Goal: Task Accomplishment & Management: Complete application form

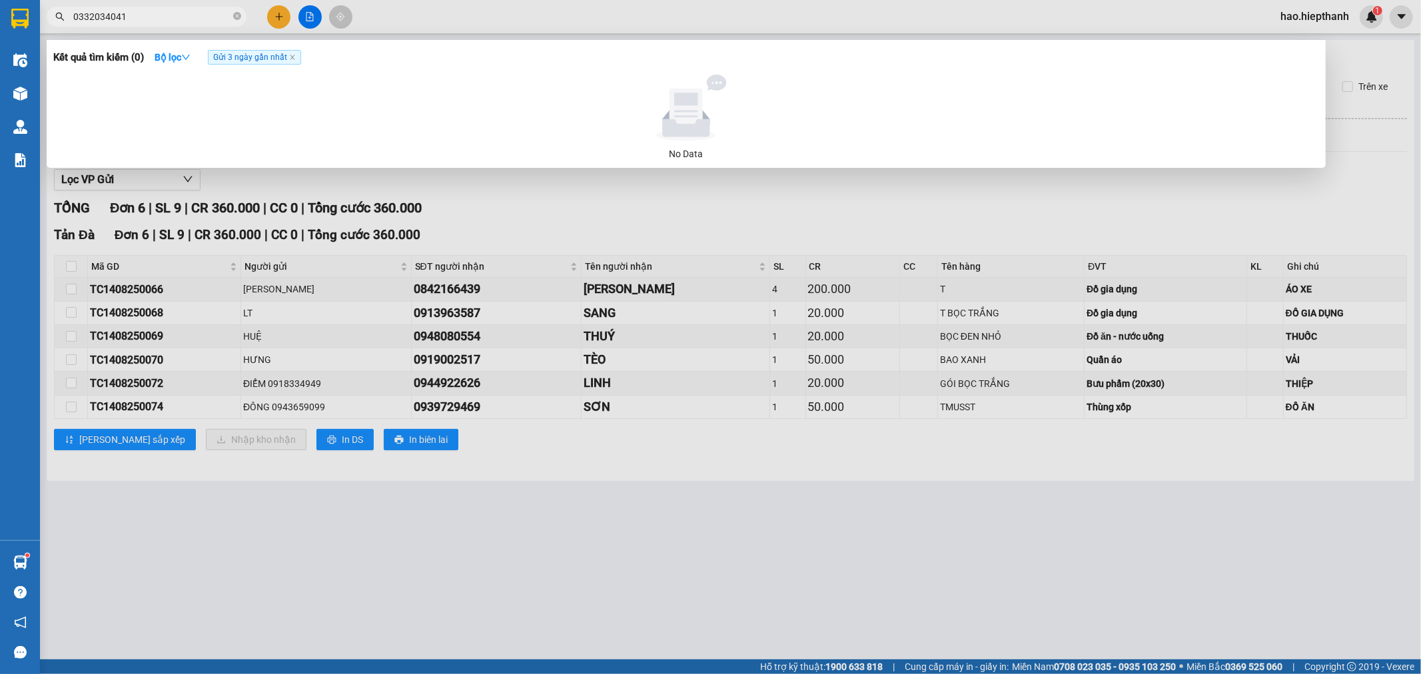
click at [281, 16] on div at bounding box center [710, 337] width 1421 height 674
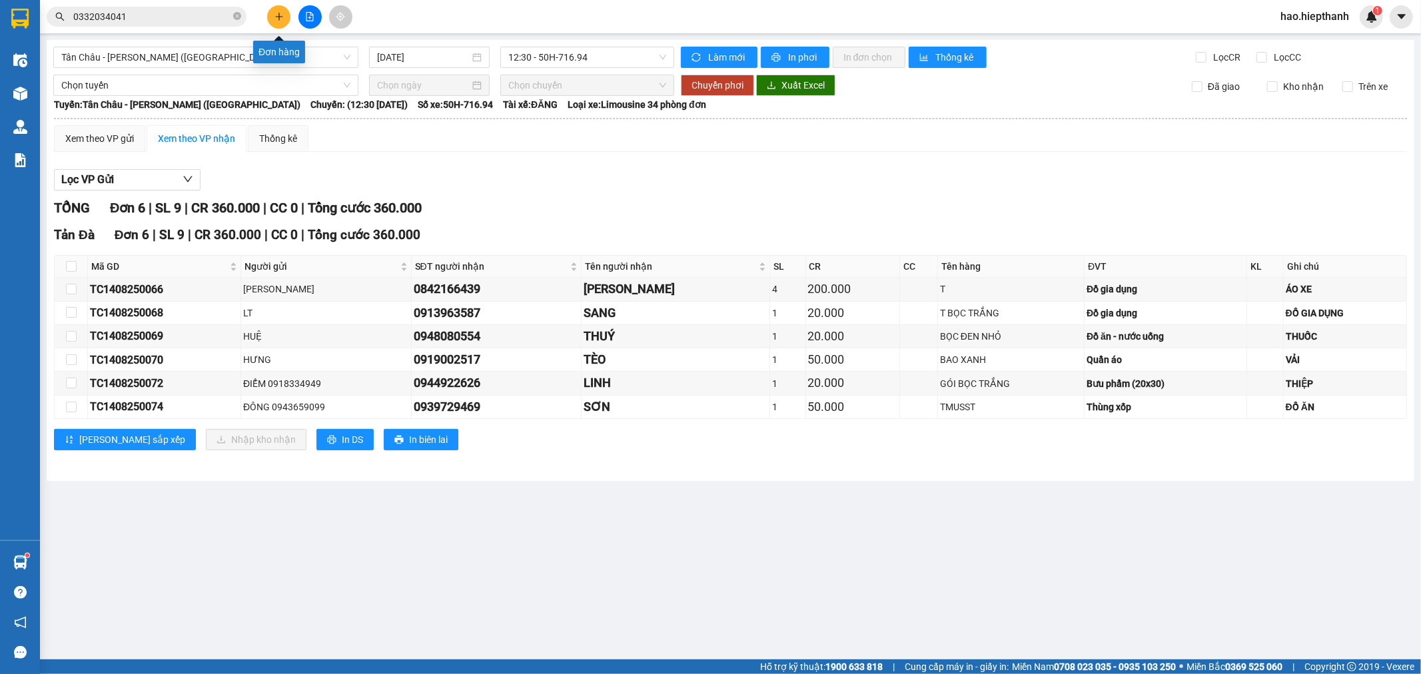
click at [279, 15] on icon "plus" at bounding box center [279, 16] width 1 height 7
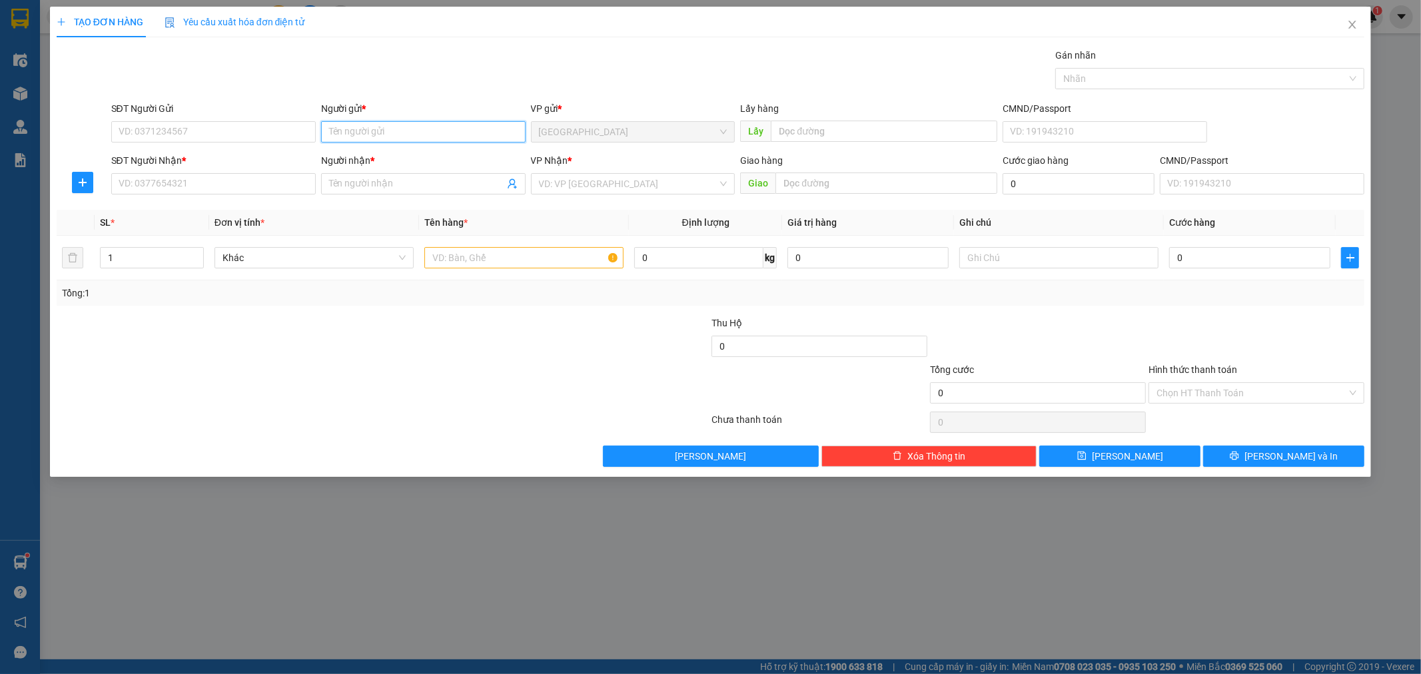
click at [406, 130] on input "Người gửi *" at bounding box center [423, 131] width 205 height 21
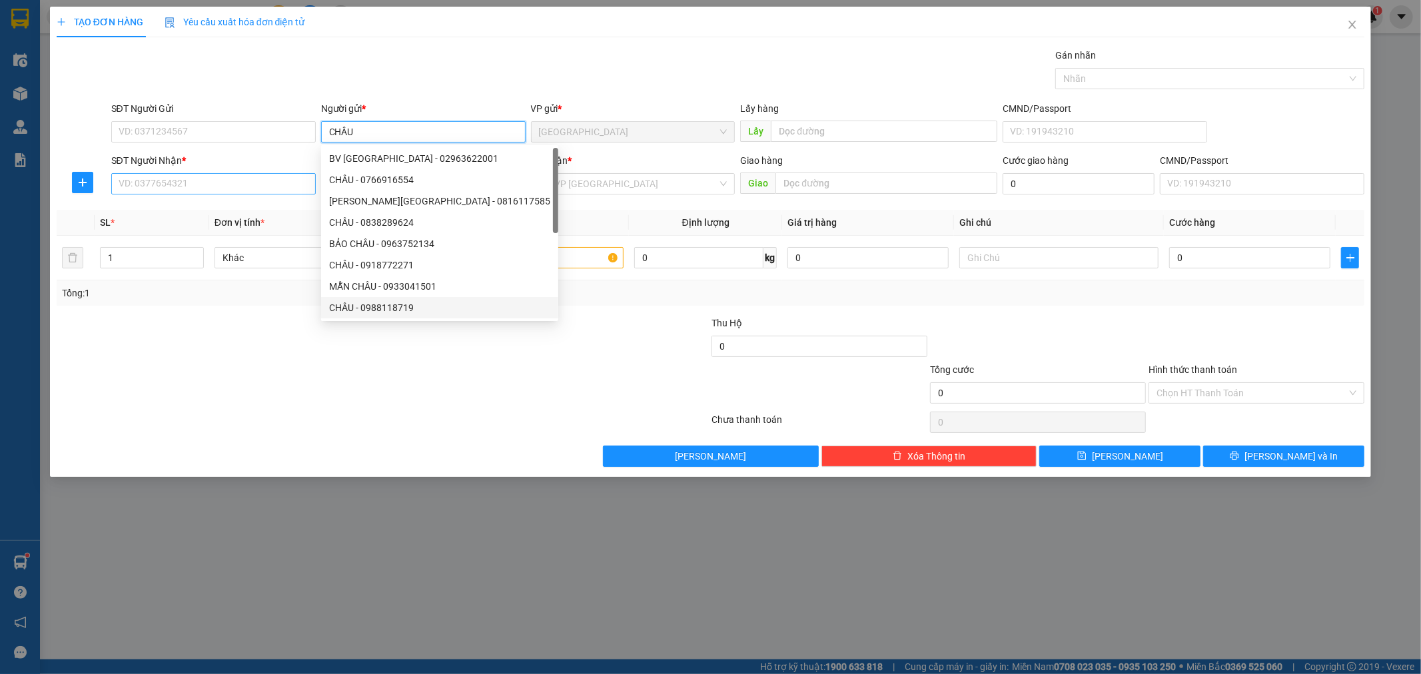
type input "CHÂU"
click at [283, 185] on input "SĐT Người Nhận *" at bounding box center [213, 183] width 205 height 21
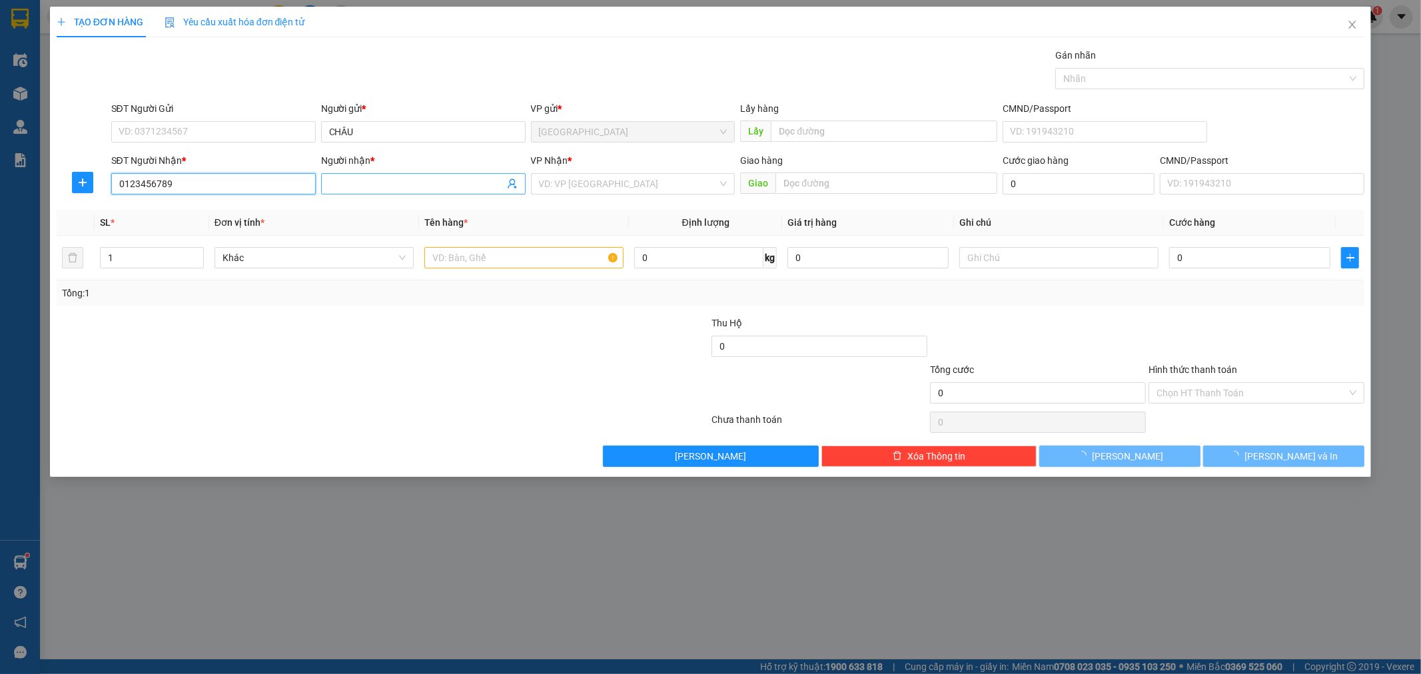
type input "0123456789"
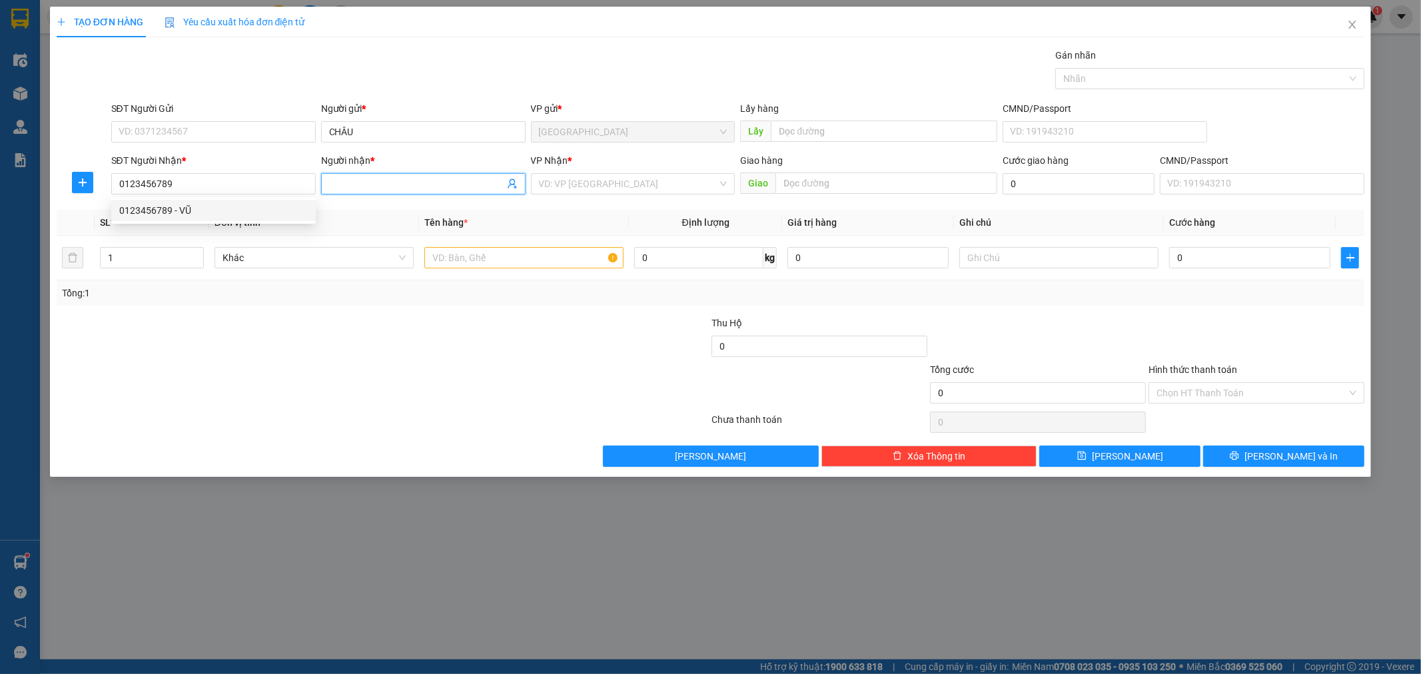
click at [384, 177] on input "Người nhận *" at bounding box center [416, 184] width 175 height 15
type input "[PERSON_NAME]"
click at [642, 183] on input "search" at bounding box center [628, 184] width 179 height 20
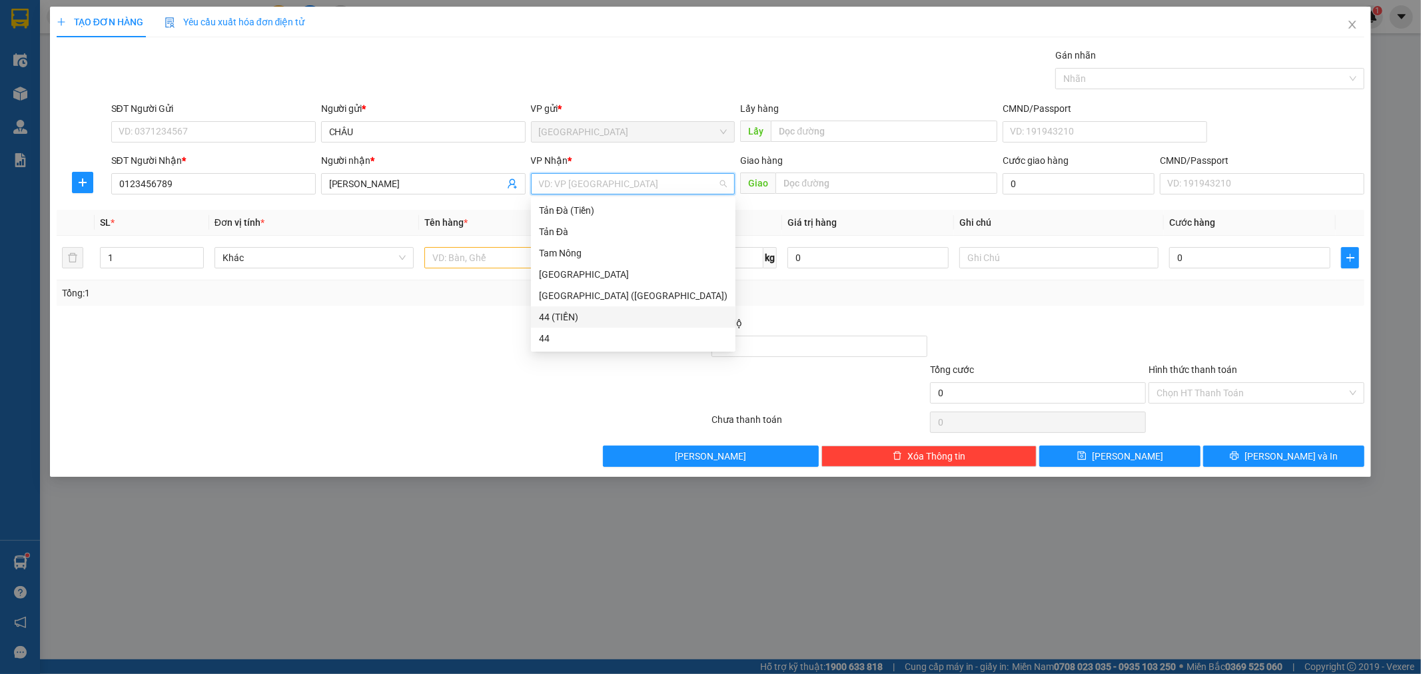
click at [587, 319] on div "44 (TIỀN)" at bounding box center [633, 317] width 189 height 15
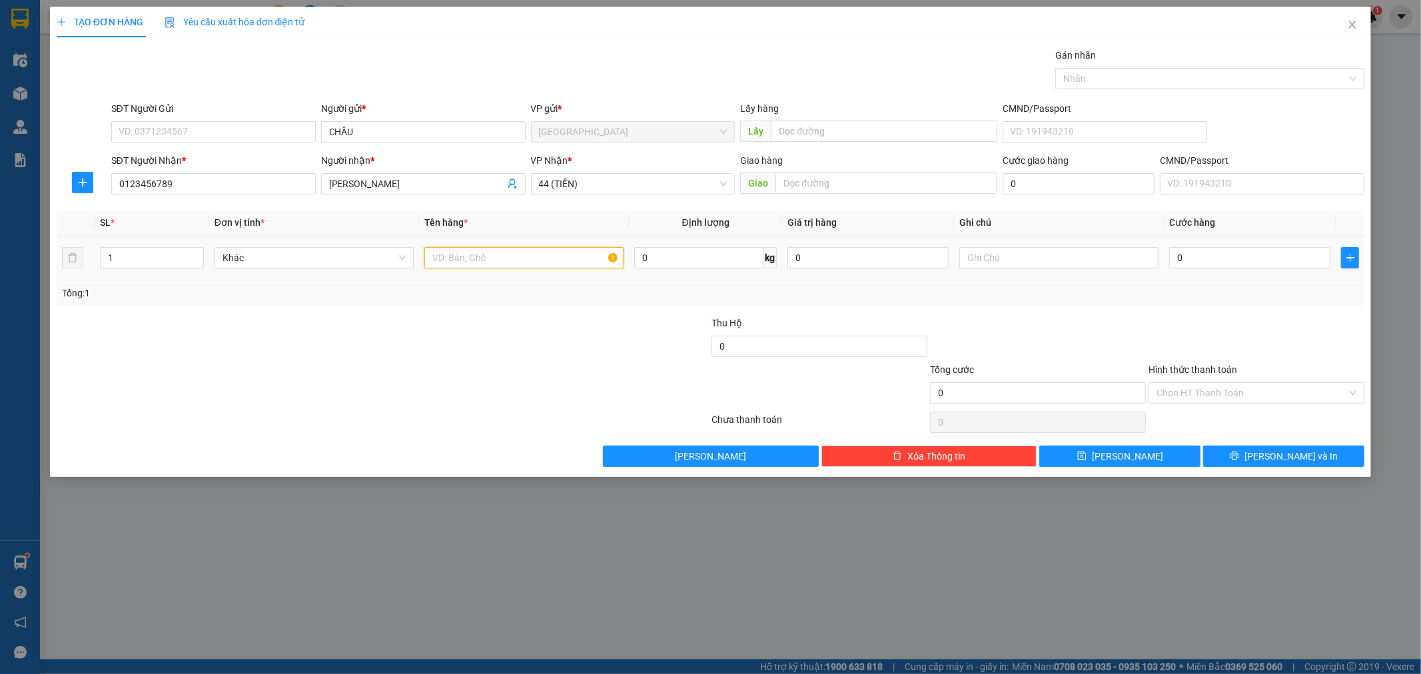
click at [538, 255] on input "text" at bounding box center [523, 257] width 199 height 21
type input "NP 5TR500"
click at [1263, 257] on input "0" at bounding box center [1249, 257] width 161 height 21
type input "4"
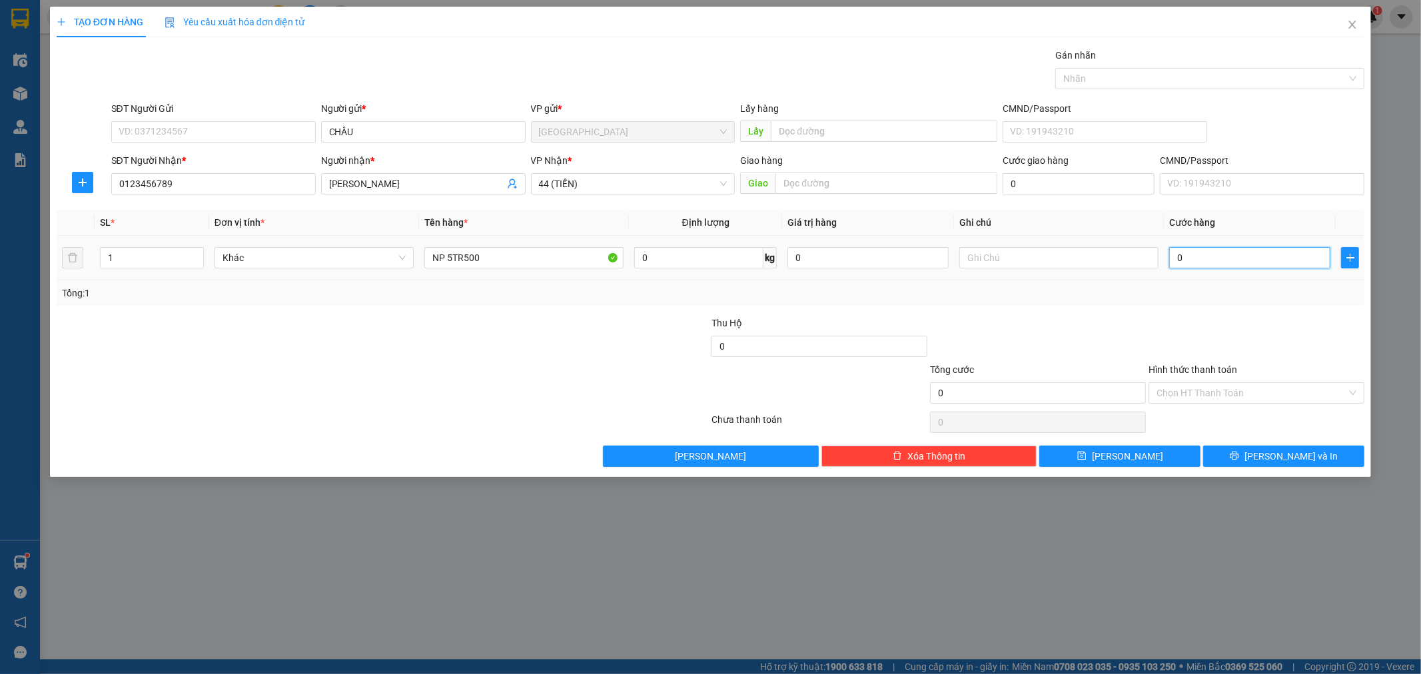
type input "4"
type input "45"
type input "45.000"
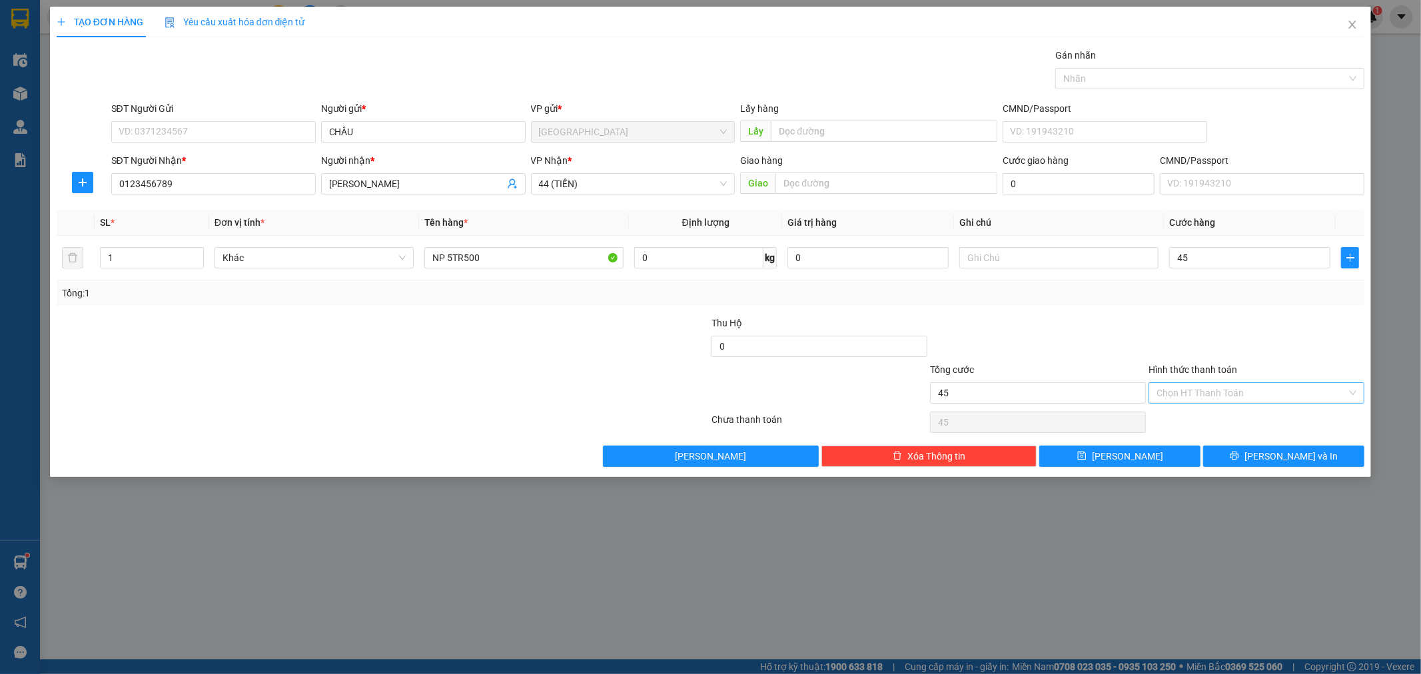
type input "45.000"
click at [1269, 397] on input "Hình thức thanh toán" at bounding box center [1252, 393] width 191 height 20
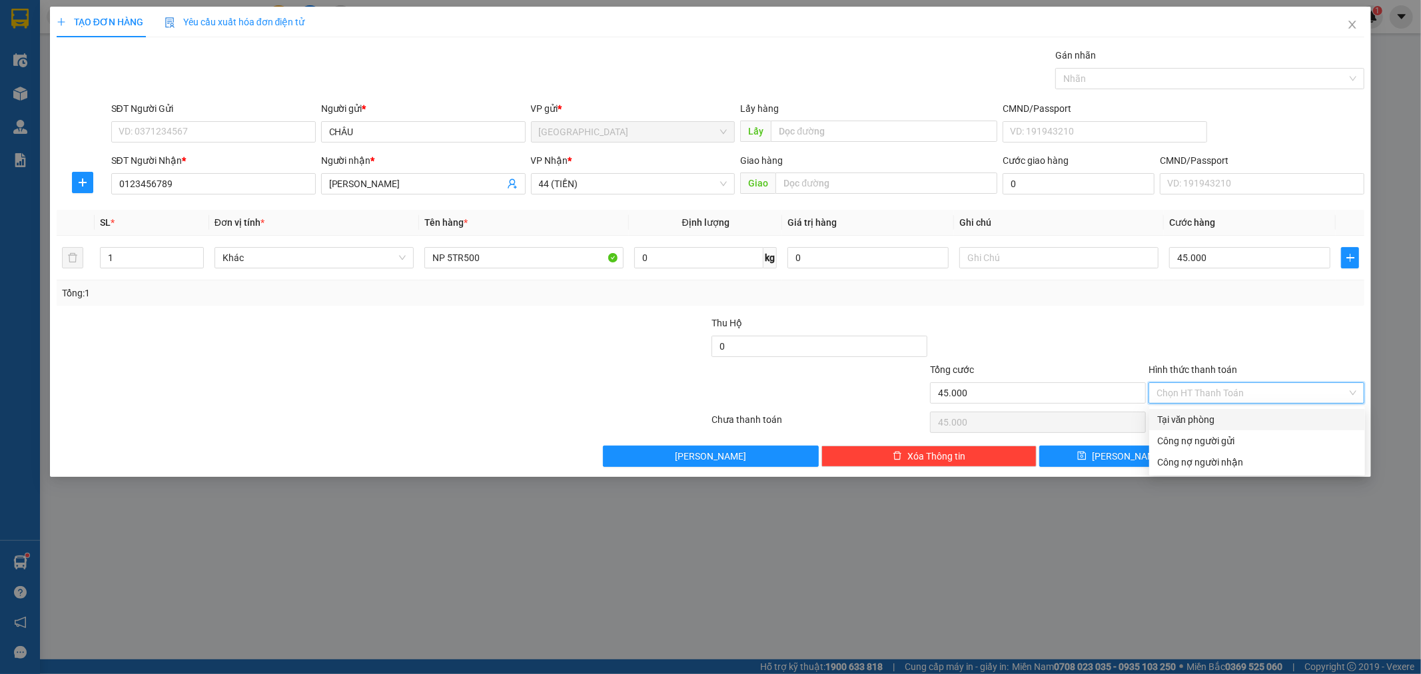
drag, startPoint x: 1233, startPoint y: 422, endPoint x: 1209, endPoint y: 435, distance: 27.1
click at [1231, 423] on div "Tại văn phòng" at bounding box center [1257, 419] width 200 height 15
type input "0"
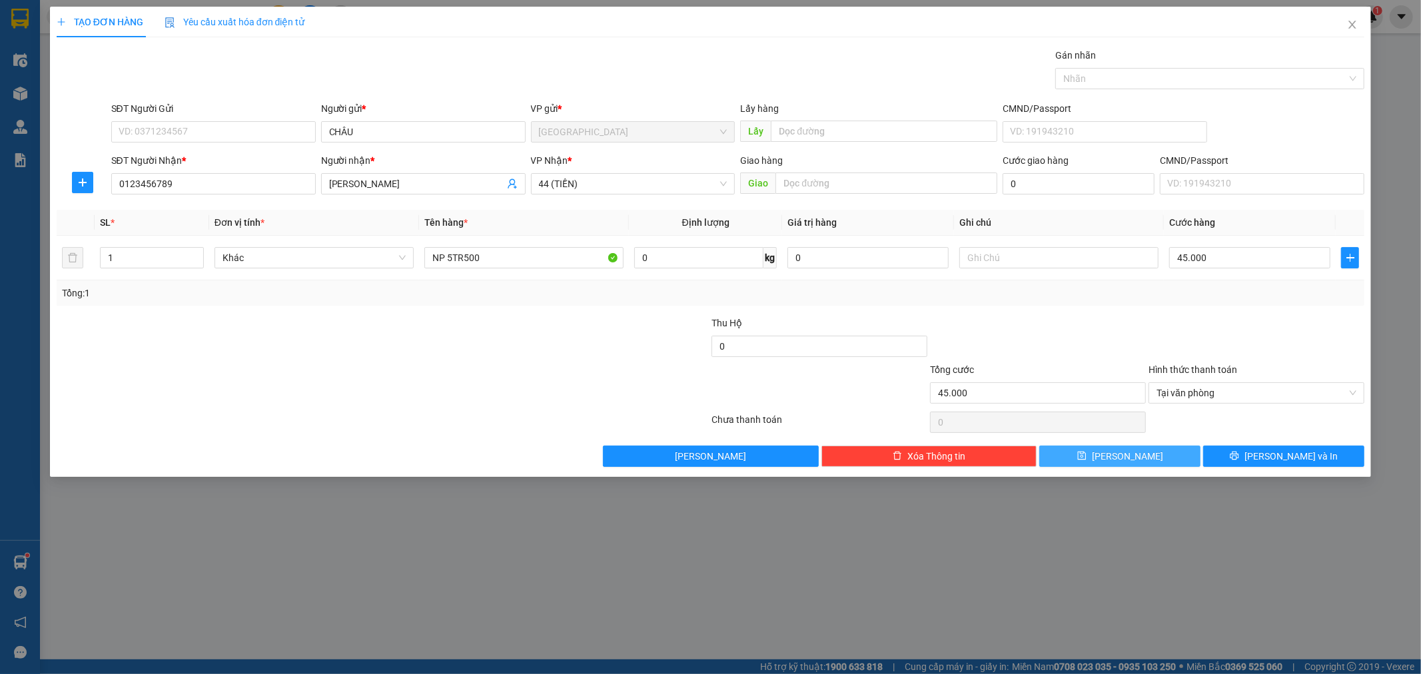
click at [1161, 454] on button "[PERSON_NAME]" at bounding box center [1120, 456] width 161 height 21
type input "0"
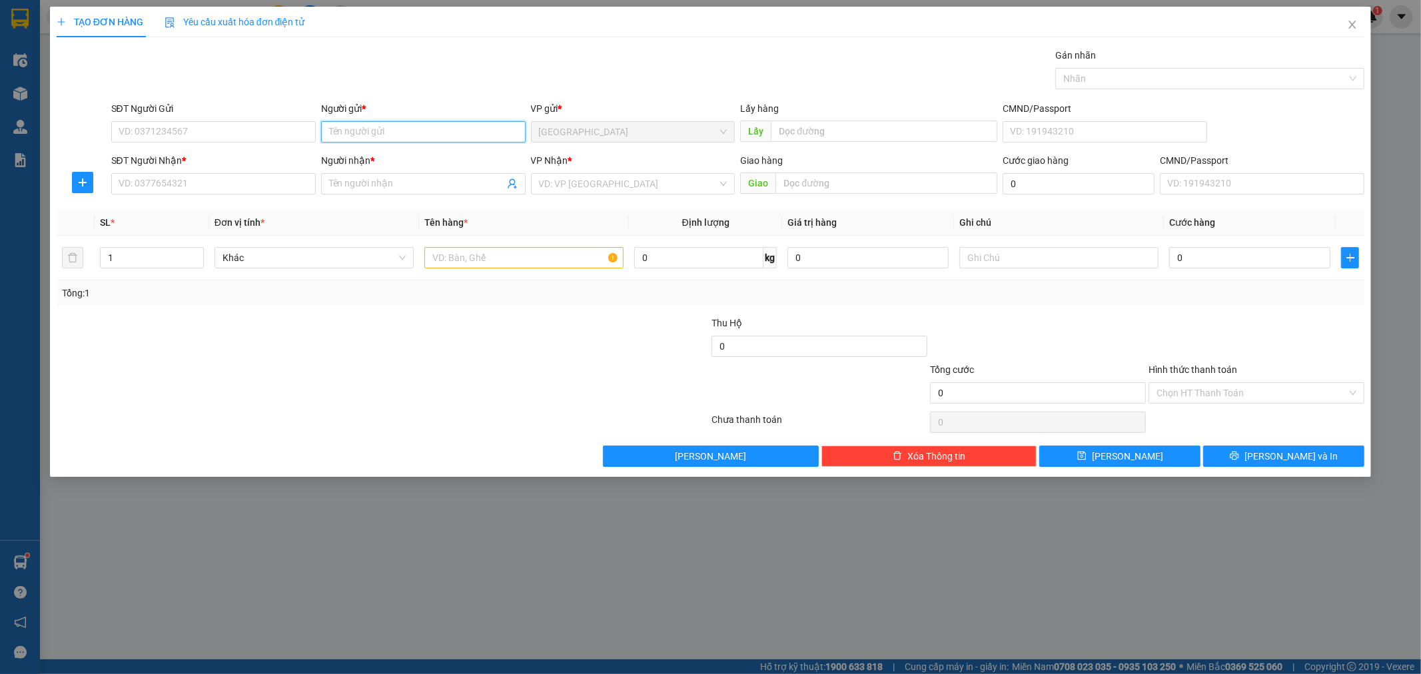
click at [413, 129] on input "Người gửi *" at bounding box center [423, 131] width 205 height 21
type input "PHIA"
click at [250, 185] on input "SĐT Người Nhận *" at bounding box center [213, 183] width 205 height 21
type input "0703407778"
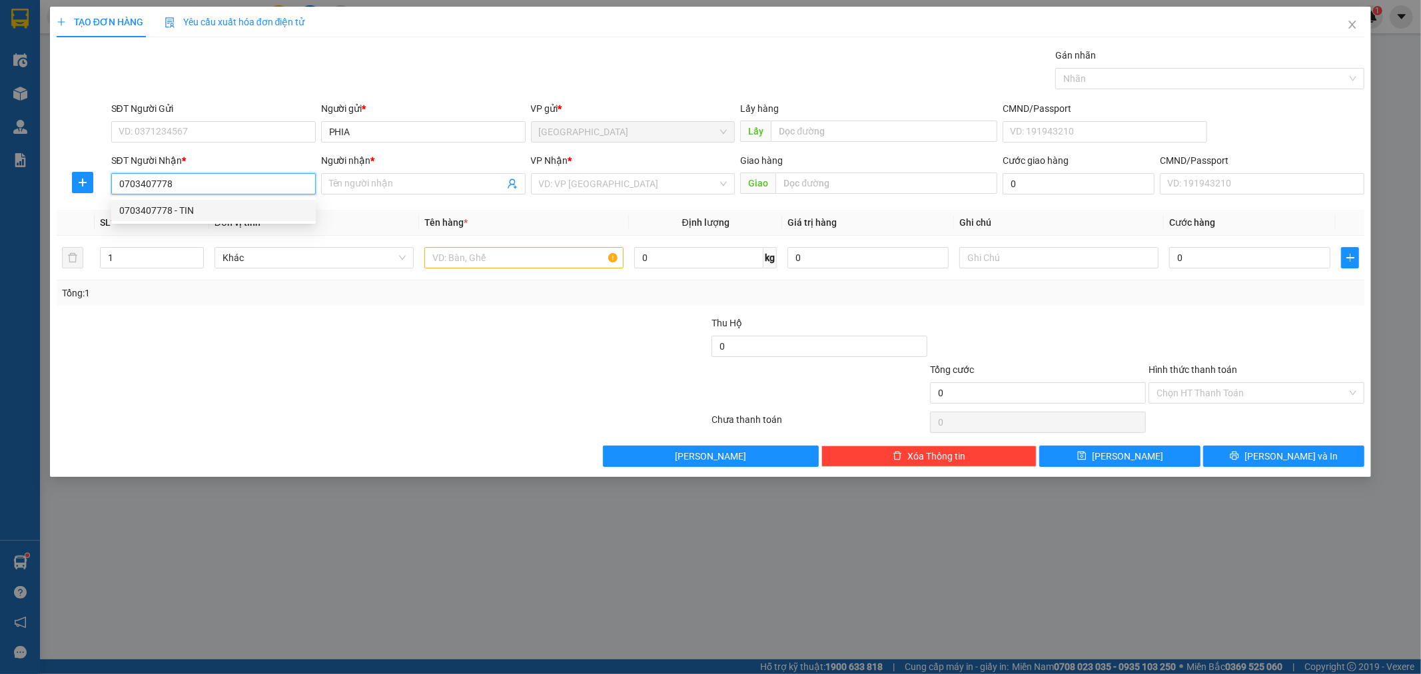
click at [231, 212] on div "0703407778 - TIN" at bounding box center [213, 210] width 189 height 15
type input "TIN"
type input "0703407778"
click at [603, 189] on input "search" at bounding box center [628, 184] width 179 height 20
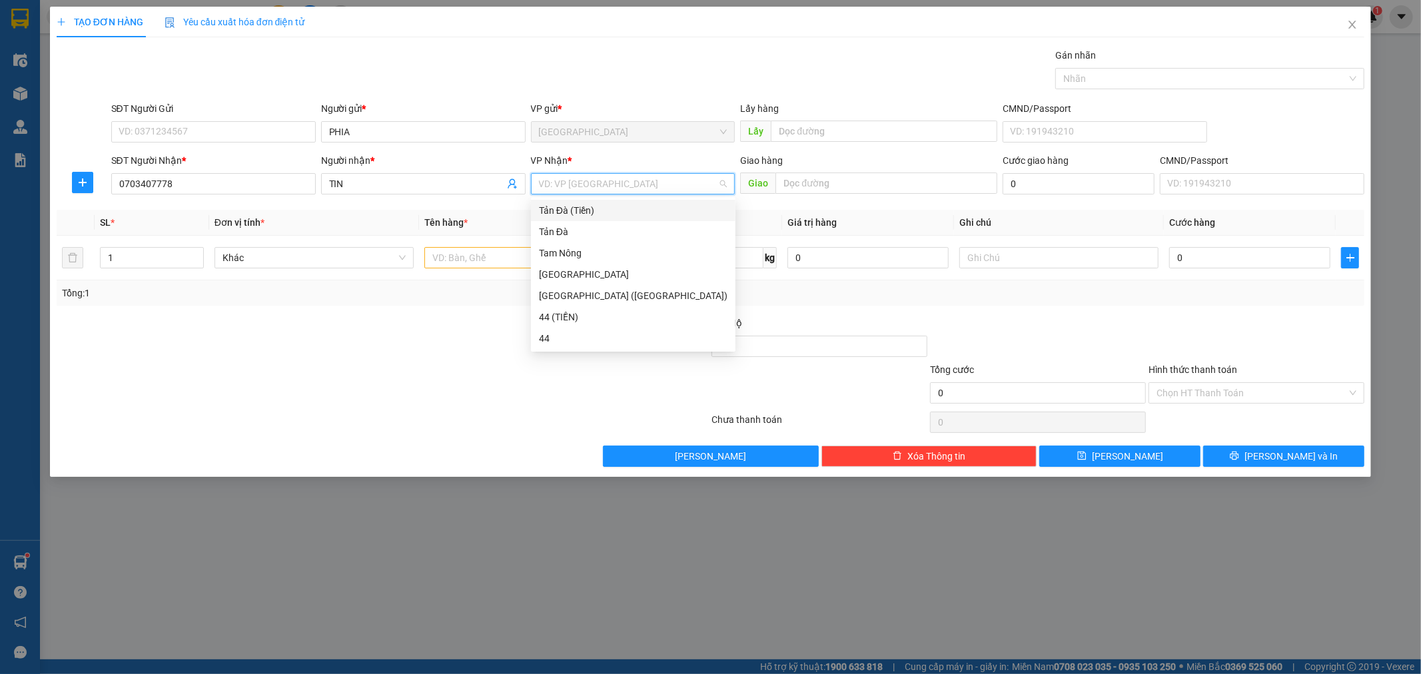
click at [574, 210] on div "Tản Đà (Tiền)" at bounding box center [633, 210] width 189 height 15
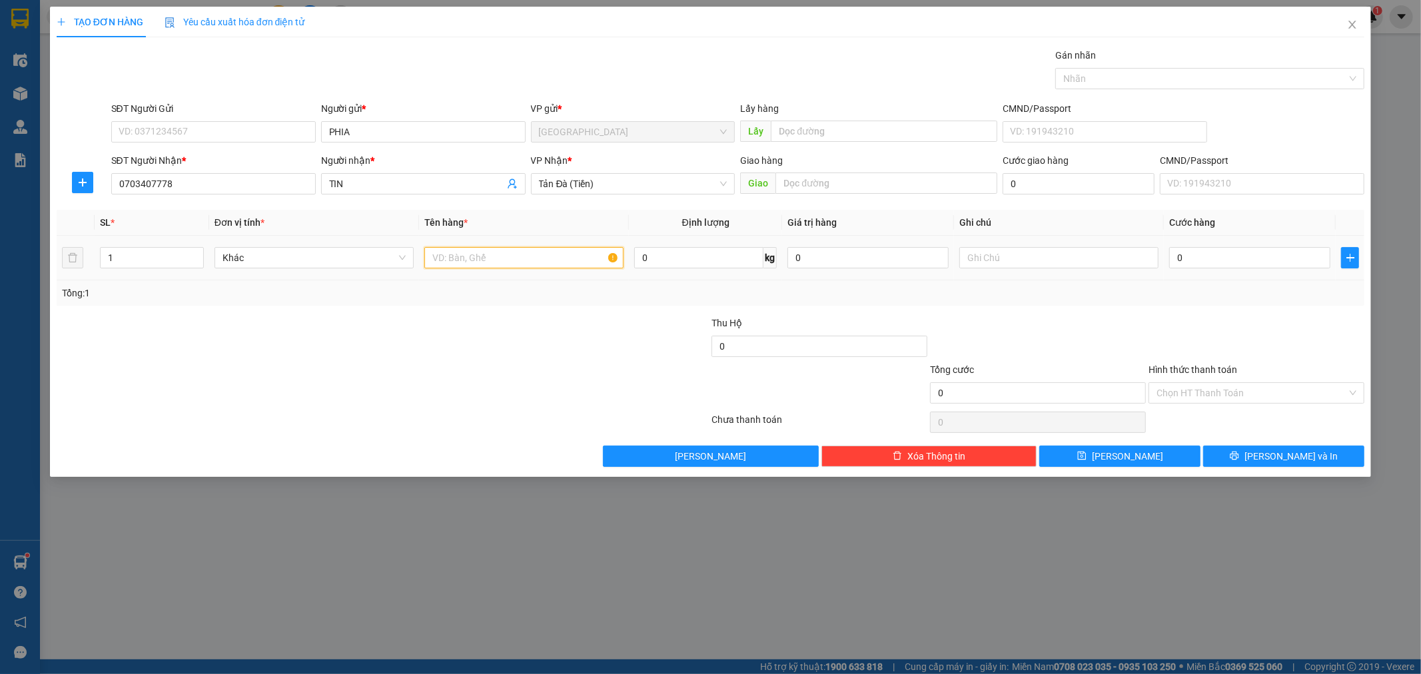
click at [502, 263] on input "text" at bounding box center [523, 257] width 199 height 21
type input "TNP 14TR500"
click at [1271, 261] on input "0" at bounding box center [1249, 257] width 161 height 21
type input "9"
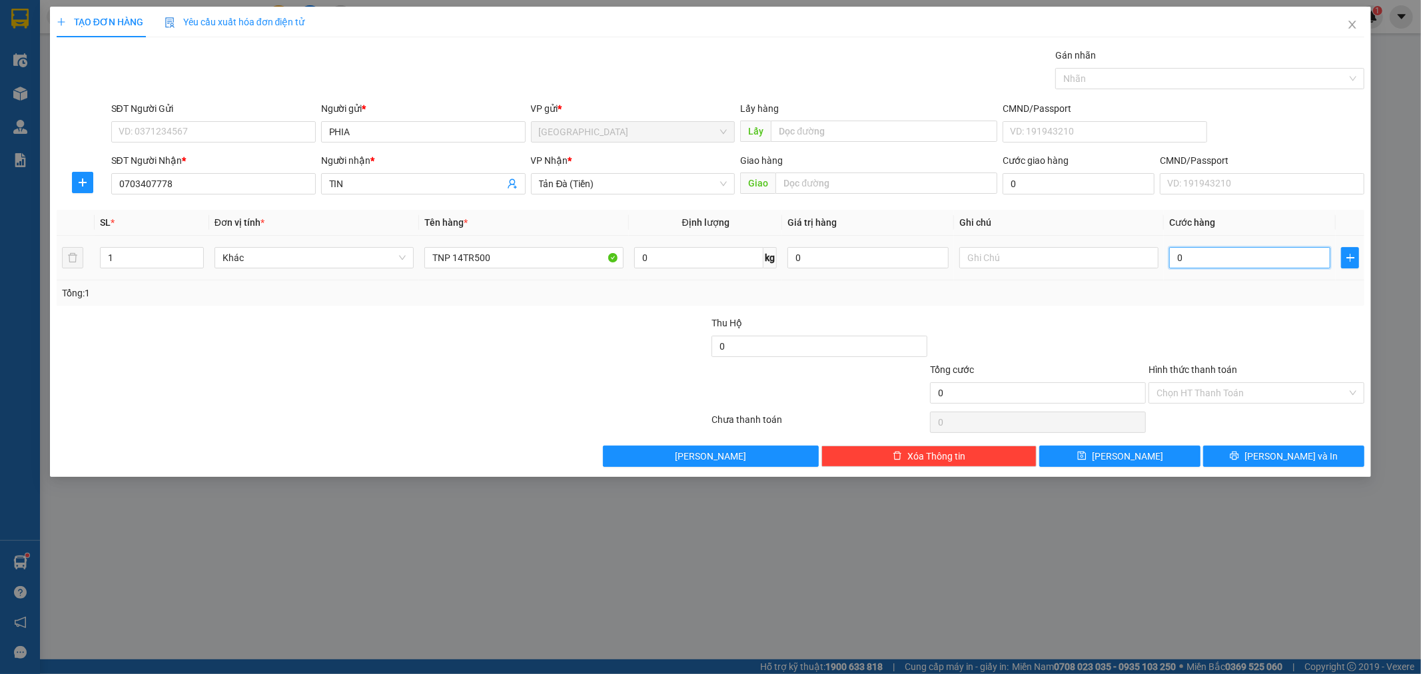
type input "9"
type input "90"
type input "90.000"
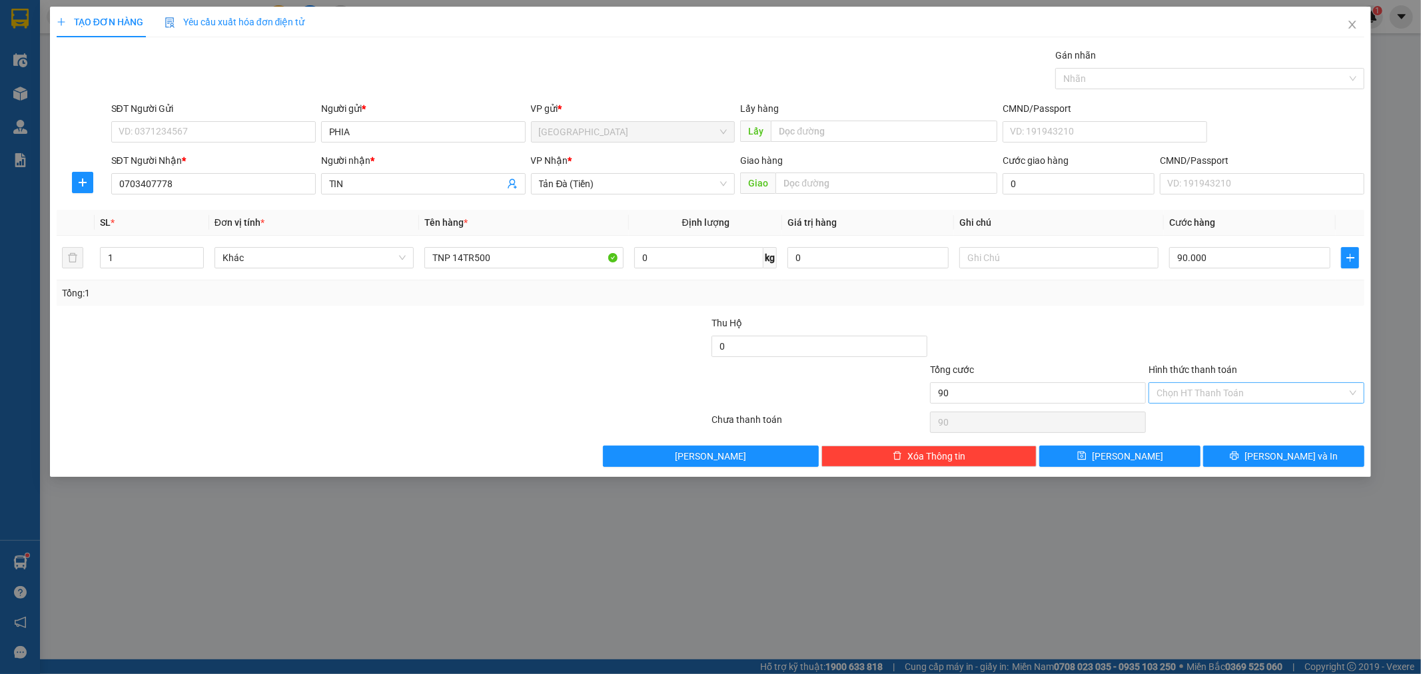
type input "90.000"
click at [1273, 390] on input "Hình thức thanh toán" at bounding box center [1252, 393] width 191 height 20
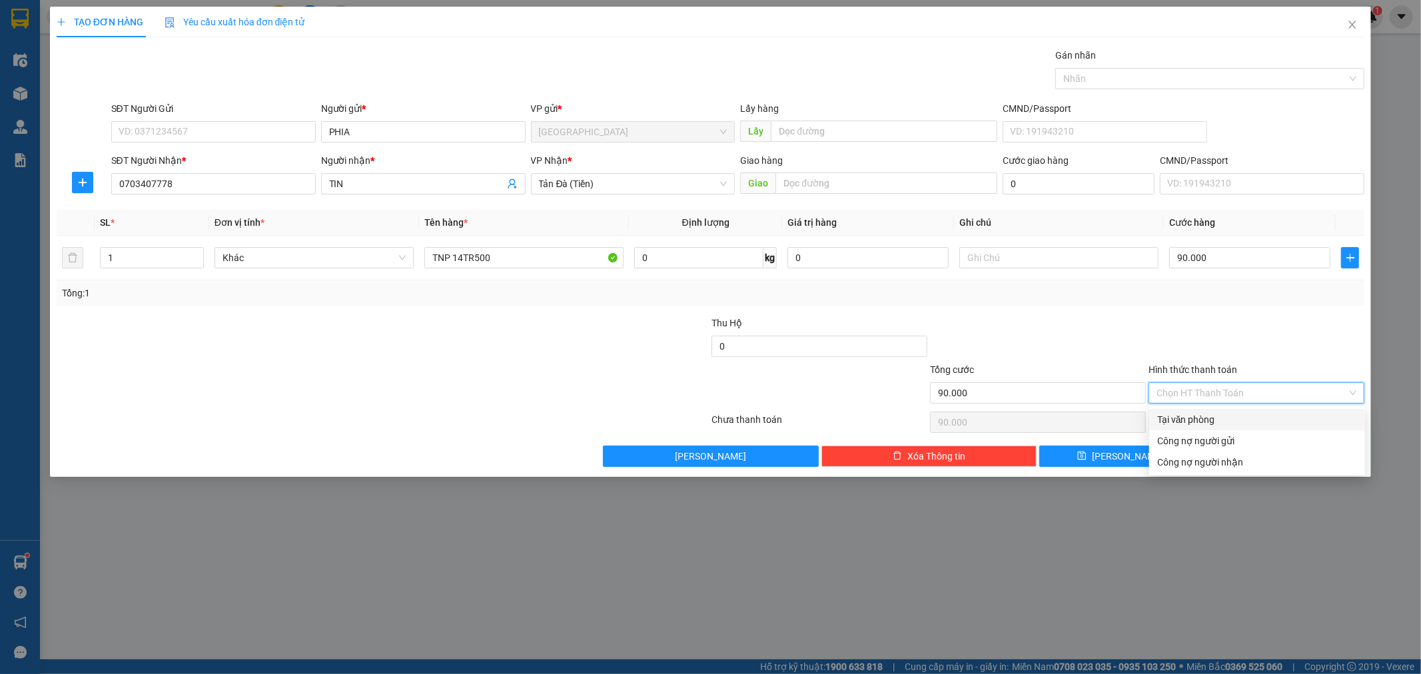
click at [1239, 414] on div "Tại văn phòng" at bounding box center [1257, 419] width 200 height 15
type input "0"
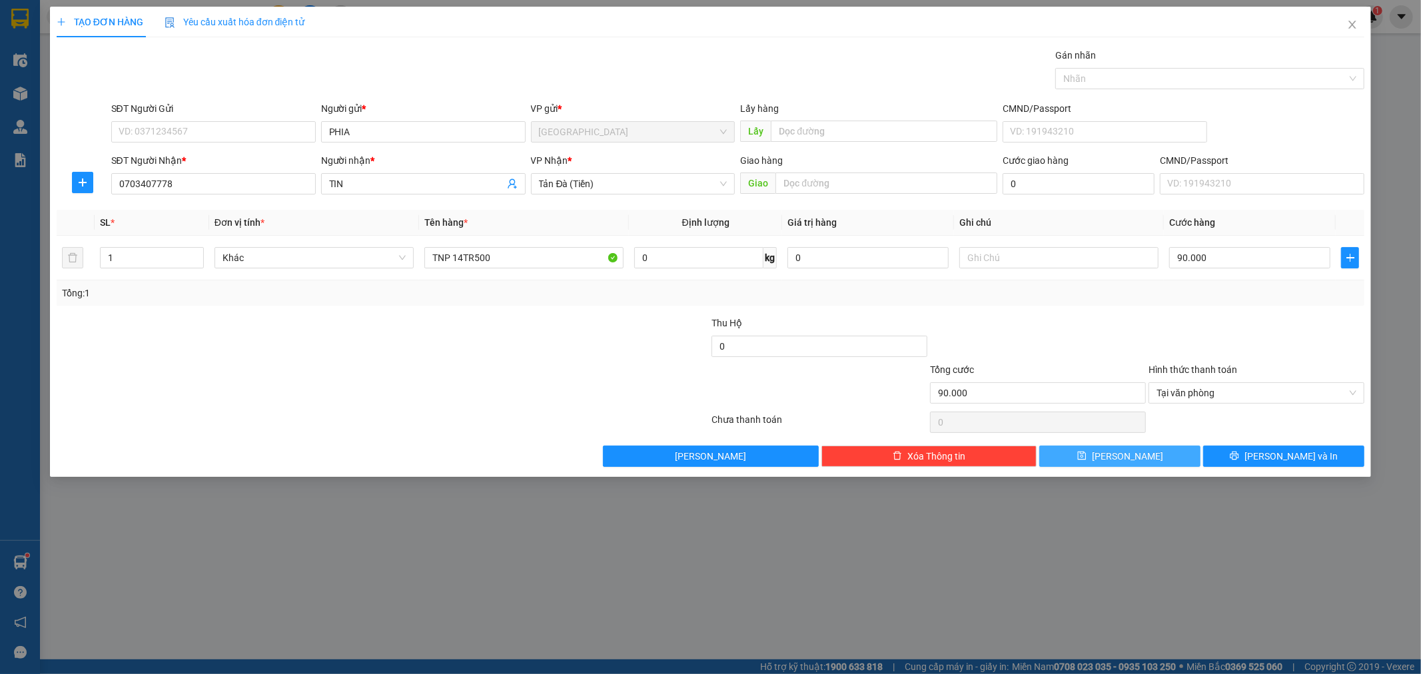
click at [1141, 454] on button "[PERSON_NAME]" at bounding box center [1120, 456] width 161 height 21
type input "0"
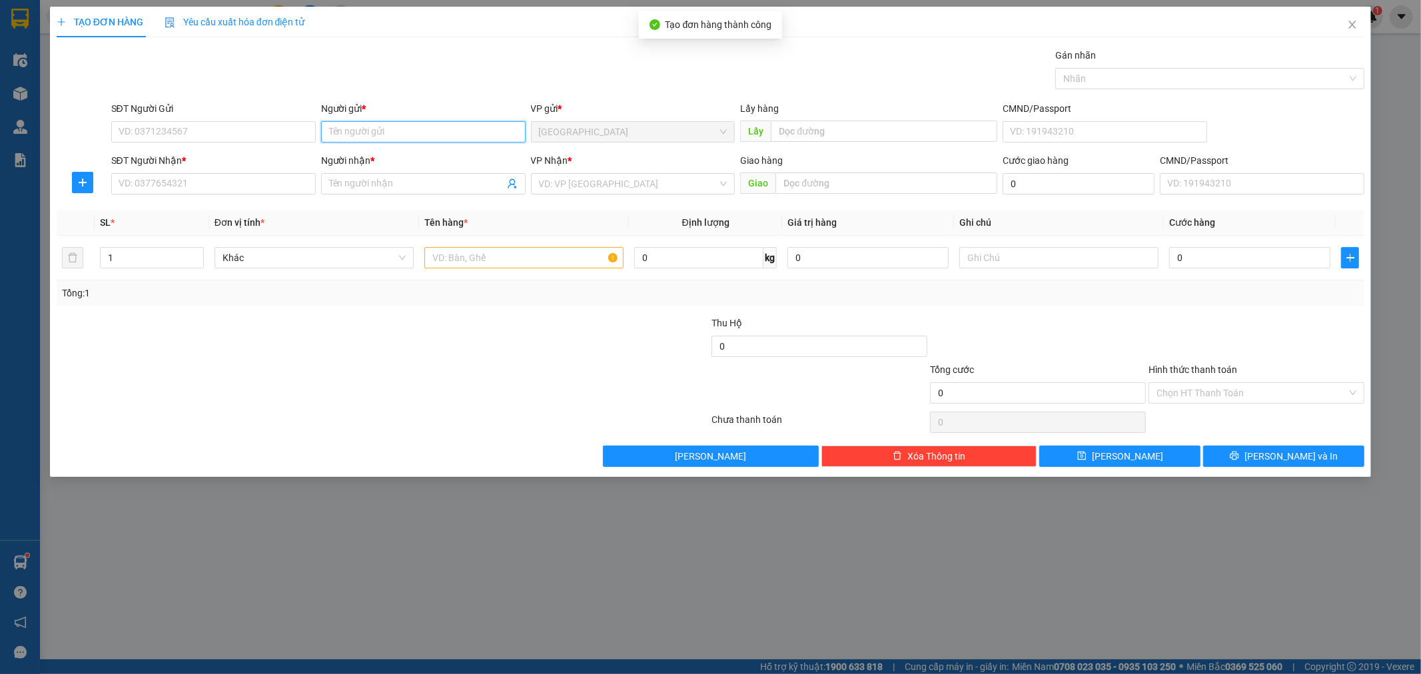
click at [420, 142] on input "Người gửi *" at bounding box center [423, 131] width 205 height 21
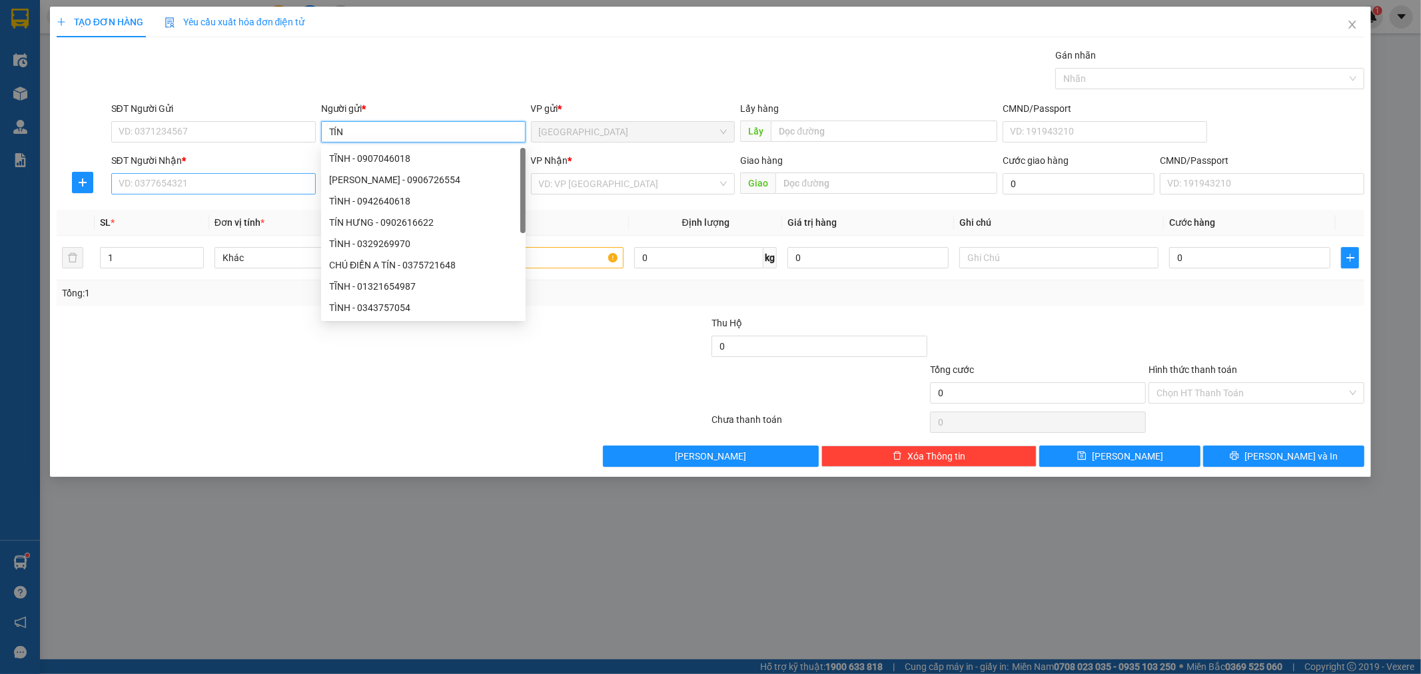
type input "TÍN"
click at [187, 185] on input "SĐT Người Nhận *" at bounding box center [213, 183] width 205 height 21
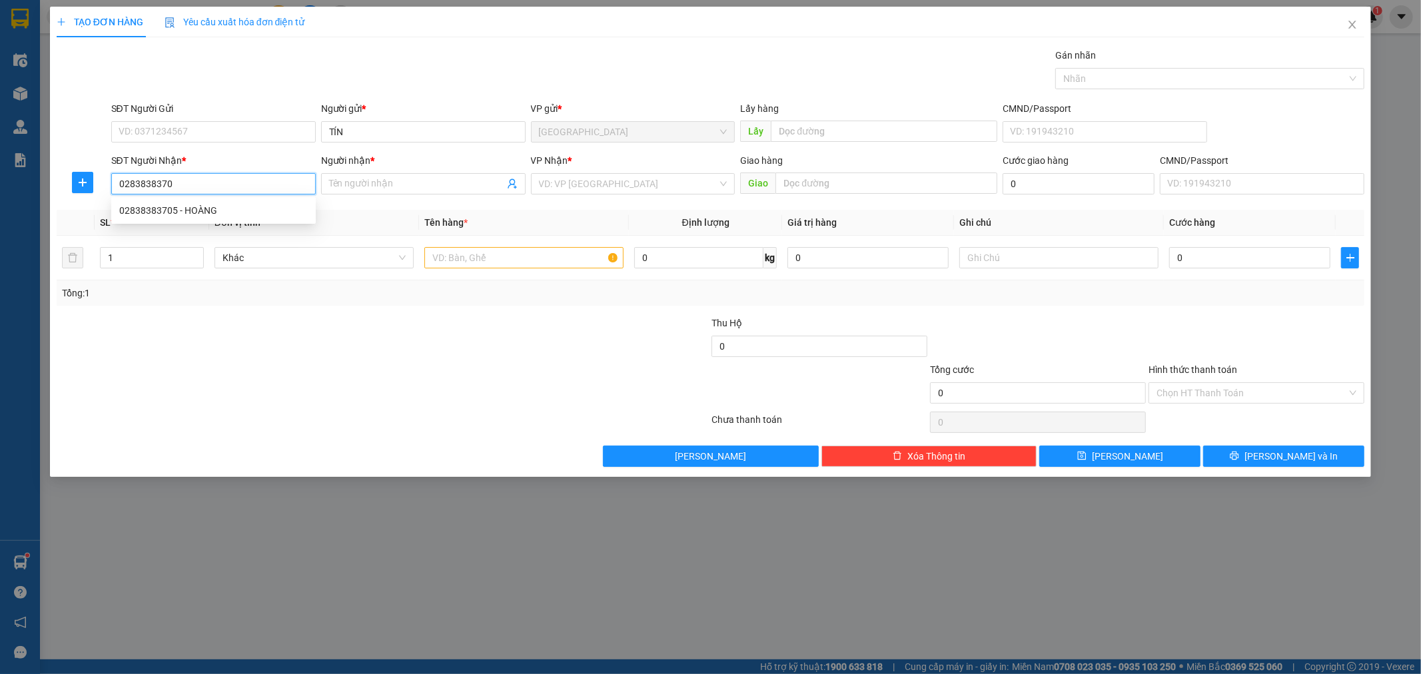
type input "02838383705"
click at [203, 203] on div "02838383705 - HOÀNG" at bounding box center [213, 210] width 189 height 15
type input "HOÀNG"
type input "02838383705"
click at [548, 185] on input "search" at bounding box center [628, 184] width 179 height 20
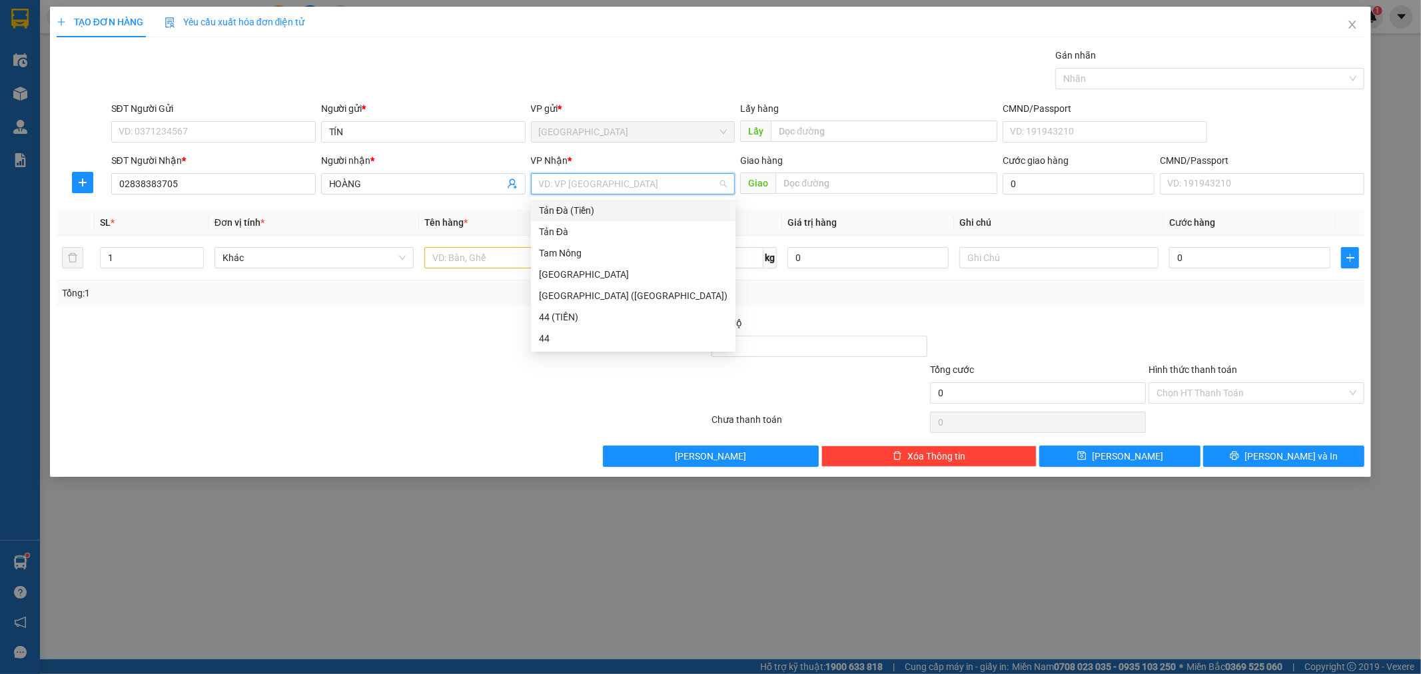
click at [560, 217] on div "Tản Đà (Tiền)" at bounding box center [633, 210] width 189 height 15
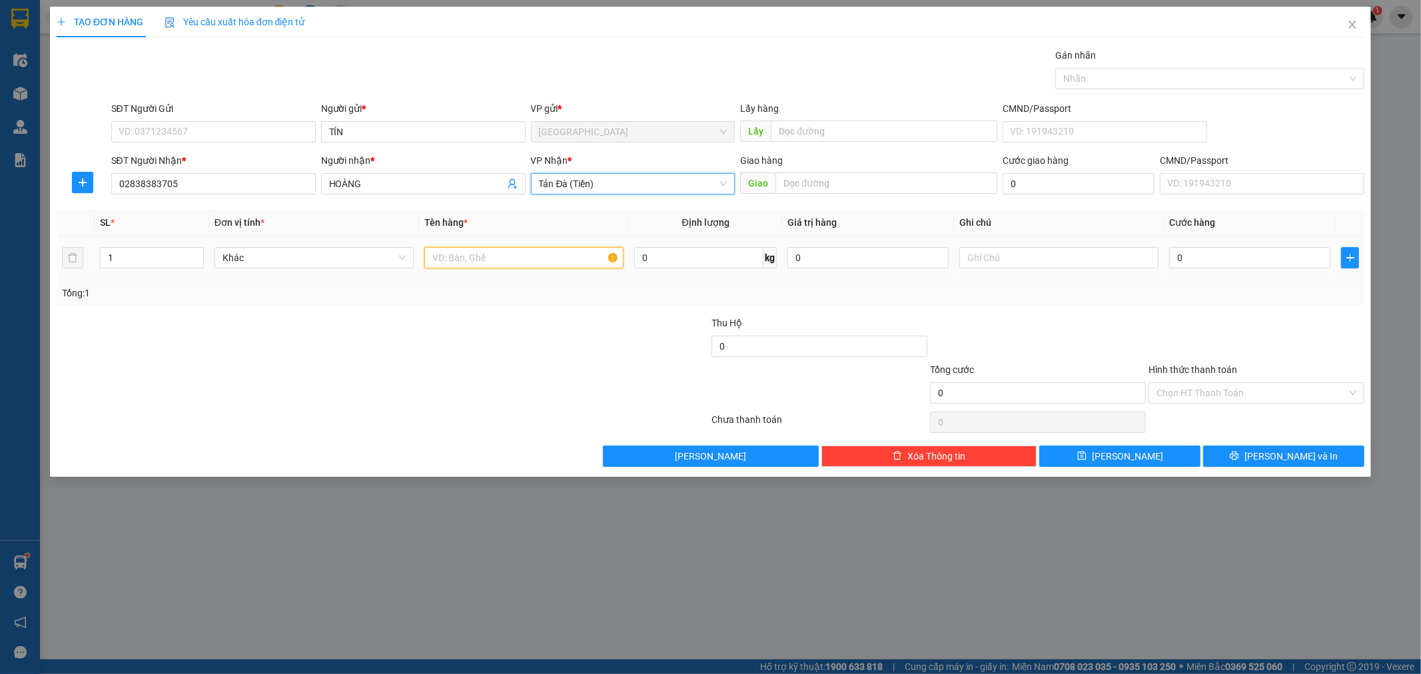
click at [520, 257] on input "text" at bounding box center [523, 257] width 199 height 21
type input "TNP 2TR765"
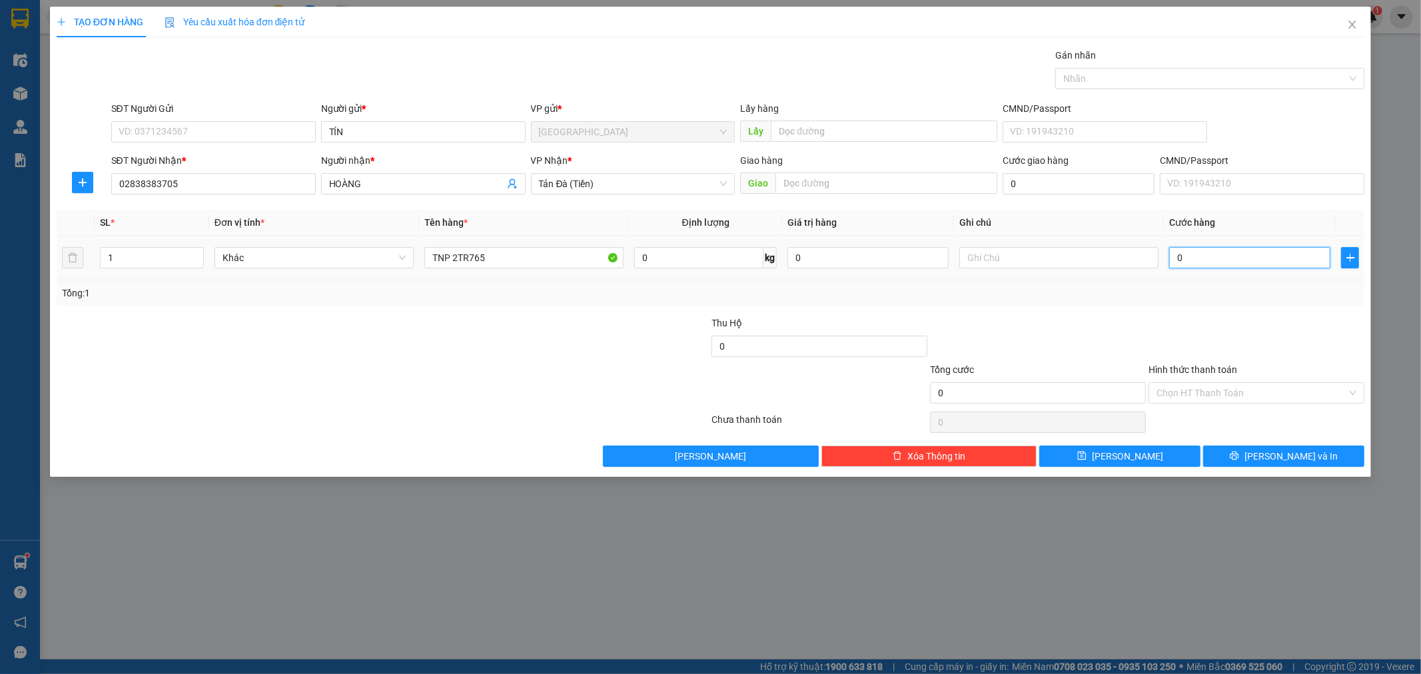
drag, startPoint x: 1217, startPoint y: 261, endPoint x: 1143, endPoint y: 237, distance: 77.3
click at [1217, 262] on input "0" at bounding box center [1249, 257] width 161 height 21
type input "3"
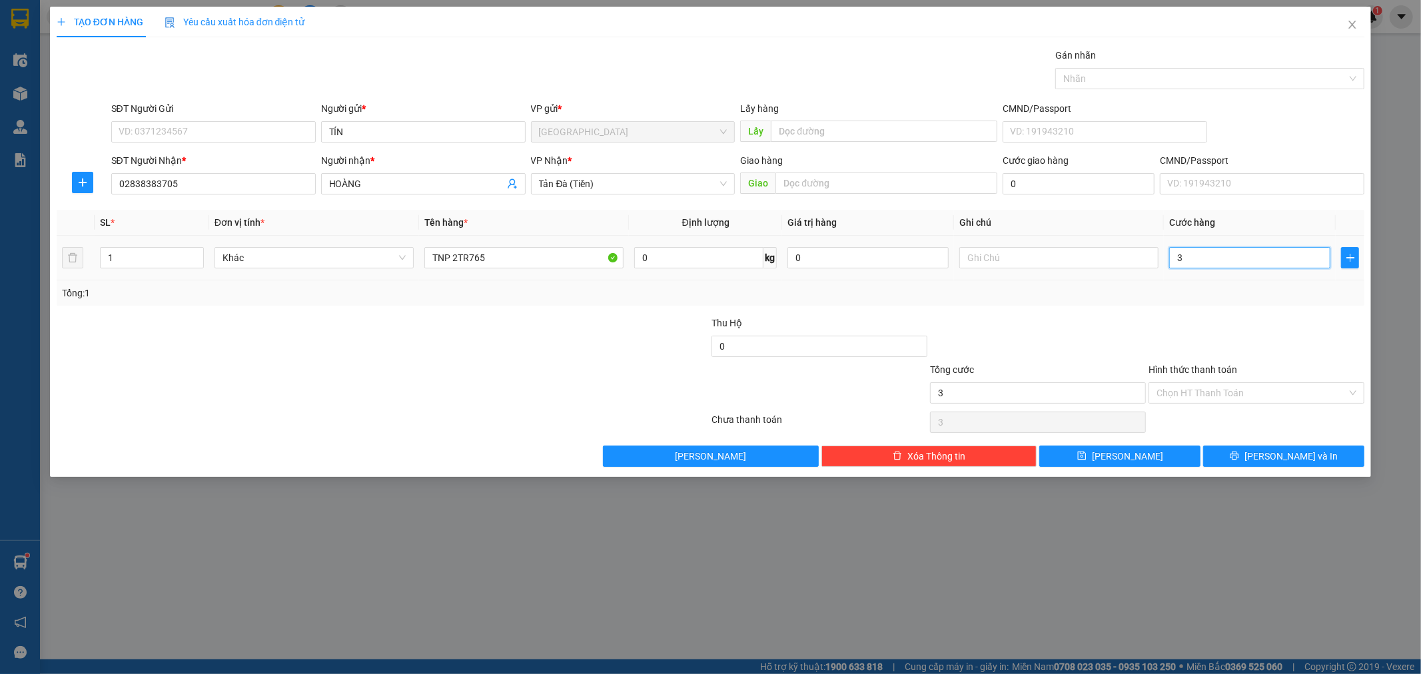
type input "30"
type input "30.000"
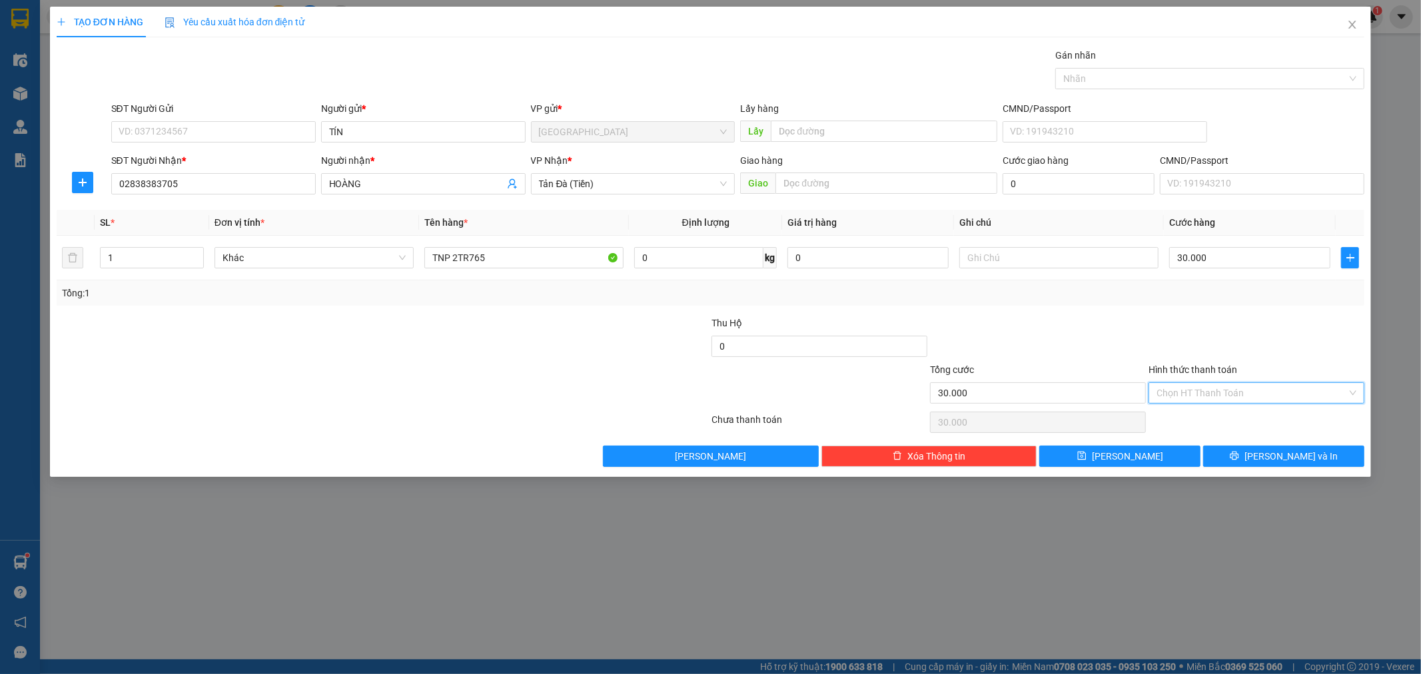
click at [1241, 390] on input "Hình thức thanh toán" at bounding box center [1252, 393] width 191 height 20
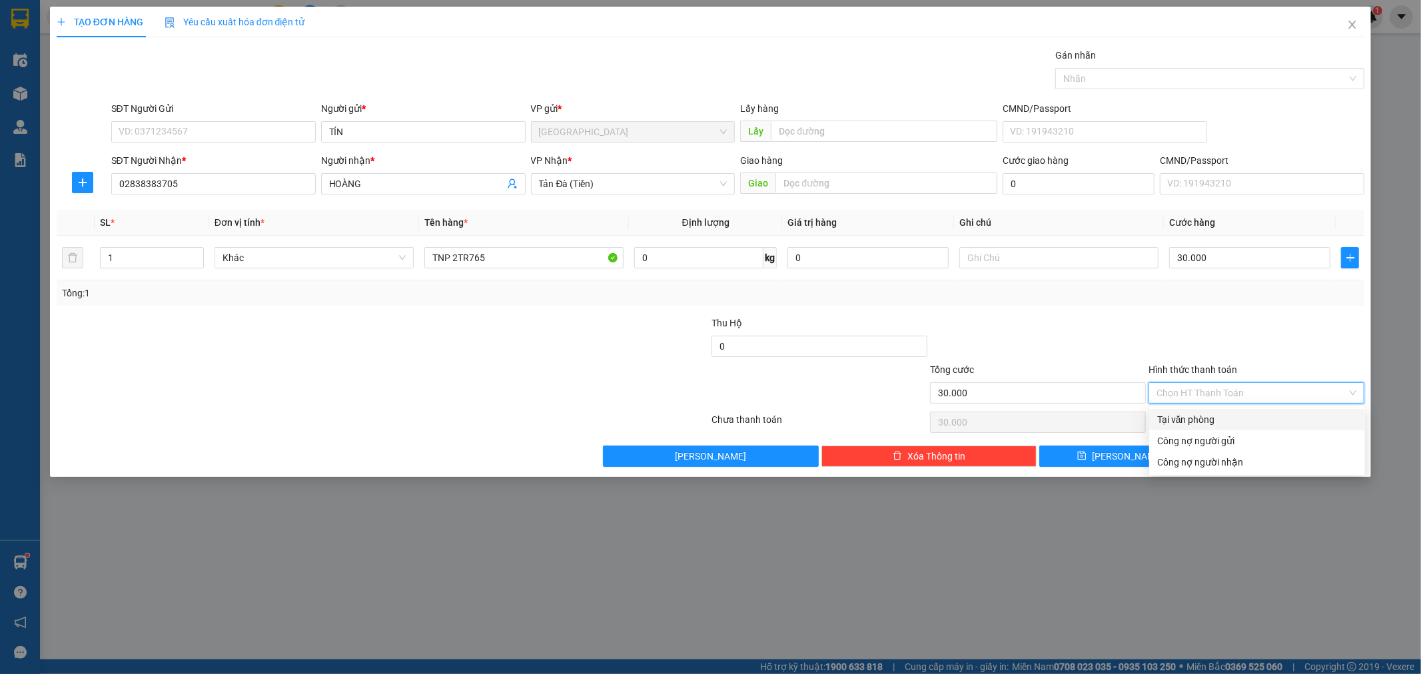
click at [1237, 421] on div "Tại văn phòng" at bounding box center [1257, 419] width 200 height 15
type input "0"
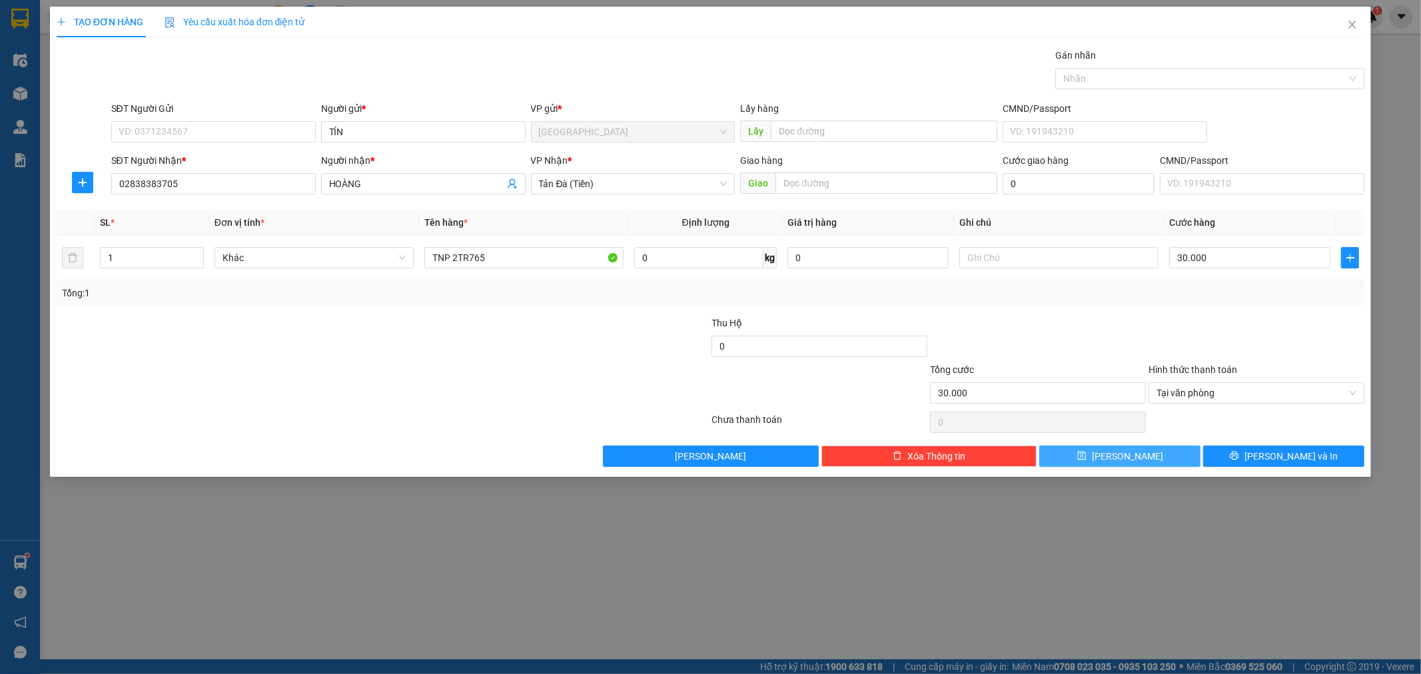
click at [1139, 454] on button "[PERSON_NAME]" at bounding box center [1120, 456] width 161 height 21
type input "0"
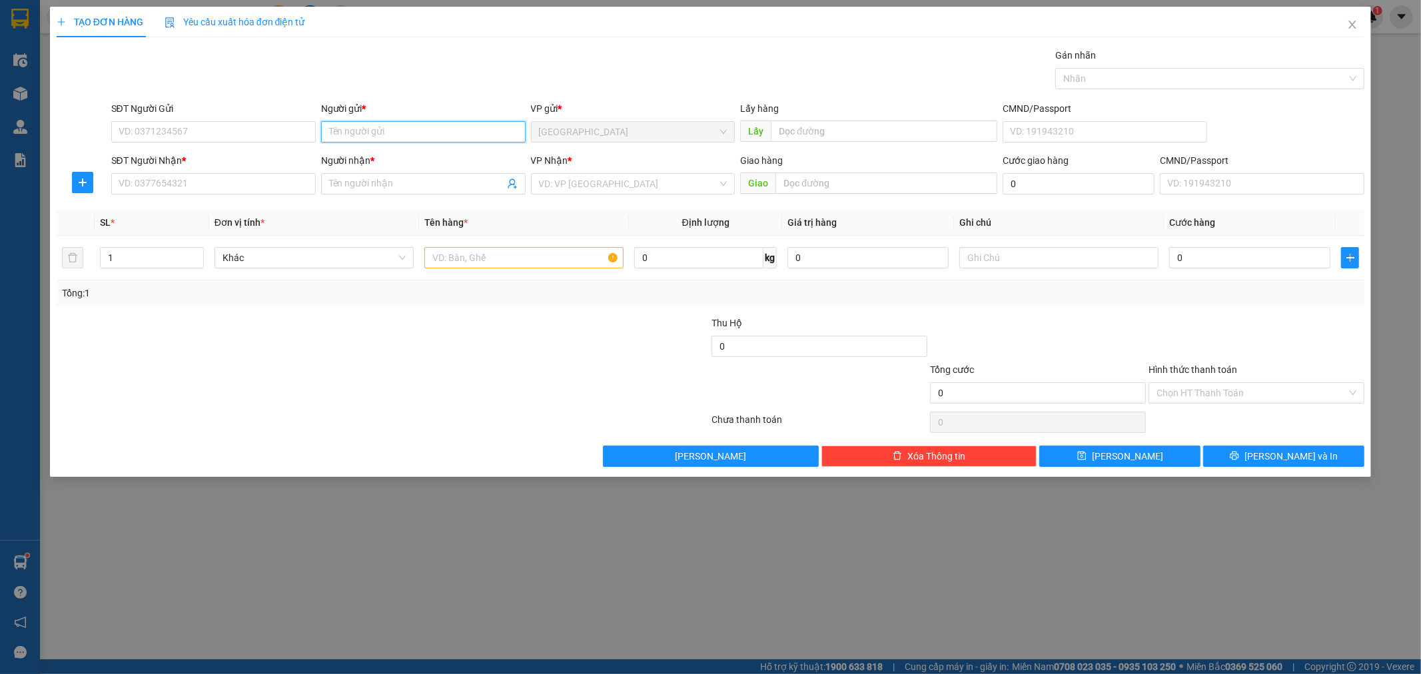
drag, startPoint x: 451, startPoint y: 132, endPoint x: 471, endPoint y: 109, distance: 30.2
click at [450, 131] on input "Người gửi *" at bounding box center [423, 131] width 205 height 21
type input "TƯƠNG VY"
click at [176, 183] on input "SĐT Người Nhận *" at bounding box center [213, 183] width 205 height 21
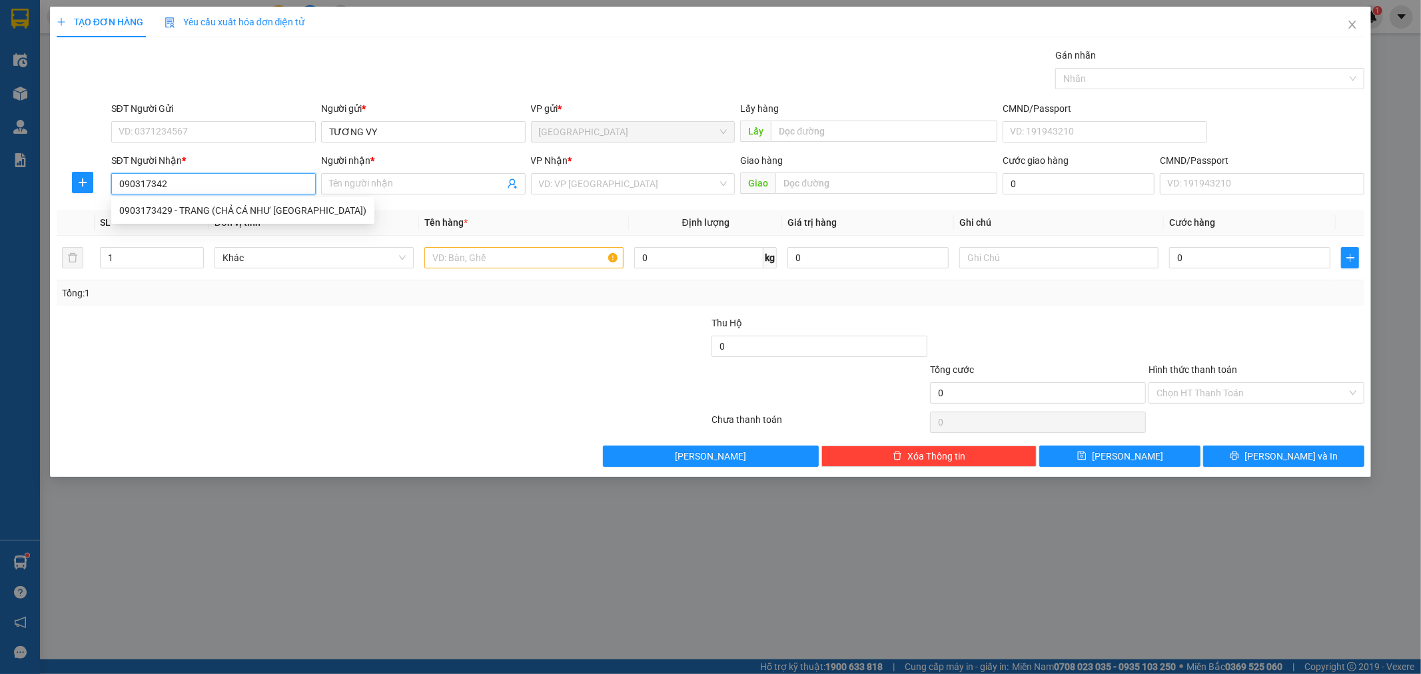
type input "0903173429"
click at [203, 207] on div "0903173429 - TRANG (CHẢ CÁ NHƯ [GEOGRAPHIC_DATA])" at bounding box center [242, 210] width 247 height 15
type input "TRANG (CHẢ CÁ NHƯ Ý)"
type input "0903173429"
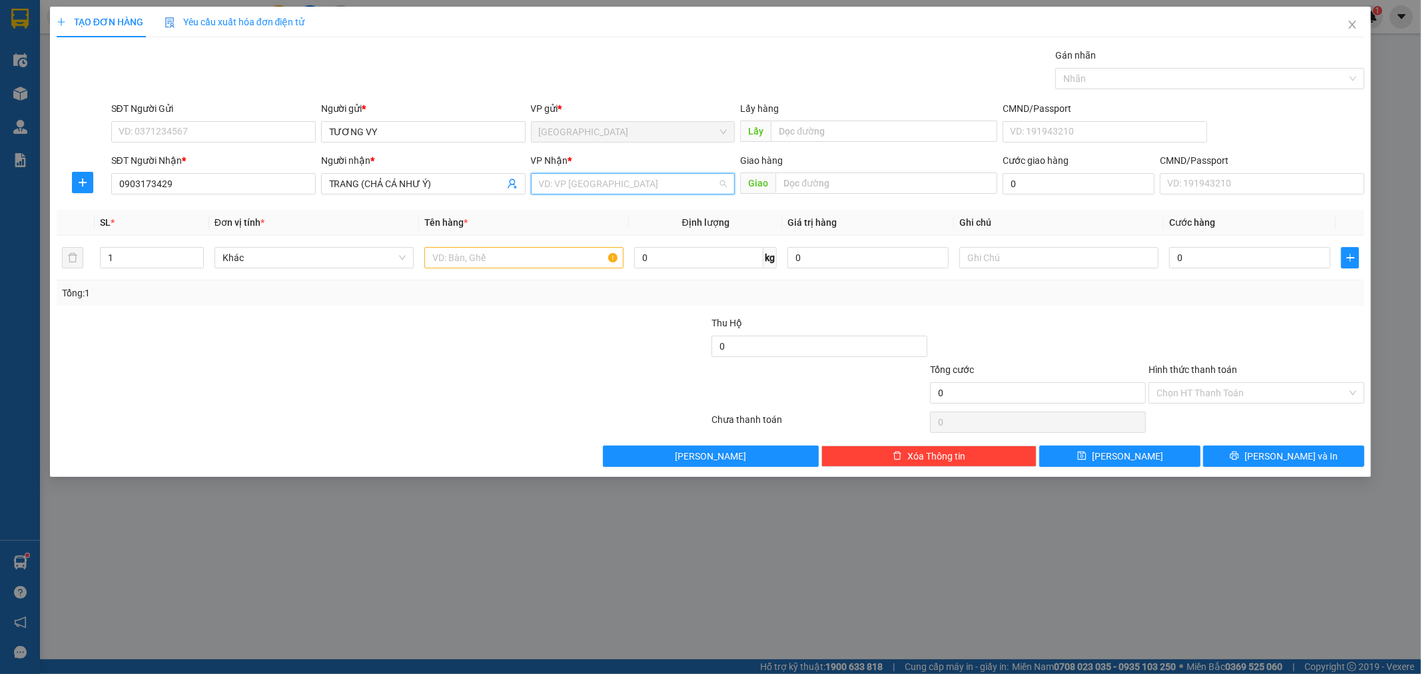
click at [588, 178] on input "search" at bounding box center [628, 184] width 179 height 20
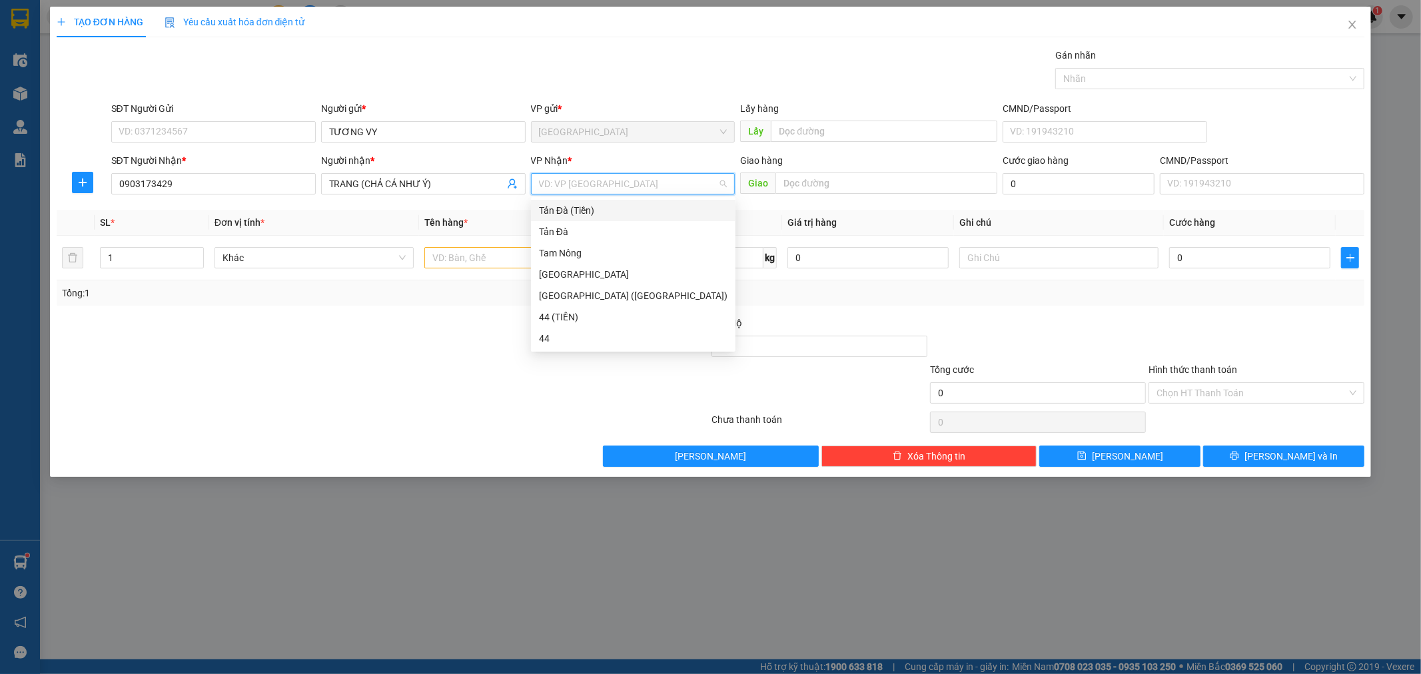
click at [560, 215] on div "Tản Đà (Tiền)" at bounding box center [633, 210] width 189 height 15
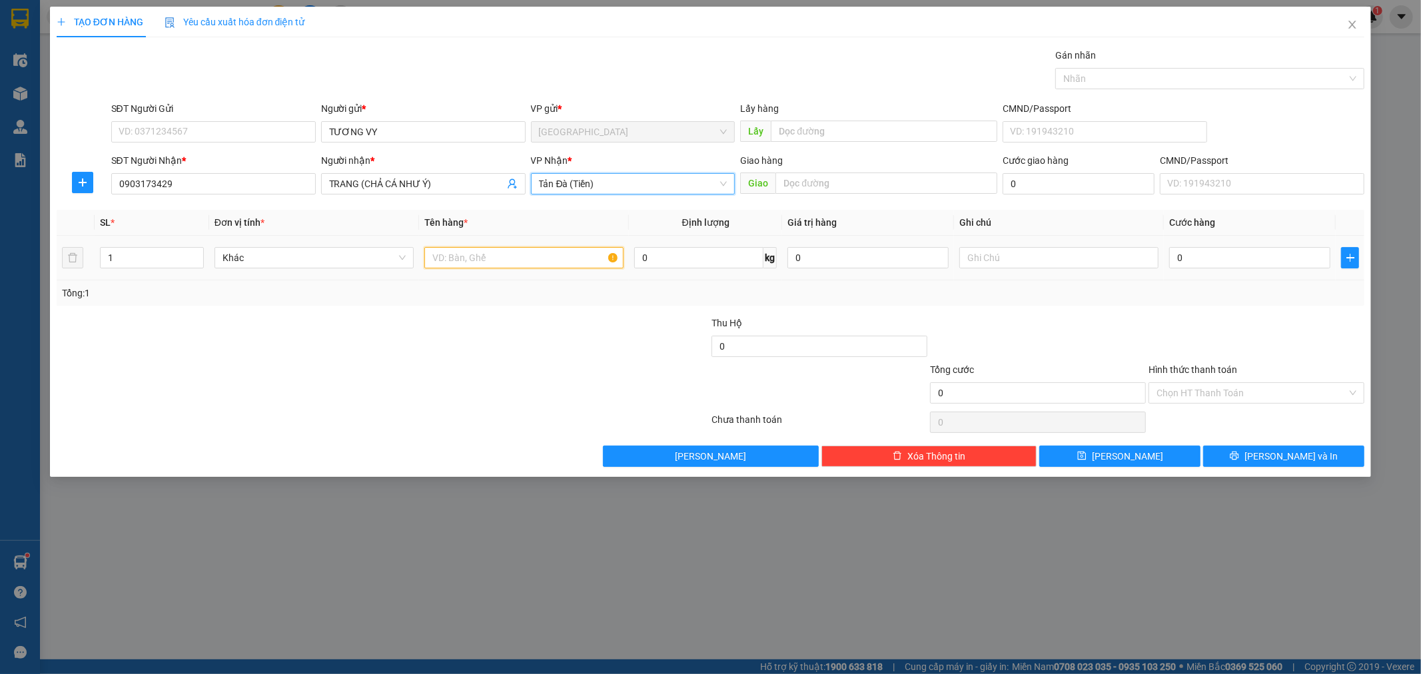
click at [526, 261] on input "text" at bounding box center [523, 257] width 199 height 21
type input "THU HỘ 1TR110"
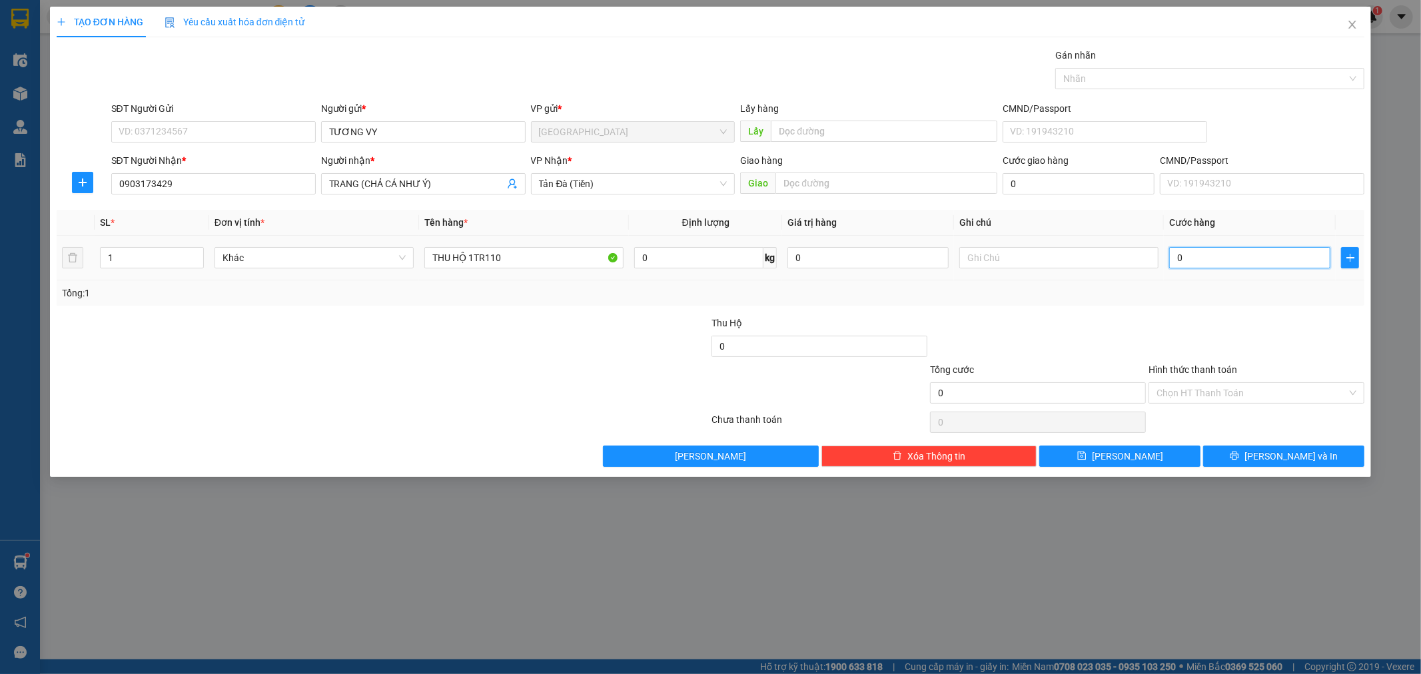
click at [1237, 258] on input "0" at bounding box center [1249, 257] width 161 height 21
type input "1"
type input "10"
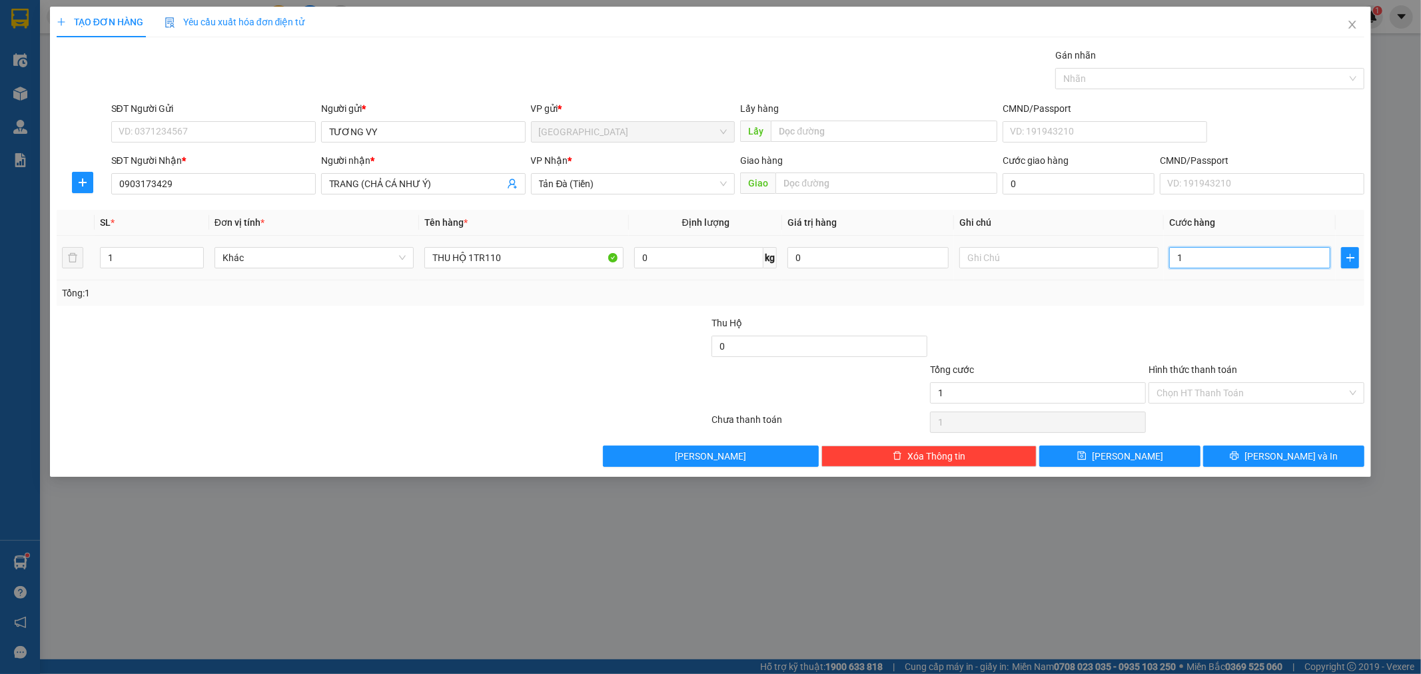
type input "10"
type input "10.000"
click at [1291, 397] on input "Hình thức thanh toán" at bounding box center [1252, 393] width 191 height 20
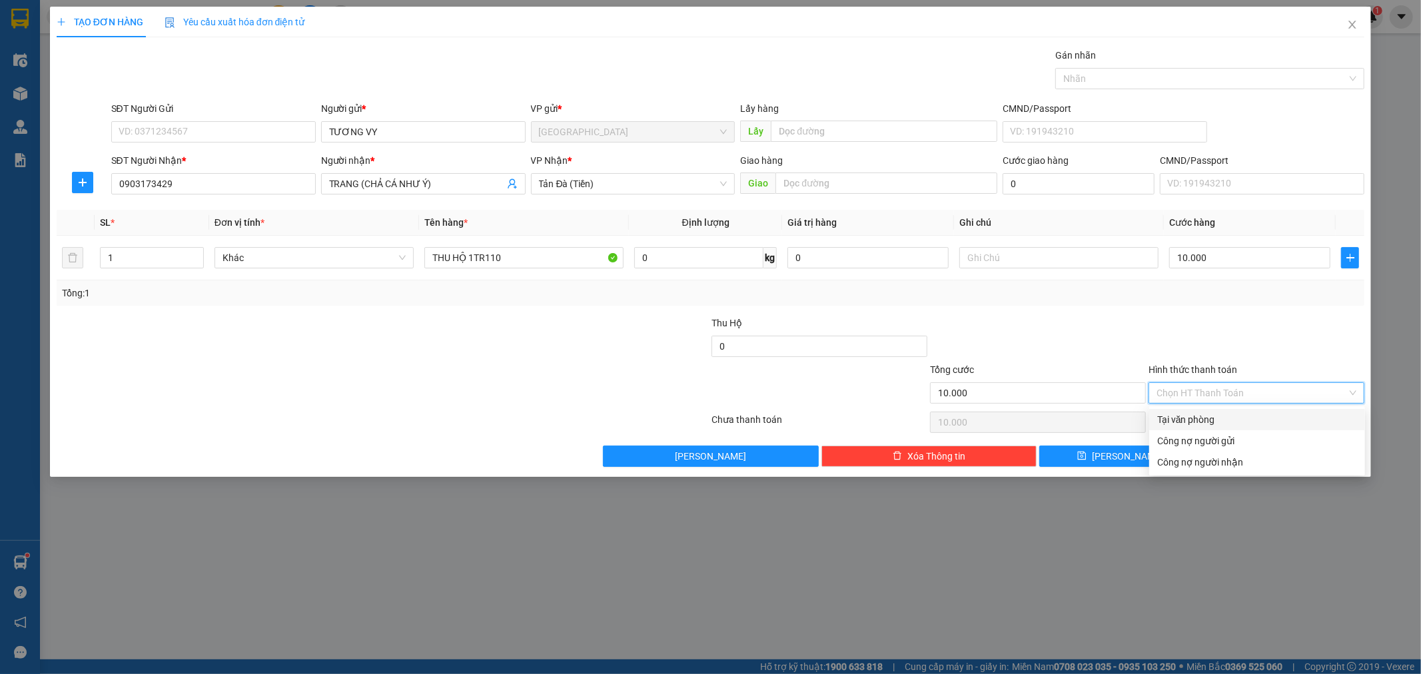
click at [1257, 420] on div "Tại văn phòng" at bounding box center [1257, 419] width 200 height 15
type input "0"
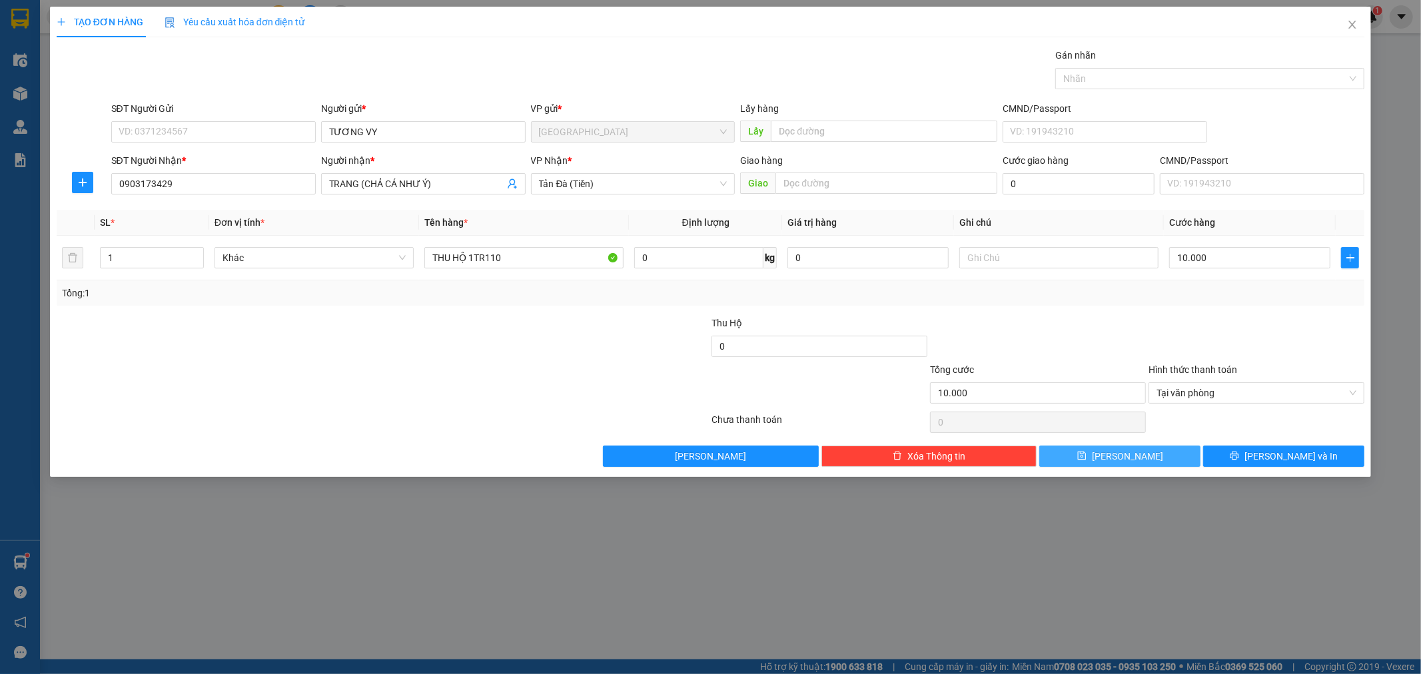
click at [1154, 457] on button "[PERSON_NAME]" at bounding box center [1120, 456] width 161 height 21
type input "0"
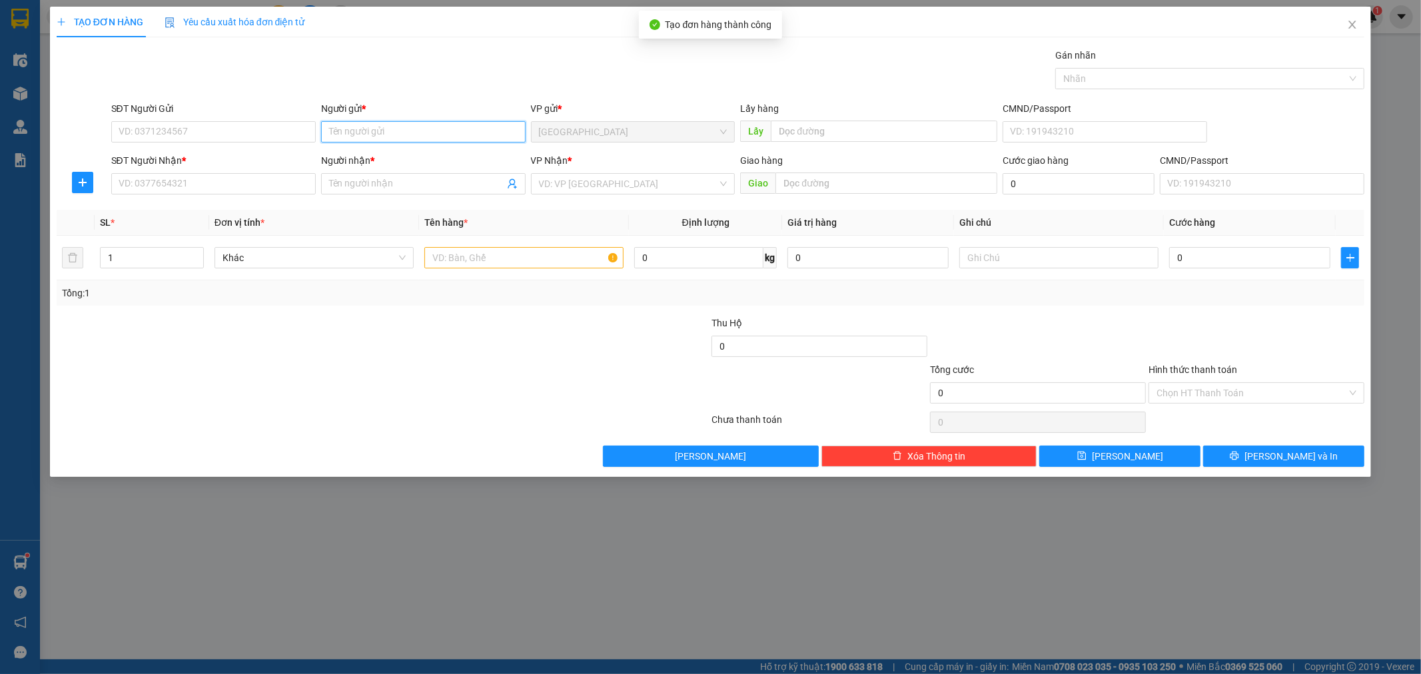
click at [446, 139] on input "Người gửi *" at bounding box center [423, 131] width 205 height 21
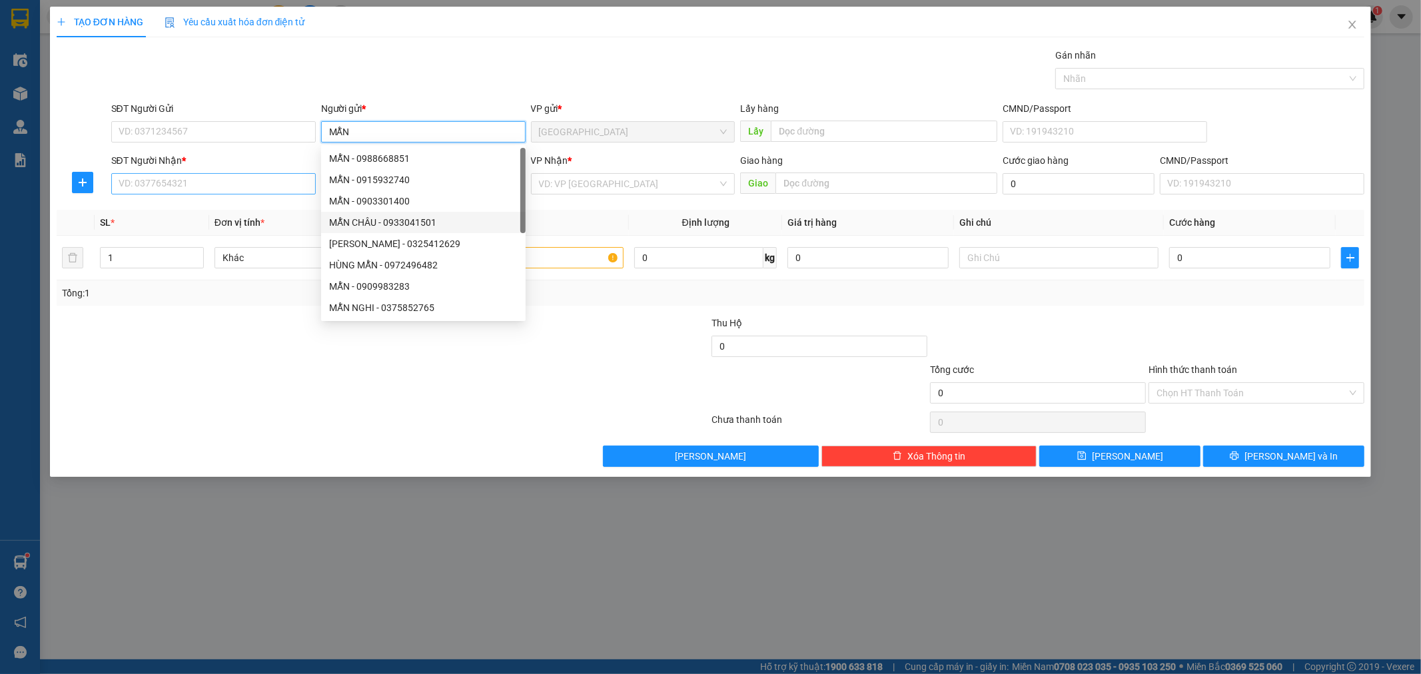
type input "MẪN"
click at [270, 185] on input "SĐT Người Nhận *" at bounding box center [213, 183] width 205 height 21
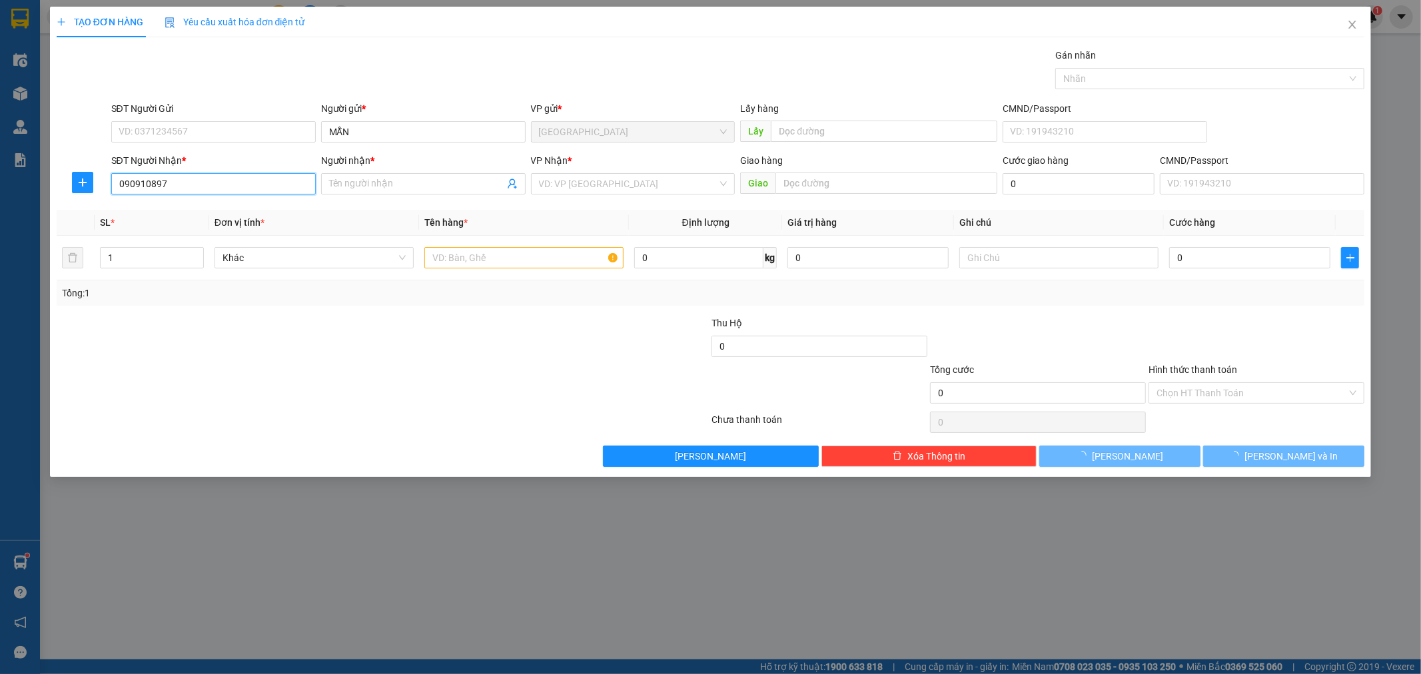
type input "0909108974"
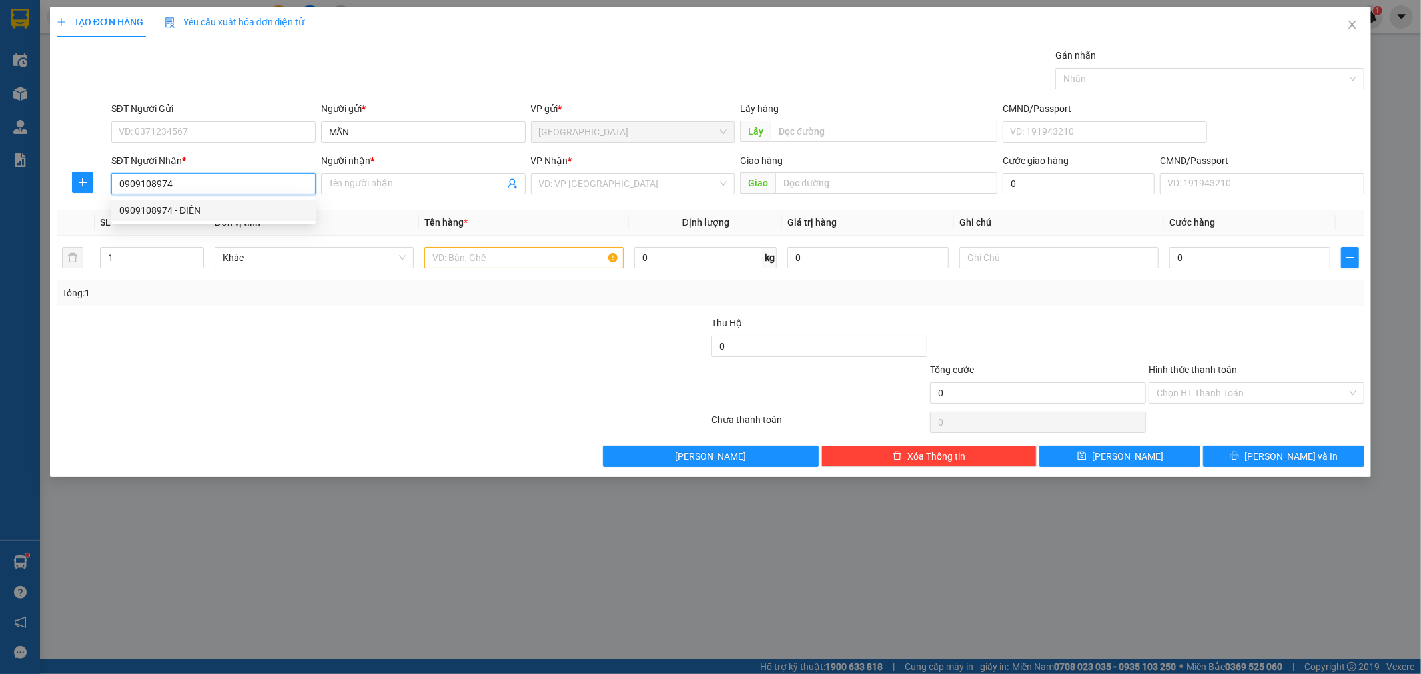
click at [270, 217] on div "0909108974 - ĐIỀN" at bounding box center [213, 210] width 189 height 15
type input "ĐIỀN"
type input "0909108974"
click at [602, 169] on div "VP Nhận *" at bounding box center [633, 163] width 205 height 20
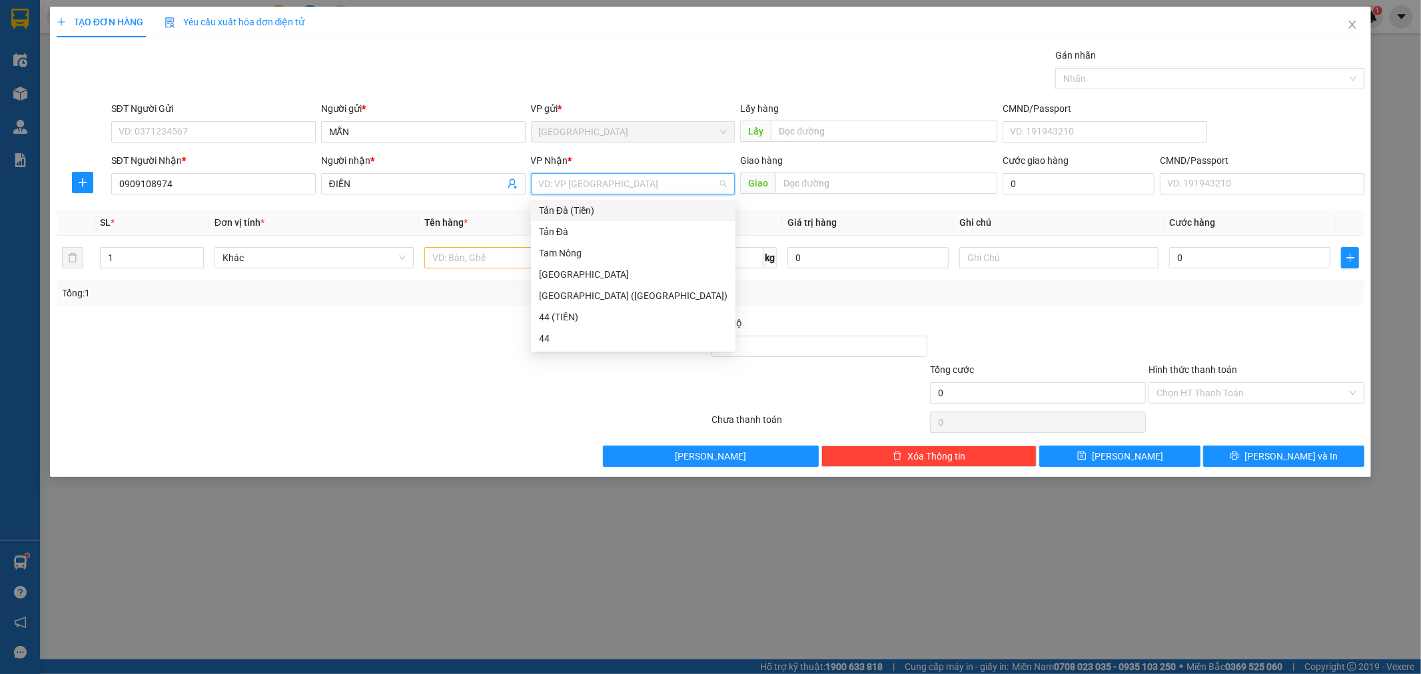
click at [601, 176] on input "search" at bounding box center [628, 184] width 179 height 20
click at [584, 211] on div "Tản Đà (Tiền)" at bounding box center [633, 210] width 189 height 15
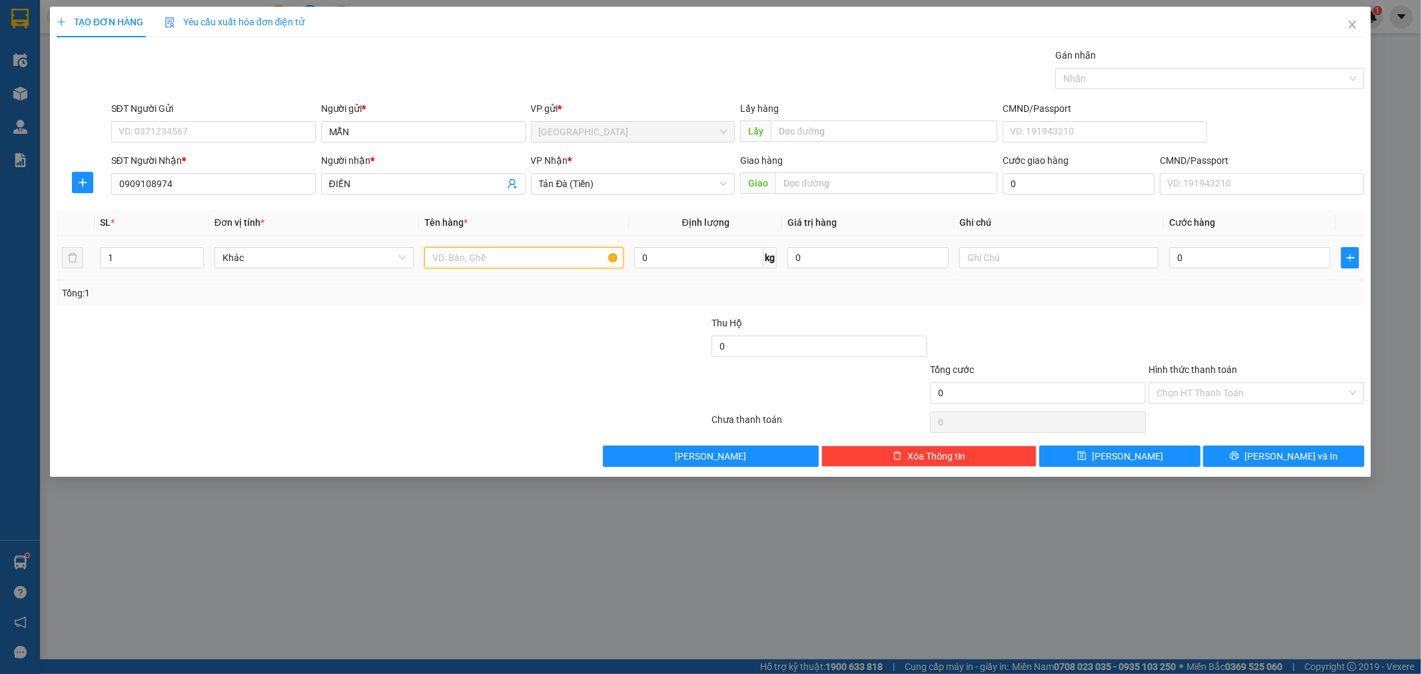
click at [547, 257] on input "text" at bounding box center [523, 257] width 199 height 21
type input "THU HỘ 11TR800"
click at [1255, 258] on input "0" at bounding box center [1249, 257] width 161 height 21
type input "8"
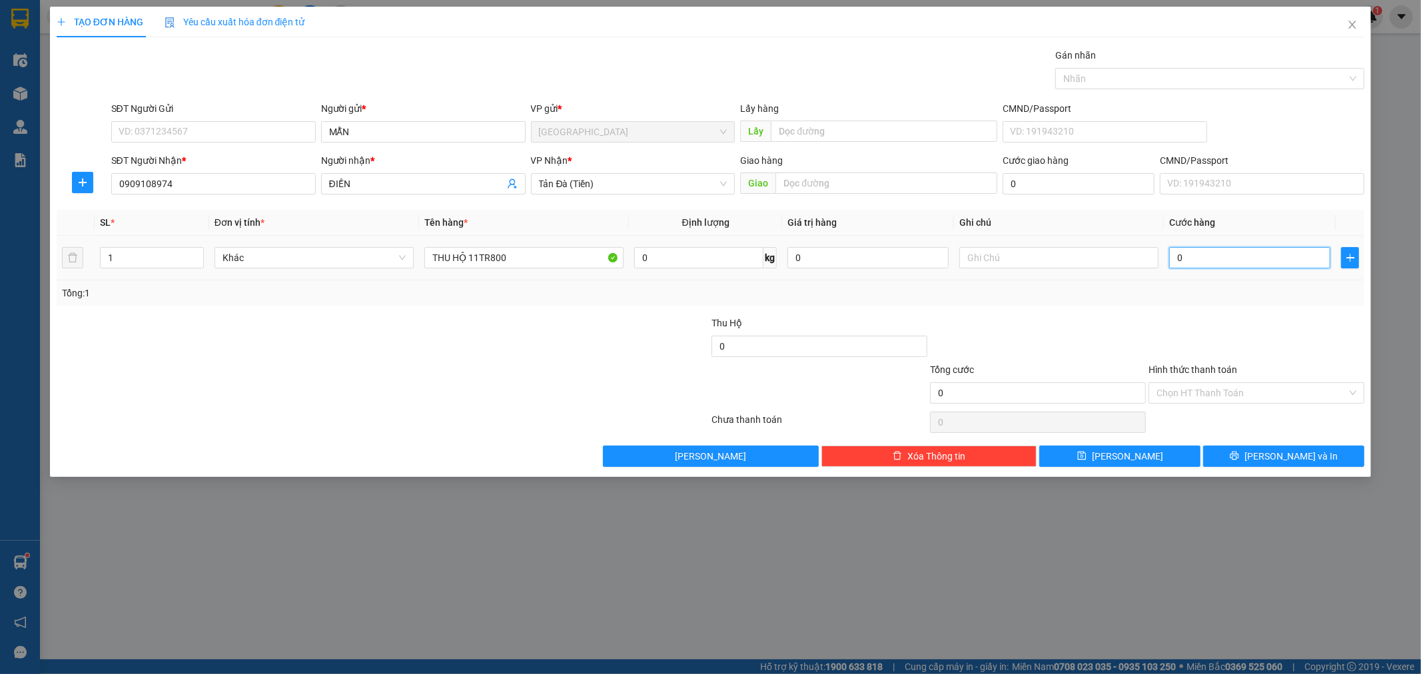
type input "8"
type input "80"
type input "80.000"
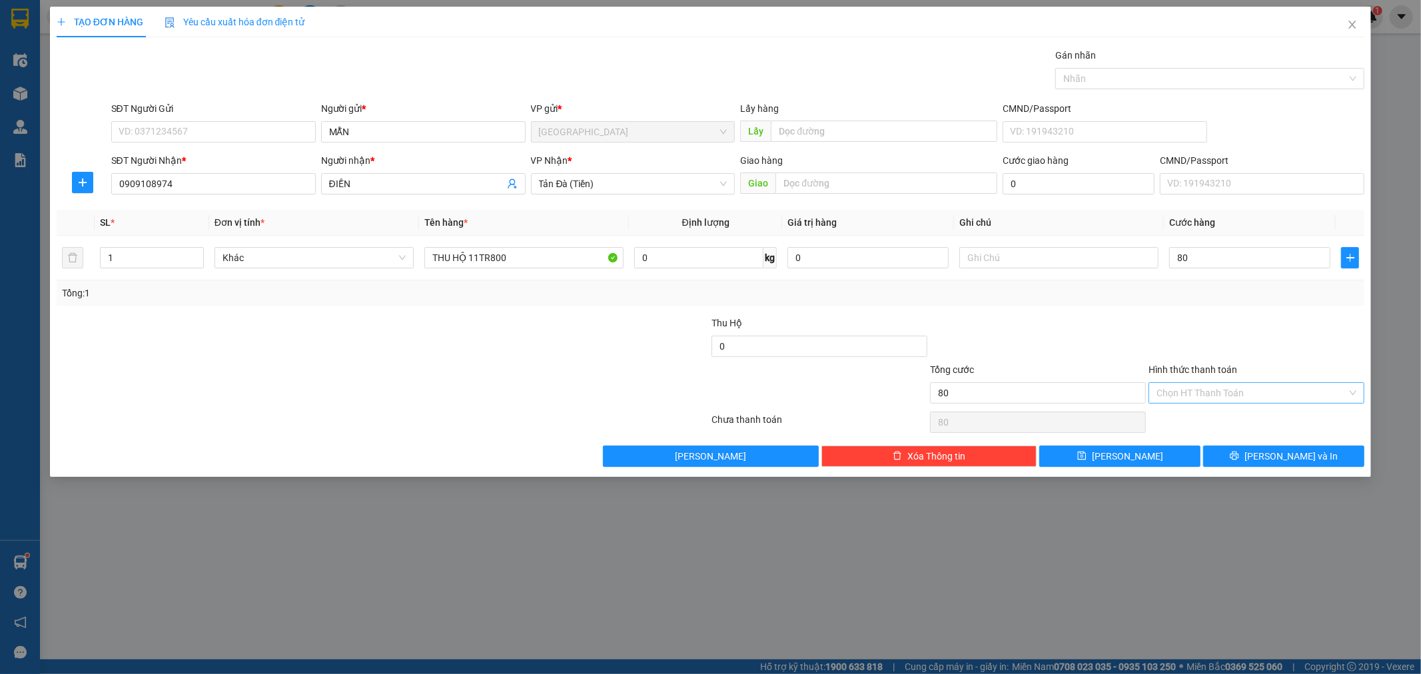
type input "80.000"
click at [1241, 400] on input "Hình thức thanh toán" at bounding box center [1252, 393] width 191 height 20
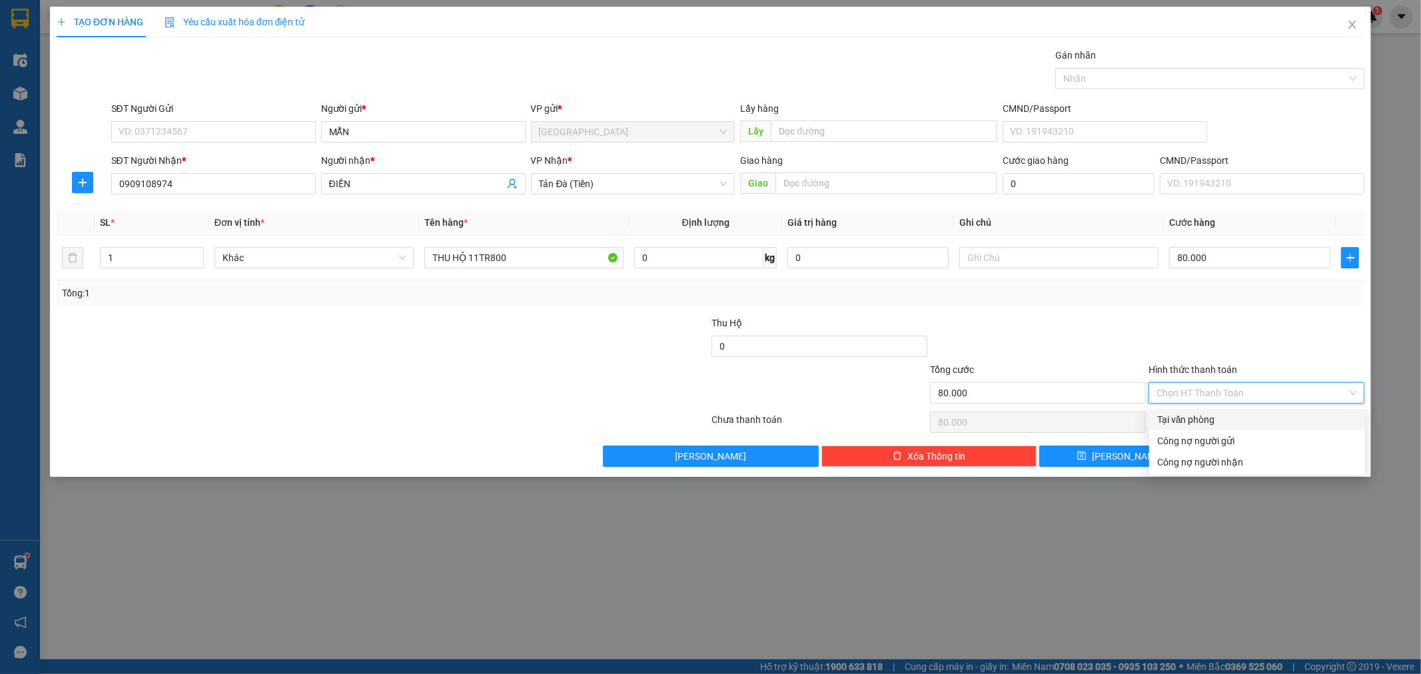
click at [1225, 418] on div "Tại văn phòng" at bounding box center [1257, 419] width 200 height 15
type input "0"
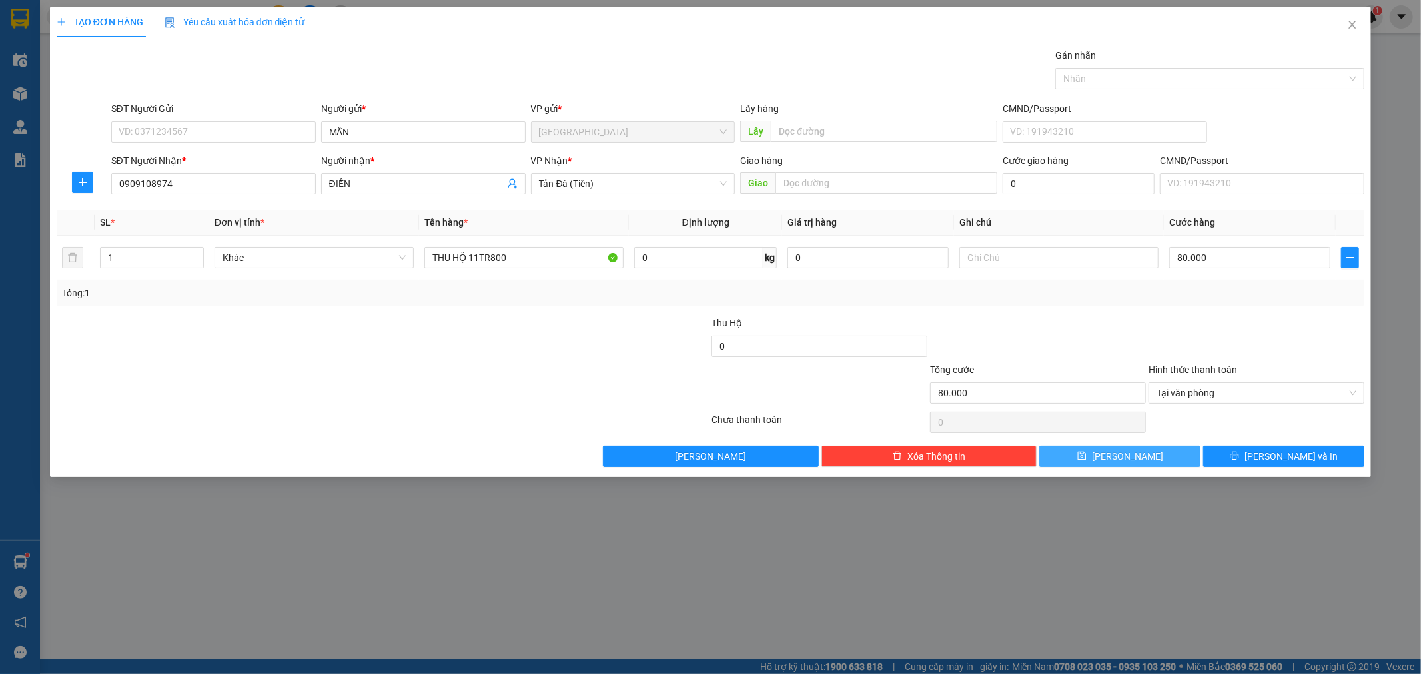
click at [1169, 453] on button "[PERSON_NAME]" at bounding box center [1120, 456] width 161 height 21
type input "0"
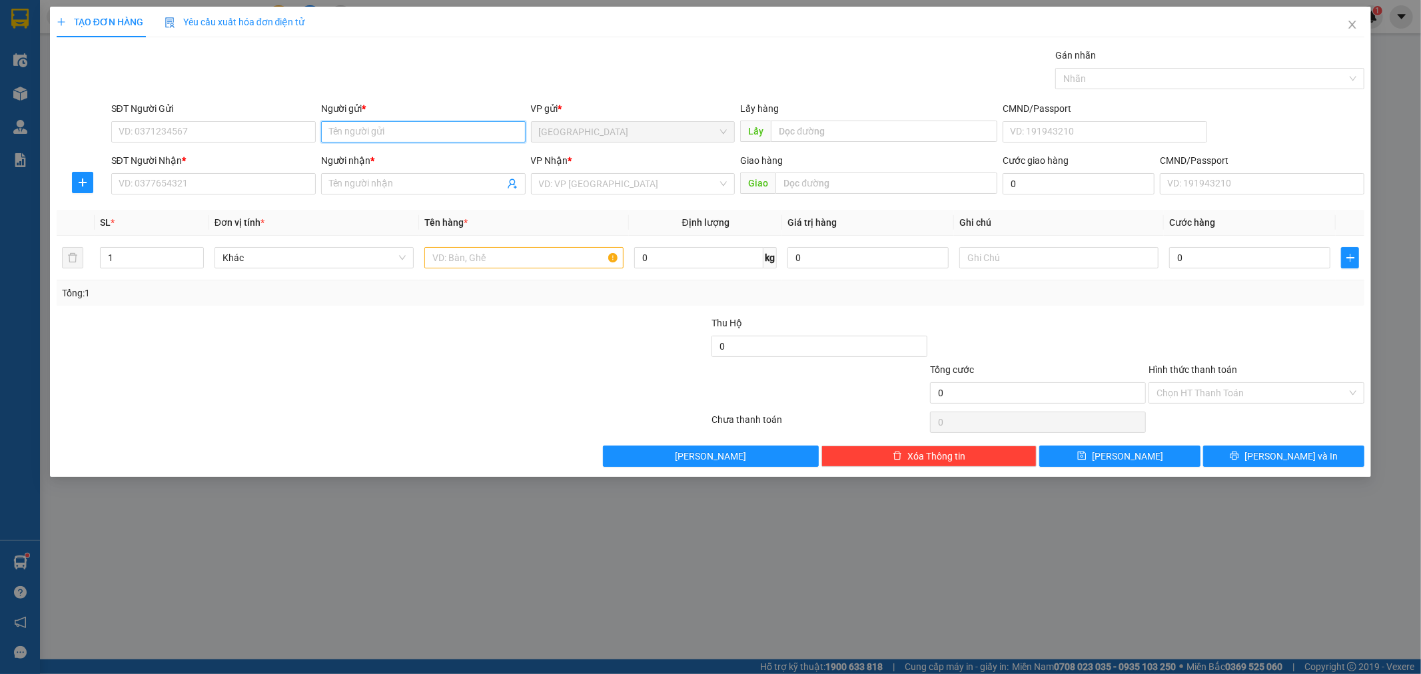
click at [485, 129] on input "Người gửi *" at bounding box center [423, 131] width 205 height 21
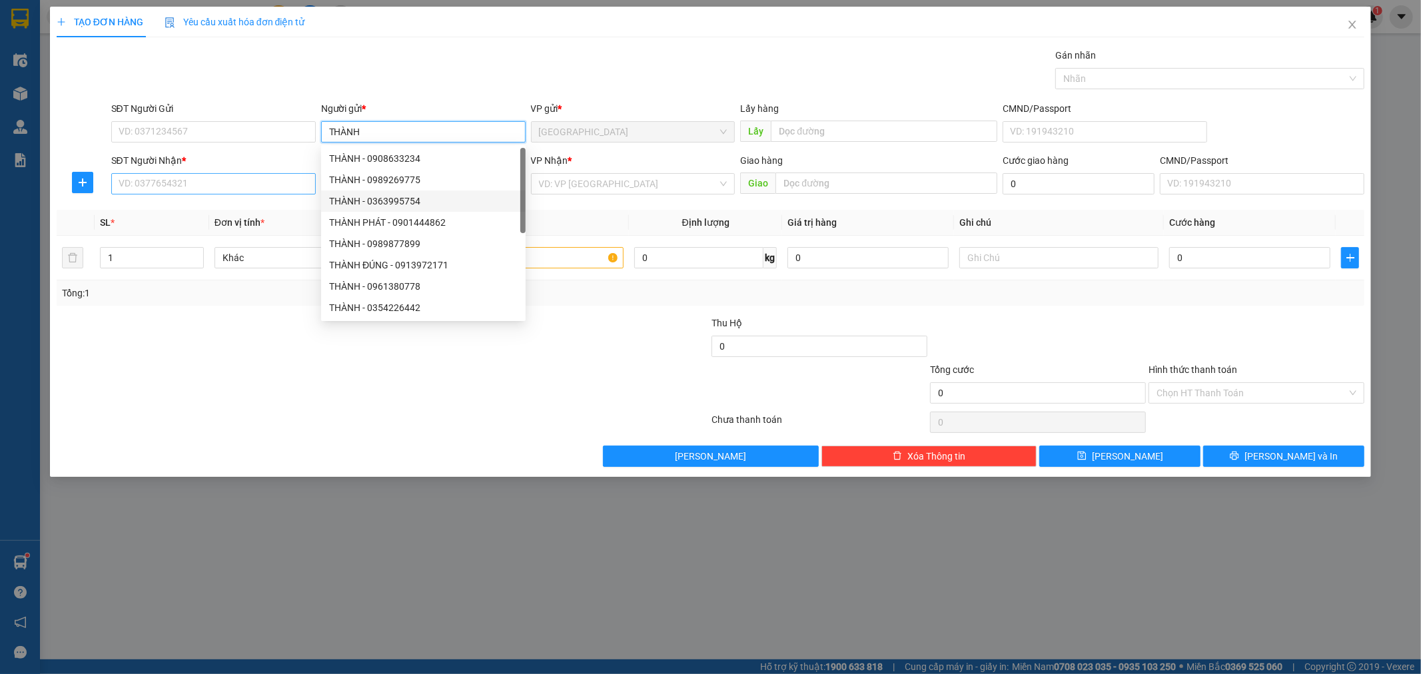
type input "THÀNH"
click at [257, 185] on input "SĐT Người Nhận *" at bounding box center [213, 183] width 205 height 21
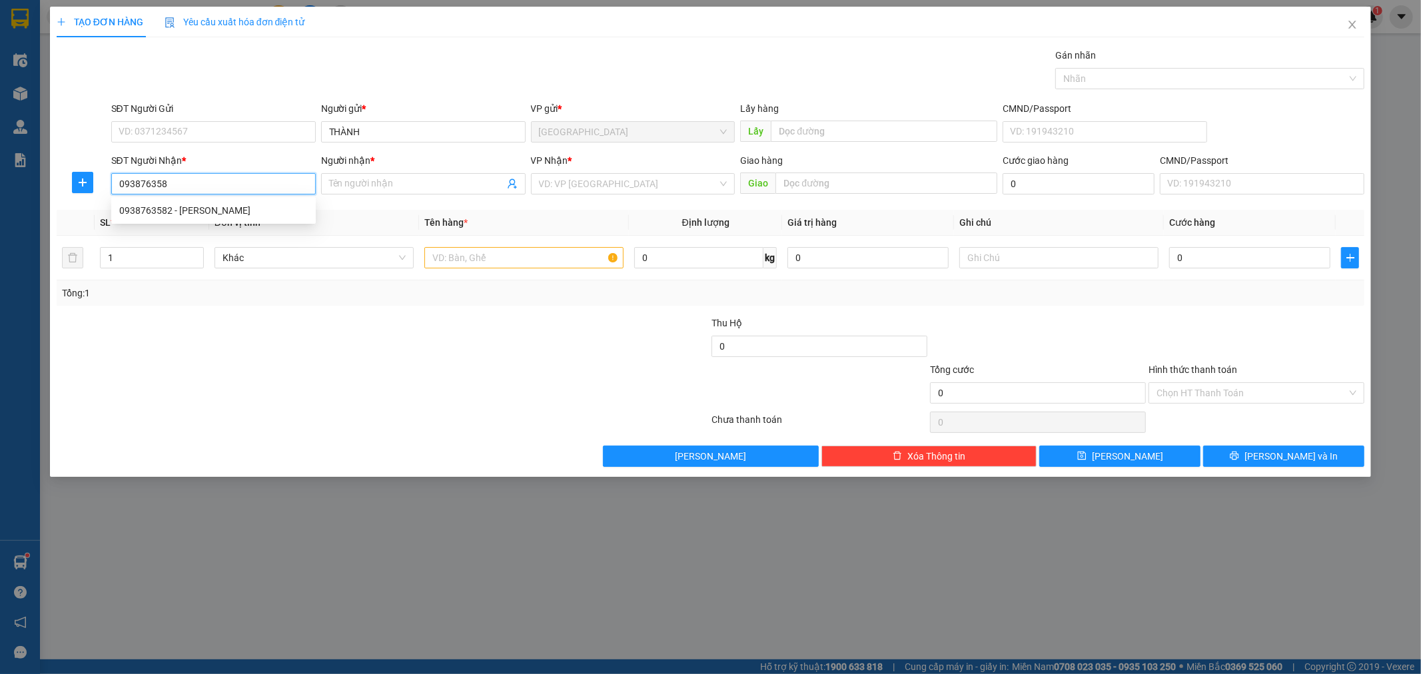
type input "0938763582"
click at [251, 213] on div "0938763582 - [PERSON_NAME]" at bounding box center [213, 210] width 189 height 15
type input "TRINH"
type input "0938763582"
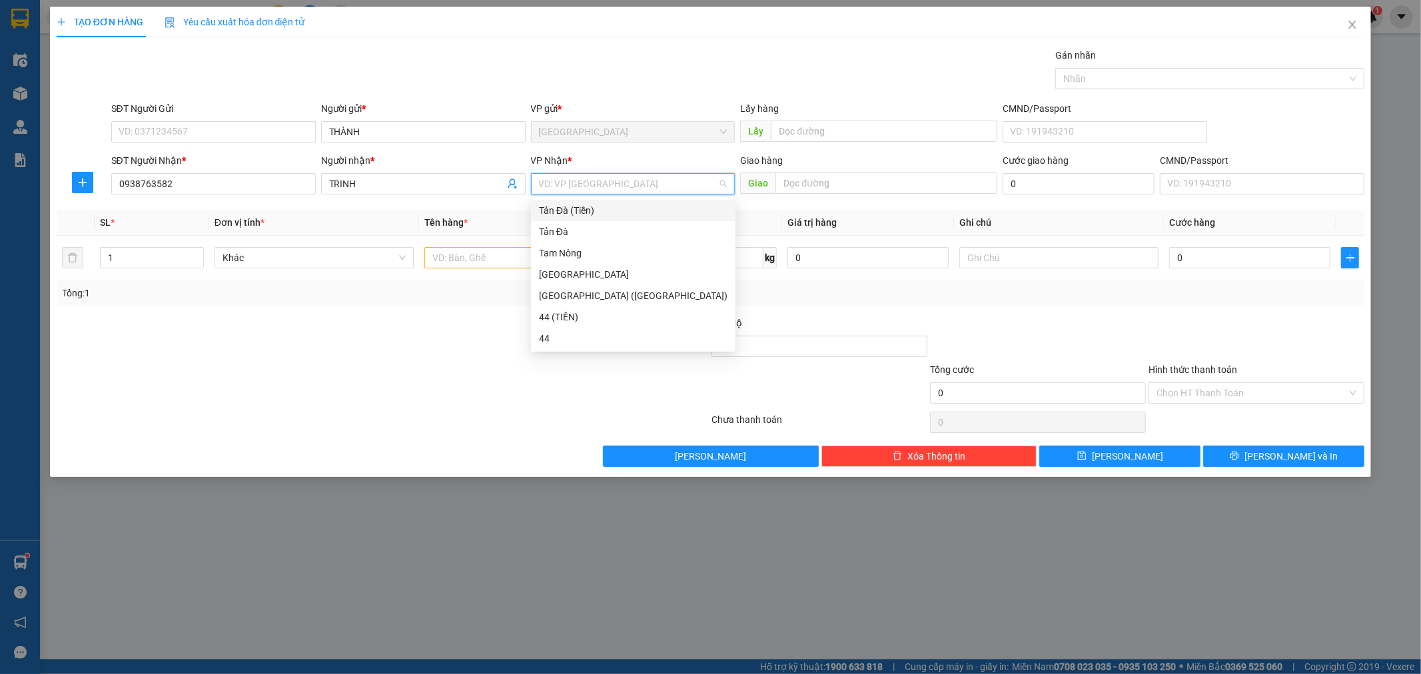
click at [649, 183] on input "search" at bounding box center [628, 184] width 179 height 20
click at [586, 212] on div "Tản Đà (Tiền)" at bounding box center [633, 210] width 189 height 15
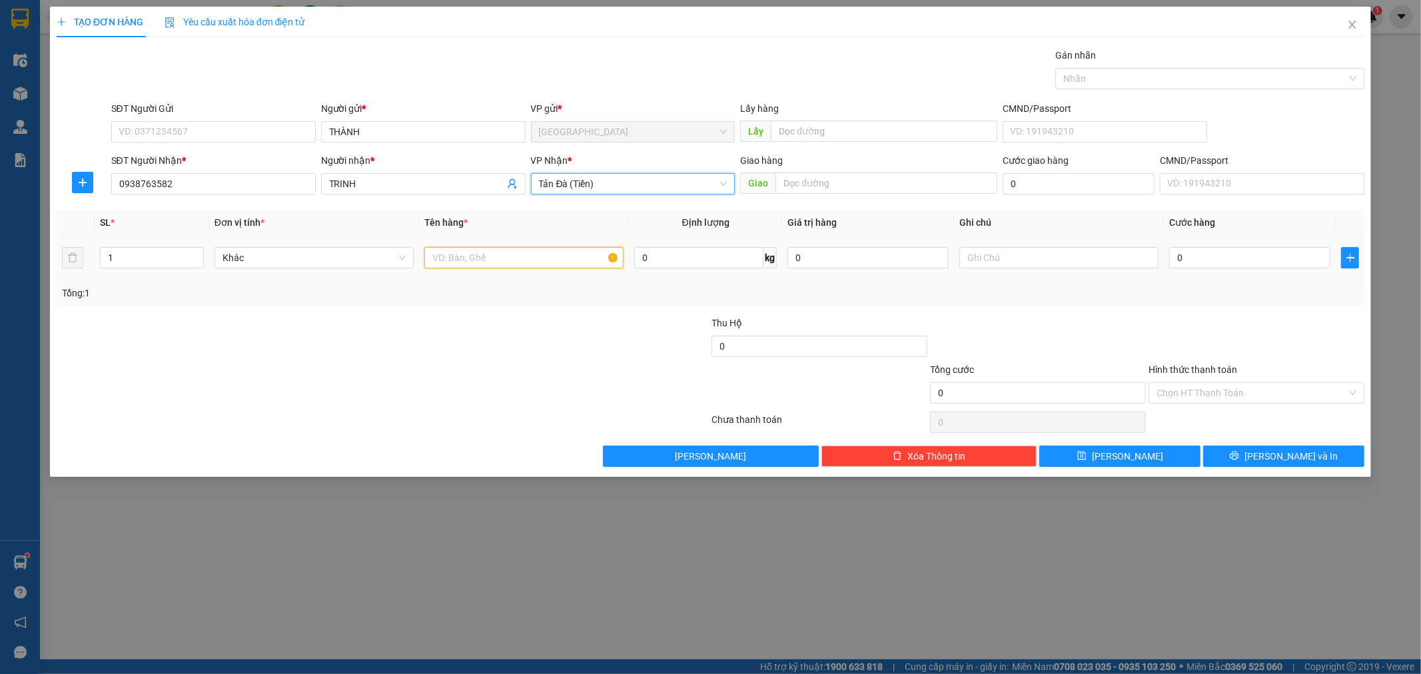
click at [538, 262] on input "text" at bounding box center [523, 257] width 199 height 21
type input "TNP 500K"
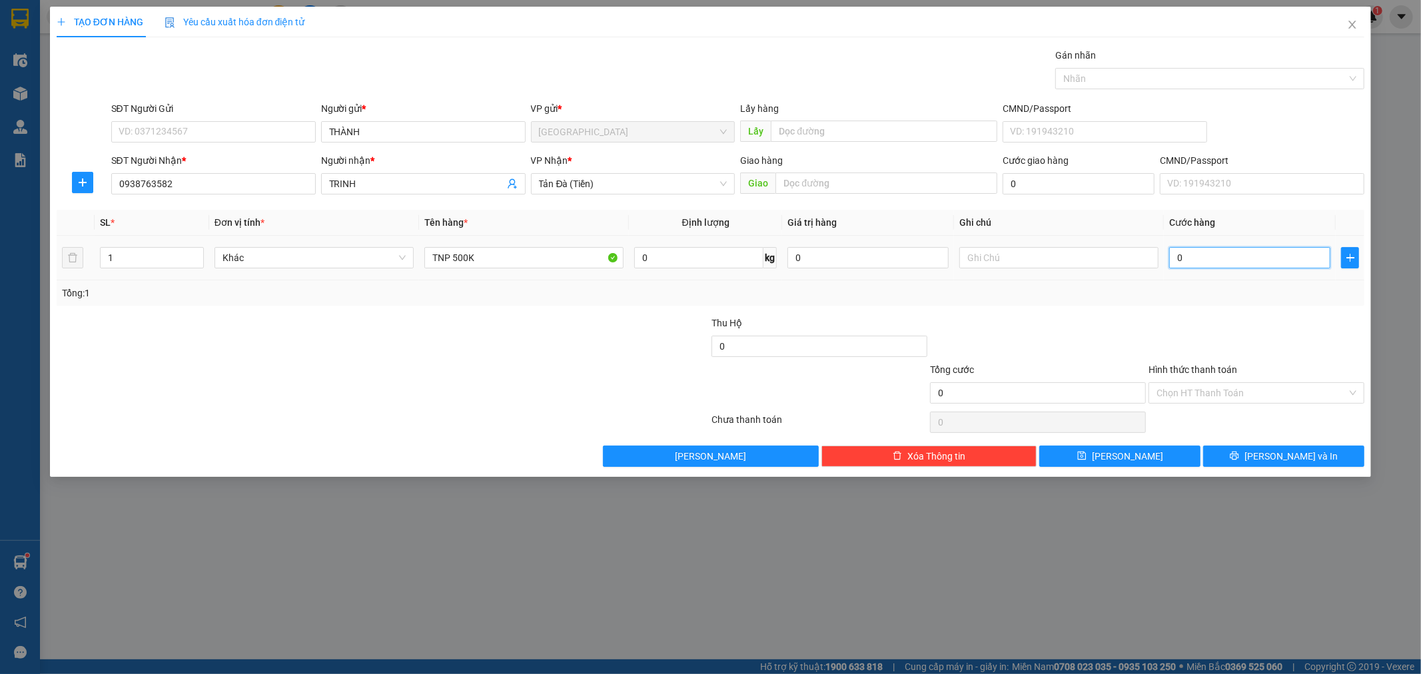
click at [1259, 263] on input "0" at bounding box center [1249, 257] width 161 height 21
type input "1"
type input "10"
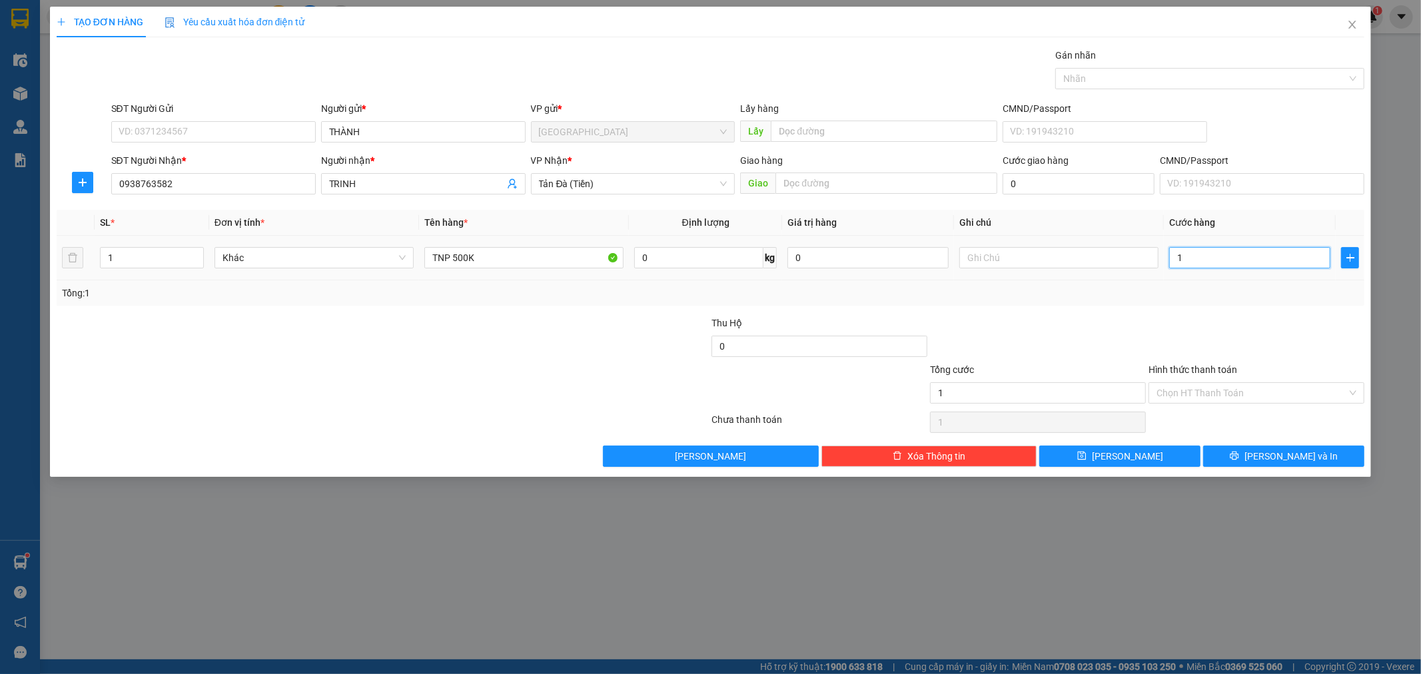
type input "10"
type input "10.000"
click at [1264, 398] on input "Hình thức thanh toán" at bounding box center [1252, 393] width 191 height 20
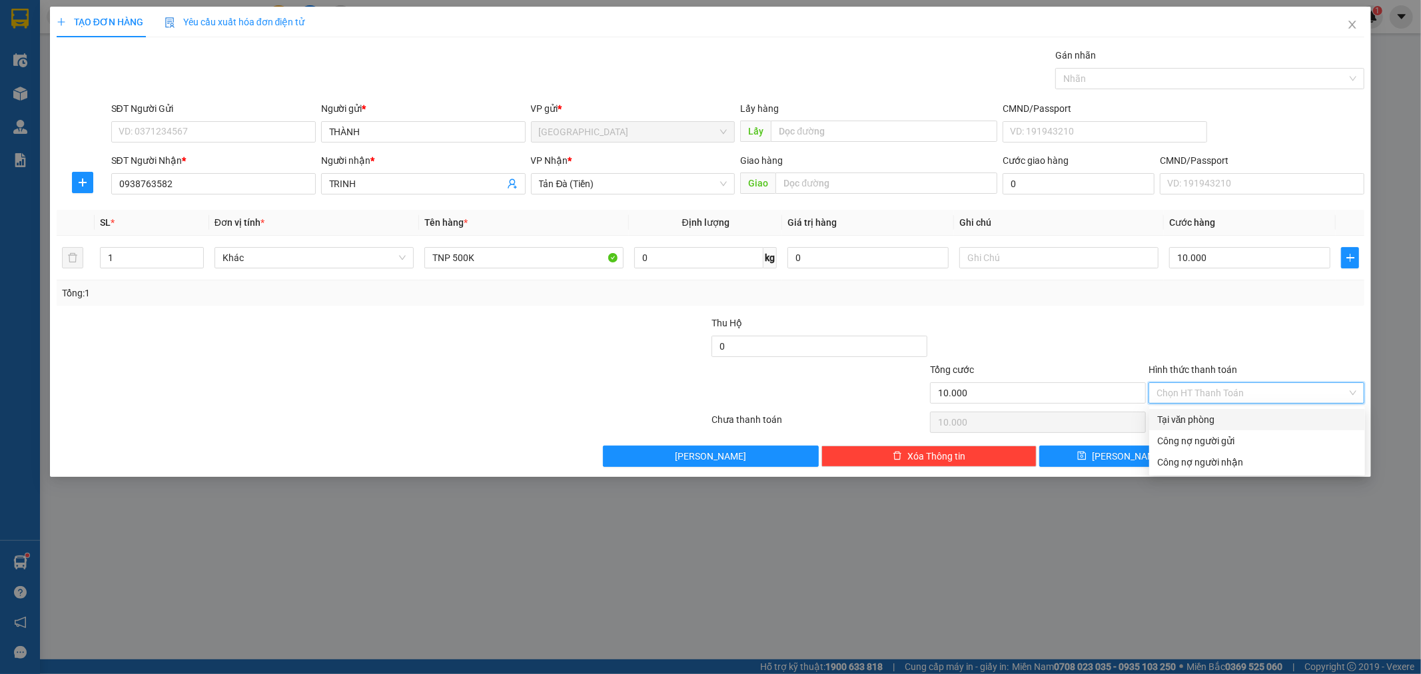
drag, startPoint x: 1225, startPoint y: 416, endPoint x: 1216, endPoint y: 421, distance: 9.8
click at [1224, 417] on div "Tại văn phòng" at bounding box center [1257, 419] width 200 height 15
type input "0"
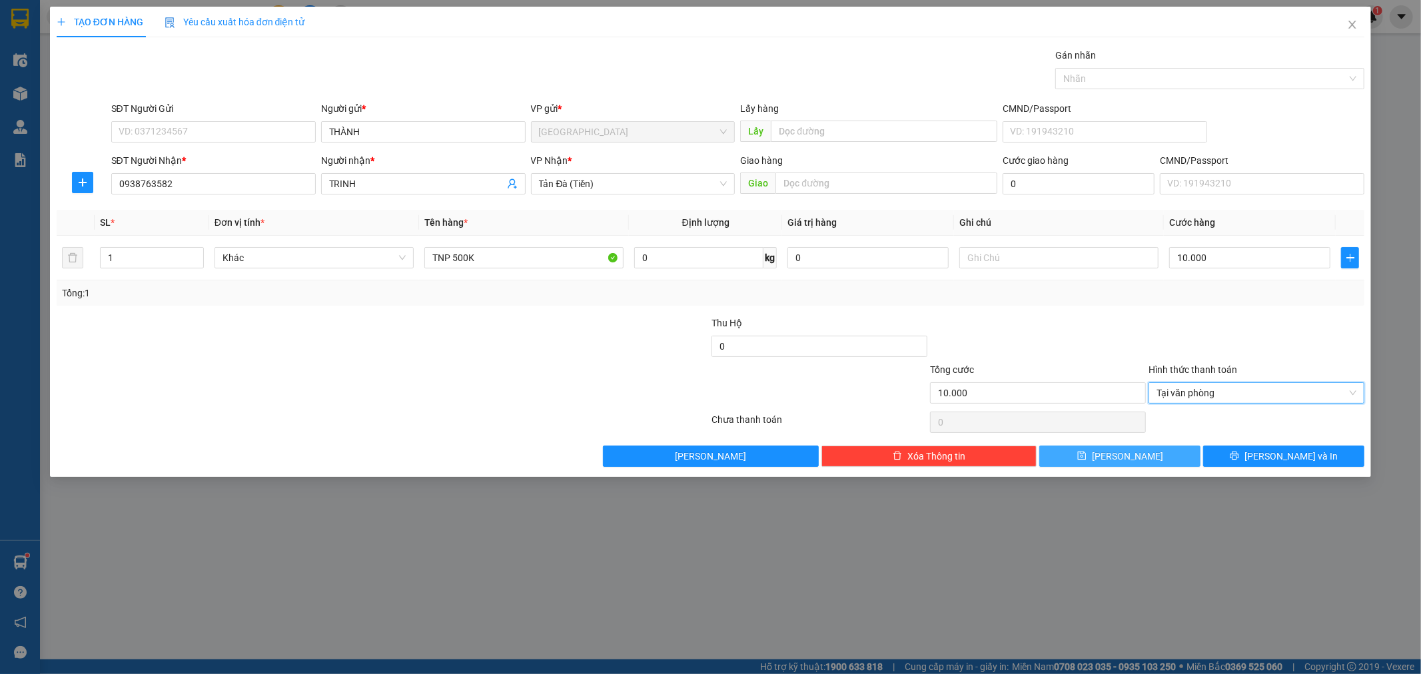
click at [1141, 453] on button "[PERSON_NAME]" at bounding box center [1120, 456] width 161 height 21
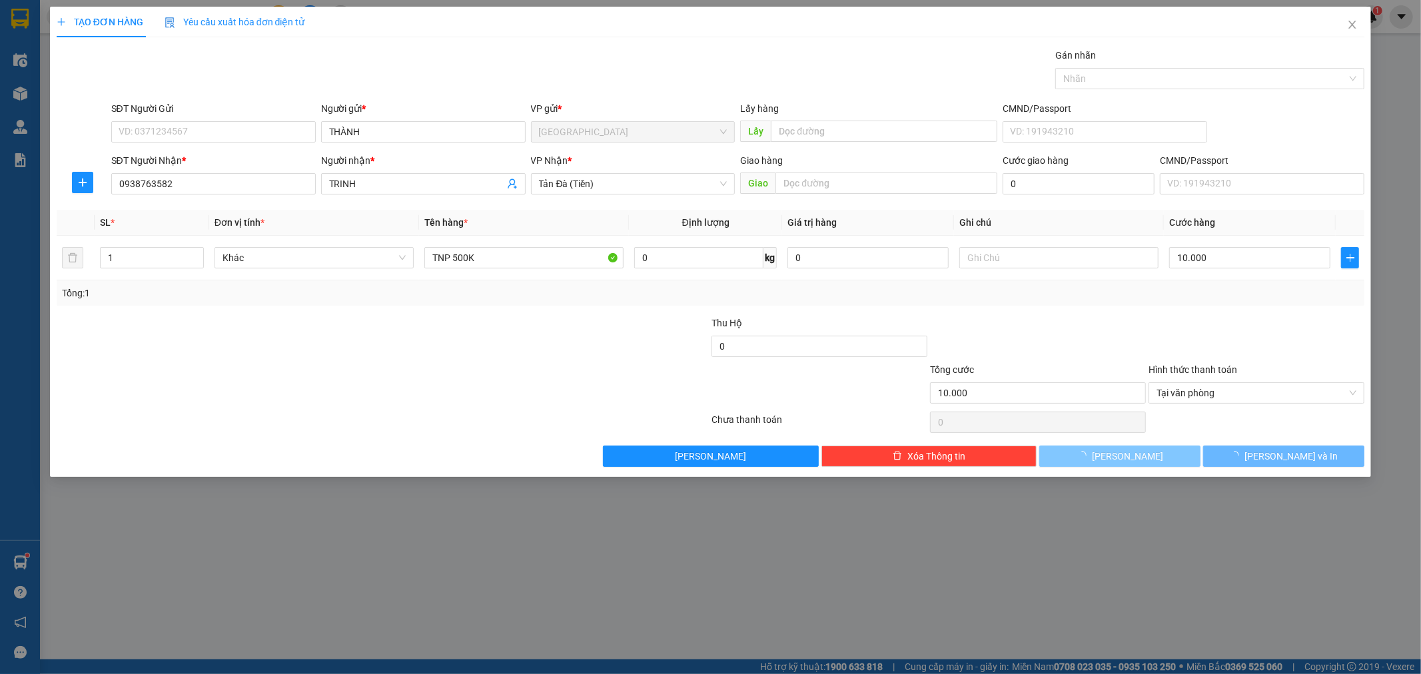
type input "0"
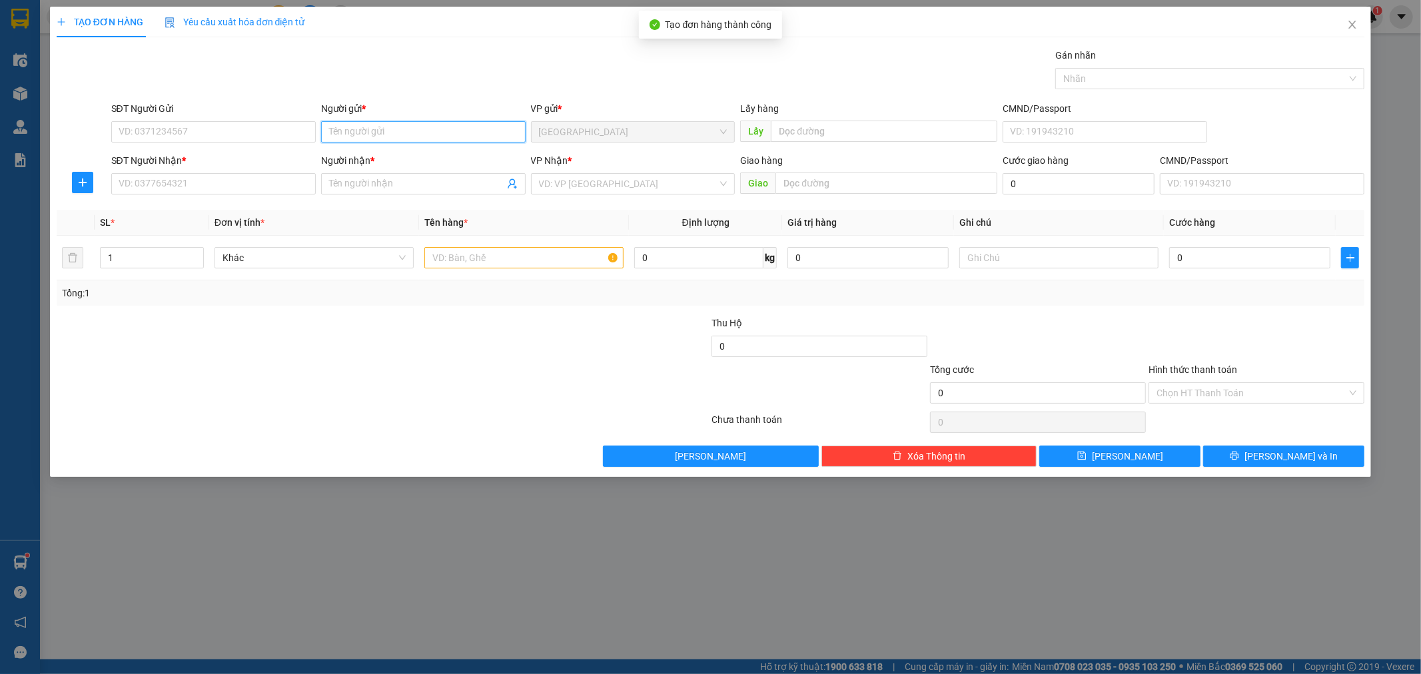
click at [376, 131] on input "Người gửi *" at bounding box center [423, 131] width 205 height 21
type input "CHÚ THÔNG"
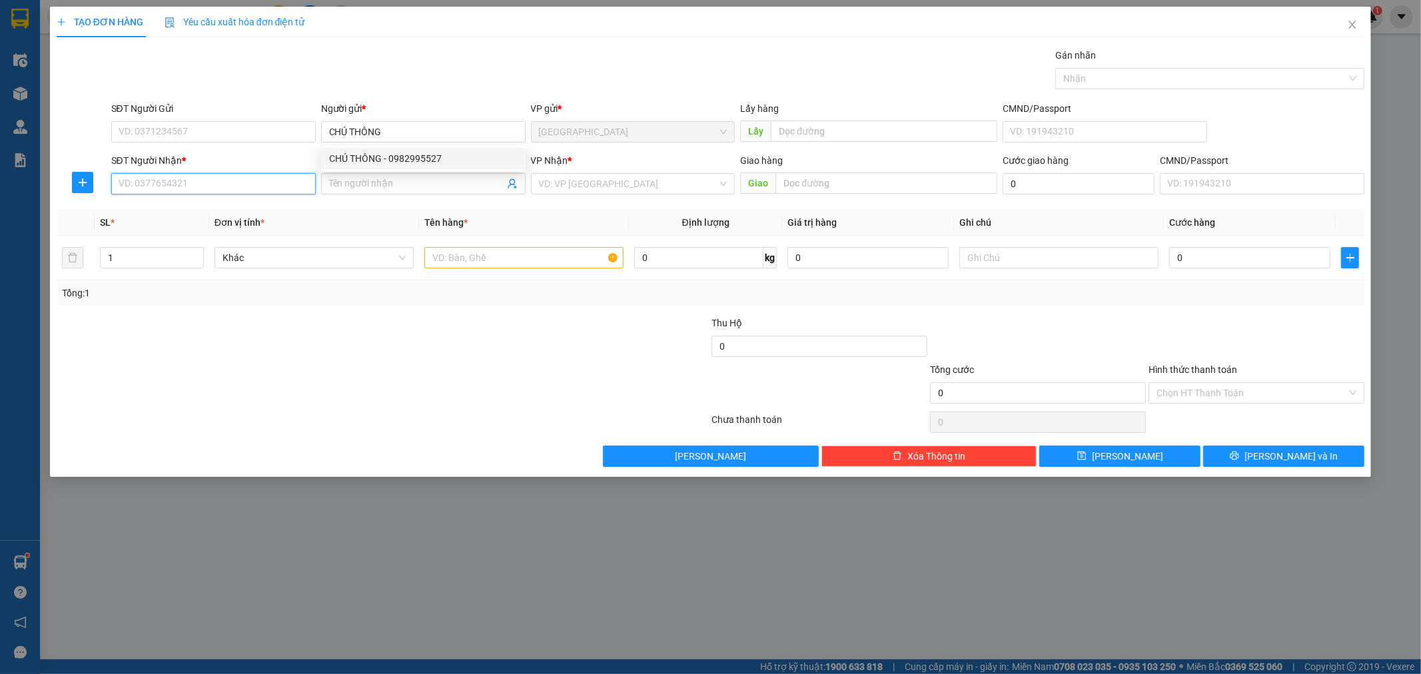
click at [292, 185] on input "SĐT Người Nhận *" at bounding box center [213, 183] width 205 height 21
type input "0908031959"
click at [289, 205] on div "0908031959 - THẢO NGÂN TRANG" at bounding box center [213, 210] width 189 height 15
type input "THẢO NGÂN TRANG"
type input "0908031959"
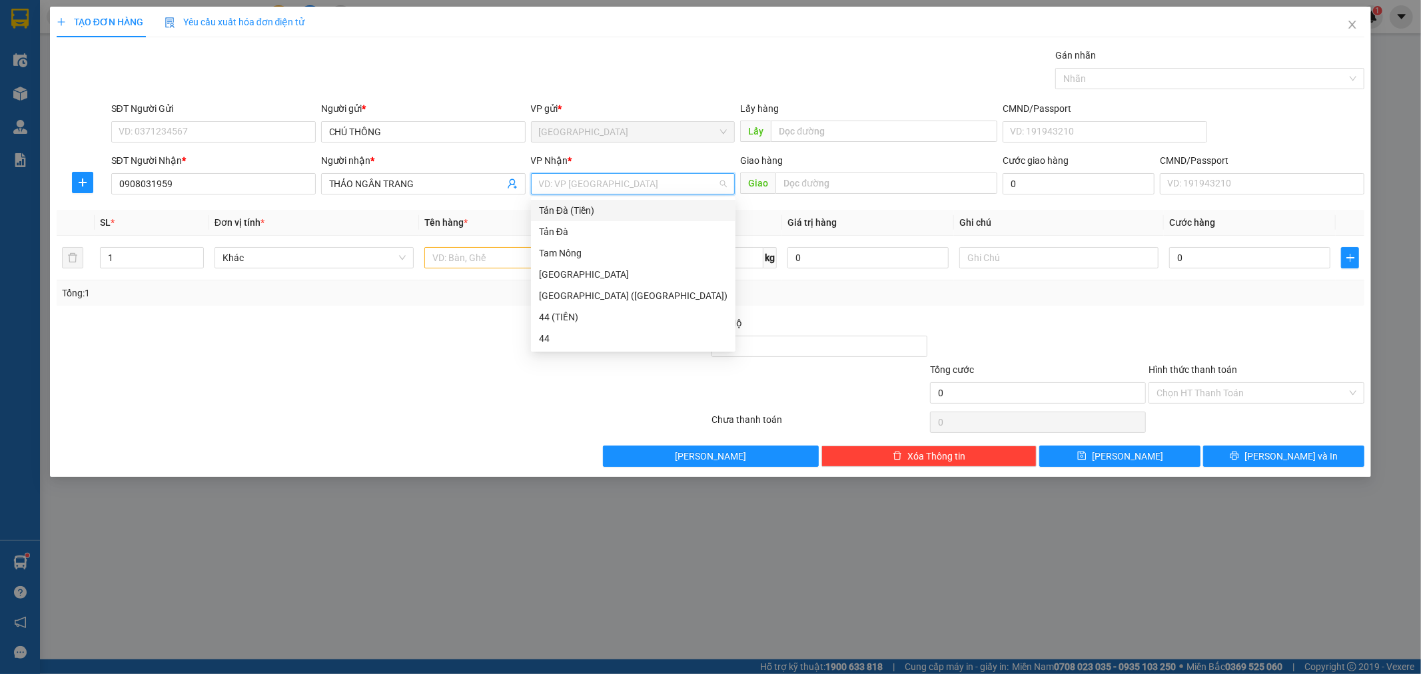
click at [602, 181] on input "search" at bounding box center [628, 184] width 179 height 20
click at [578, 209] on div "Tản Đà (Tiền)" at bounding box center [633, 210] width 189 height 15
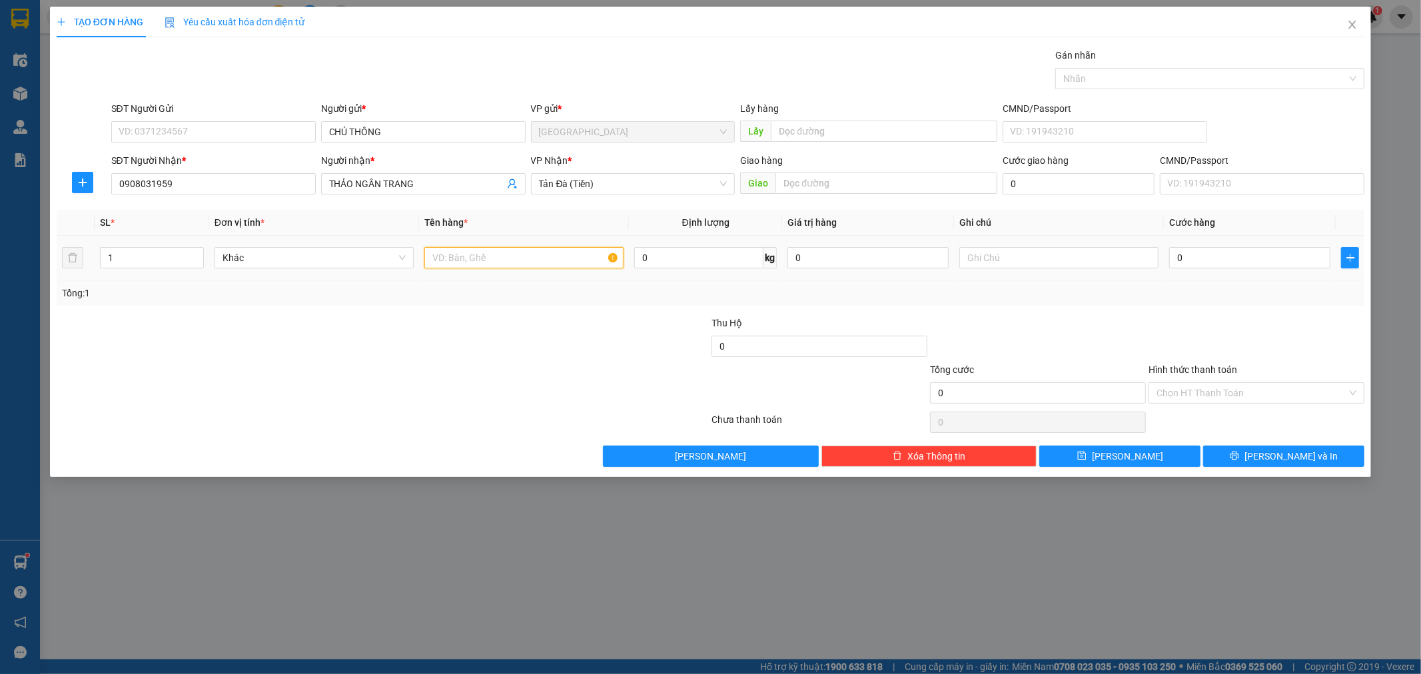
click at [510, 251] on input "text" at bounding box center [523, 257] width 199 height 21
type input "TNP 650K"
click at [1208, 254] on input "0" at bounding box center [1249, 257] width 161 height 21
type input "1"
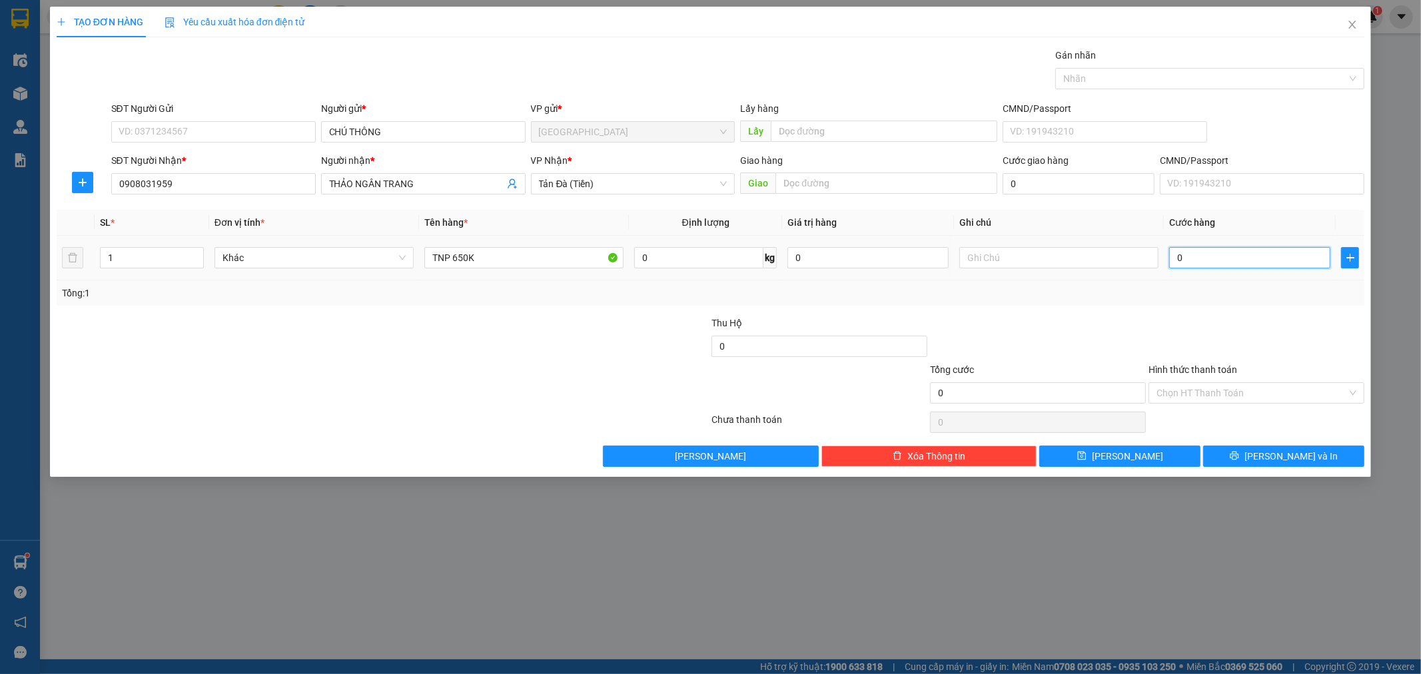
type input "1"
type input "10"
type input "10.000"
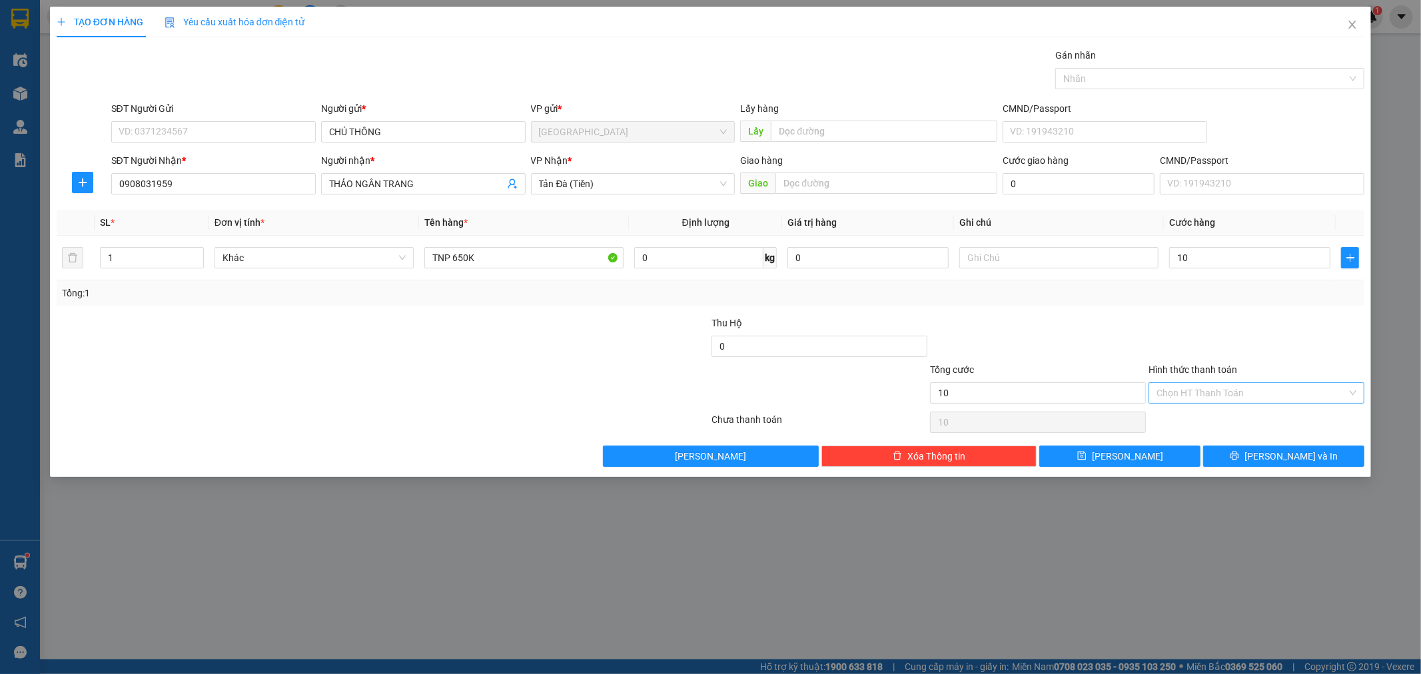
type input "10.000"
click at [1239, 393] on input "Hình thức thanh toán" at bounding box center [1252, 393] width 191 height 20
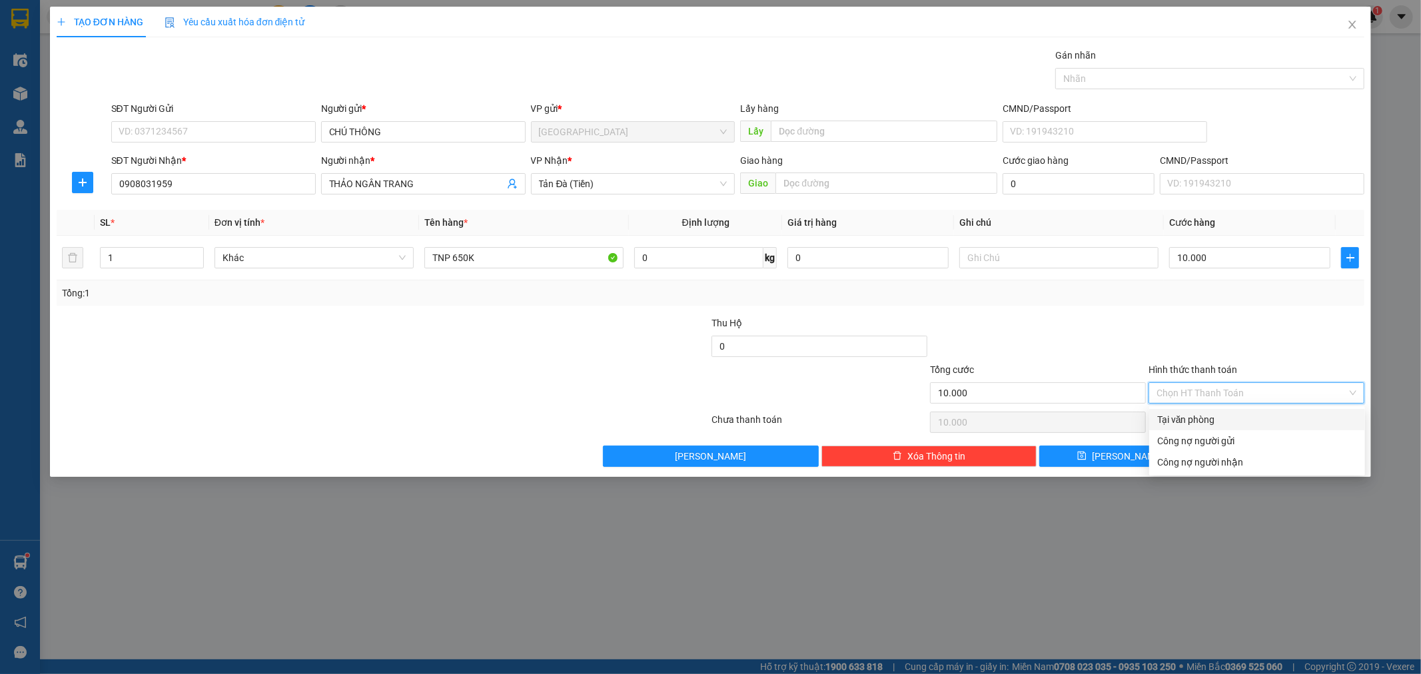
drag, startPoint x: 1223, startPoint y: 417, endPoint x: 1205, endPoint y: 420, distance: 18.2
click at [1222, 417] on div "Tại văn phòng" at bounding box center [1257, 419] width 200 height 15
type input "0"
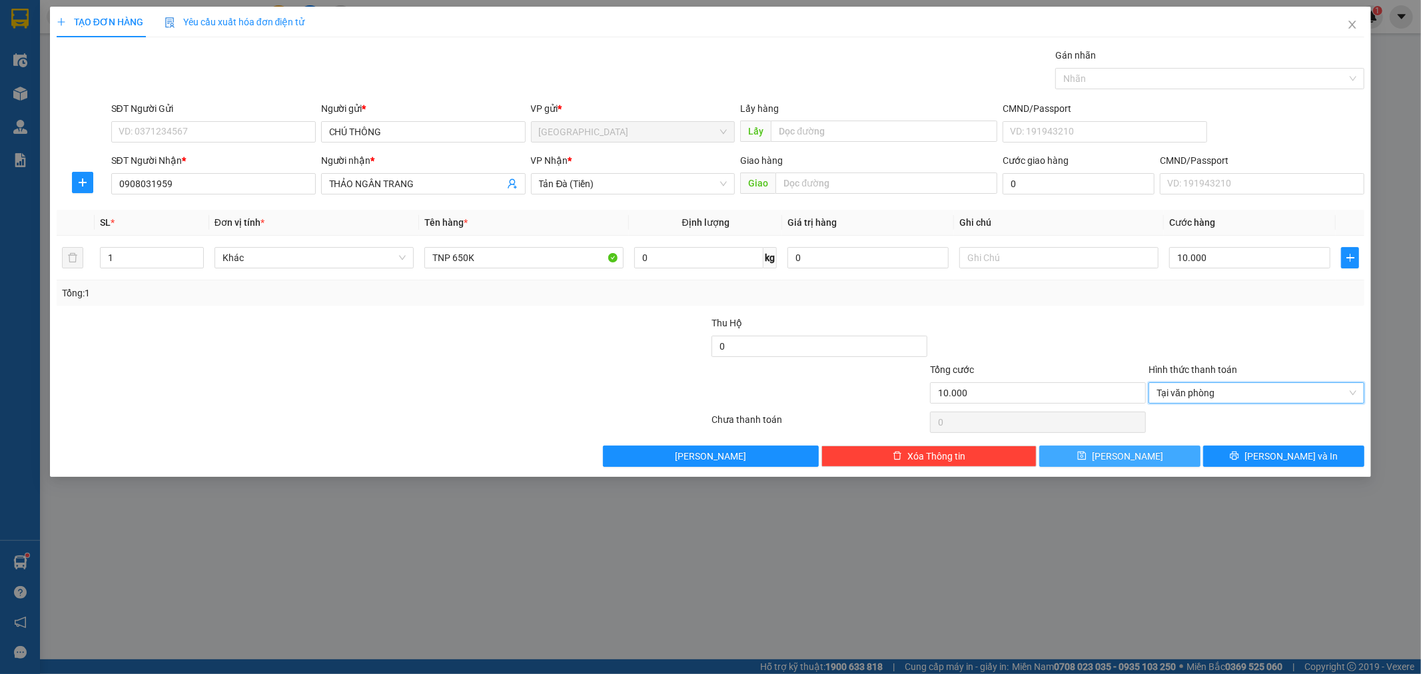
click at [1153, 460] on button "[PERSON_NAME]" at bounding box center [1120, 456] width 161 height 21
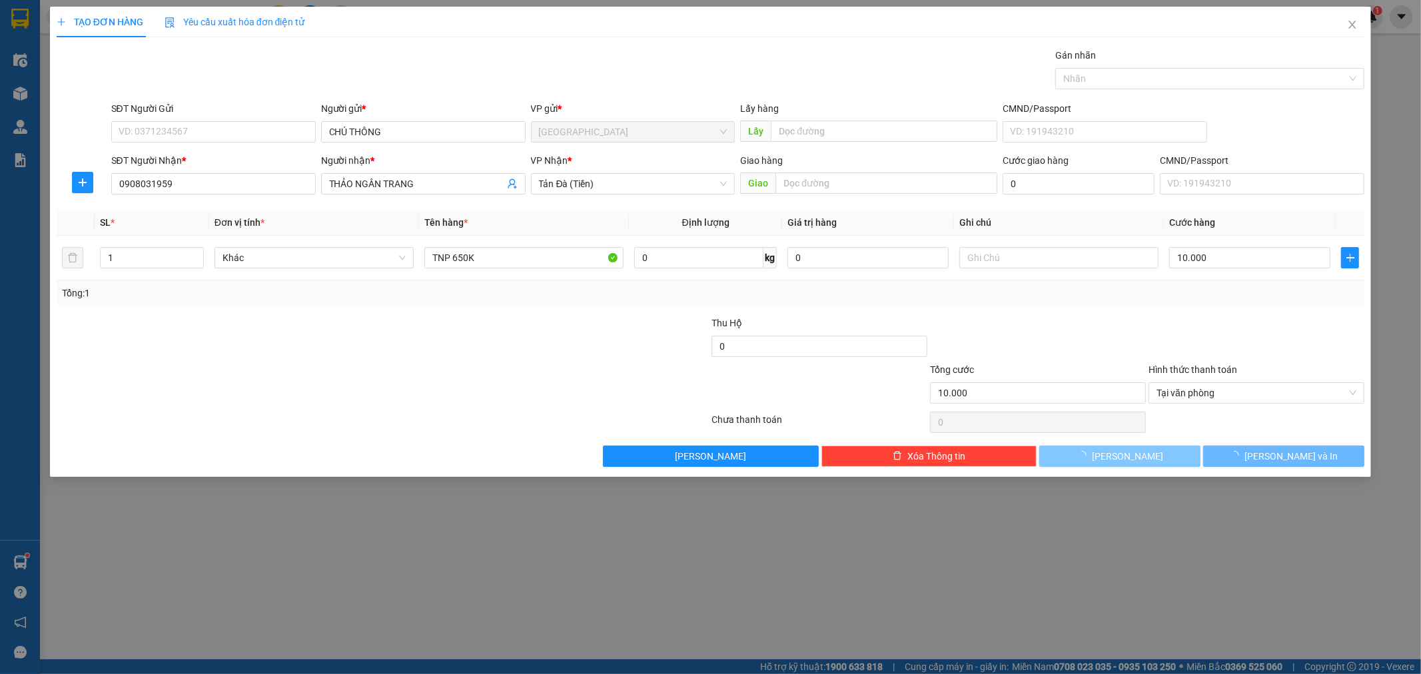
type input "0"
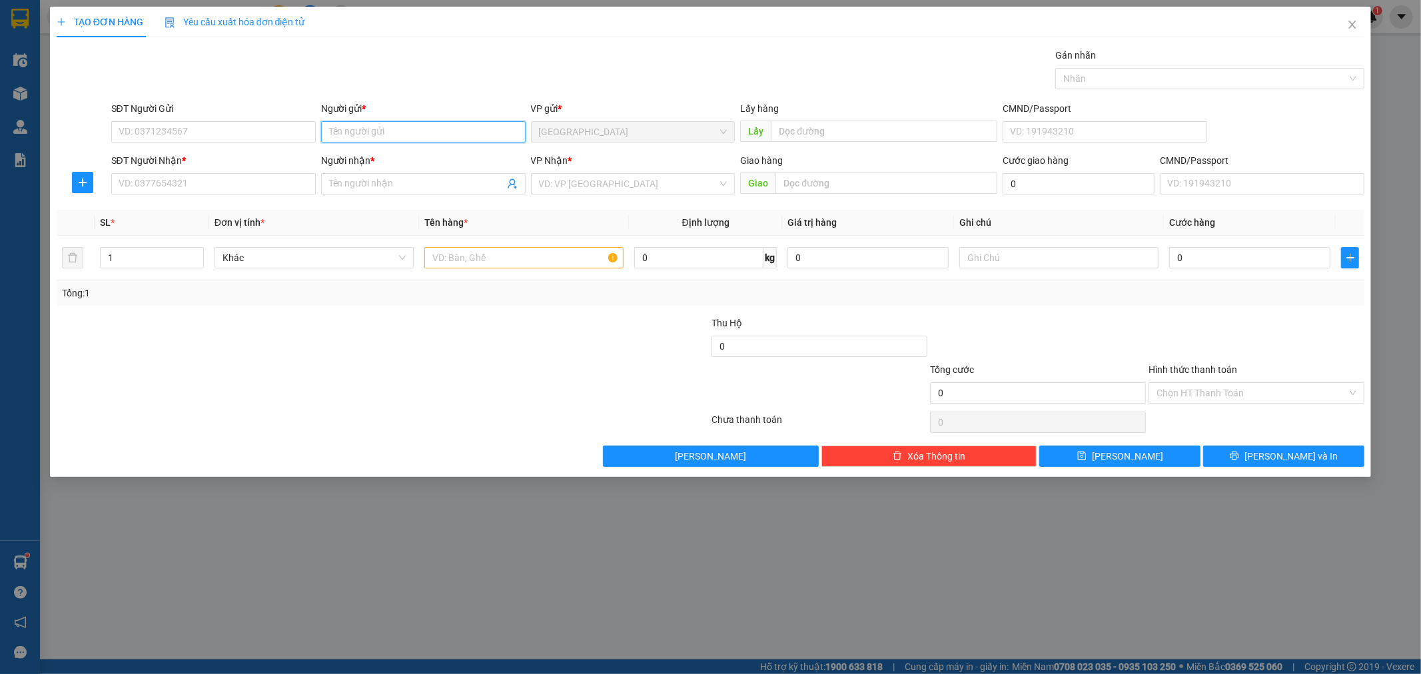
click at [401, 137] on input "Người gửi *" at bounding box center [423, 131] width 205 height 21
type input "BÁNH KEM DIỄM THU"
click at [236, 187] on input "SĐT Người Nhận *" at bounding box center [213, 183] width 205 height 21
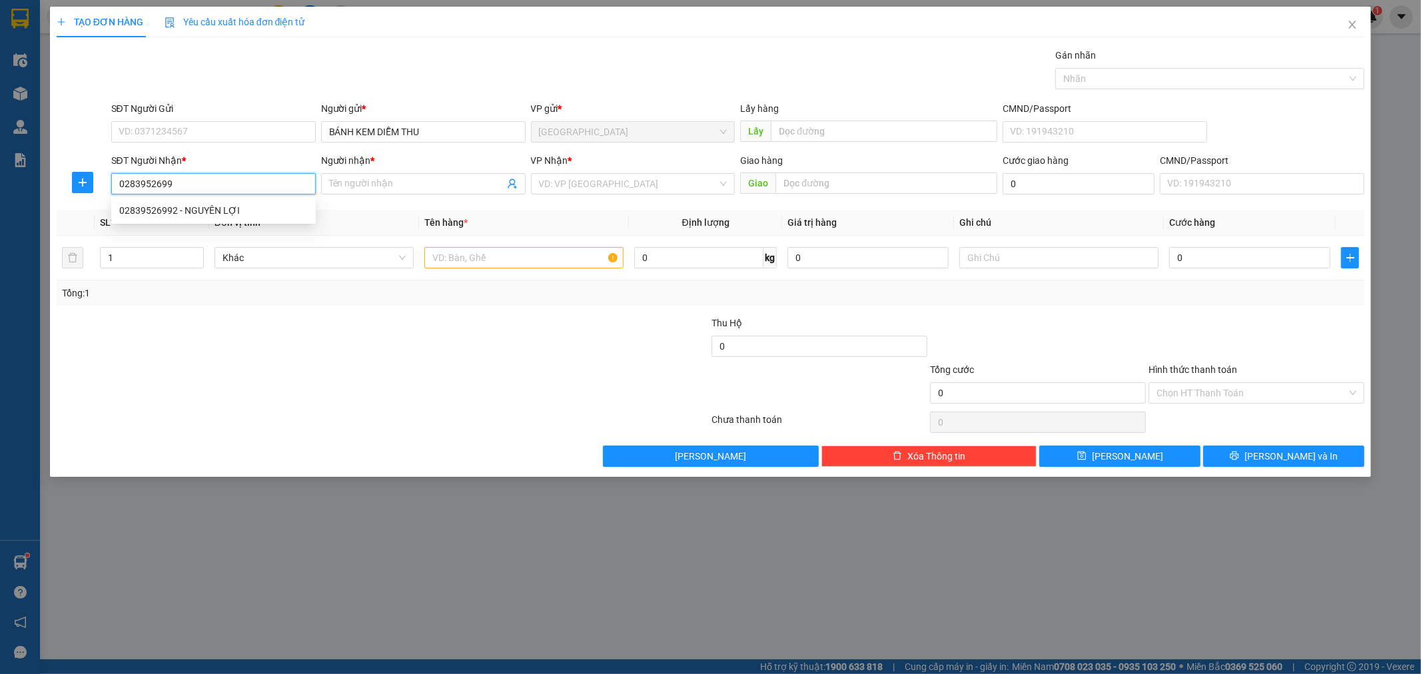
type input "02839526992"
click at [232, 205] on div "02839526992 - NGUYÊN LỢI" at bounding box center [213, 210] width 189 height 15
type input "NGUYÊN LỢI"
type input "02839526992"
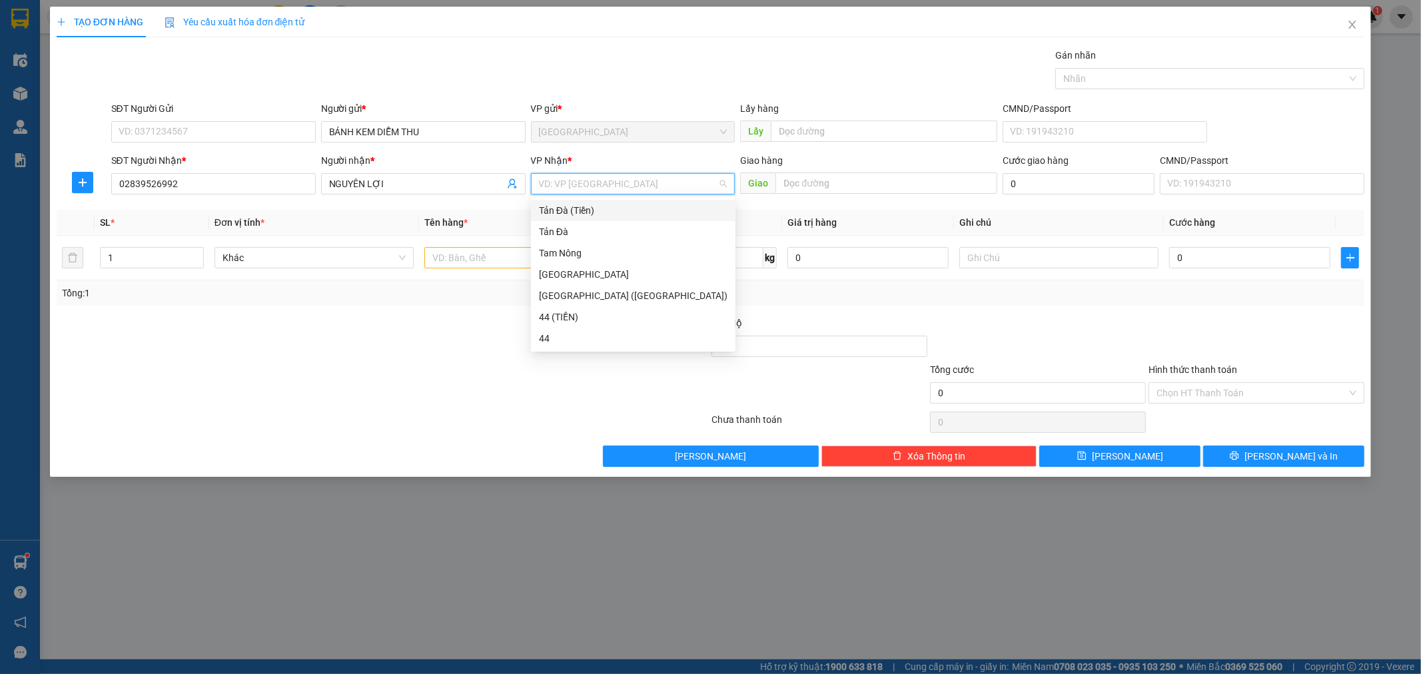
click at [580, 178] on input "search" at bounding box center [628, 184] width 179 height 20
click at [564, 205] on div "Tản Đà (Tiền)" at bounding box center [633, 210] width 189 height 15
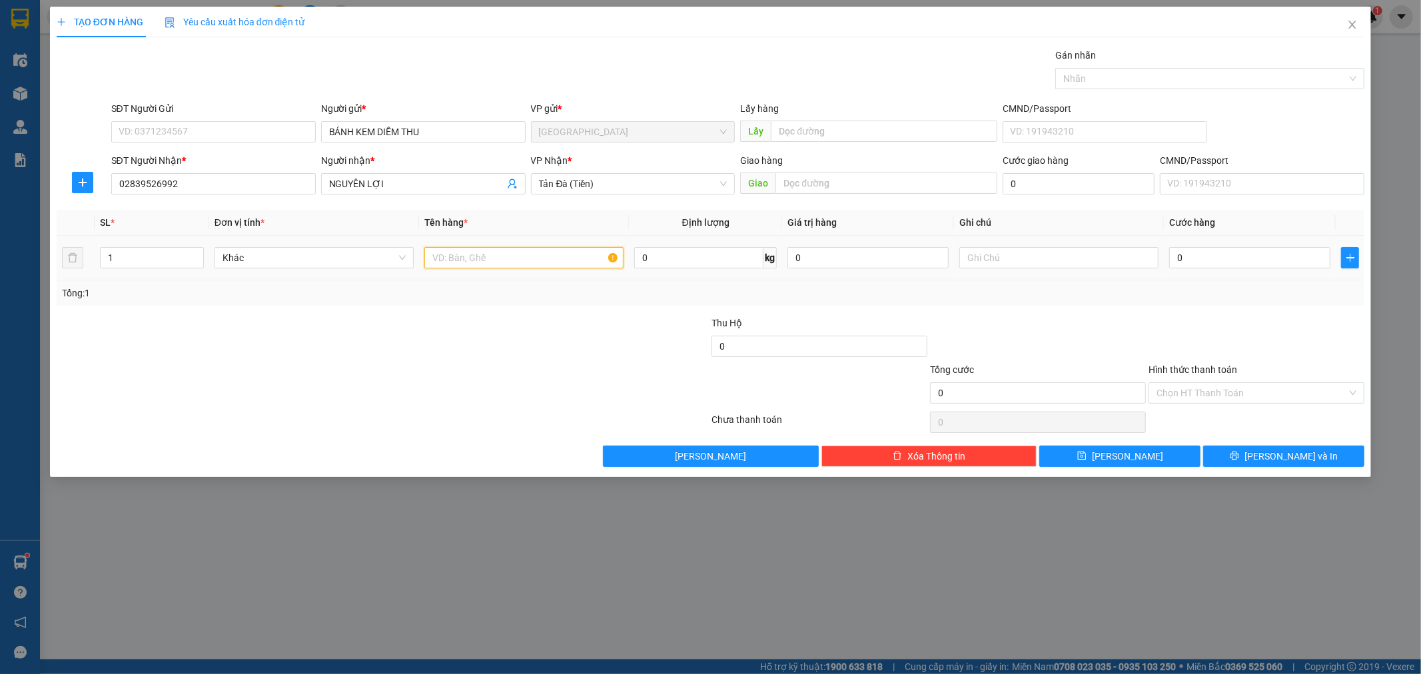
click at [525, 251] on input "text" at bounding box center [523, 257] width 199 height 21
type input "TNP 1TRIEU"
click at [1235, 254] on input "0" at bounding box center [1249, 257] width 161 height 21
type input "1"
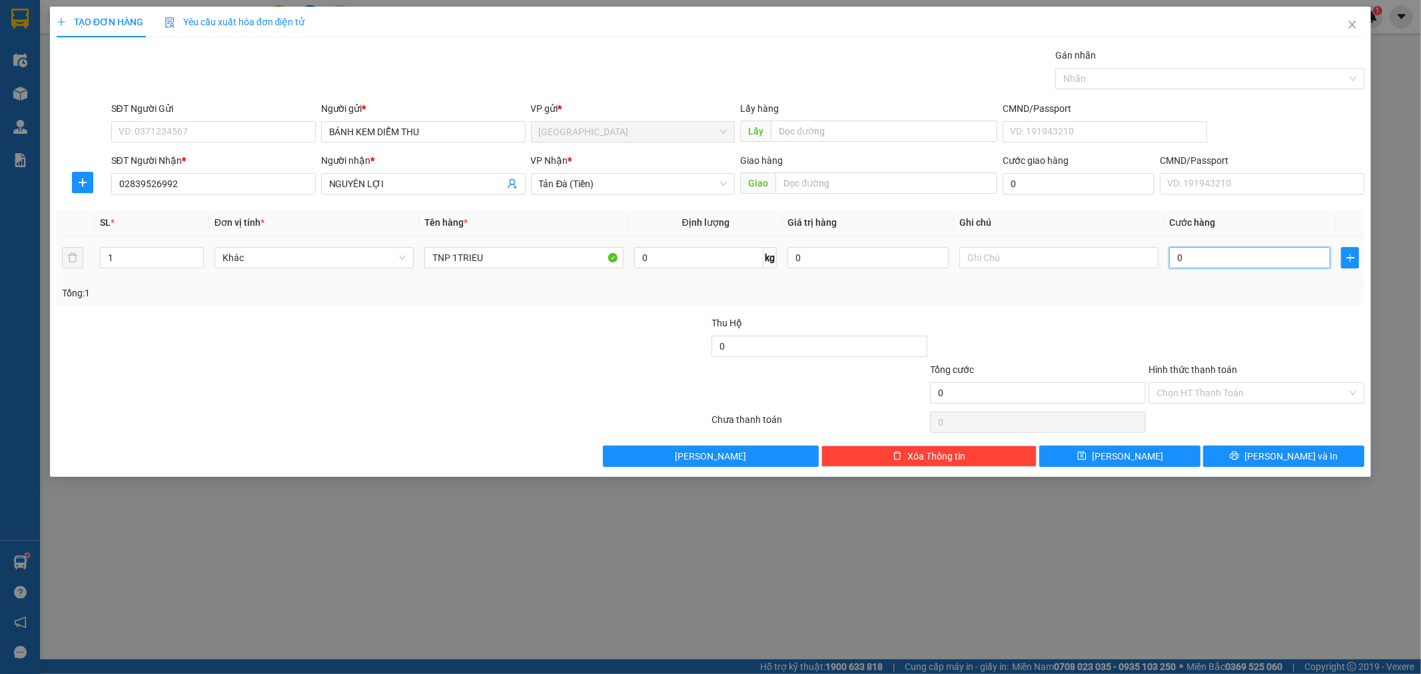
type input "1"
type input "10"
type input "10.000"
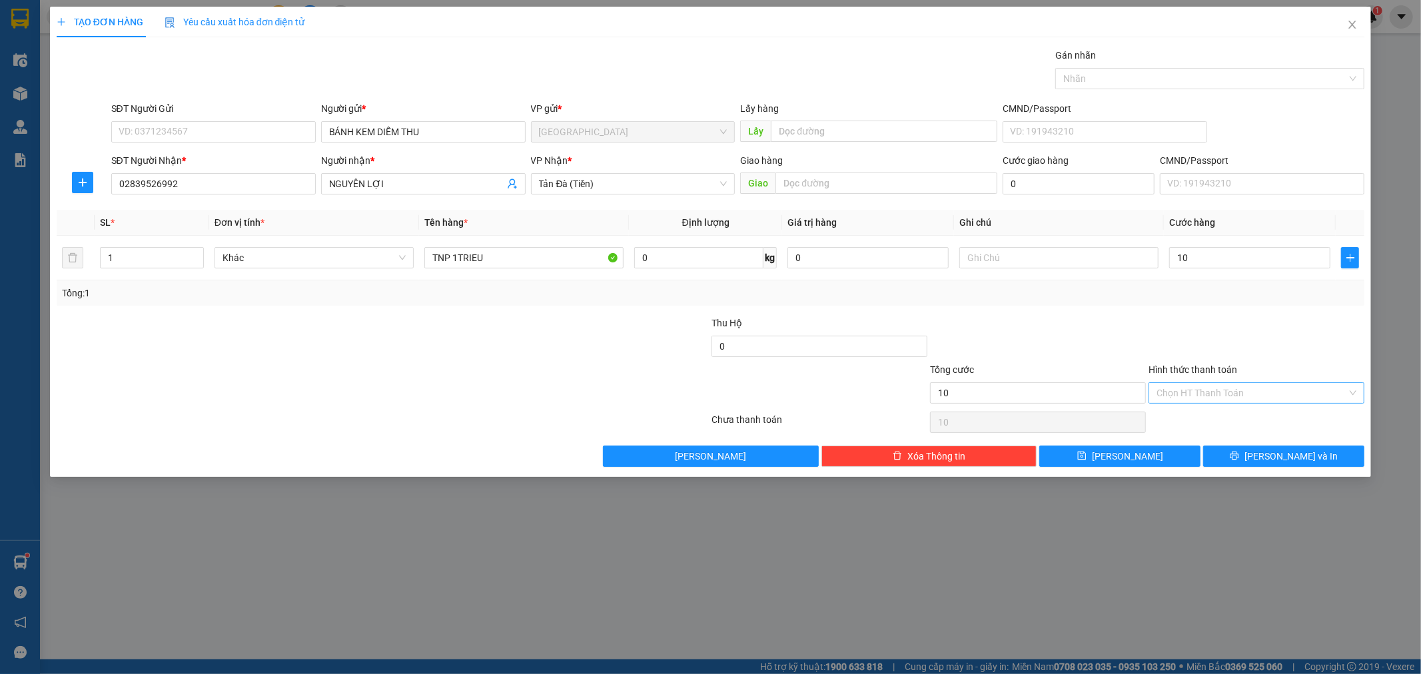
type input "10.000"
drag, startPoint x: 1206, startPoint y: 383, endPoint x: 1201, endPoint y: 396, distance: 14.1
click at [1206, 384] on input "Hình thức thanh toán" at bounding box center [1252, 393] width 191 height 20
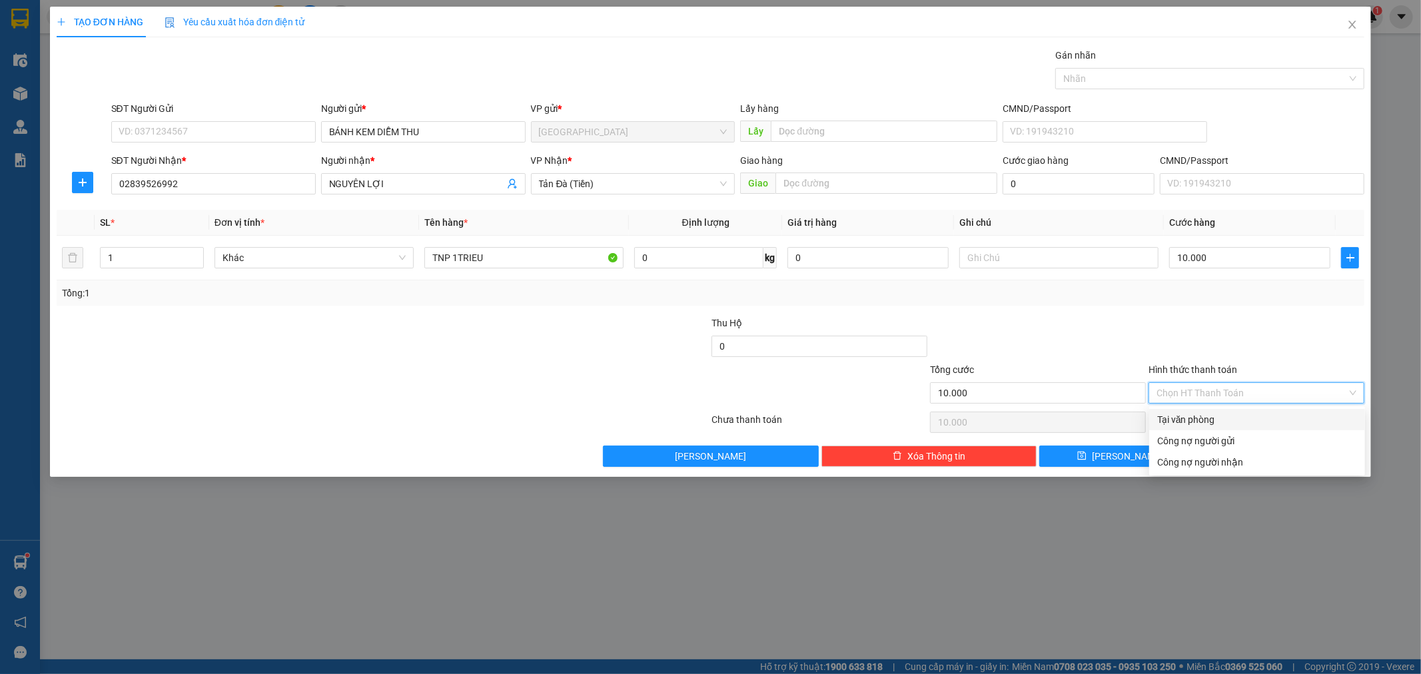
click at [1204, 424] on div "Tại văn phòng" at bounding box center [1257, 419] width 200 height 15
type input "0"
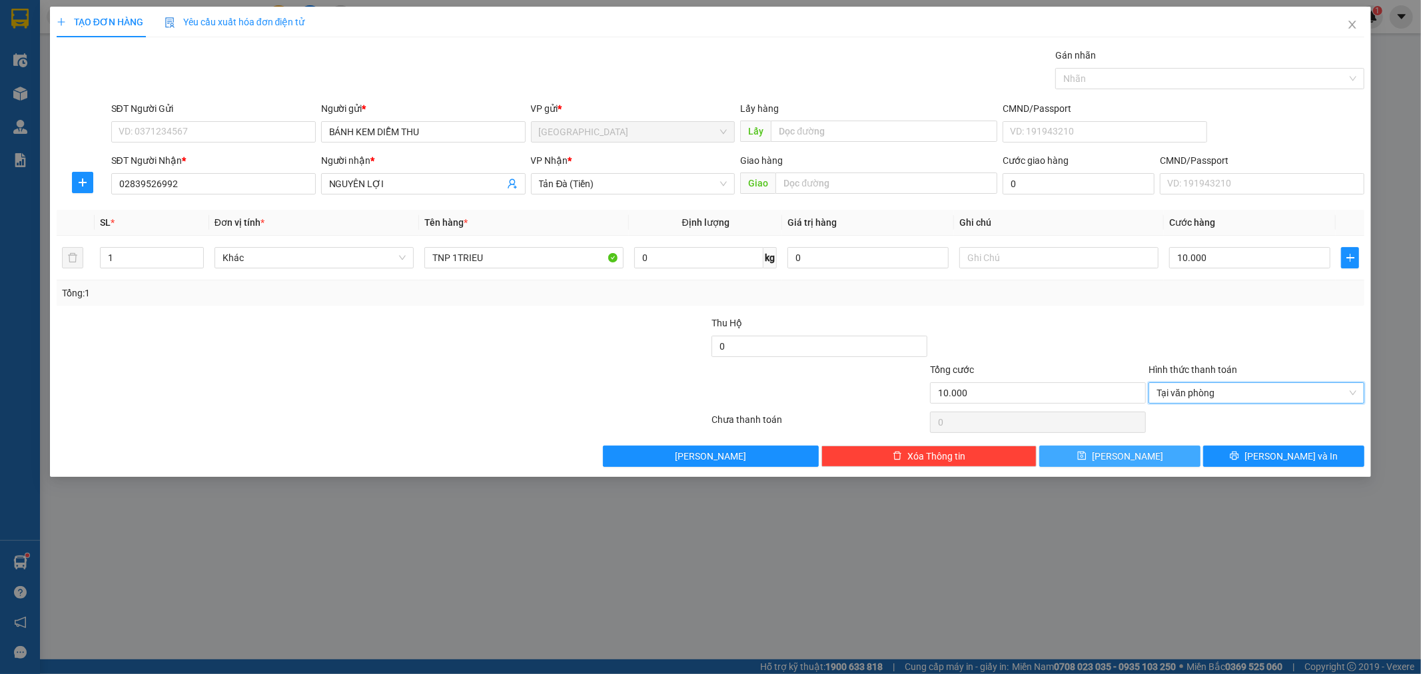
click at [1173, 450] on button "[PERSON_NAME]" at bounding box center [1120, 456] width 161 height 21
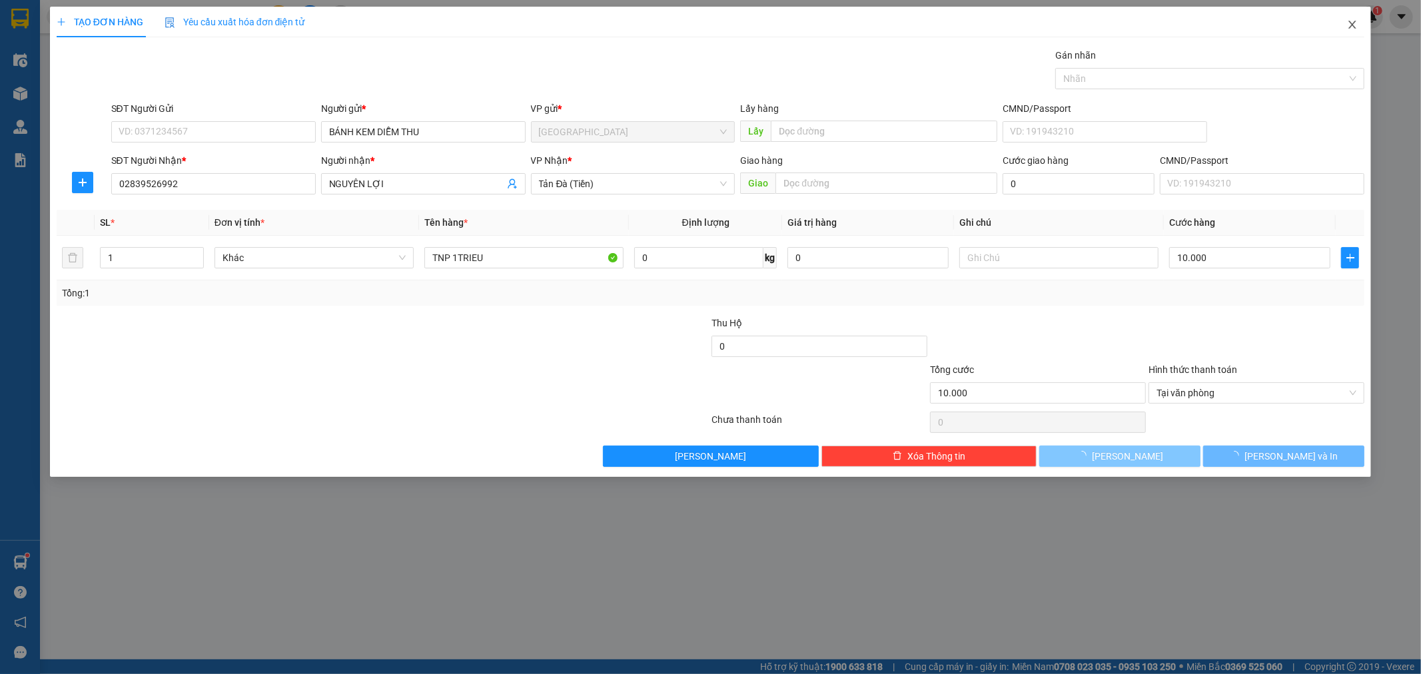
type input "0"
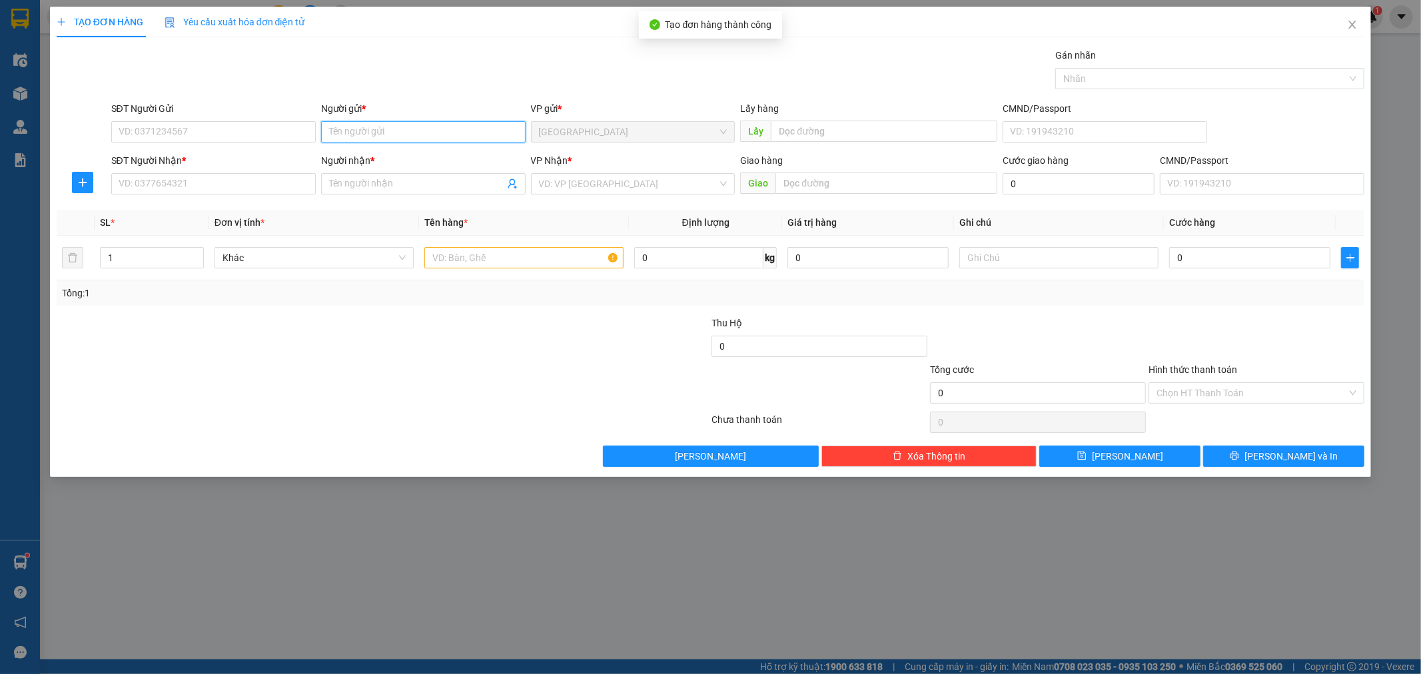
click at [367, 131] on input "Người gửi *" at bounding box center [423, 131] width 205 height 21
type input "A"
type input "VĂN VẸN"
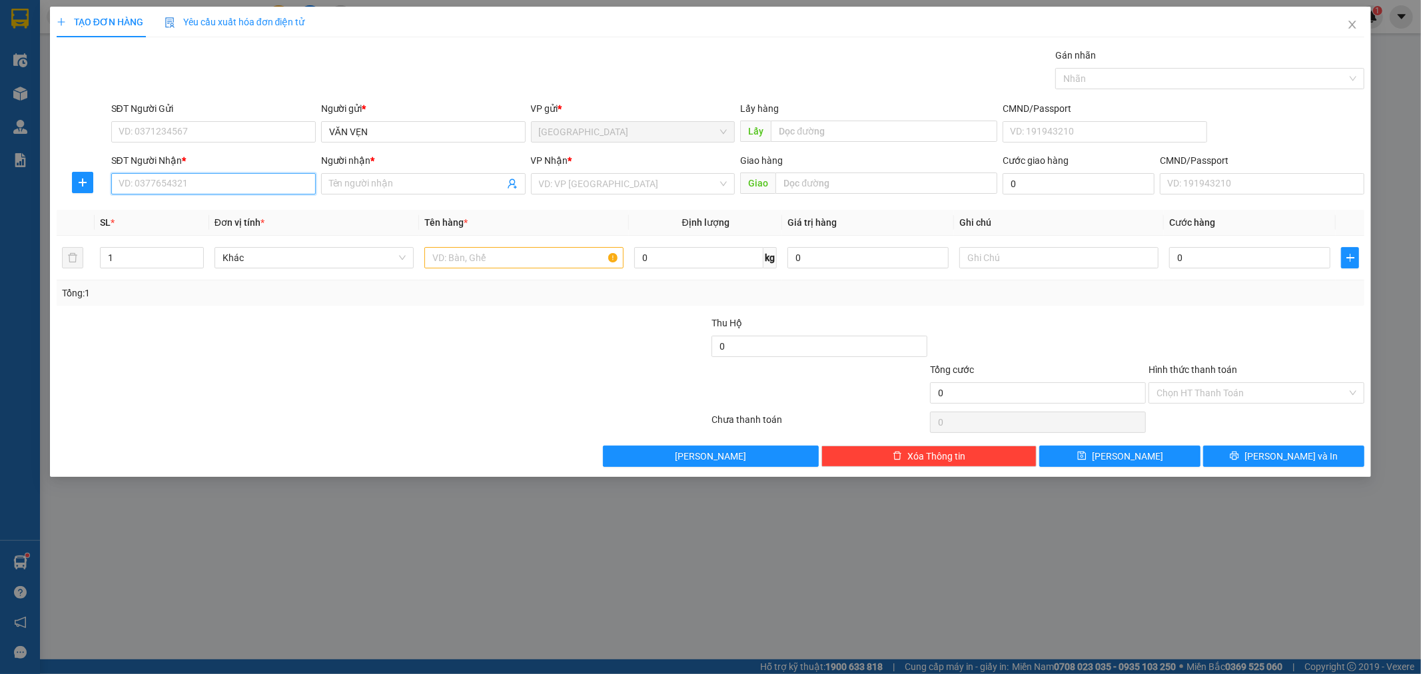
click at [270, 180] on input "SĐT Người Nhận *" at bounding box center [213, 183] width 205 height 21
type input "0793926550"
click at [256, 217] on div "0793926550 - [GEOGRAPHIC_DATA]" at bounding box center [213, 210] width 189 height 15
type input "LẠC HOÀNG ANH"
type input "0793926550"
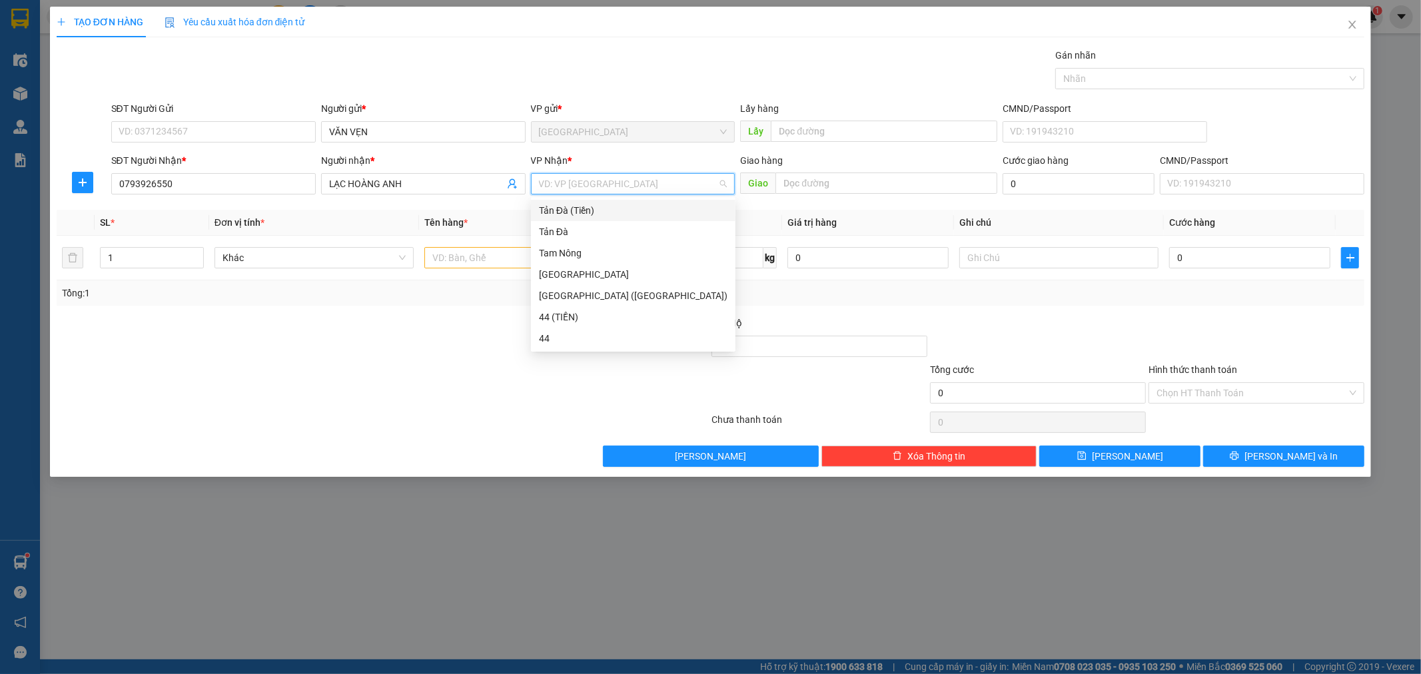
click at [575, 183] on input "search" at bounding box center [628, 184] width 179 height 20
click at [563, 207] on div "Tản Đà (Tiền)" at bounding box center [633, 210] width 189 height 15
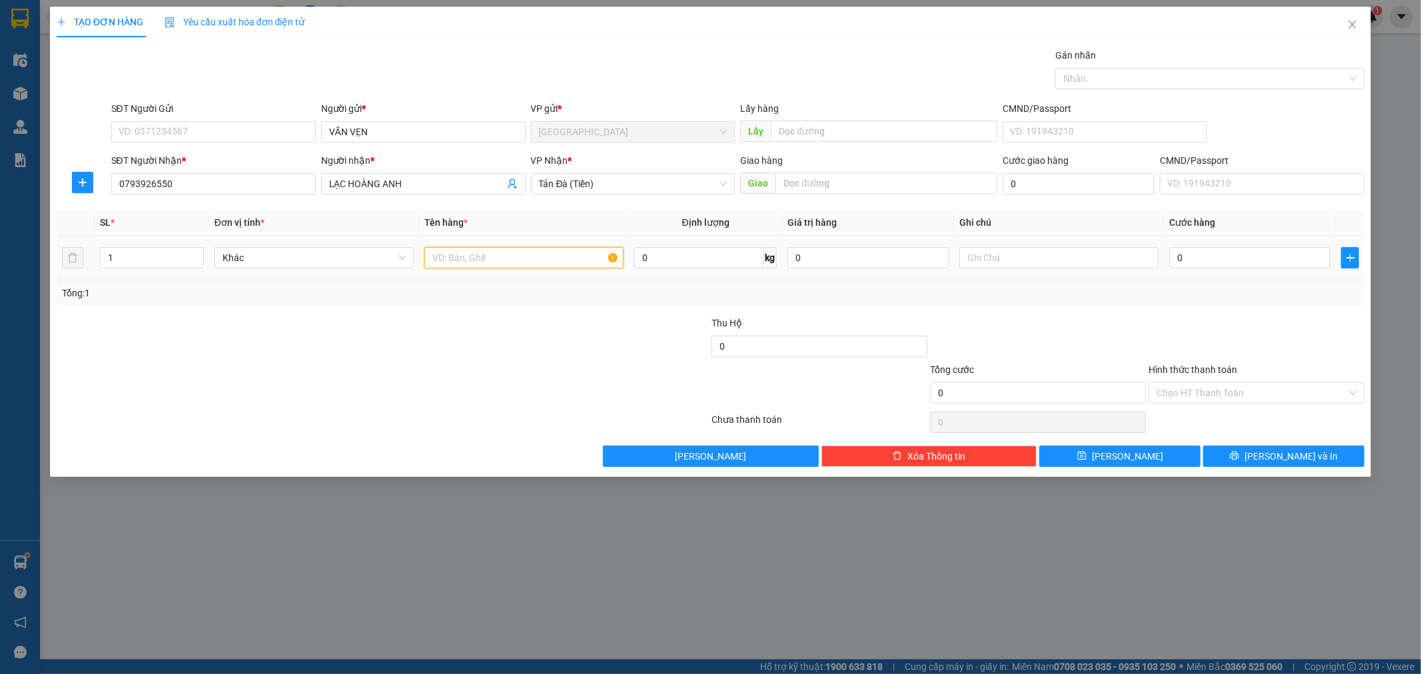
click at [495, 256] on input "text" at bounding box center [523, 257] width 199 height 21
type input "GÓI NP"
click at [1229, 254] on input "0" at bounding box center [1249, 257] width 161 height 21
type input "2"
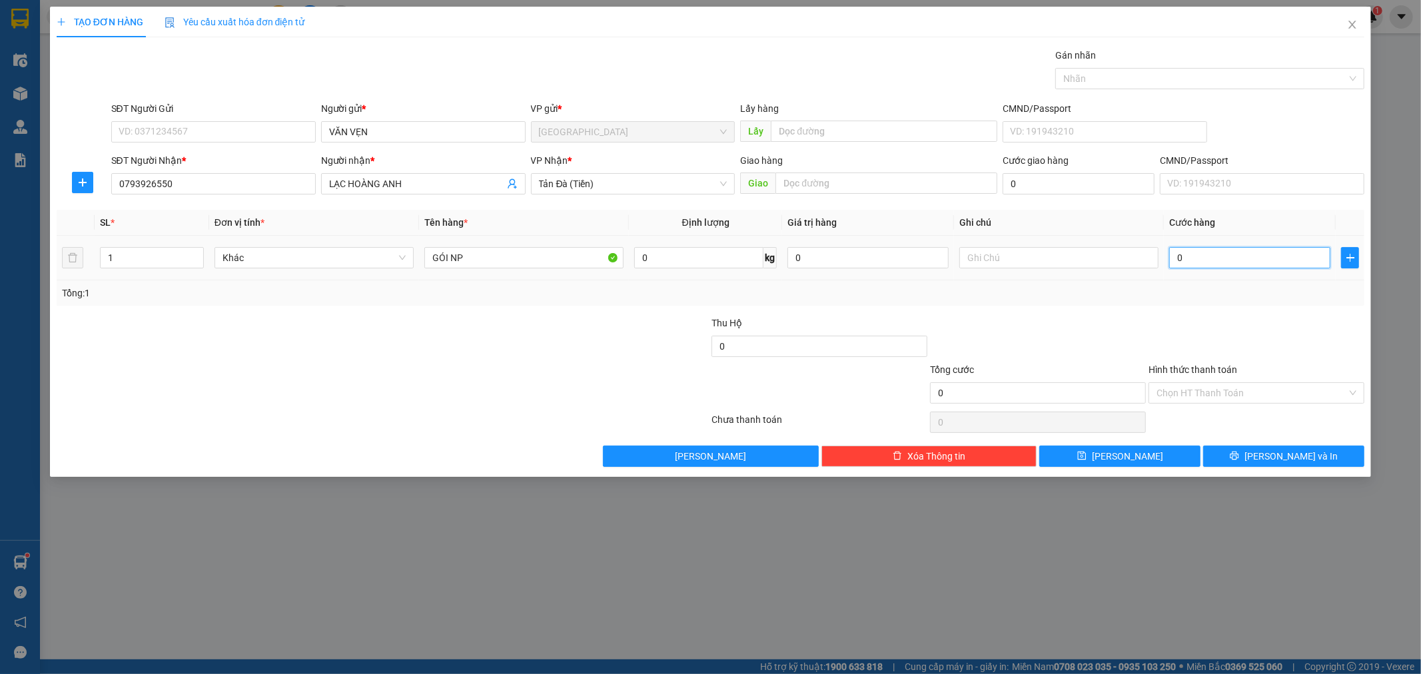
type input "2"
type input "20"
type input "20.000"
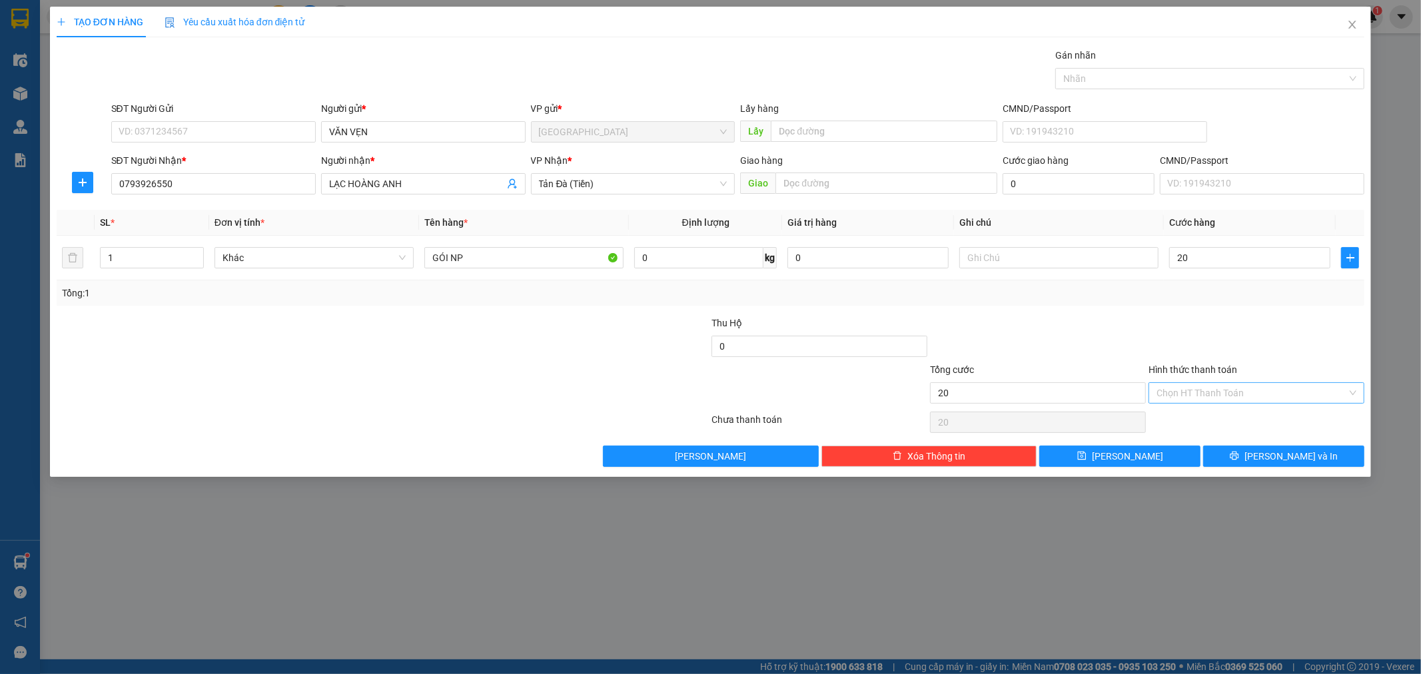
type input "20.000"
click at [1243, 393] on input "Hình thức thanh toán" at bounding box center [1252, 393] width 191 height 20
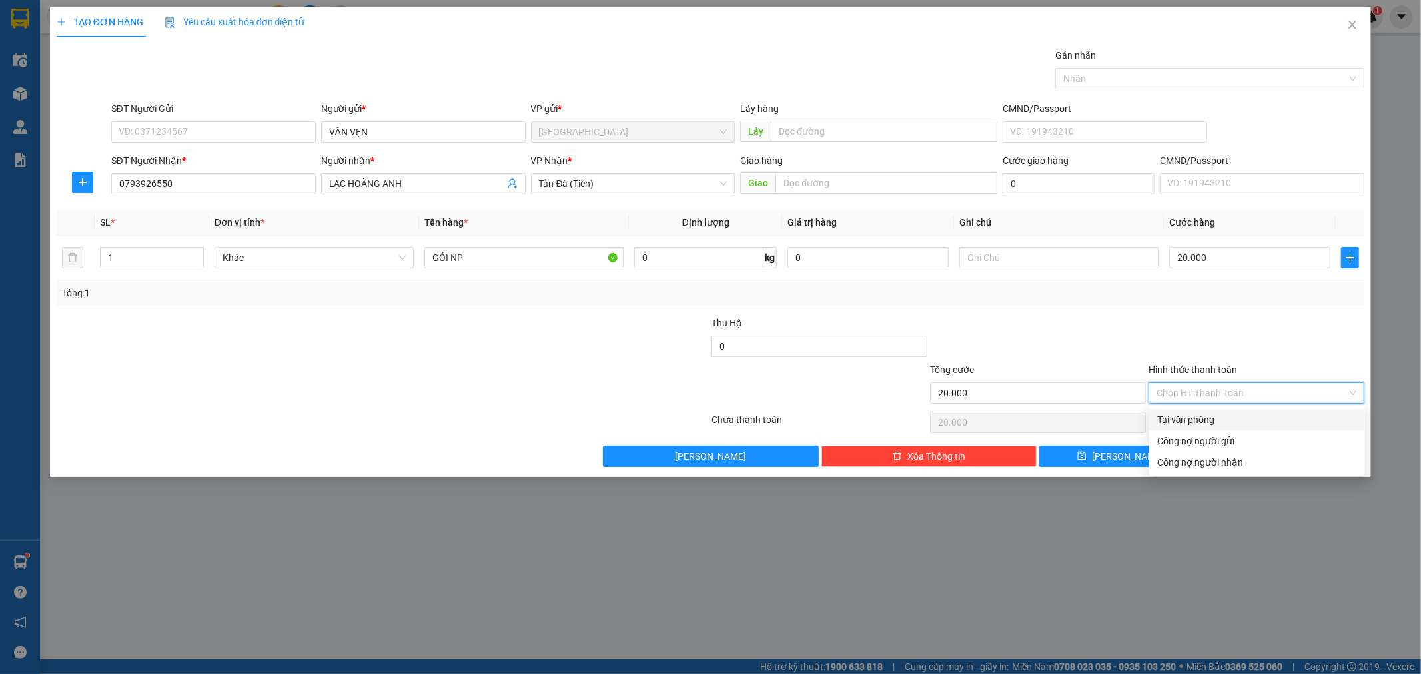
click at [1230, 418] on div "Tại văn phòng" at bounding box center [1257, 419] width 200 height 15
type input "0"
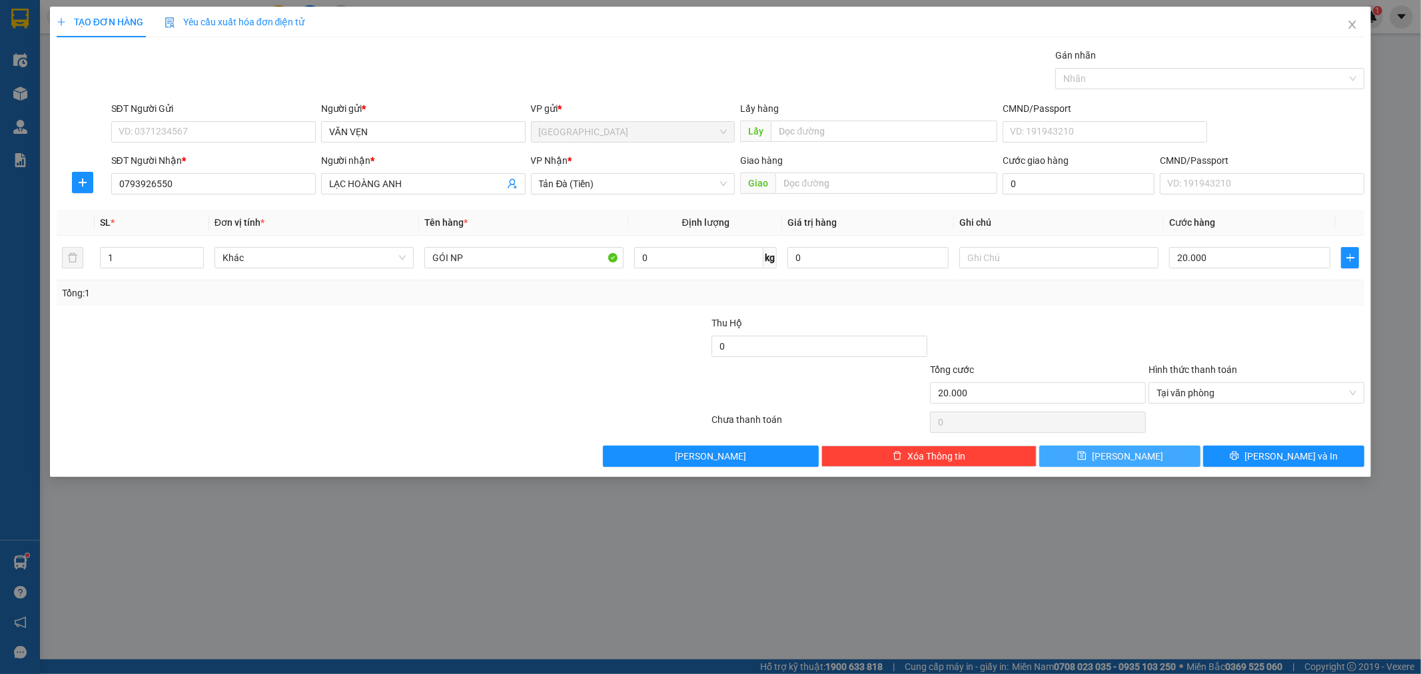
click at [1130, 458] on span "[PERSON_NAME]" at bounding box center [1127, 456] width 71 height 15
type input "0"
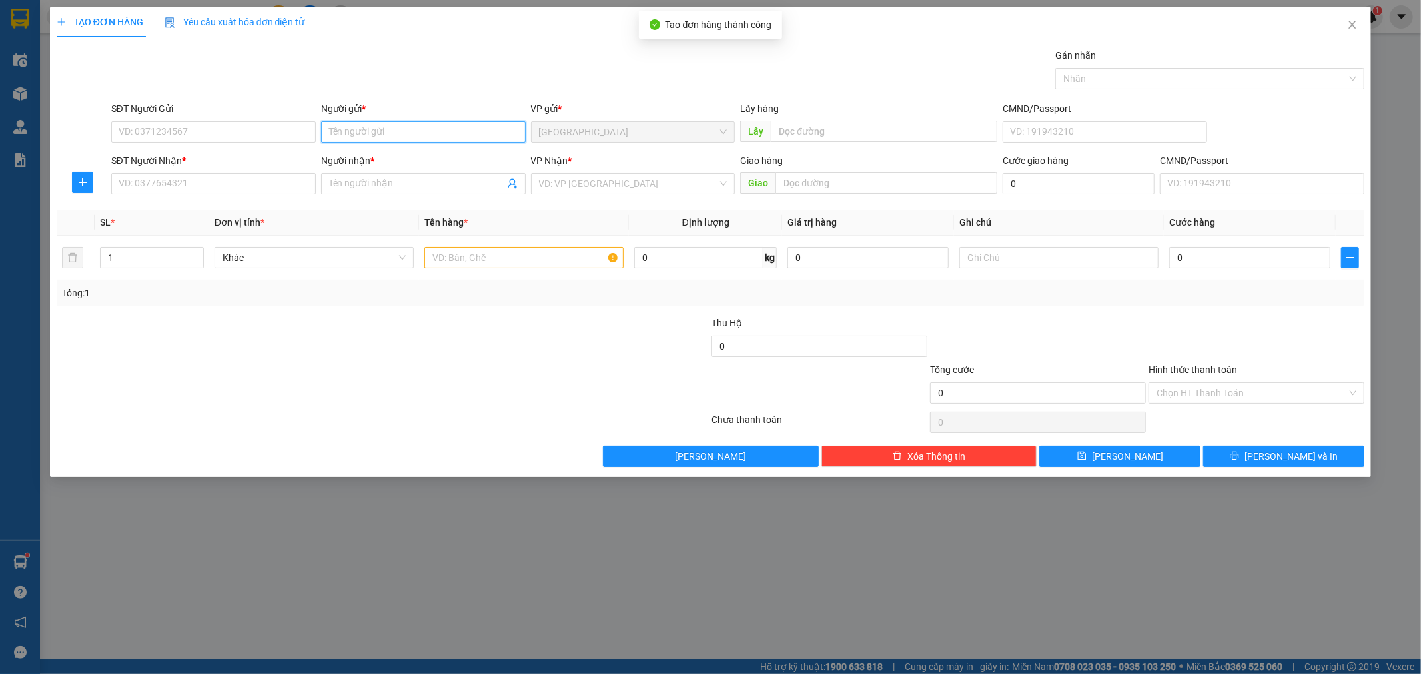
click at [372, 128] on input "Người gửi *" at bounding box center [423, 131] width 205 height 21
type input "E"
type input "Ê"
type input "EM HOÀI"
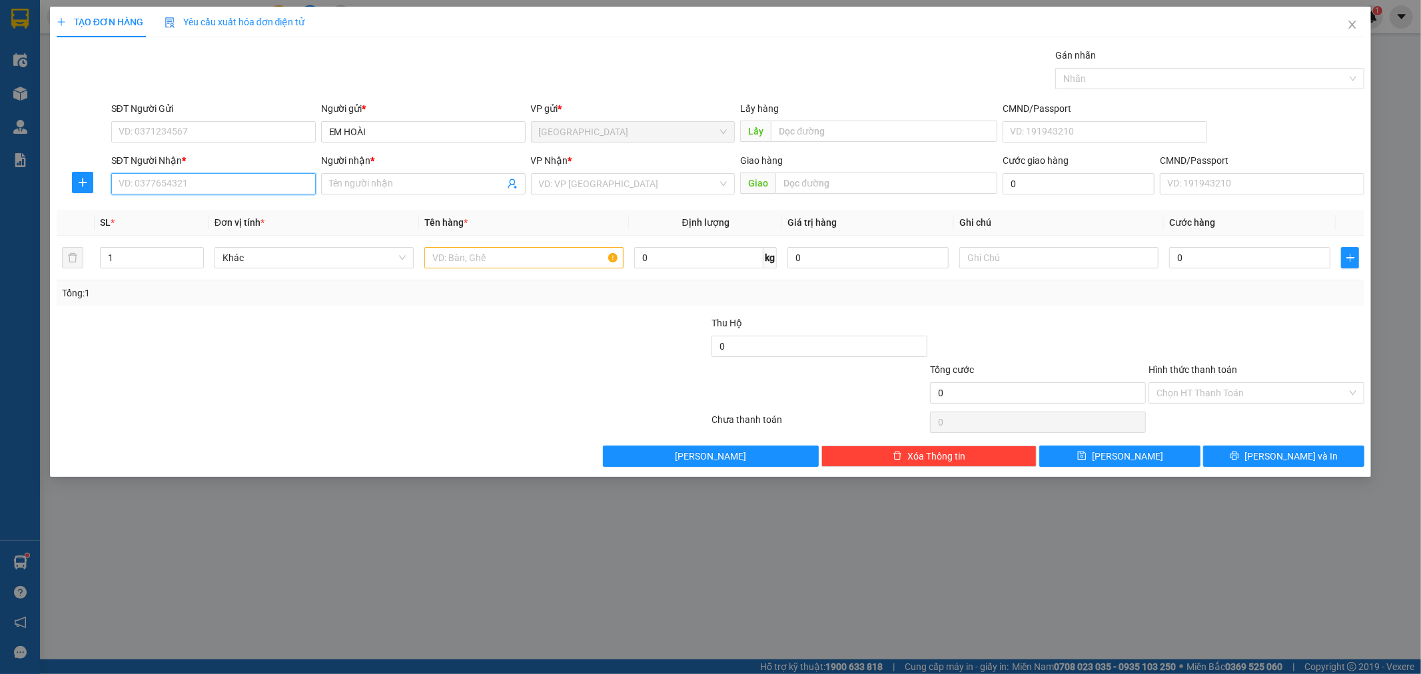
click at [271, 178] on input "SĐT Người Nhận *" at bounding box center [213, 183] width 205 height 21
type input "0918590919"
click at [269, 212] on div "0918590919 - [PERSON_NAME]" at bounding box center [213, 210] width 189 height 15
type input "ANH KIỆT"
type input "0918590919"
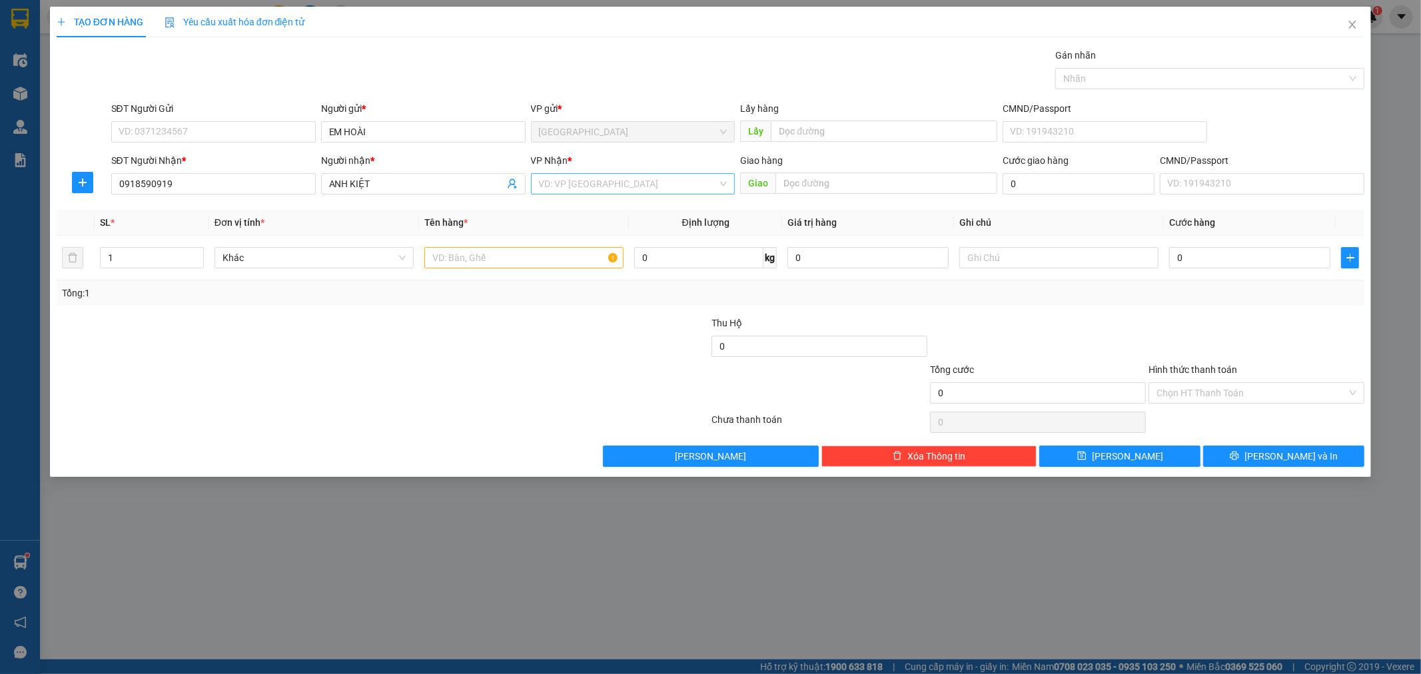
click at [566, 181] on input "search" at bounding box center [628, 184] width 179 height 20
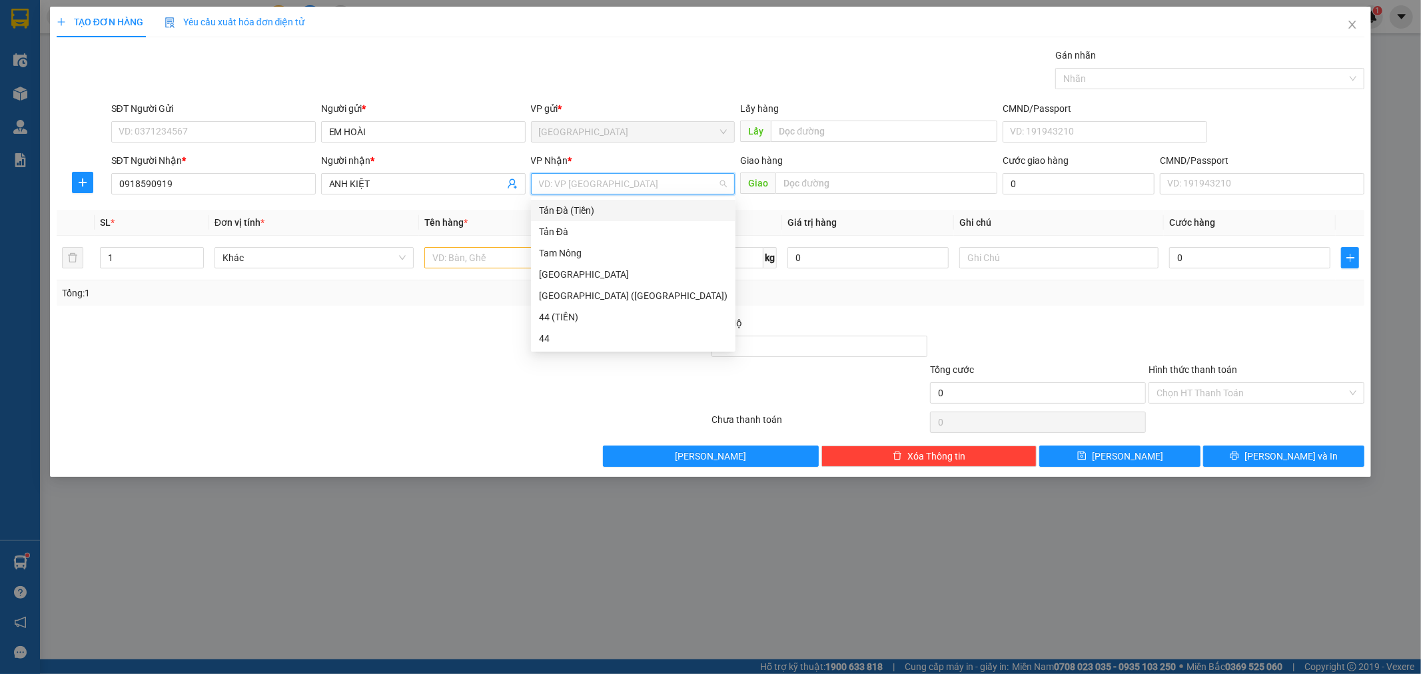
click at [548, 212] on div "Tản Đà (Tiền)" at bounding box center [633, 210] width 189 height 15
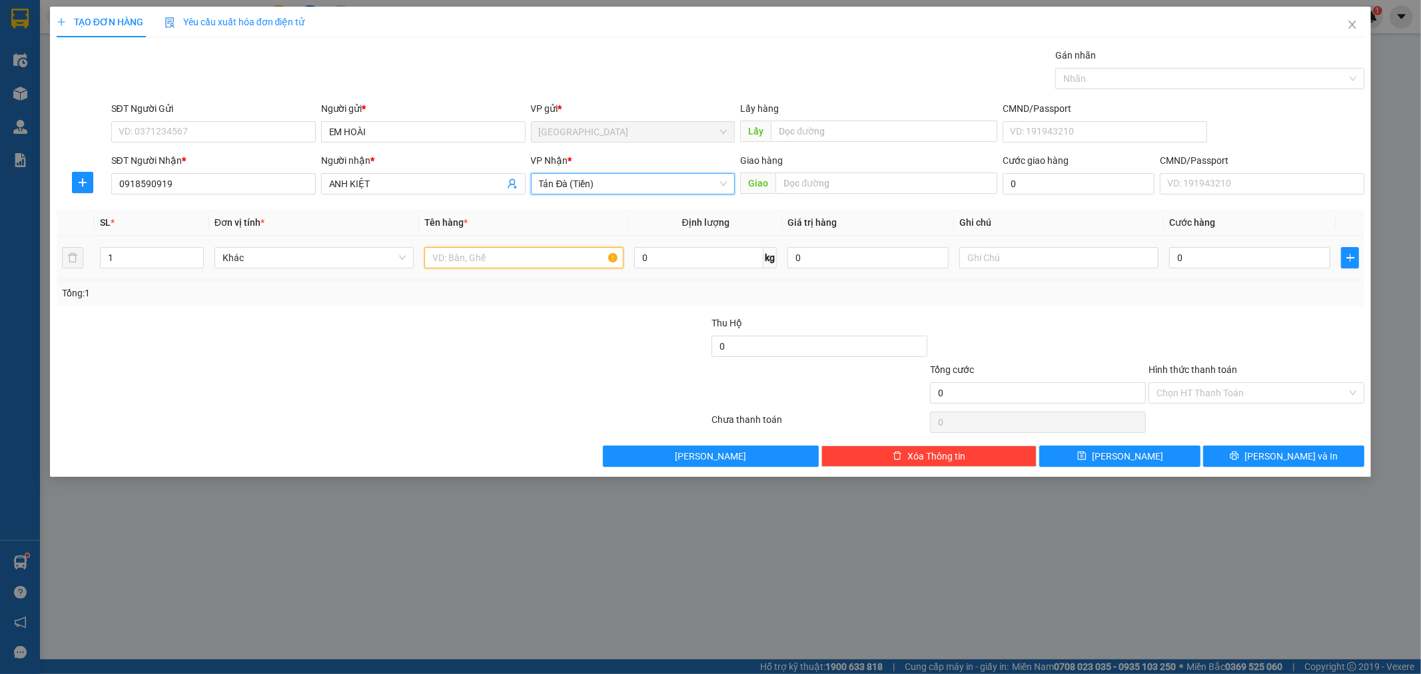
click at [513, 263] on input "text" at bounding box center [523, 257] width 199 height 21
type input "GÓI NP"
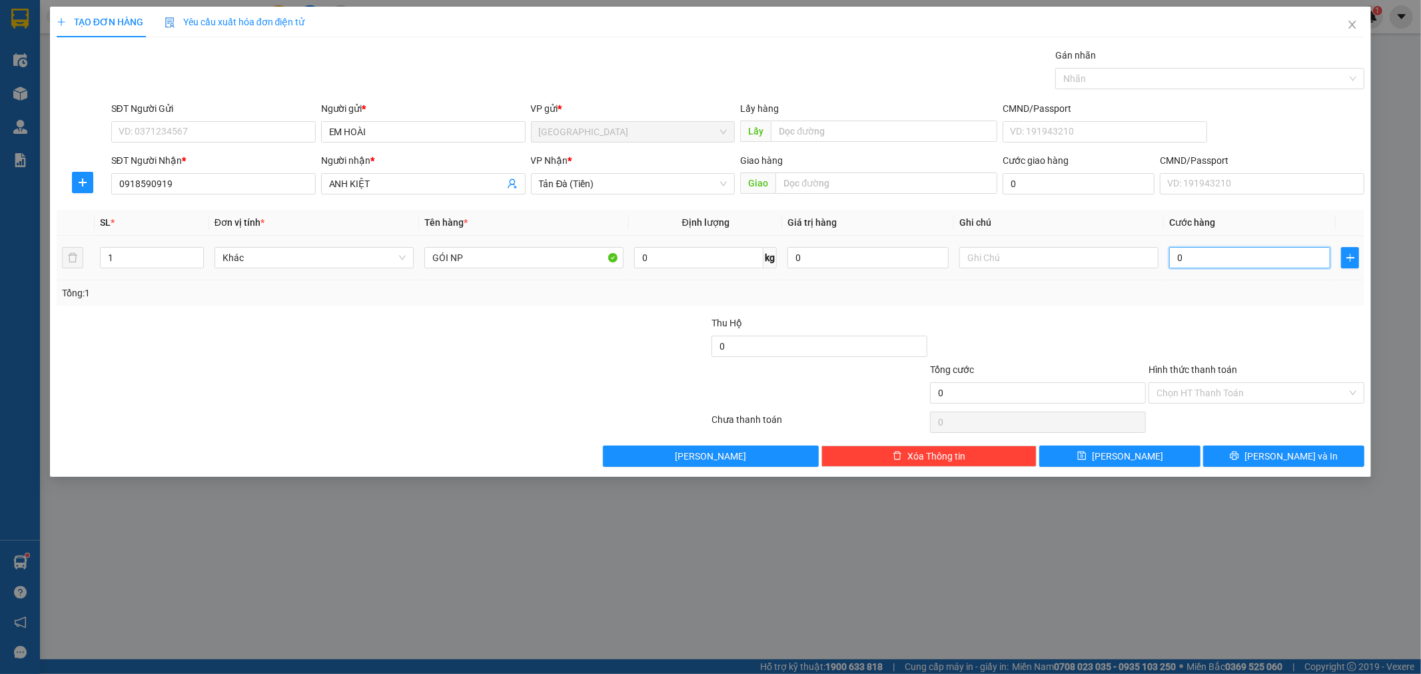
click at [1257, 255] on input "0" at bounding box center [1249, 257] width 161 height 21
type input "3"
type input "30"
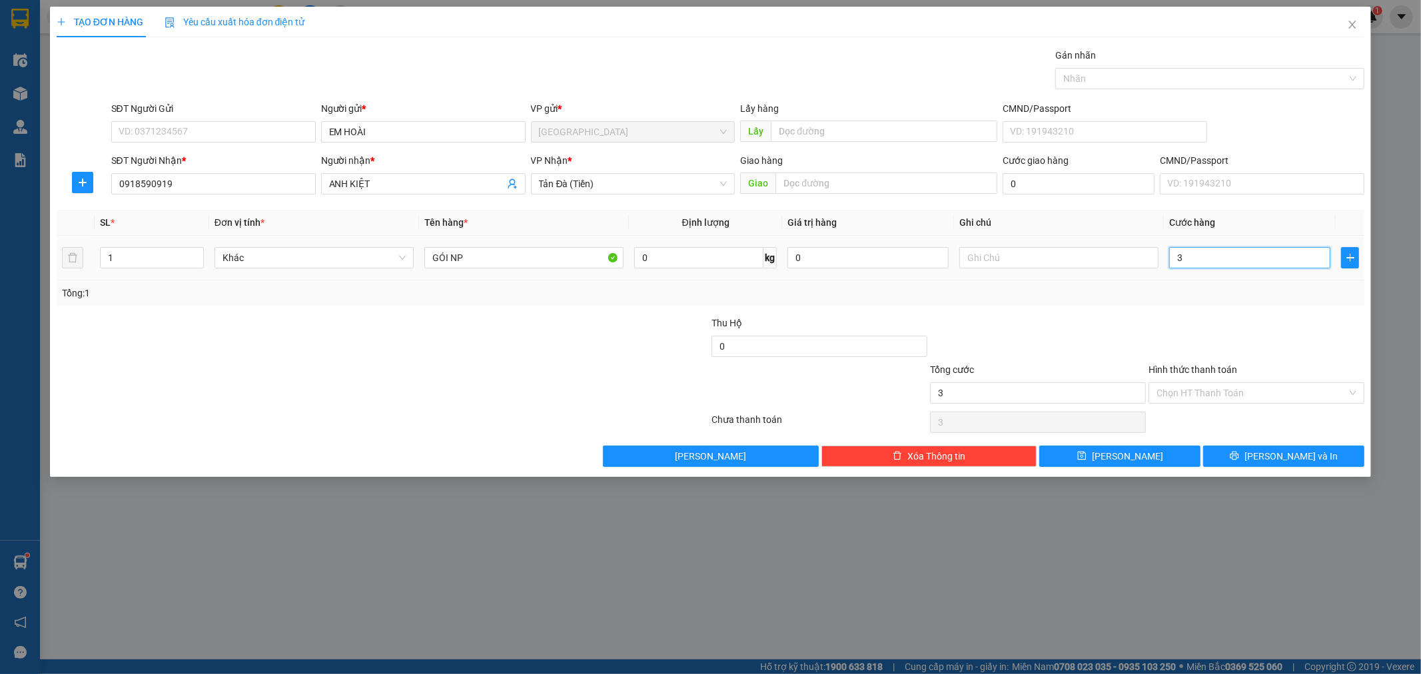
type input "30"
type input "30.000"
click at [1274, 388] on input "Hình thức thanh toán" at bounding box center [1252, 393] width 191 height 20
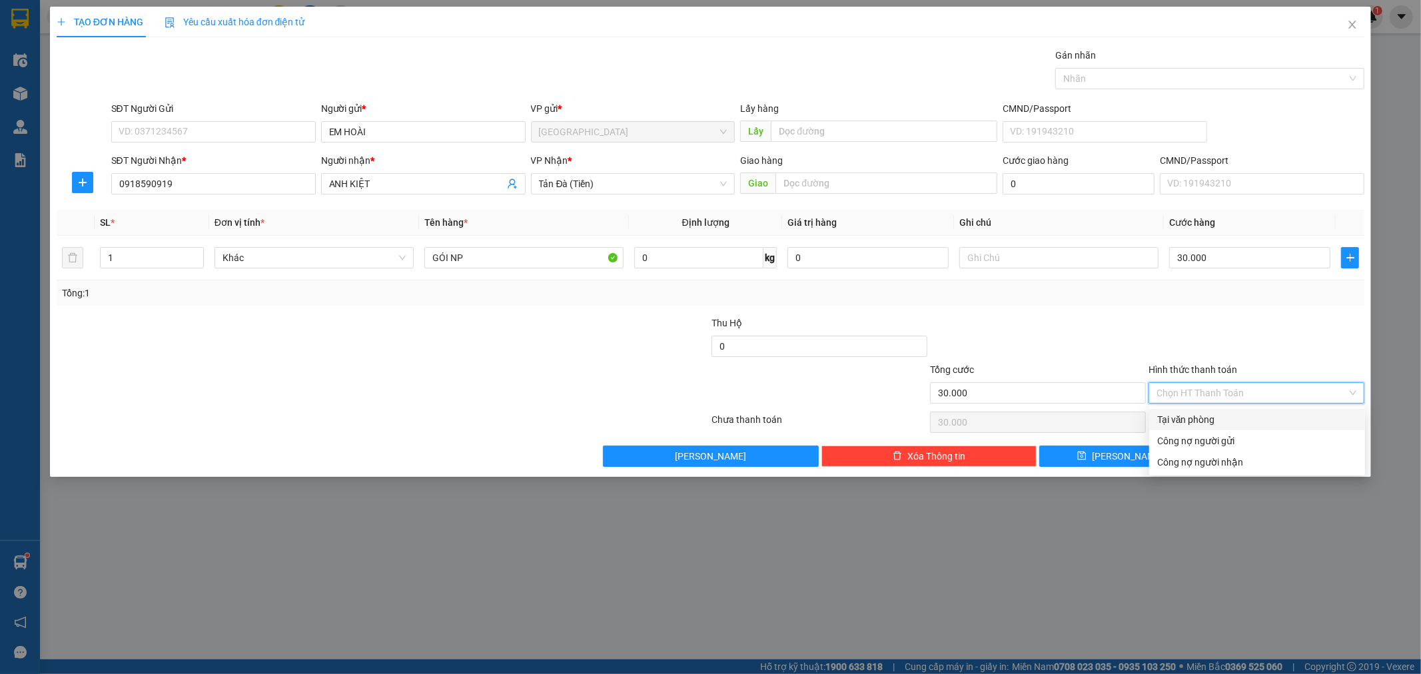
drag, startPoint x: 1237, startPoint y: 417, endPoint x: 1170, endPoint y: 440, distance: 70.6
click at [1236, 416] on div "Tại văn phòng" at bounding box center [1257, 419] width 200 height 15
type input "0"
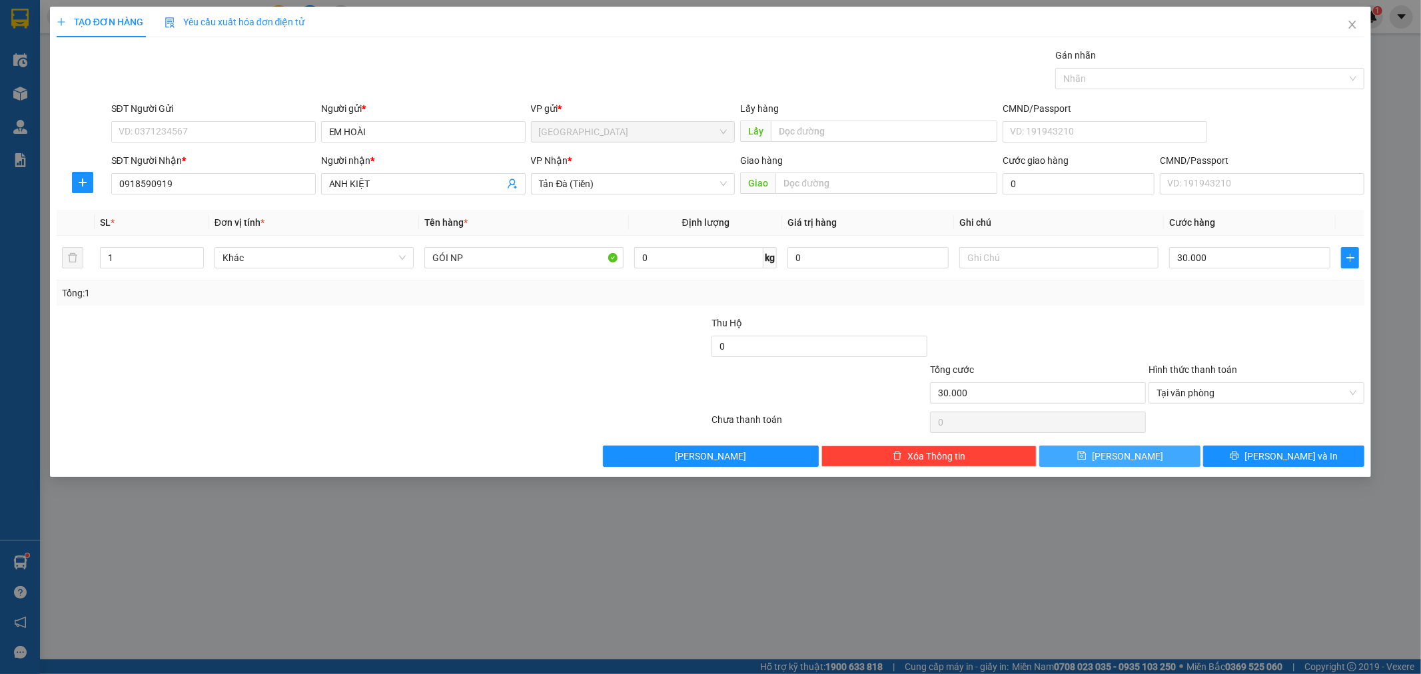
click at [1149, 451] on button "[PERSON_NAME]" at bounding box center [1120, 456] width 161 height 21
click at [1353, 24] on icon "close" at bounding box center [1352, 24] width 11 height 11
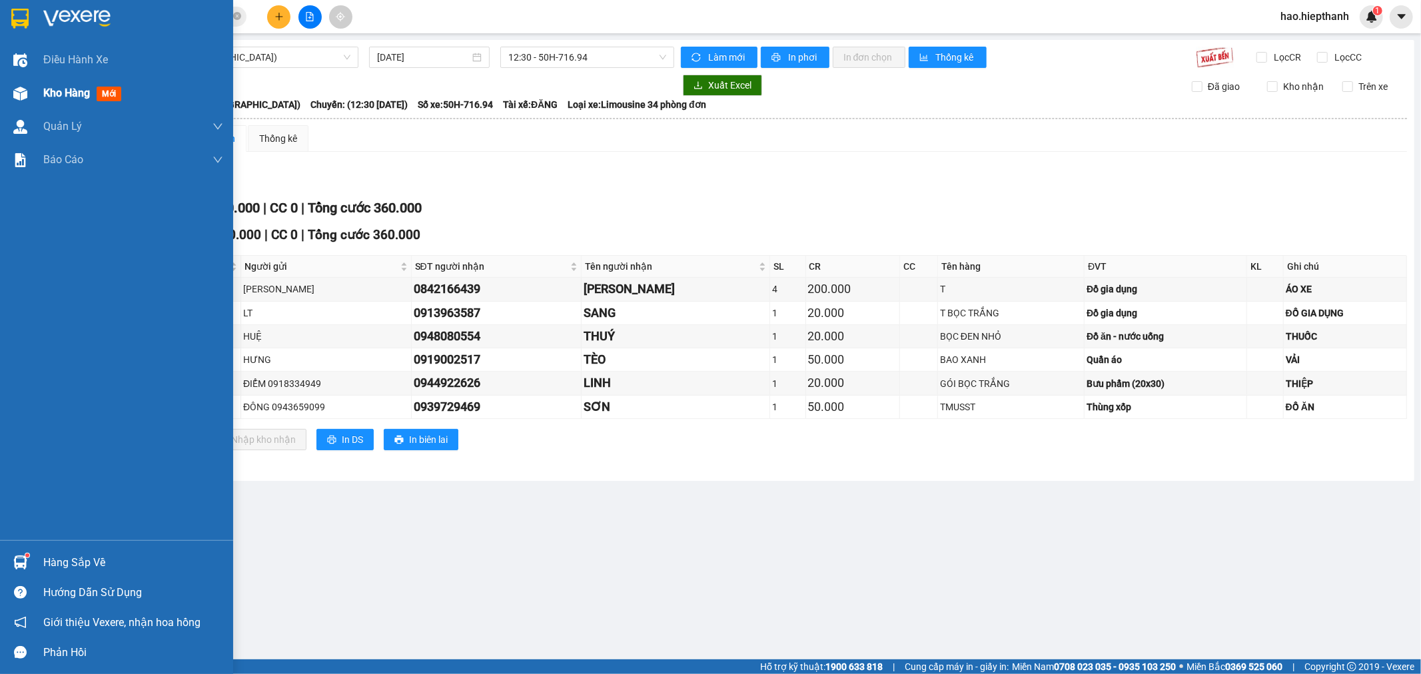
click at [45, 95] on span "Kho hàng" at bounding box center [66, 93] width 47 height 13
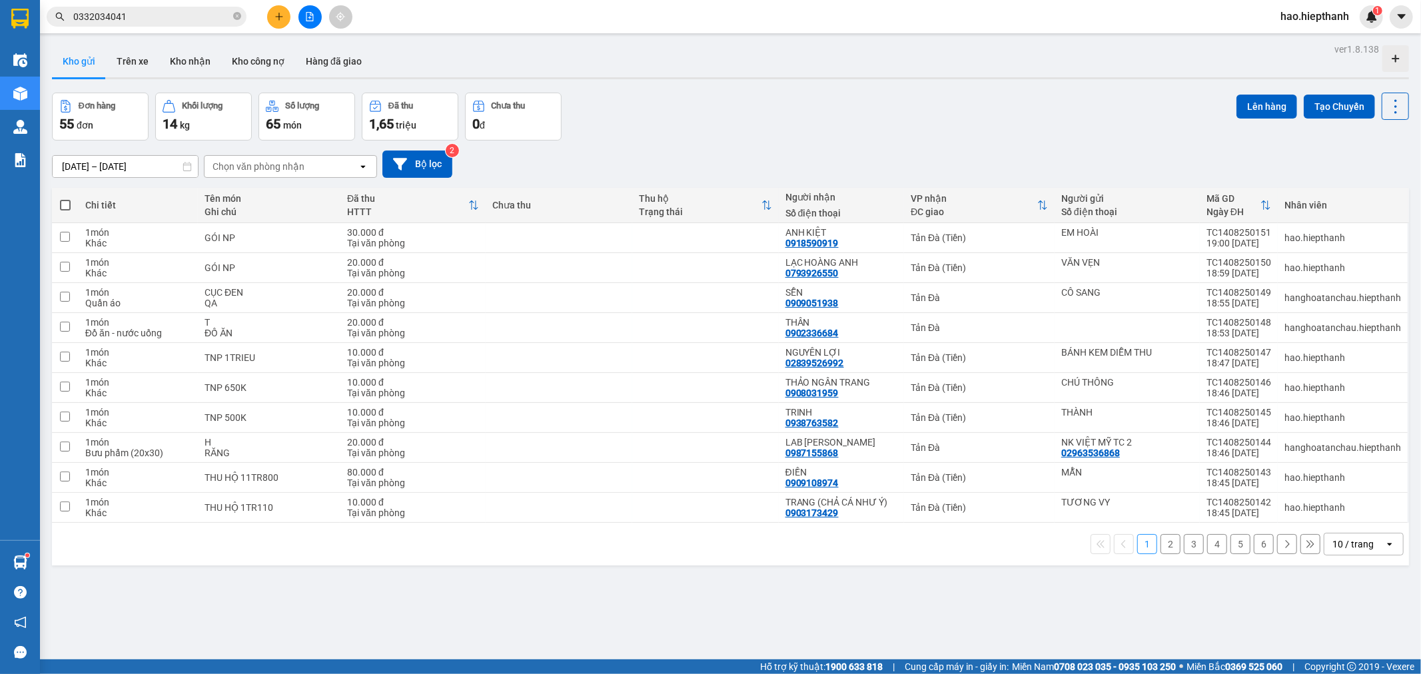
drag, startPoint x: 1355, startPoint y: 544, endPoint x: 1335, endPoint y: 536, distance: 22.2
click at [1355, 544] on div "10 / trang" at bounding box center [1353, 544] width 41 height 13
click at [1362, 510] on span "100 / trang" at bounding box center [1347, 516] width 48 height 13
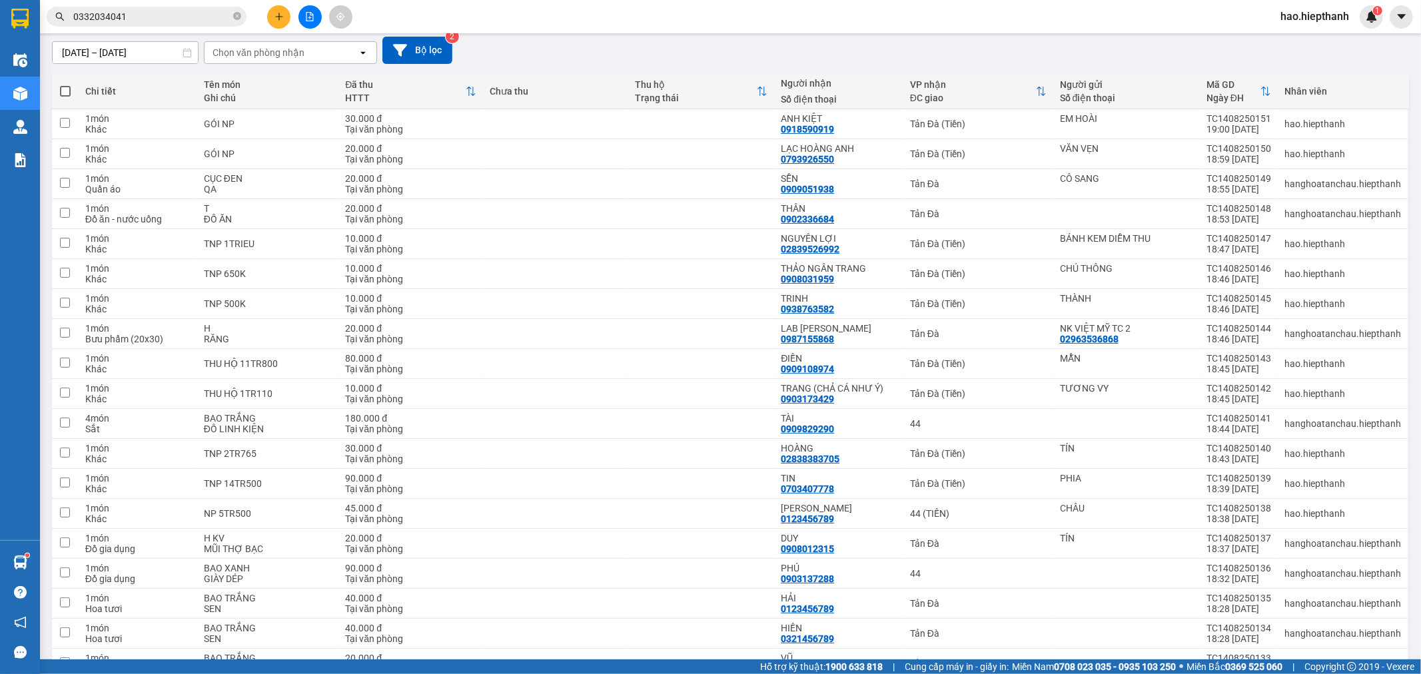
scroll to position [296, 0]
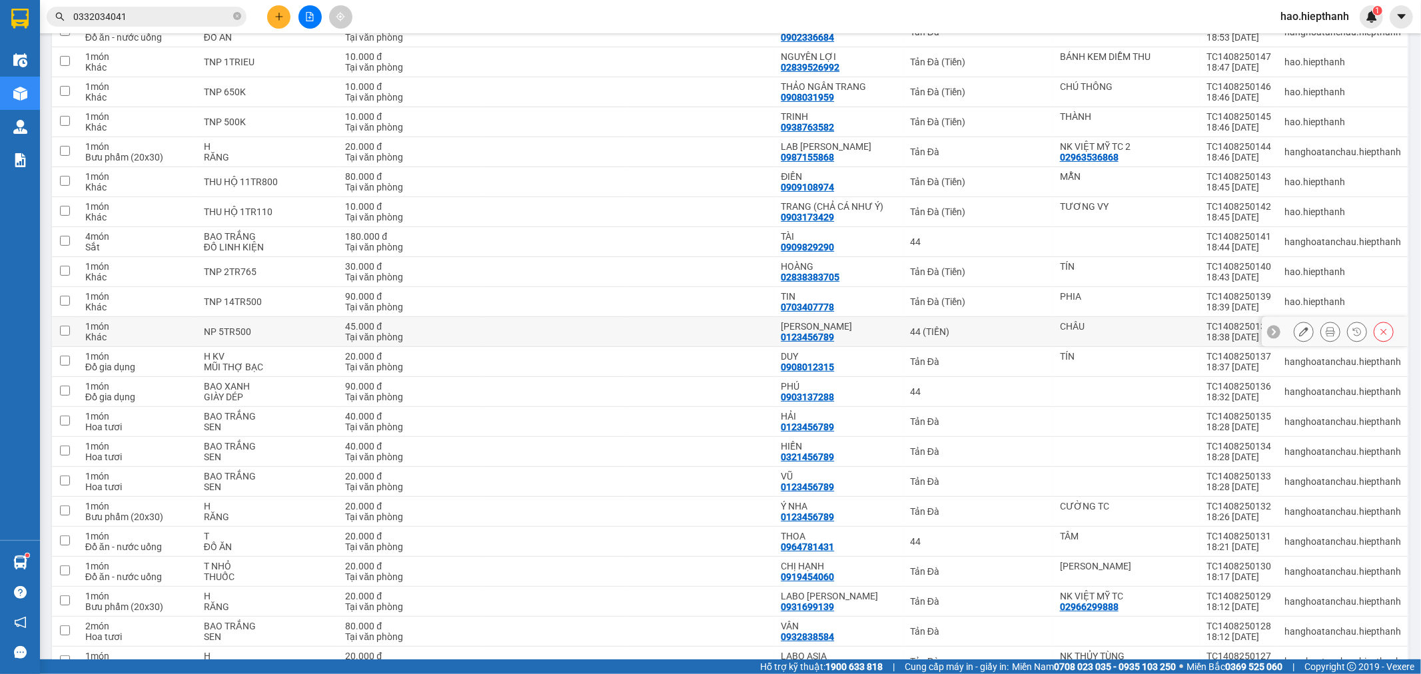
click at [990, 331] on div "44 (TIỀN)" at bounding box center [978, 332] width 137 height 11
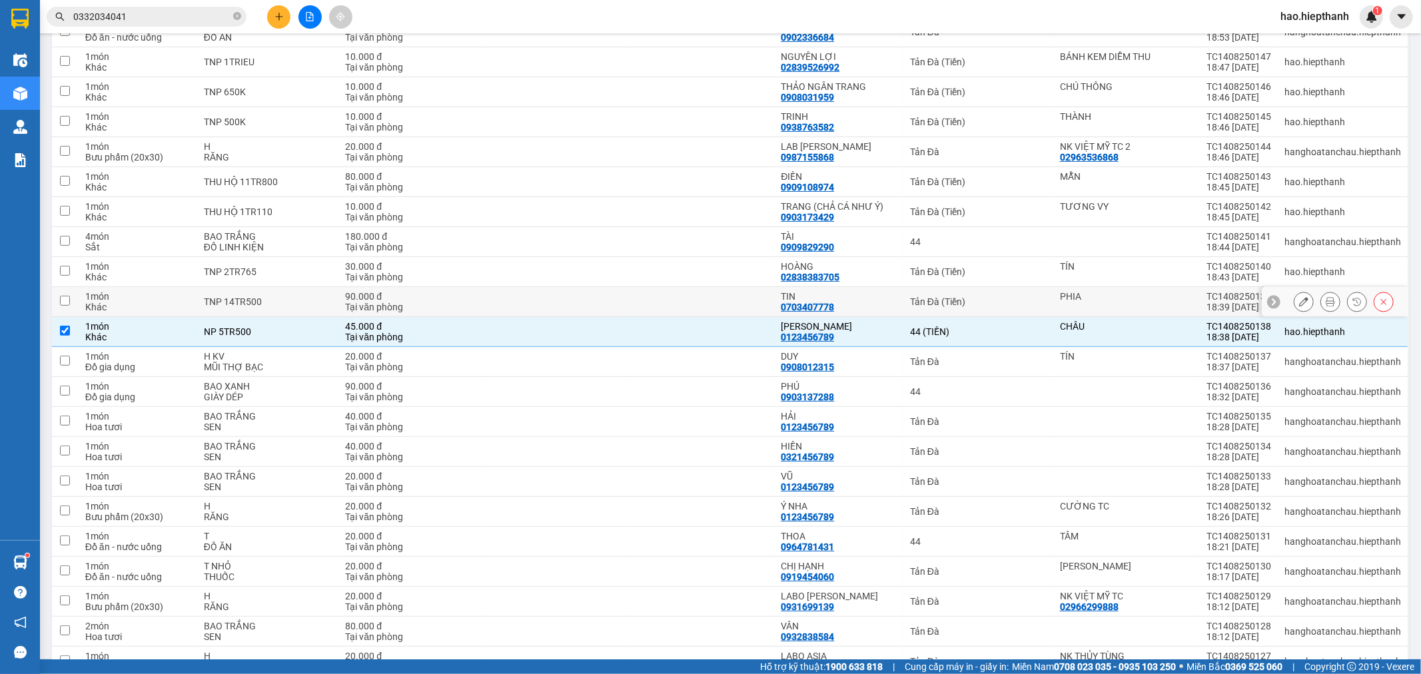
click at [998, 305] on div "Tản Đà (Tiền)" at bounding box center [978, 302] width 137 height 11
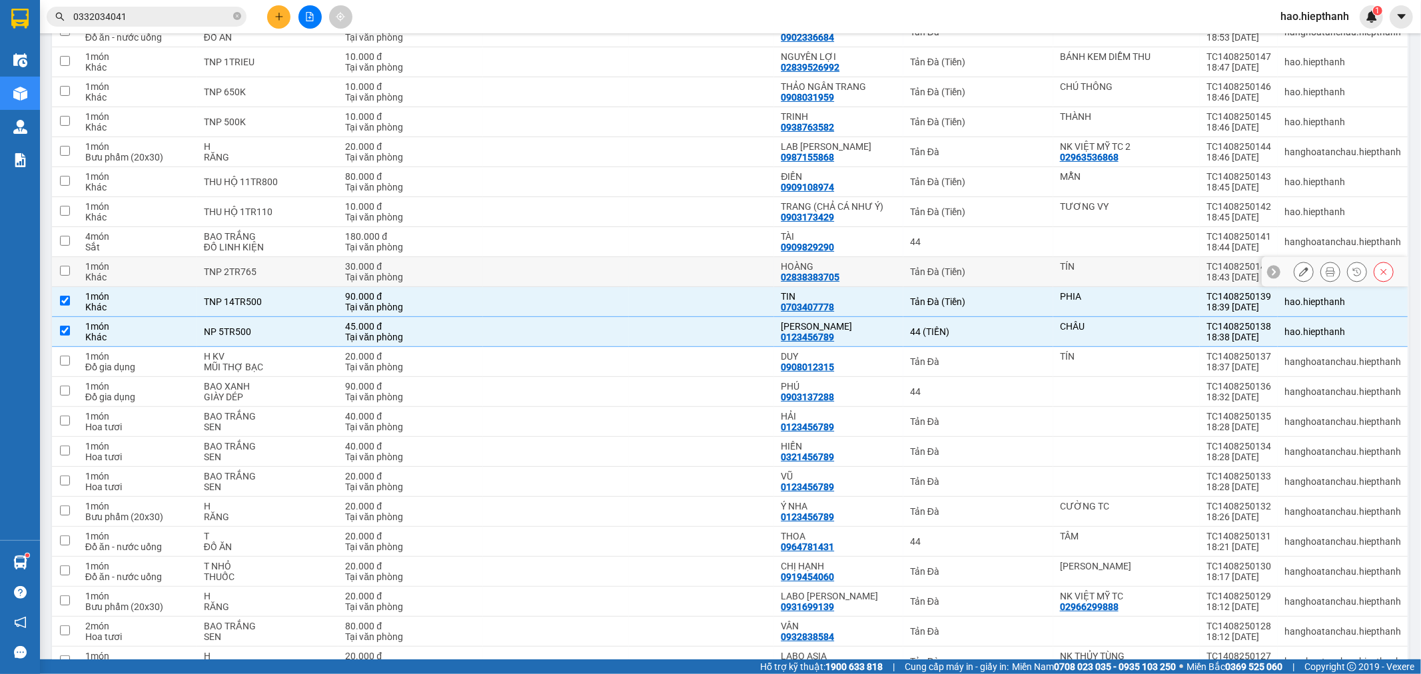
drag, startPoint x: 1008, startPoint y: 271, endPoint x: 1018, endPoint y: 250, distance: 23.3
click at [1009, 271] on div "Tản Đà (Tiền)" at bounding box center [978, 272] width 137 height 11
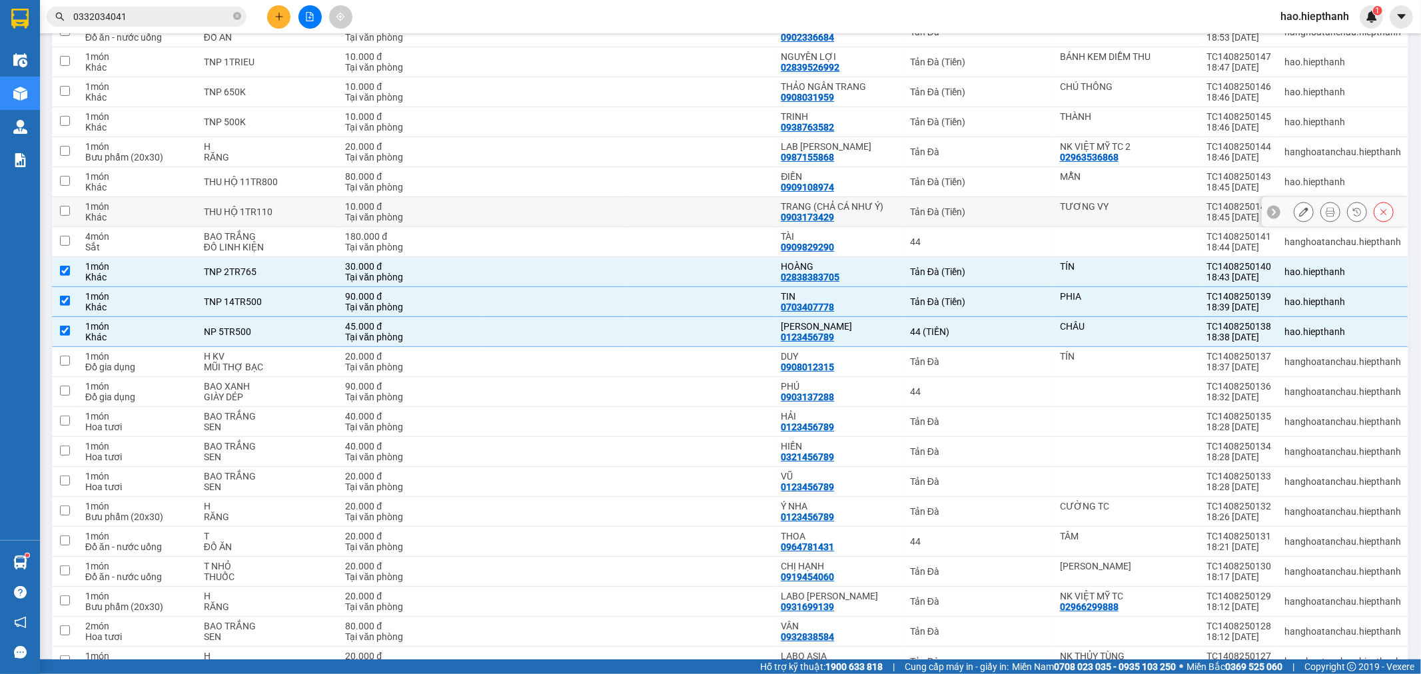
click at [1031, 210] on div "Tản Đà (Tiền)" at bounding box center [978, 212] width 137 height 11
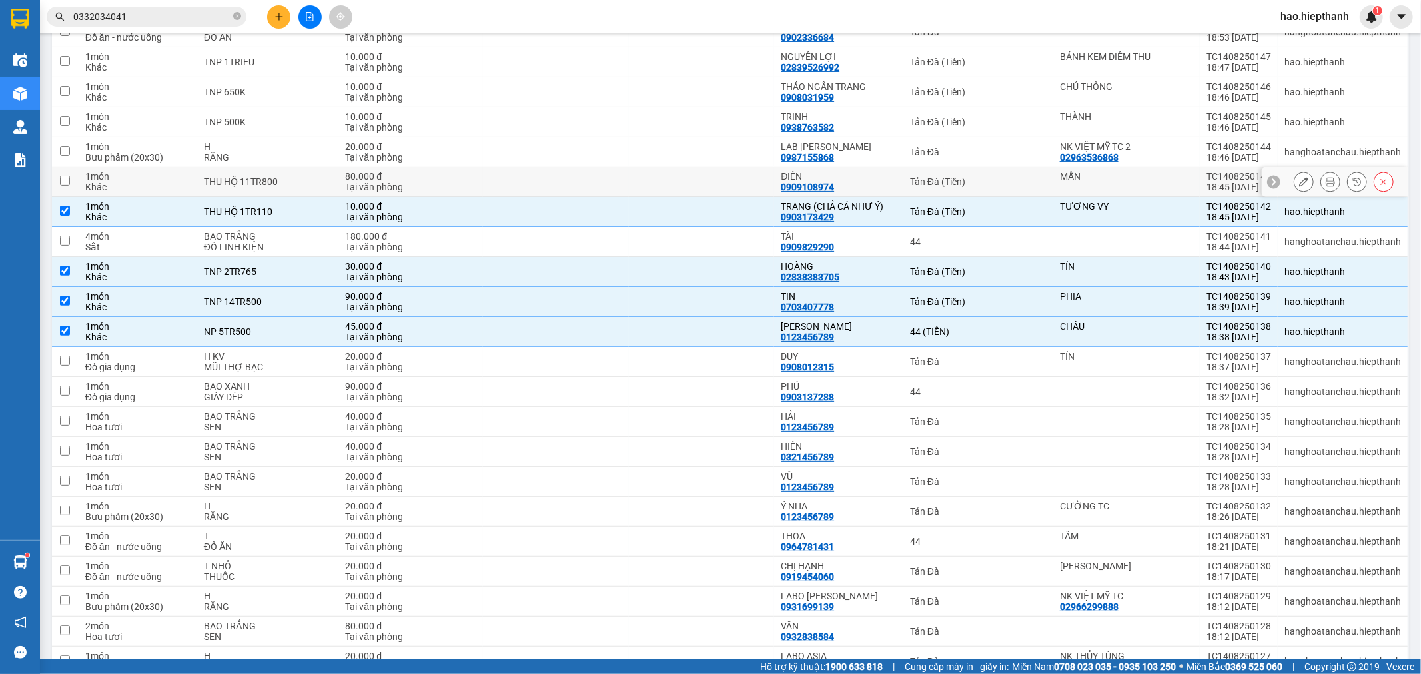
click at [1022, 185] on div "Tản Đà (Tiền)" at bounding box center [978, 182] width 137 height 11
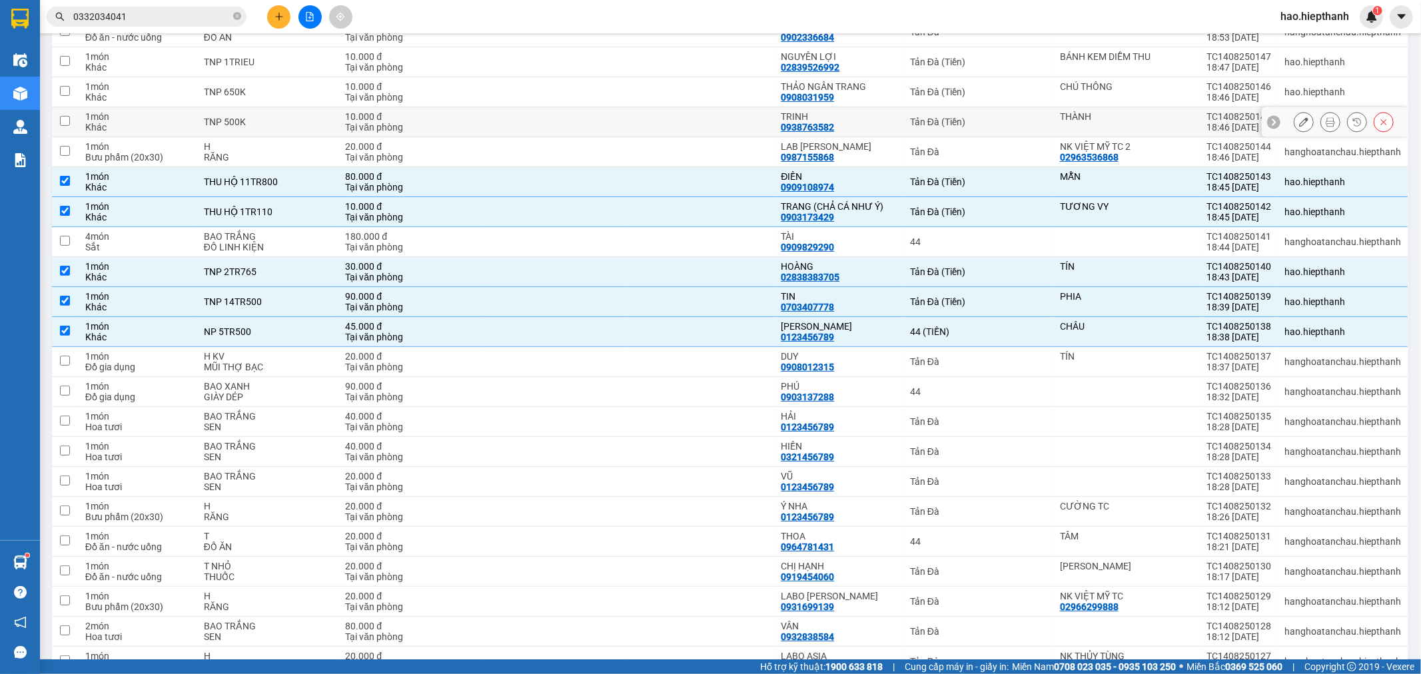
click at [1006, 119] on div "Tản Đà (Tiền)" at bounding box center [978, 122] width 137 height 11
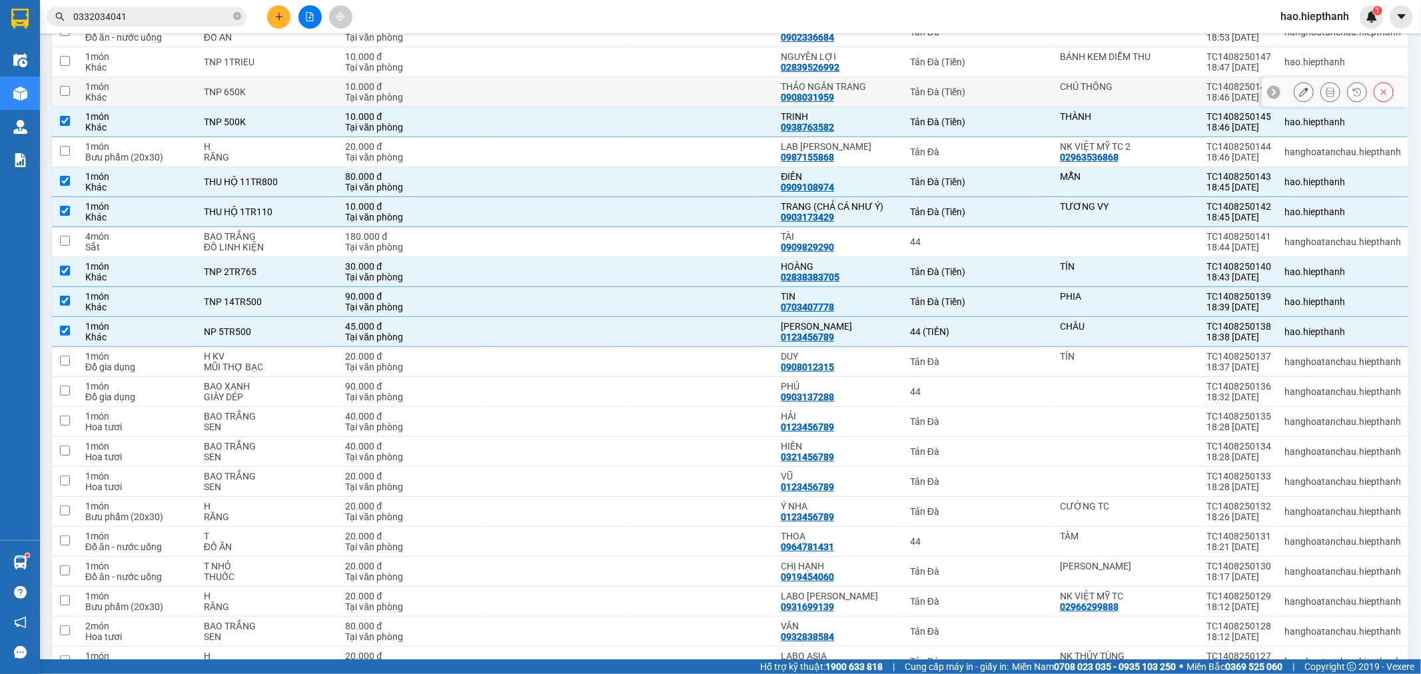
click at [1005, 92] on div "Tản Đà (Tiền)" at bounding box center [978, 92] width 137 height 11
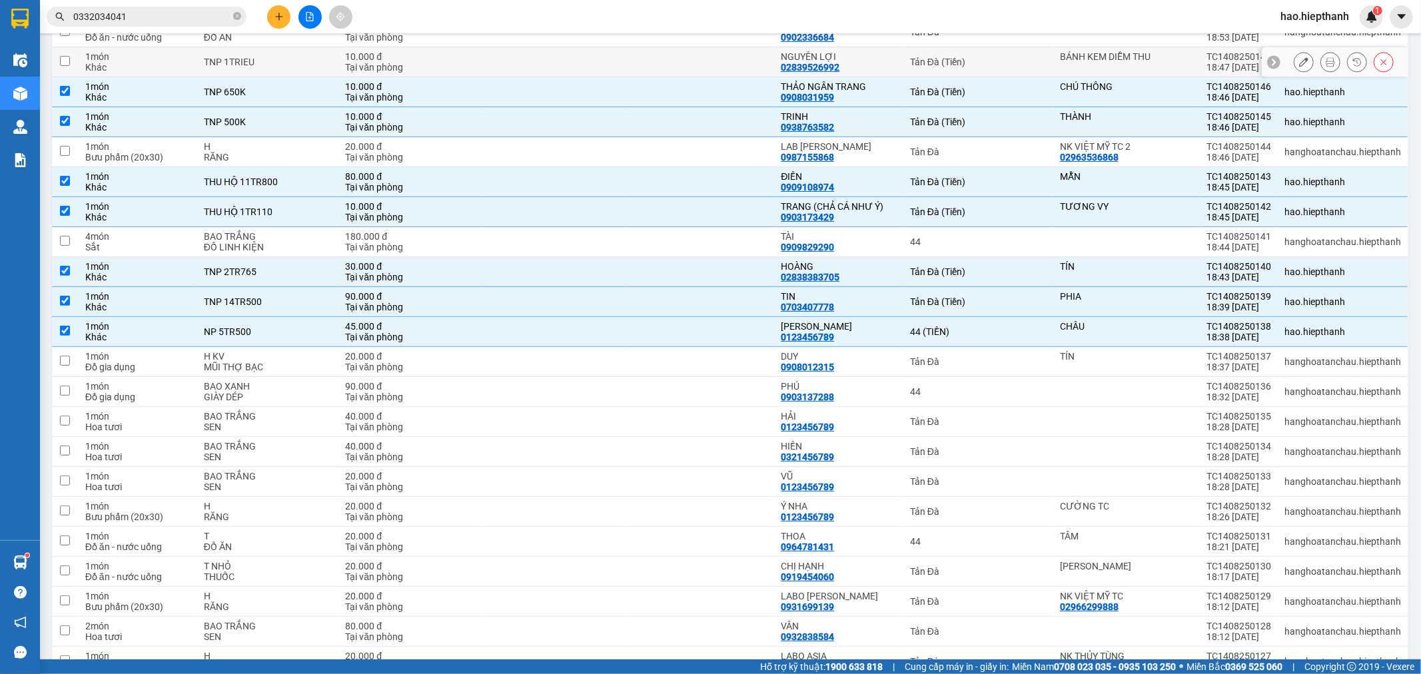
click at [1007, 63] on div "Tản Đà (Tiền)" at bounding box center [978, 62] width 137 height 11
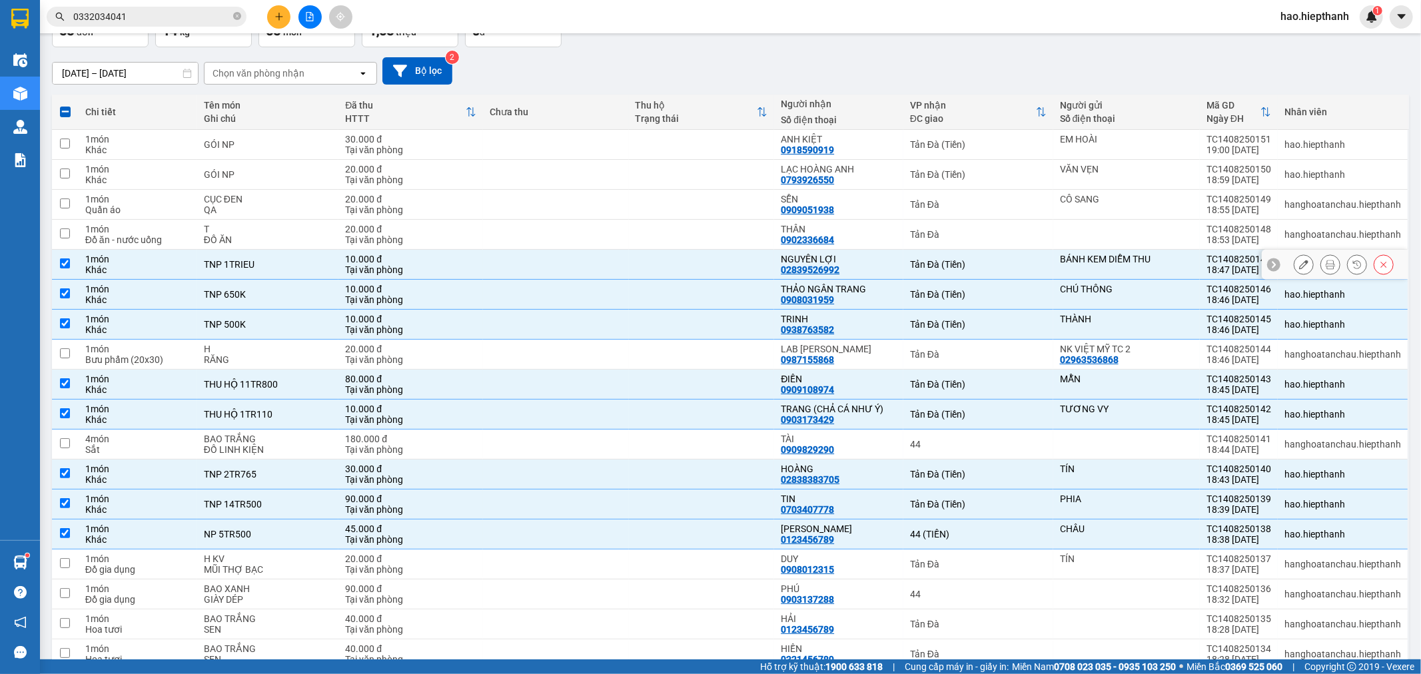
scroll to position [74, 0]
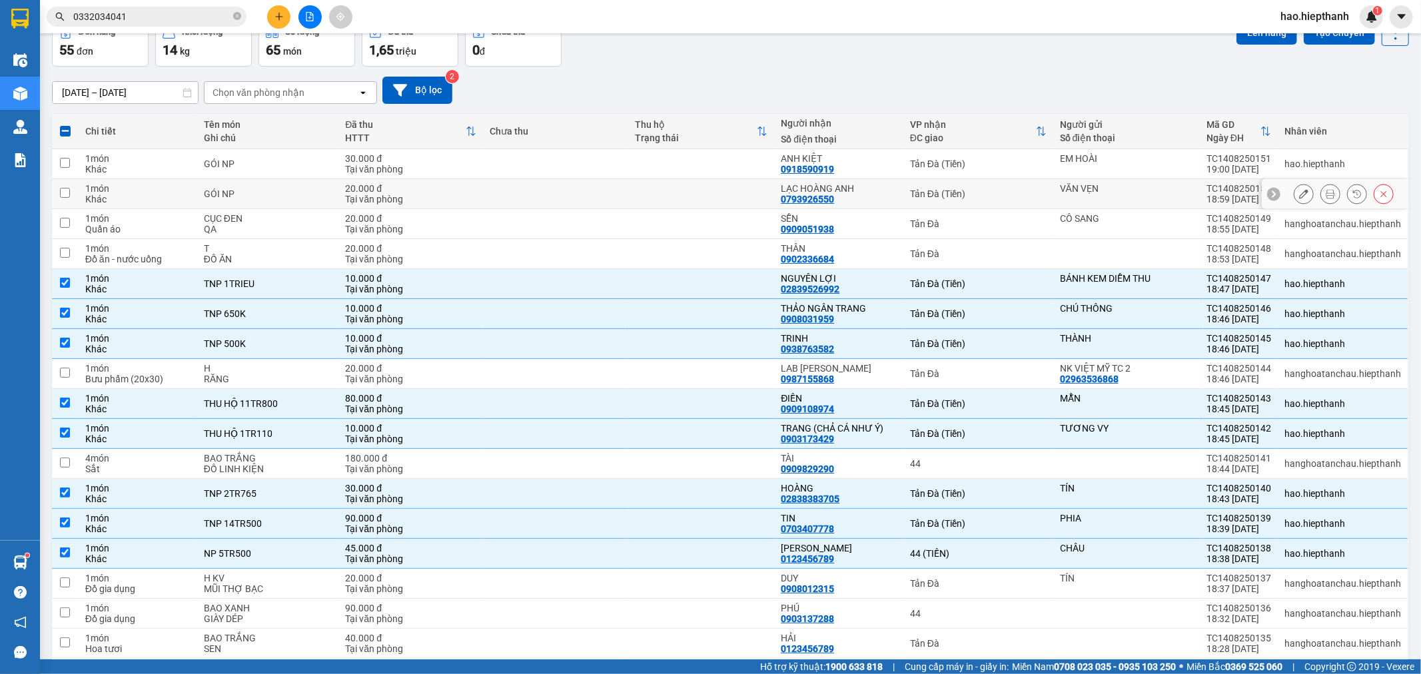
click at [974, 191] on div "Tản Đà (Tiền)" at bounding box center [978, 194] width 137 height 11
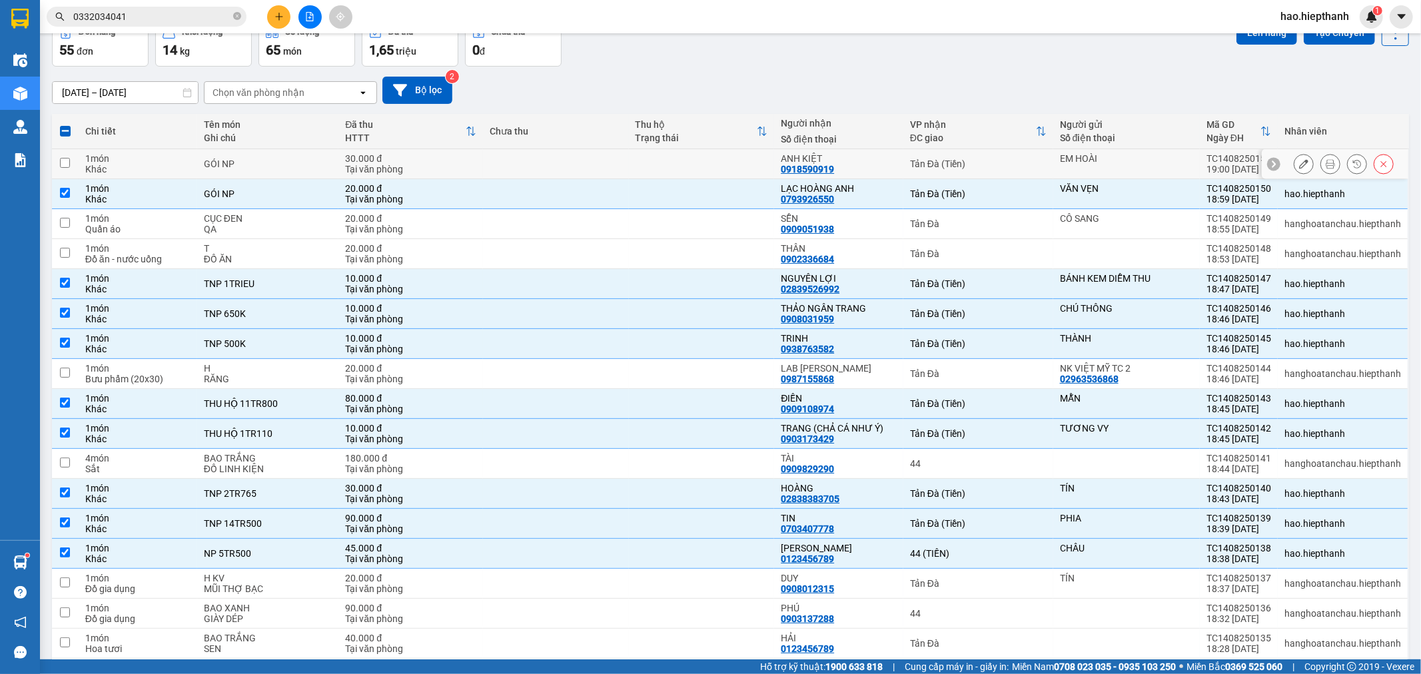
click at [986, 160] on div "Tản Đà (Tiền)" at bounding box center [978, 164] width 137 height 11
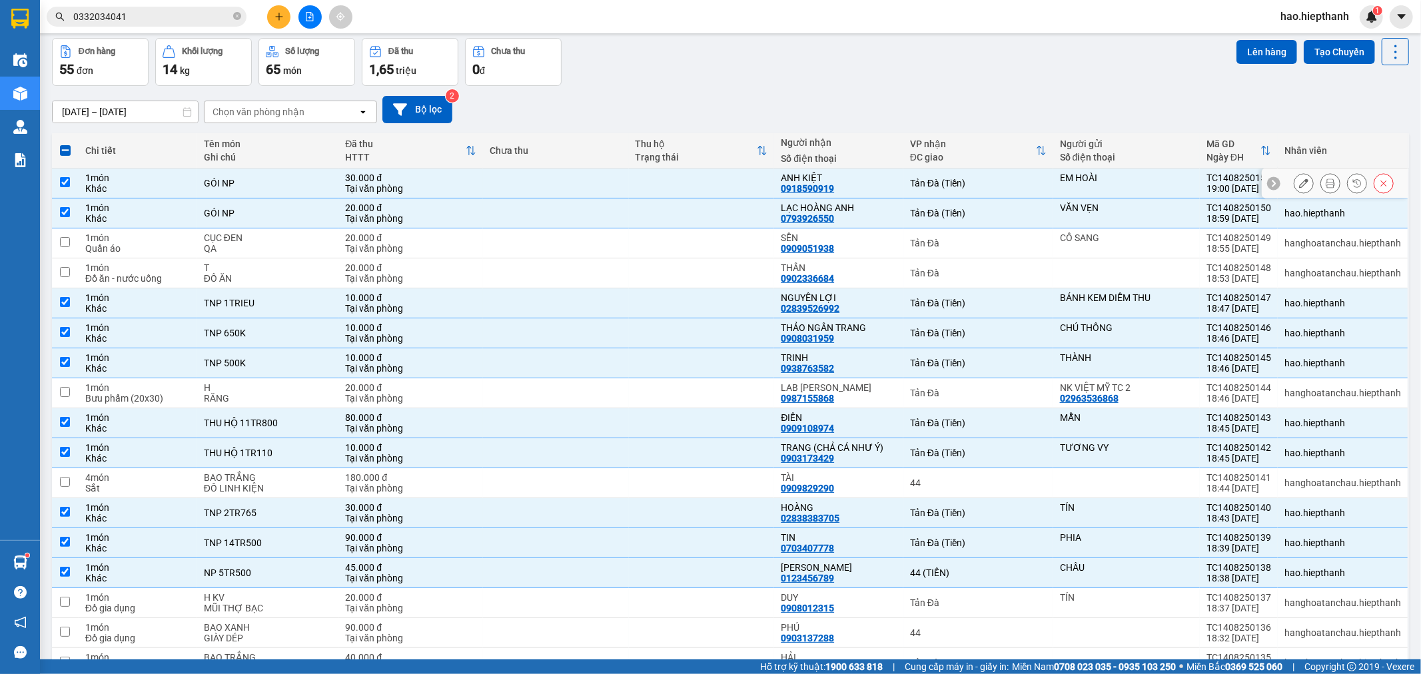
scroll to position [0, 0]
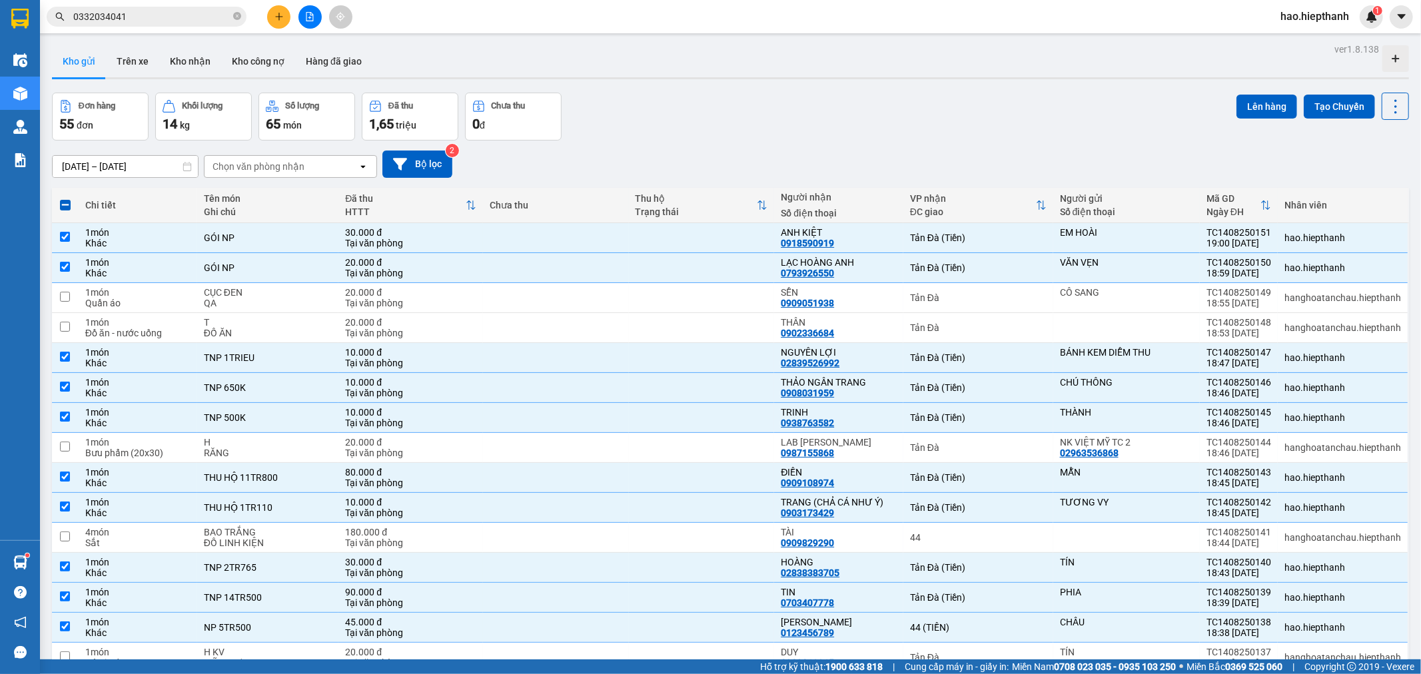
drag, startPoint x: 1253, startPoint y: 111, endPoint x: 1226, endPoint y: 113, distance: 26.8
click at [1249, 111] on button "Lên hàng" at bounding box center [1267, 107] width 61 height 24
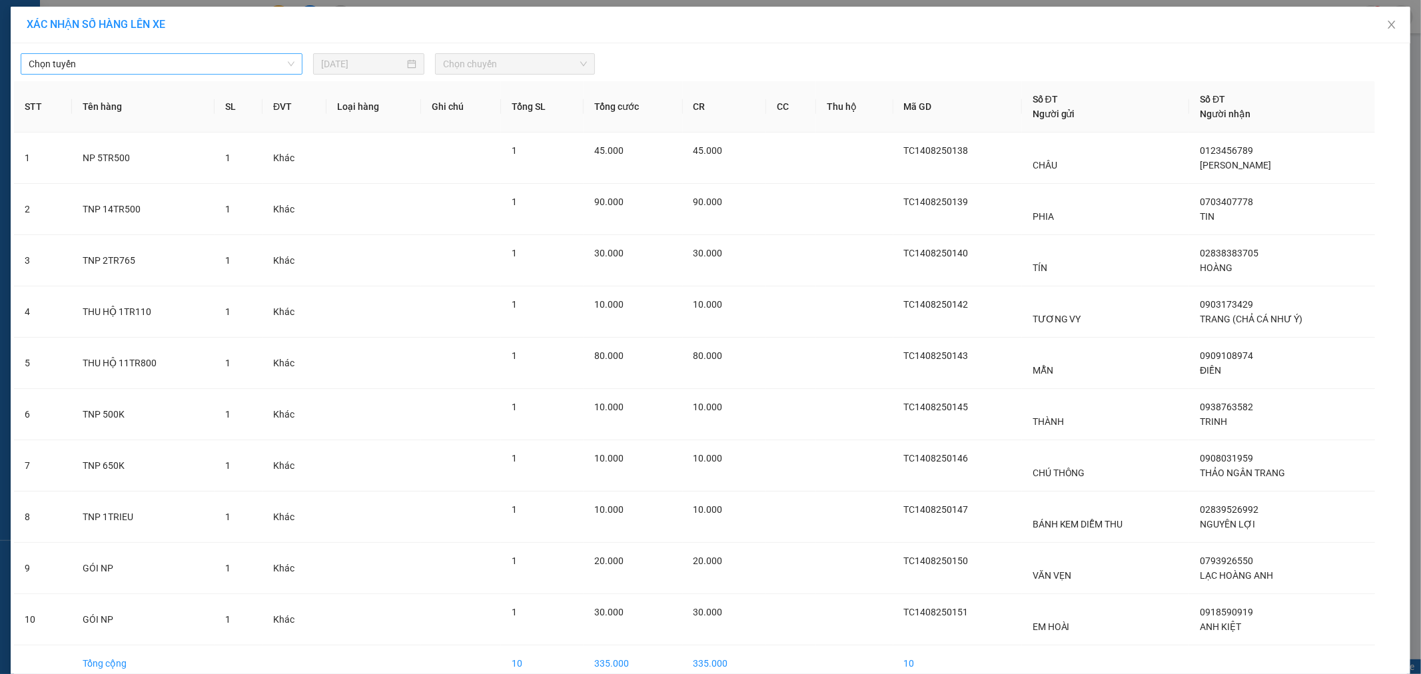
click at [90, 65] on span "Chọn tuyến" at bounding box center [162, 64] width 266 height 20
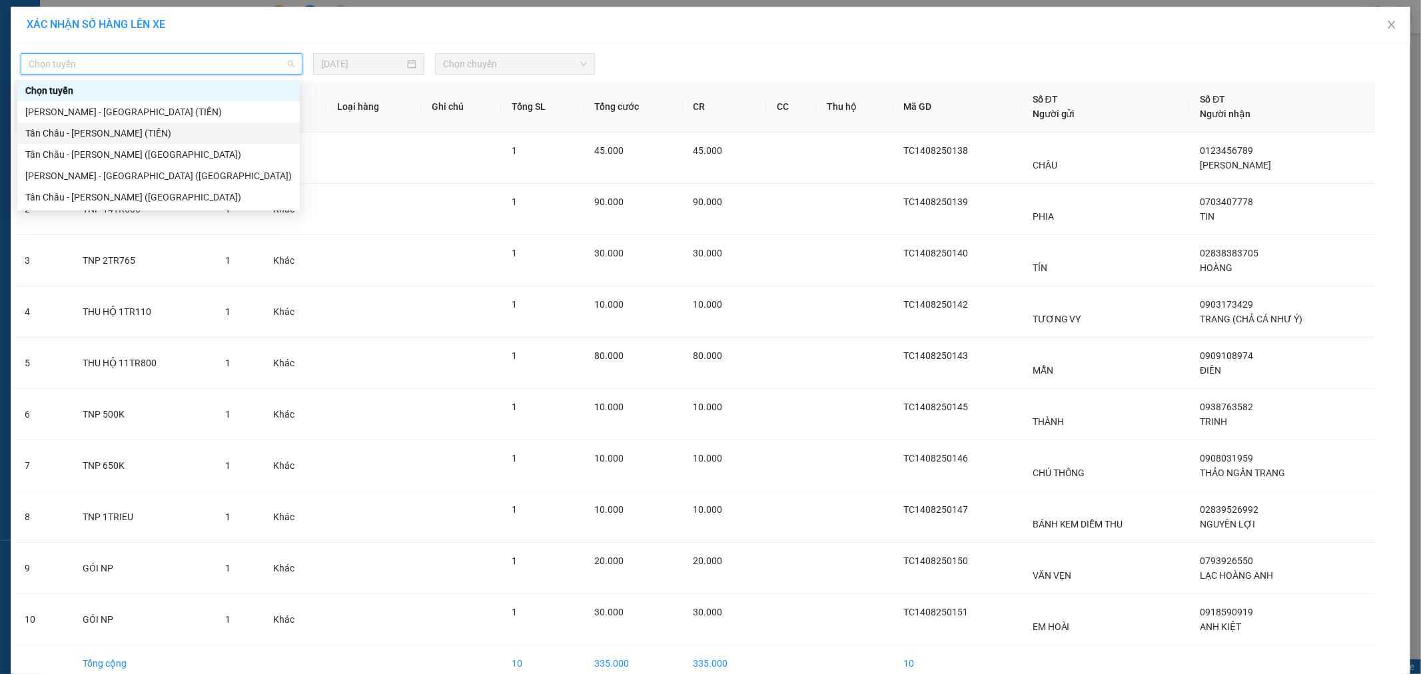
click at [42, 133] on div "Tân Châu - [PERSON_NAME] (TIỀN)" at bounding box center [158, 133] width 267 height 15
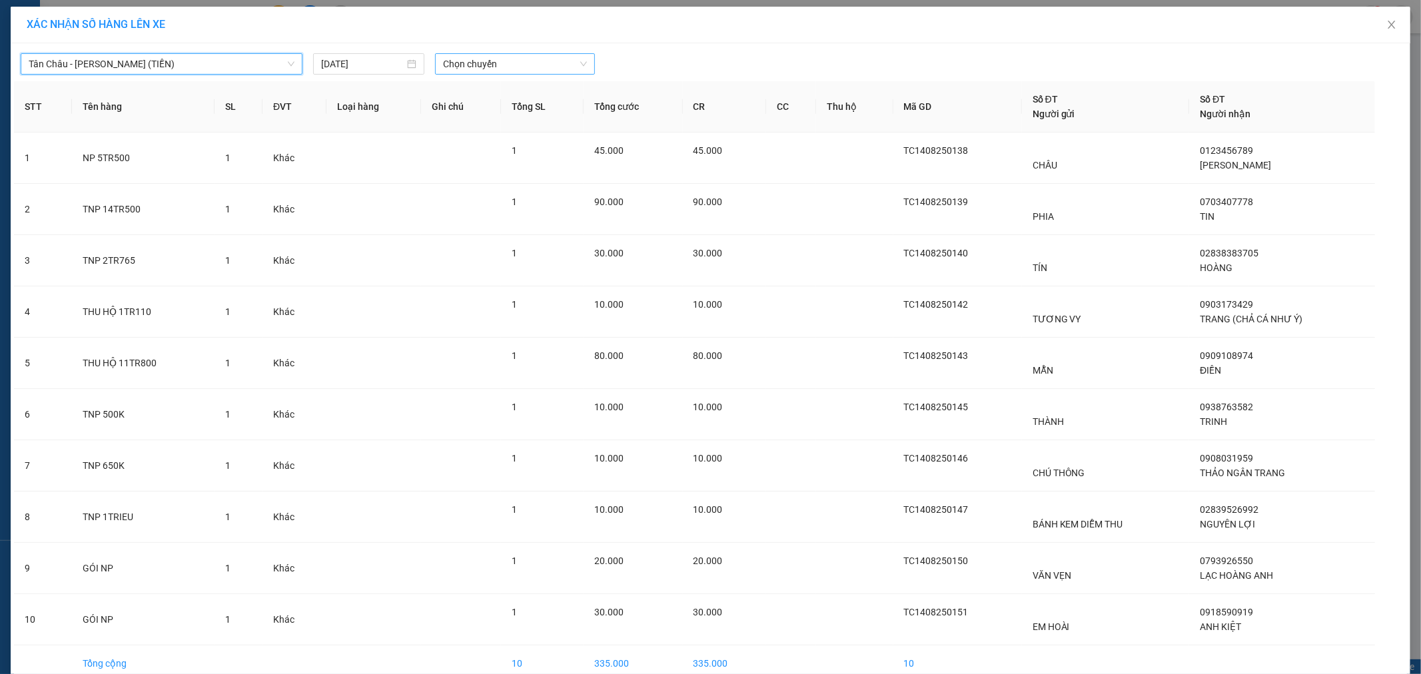
click at [485, 67] on span "Chọn chuyến" at bounding box center [515, 64] width 144 height 20
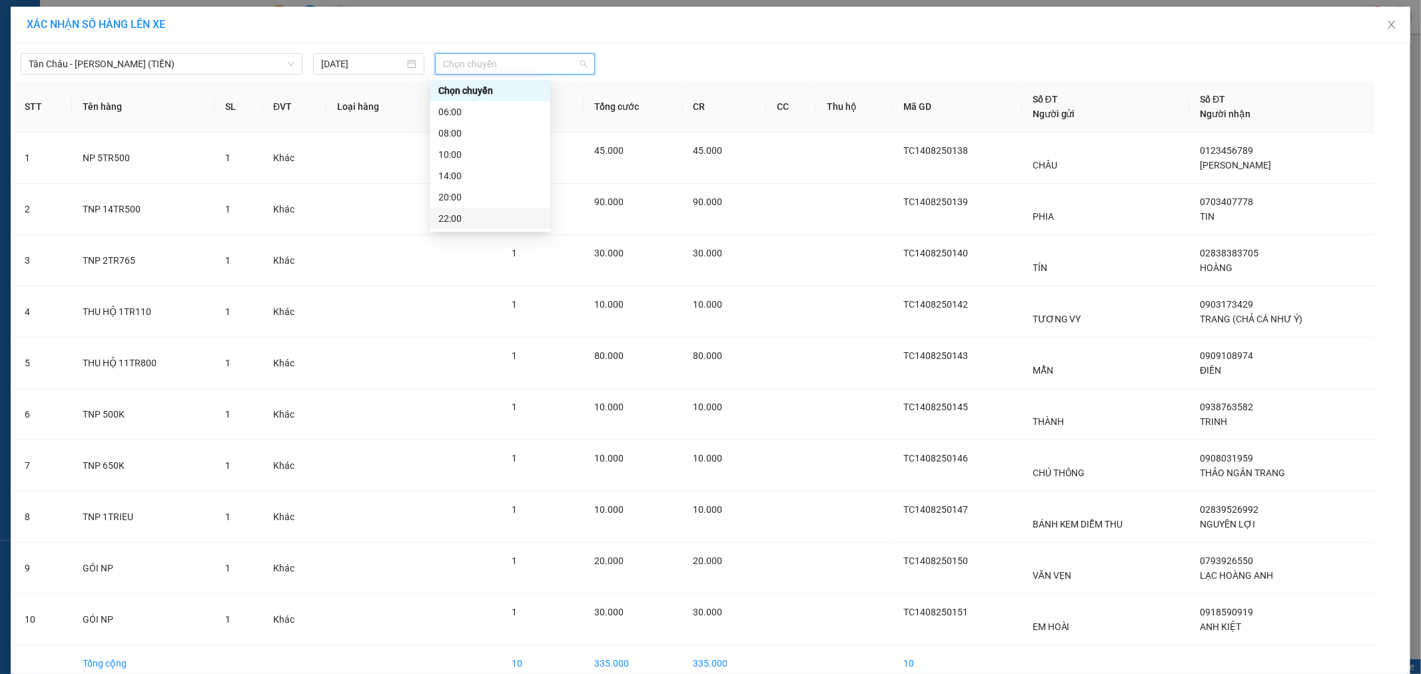
click at [489, 221] on div "22:00" at bounding box center [490, 218] width 104 height 15
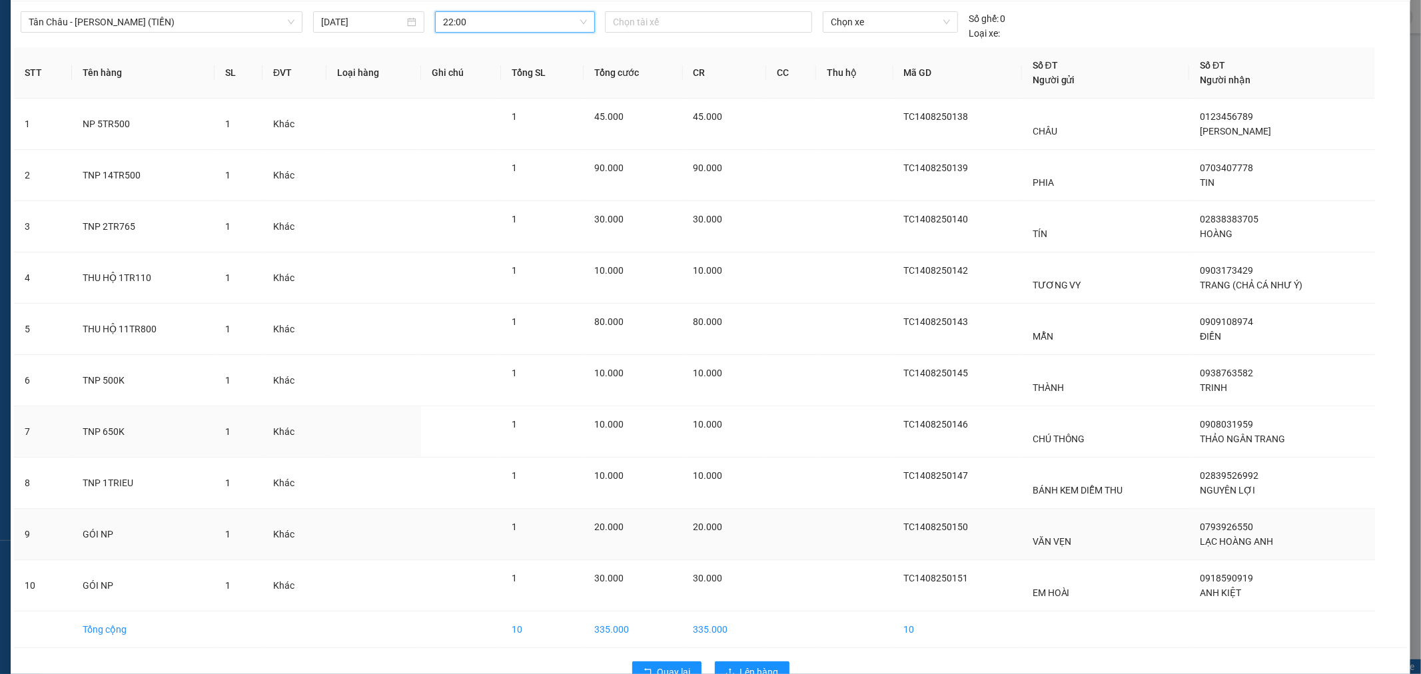
scroll to position [77, 0]
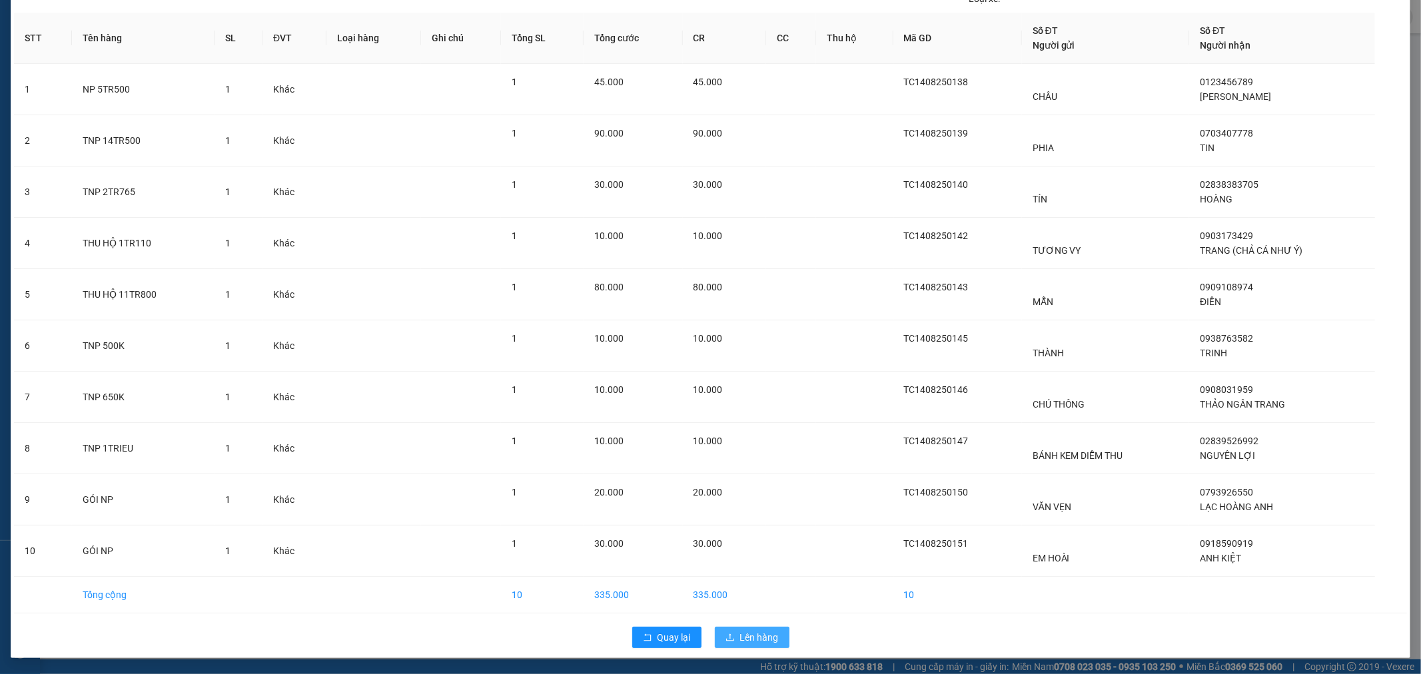
click at [754, 637] on span "Lên hàng" at bounding box center [759, 637] width 39 height 15
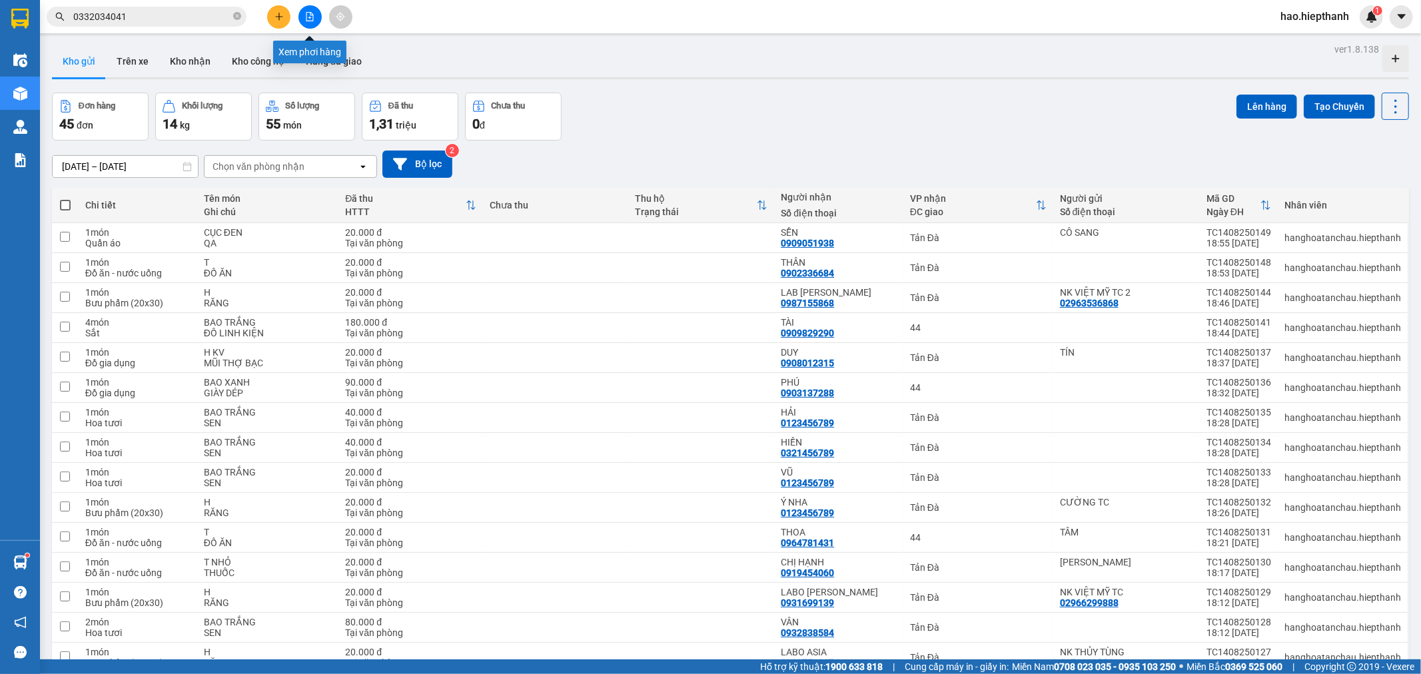
click at [311, 15] on icon "file-add" at bounding box center [309, 16] width 9 height 9
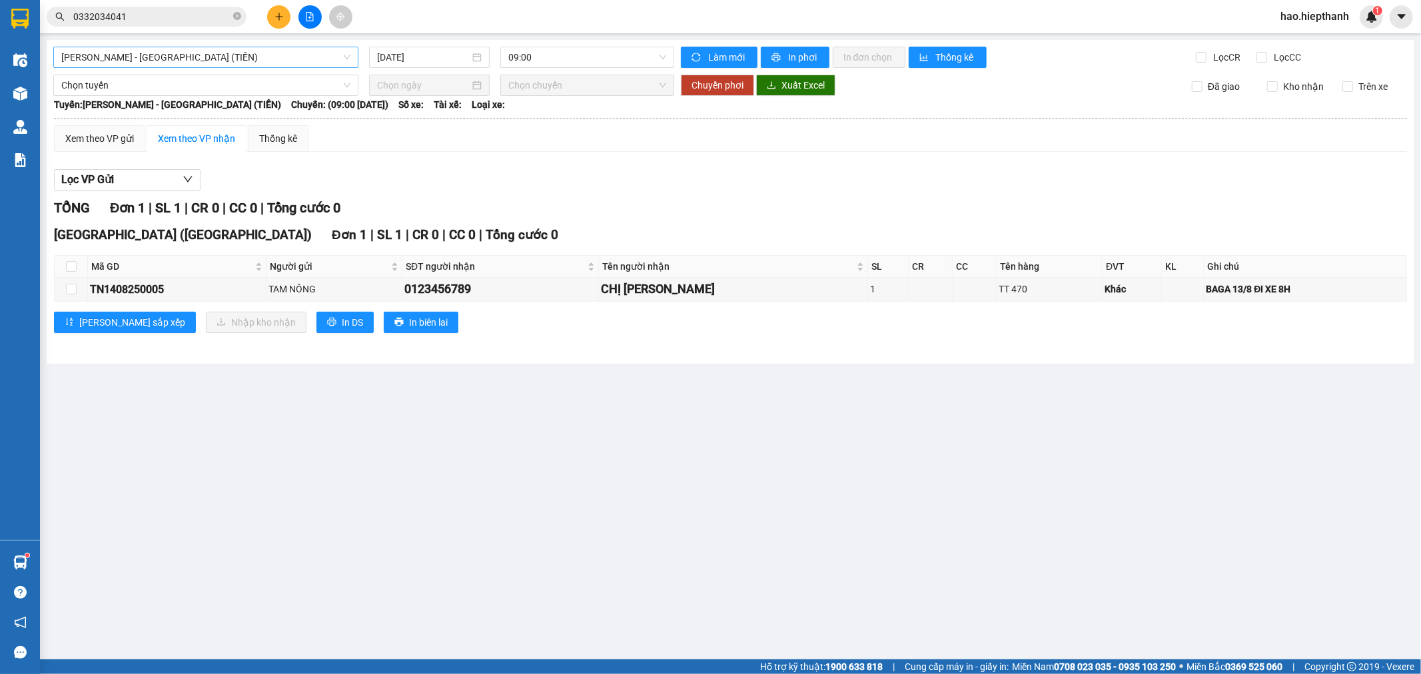
click at [110, 54] on span "[PERSON_NAME] - [GEOGRAPHIC_DATA] (TIỀN)" at bounding box center [205, 57] width 289 height 20
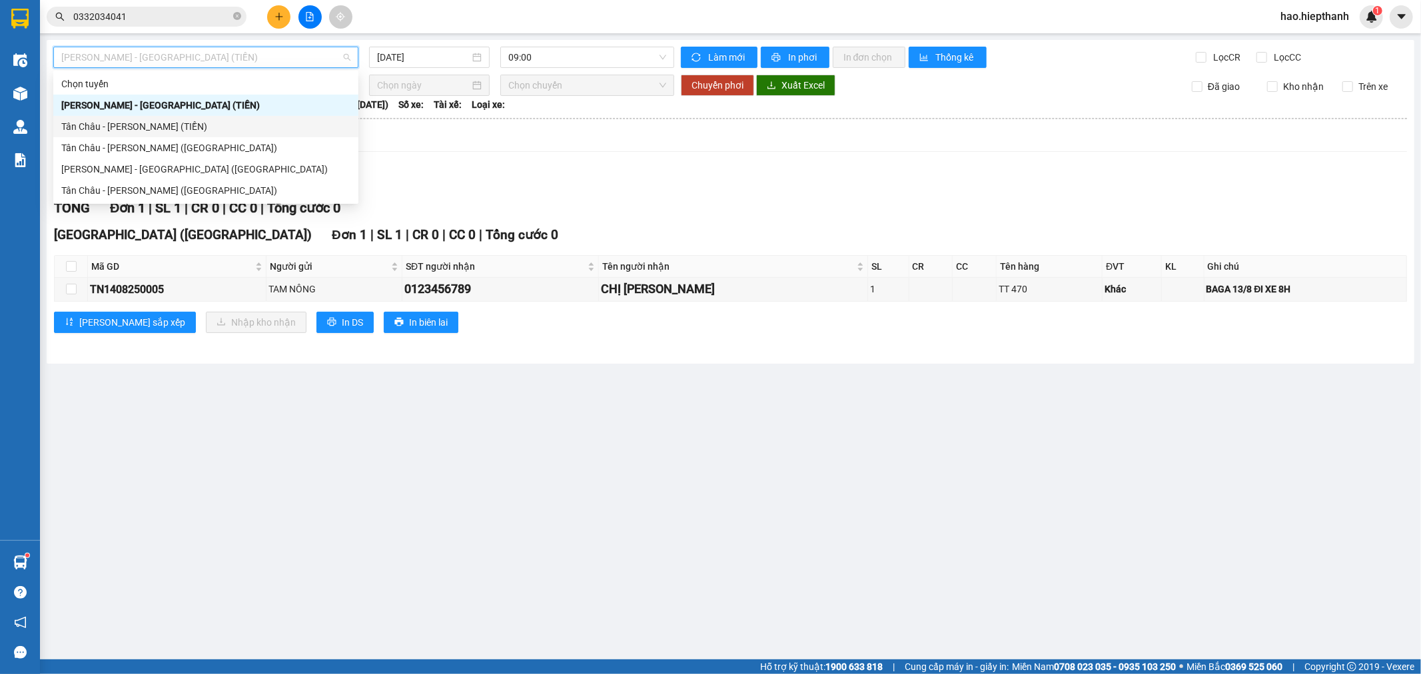
click at [83, 123] on div "Tân Châu - [PERSON_NAME] (TIỀN)" at bounding box center [205, 126] width 289 height 15
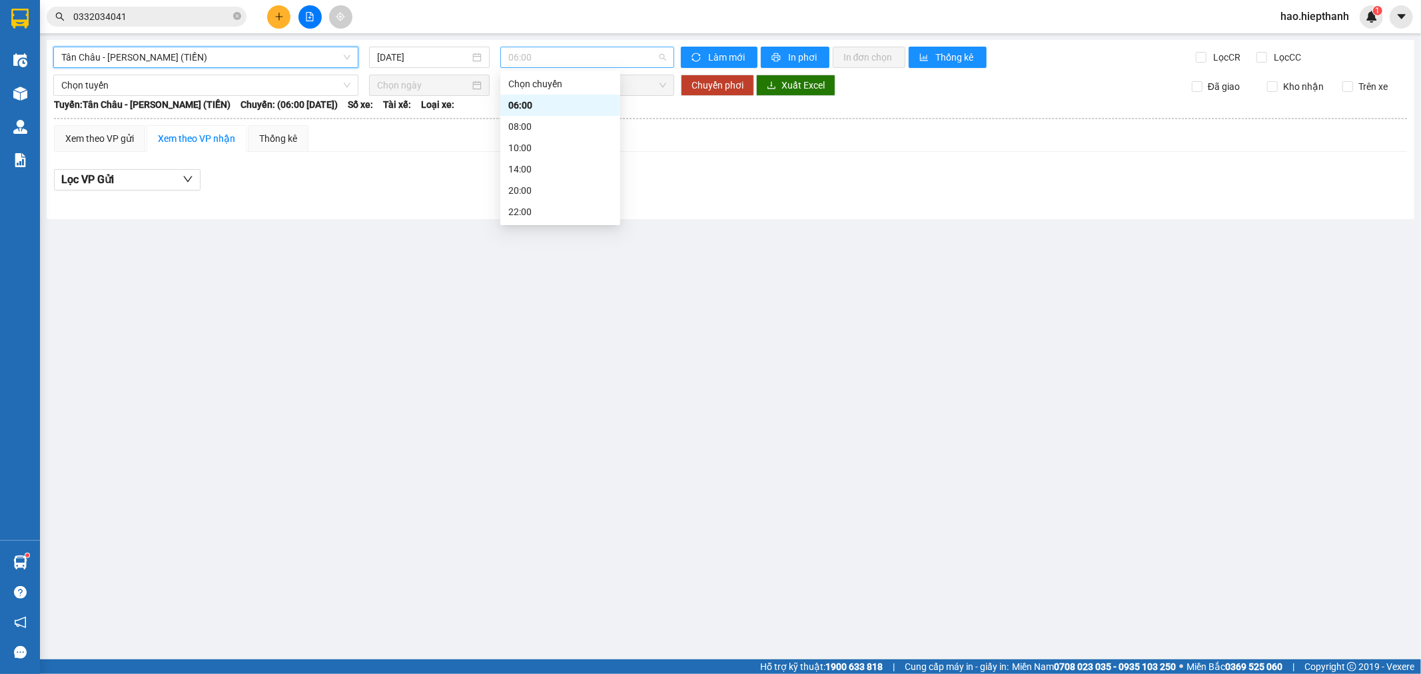
click at [608, 51] on span "06:00" at bounding box center [586, 57] width 157 height 20
click at [563, 215] on div "22:00" at bounding box center [560, 212] width 104 height 15
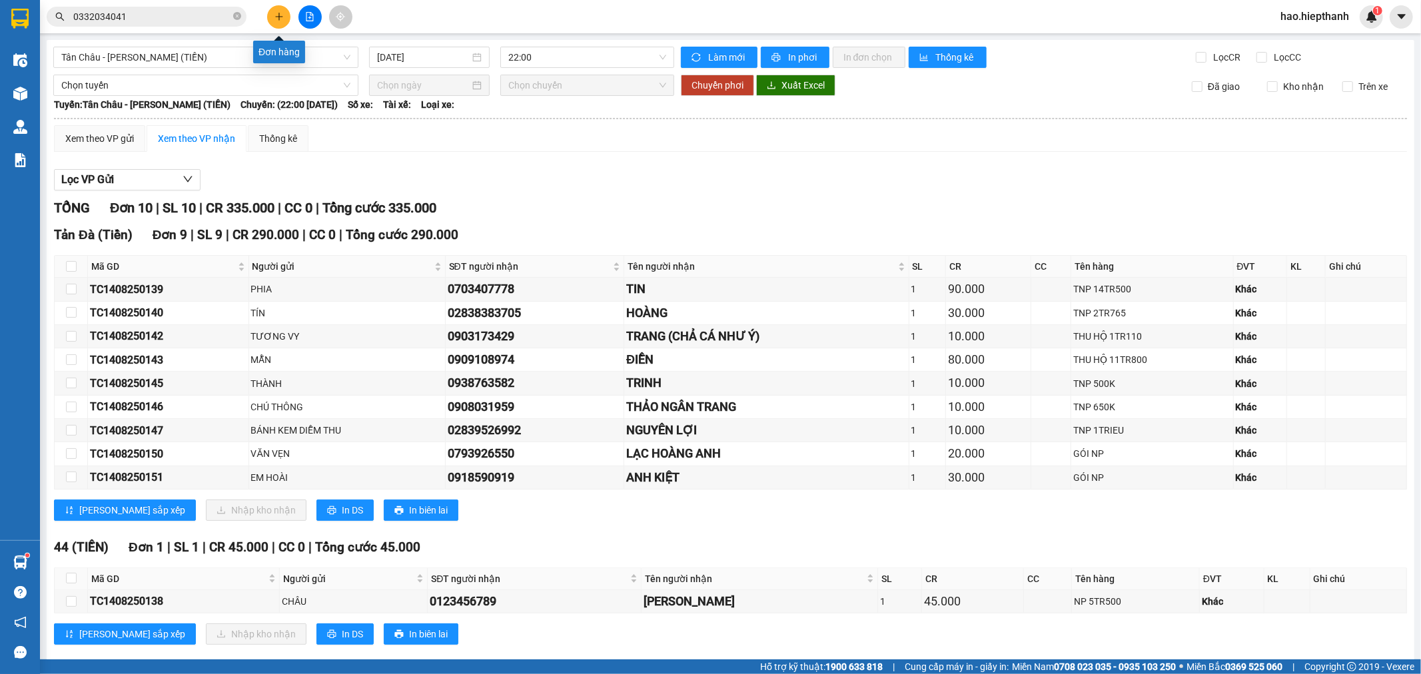
click at [276, 18] on icon "plus" at bounding box center [279, 16] width 9 height 9
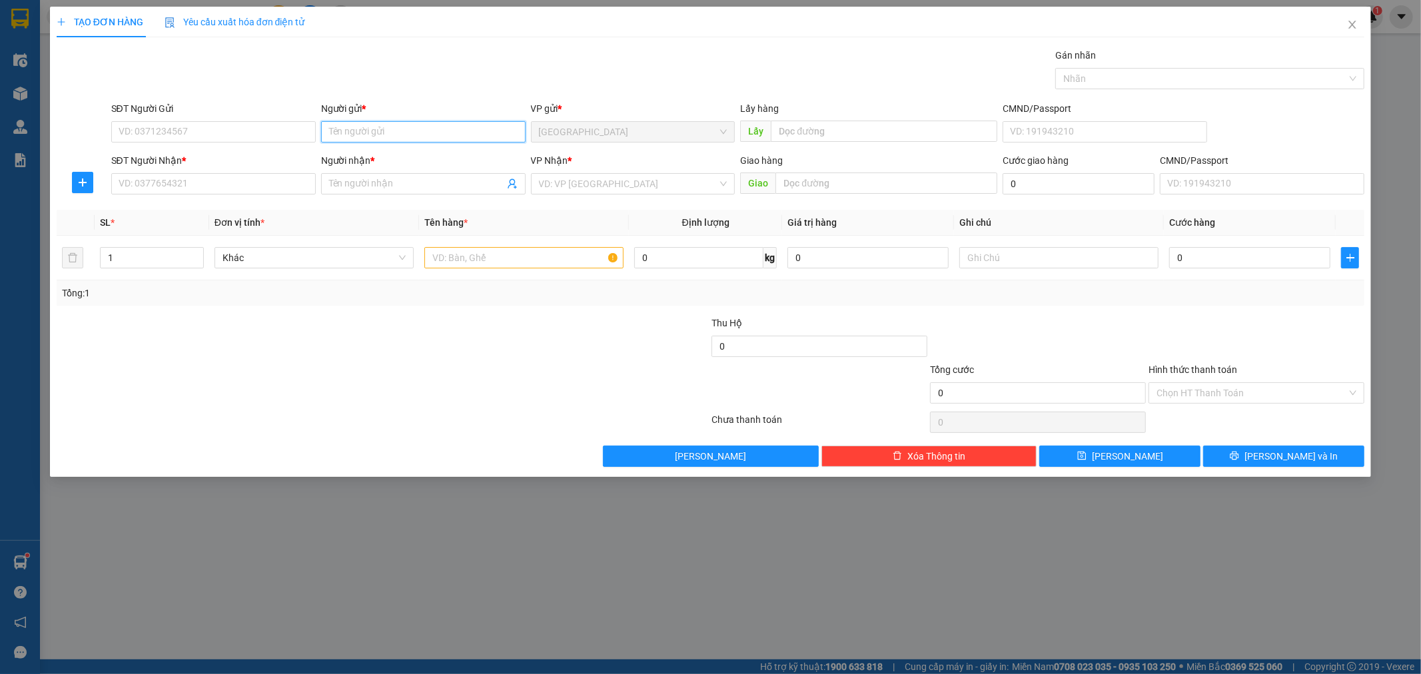
click at [353, 128] on input "Người gửi *" at bounding box center [423, 131] width 205 height 21
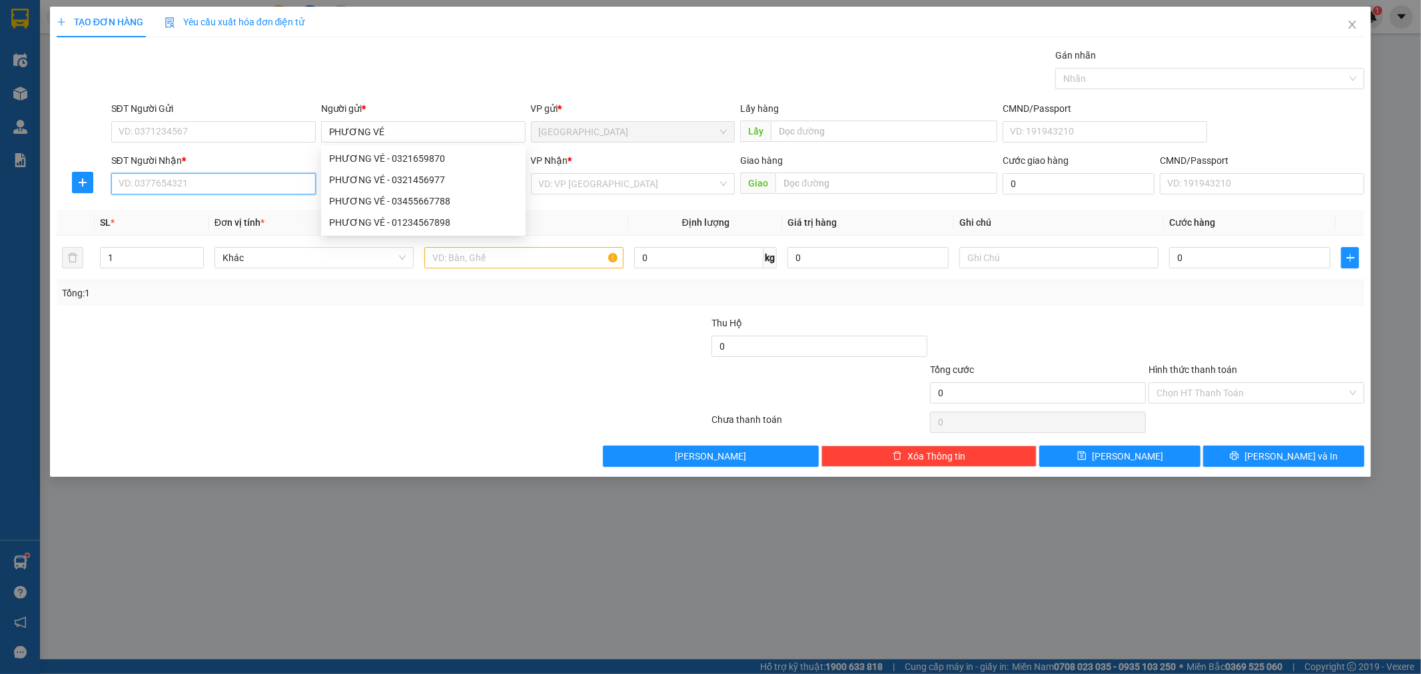
click at [215, 185] on input "SĐT Người Nhận *" at bounding box center [213, 183] width 205 height 21
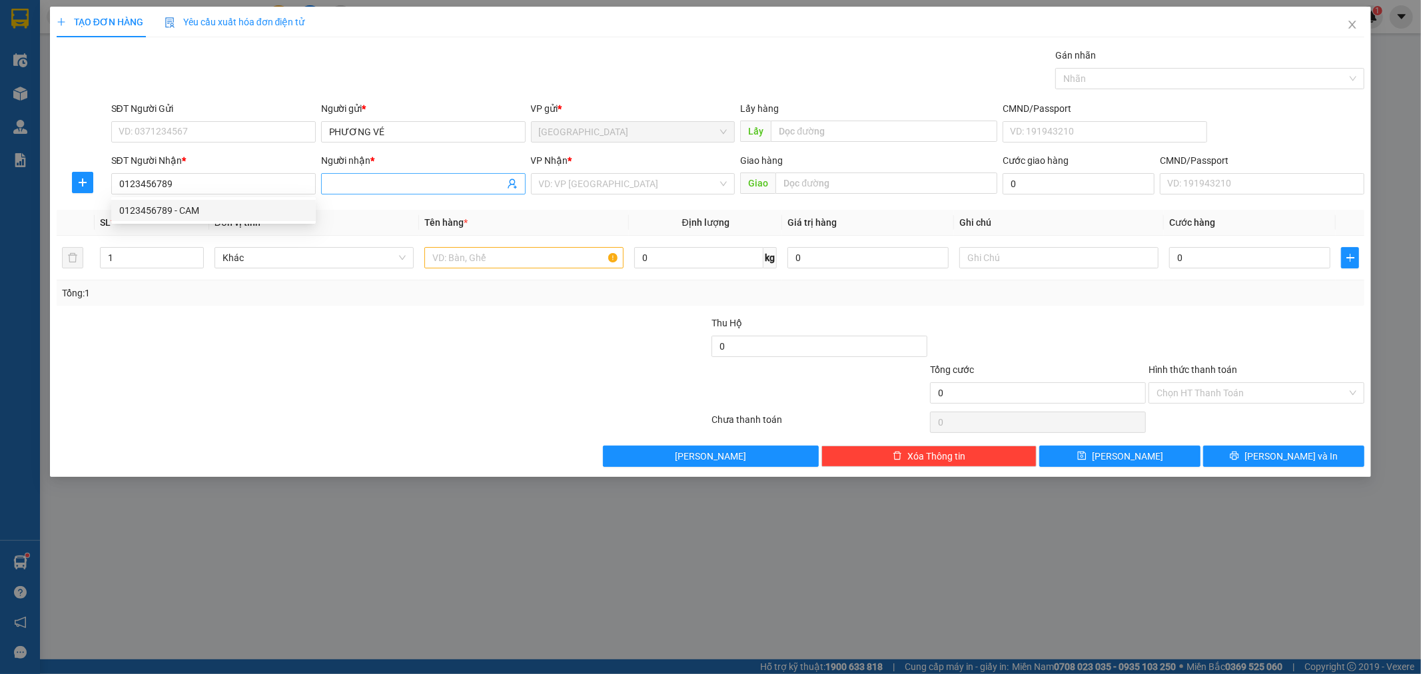
click at [366, 175] on span at bounding box center [423, 183] width 205 height 21
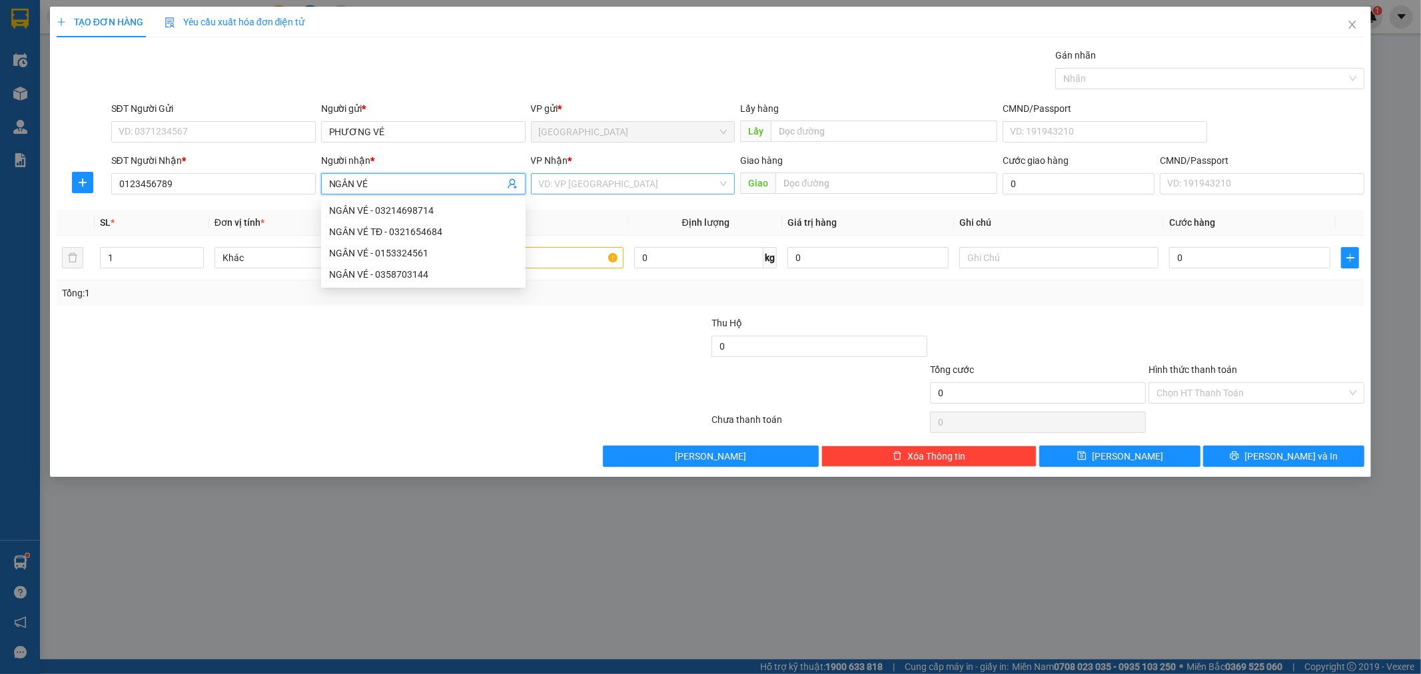
click at [644, 187] on input "search" at bounding box center [628, 184] width 179 height 20
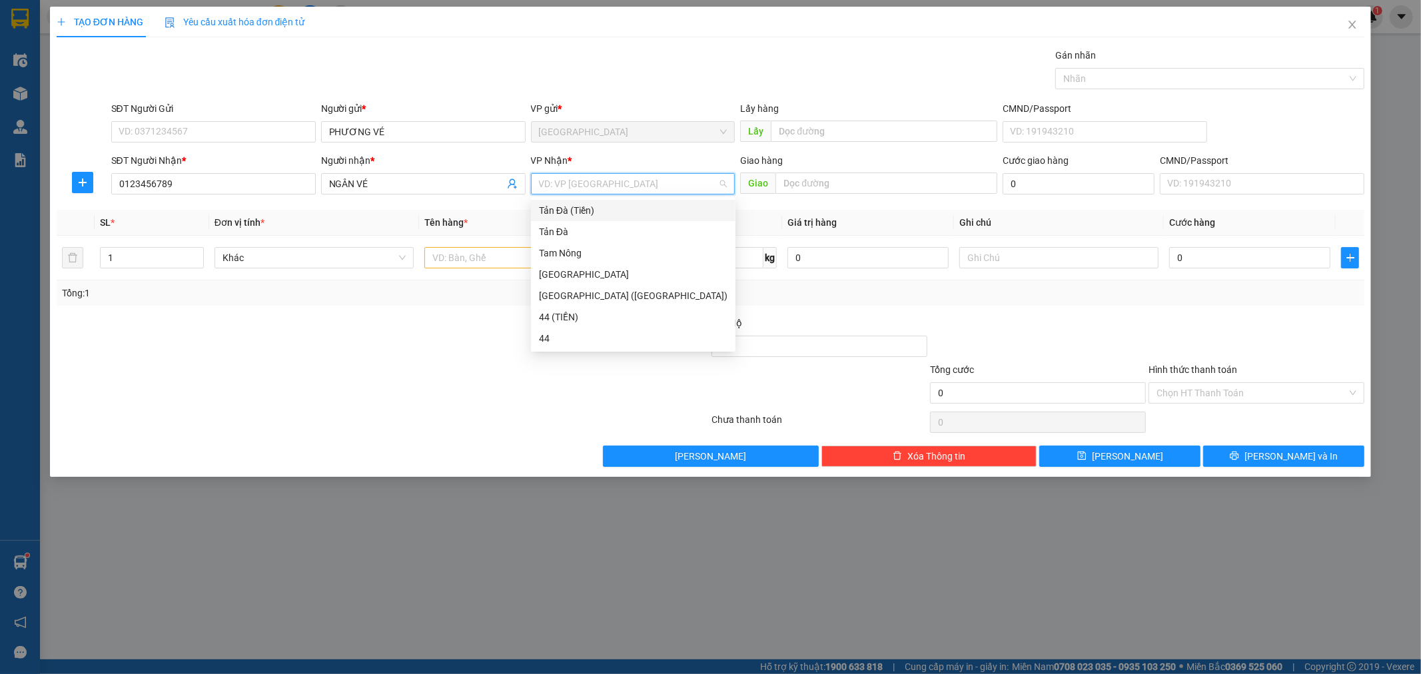
click at [562, 209] on div "Tản Đà (Tiền)" at bounding box center [633, 210] width 189 height 15
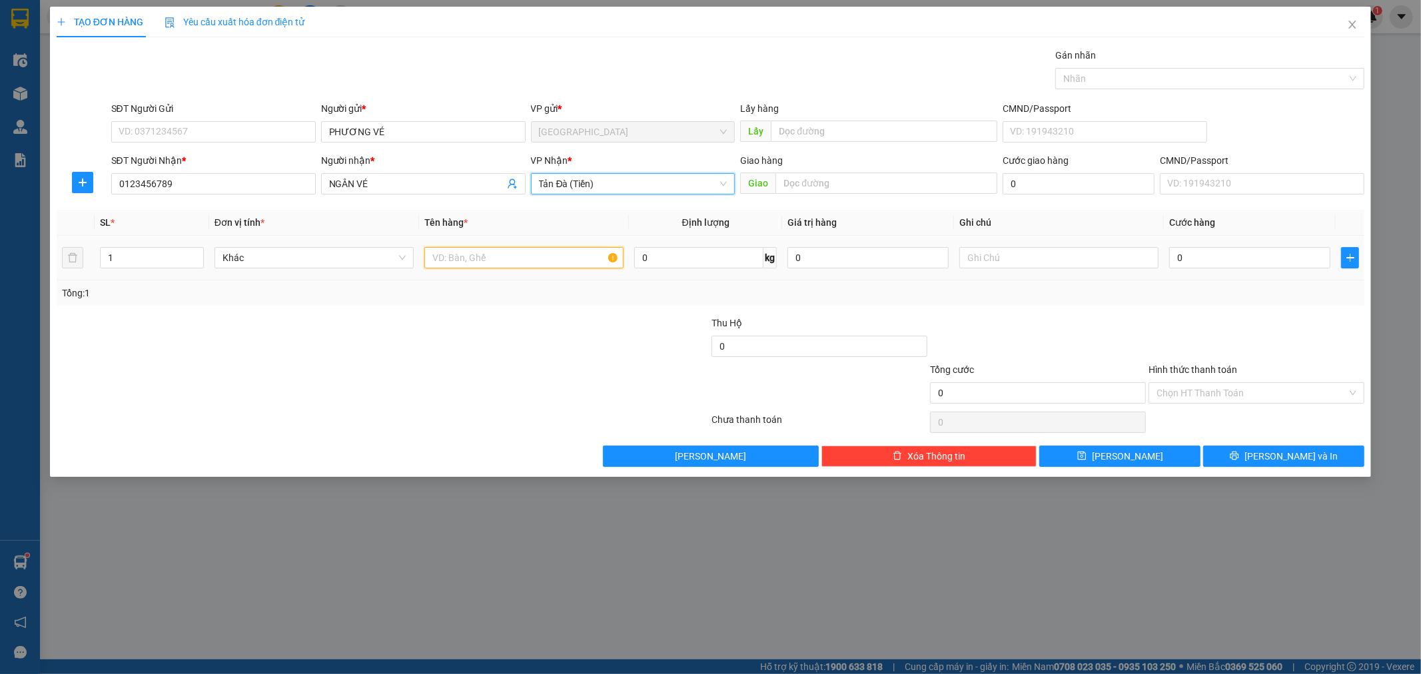
click at [476, 264] on input "text" at bounding box center [523, 257] width 199 height 21
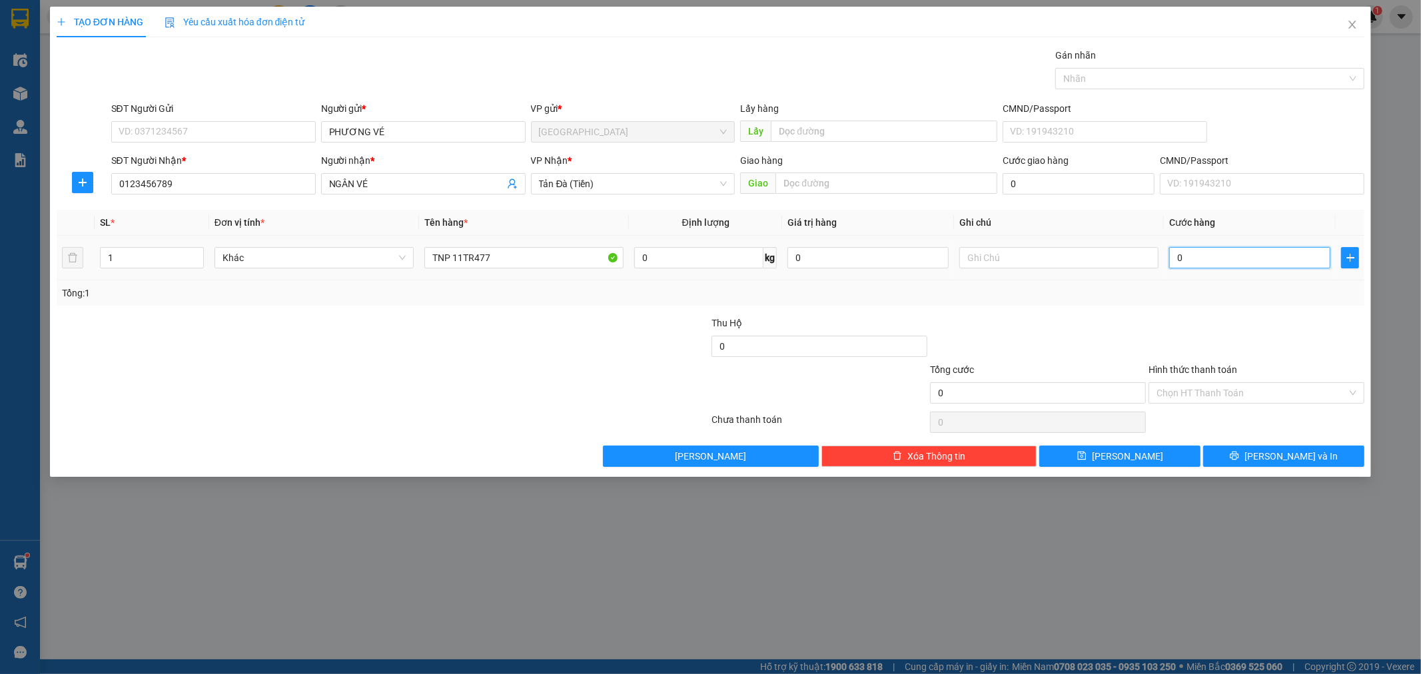
click at [1196, 255] on input "0" at bounding box center [1249, 257] width 161 height 21
drag, startPoint x: 1209, startPoint y: 394, endPoint x: 1203, endPoint y: 415, distance: 22.3
click at [1209, 396] on input "Hình thức thanh toán" at bounding box center [1252, 393] width 191 height 20
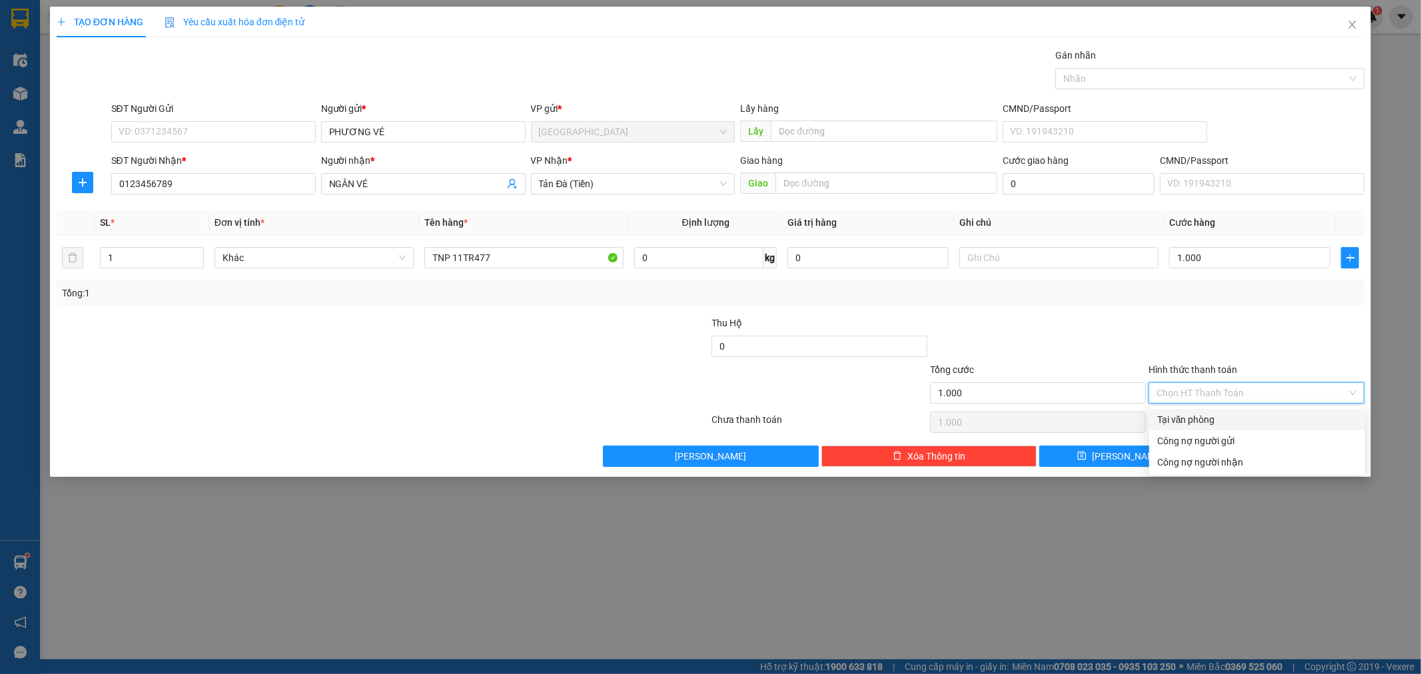
click at [1201, 420] on div "Tại văn phòng" at bounding box center [1257, 419] width 200 height 15
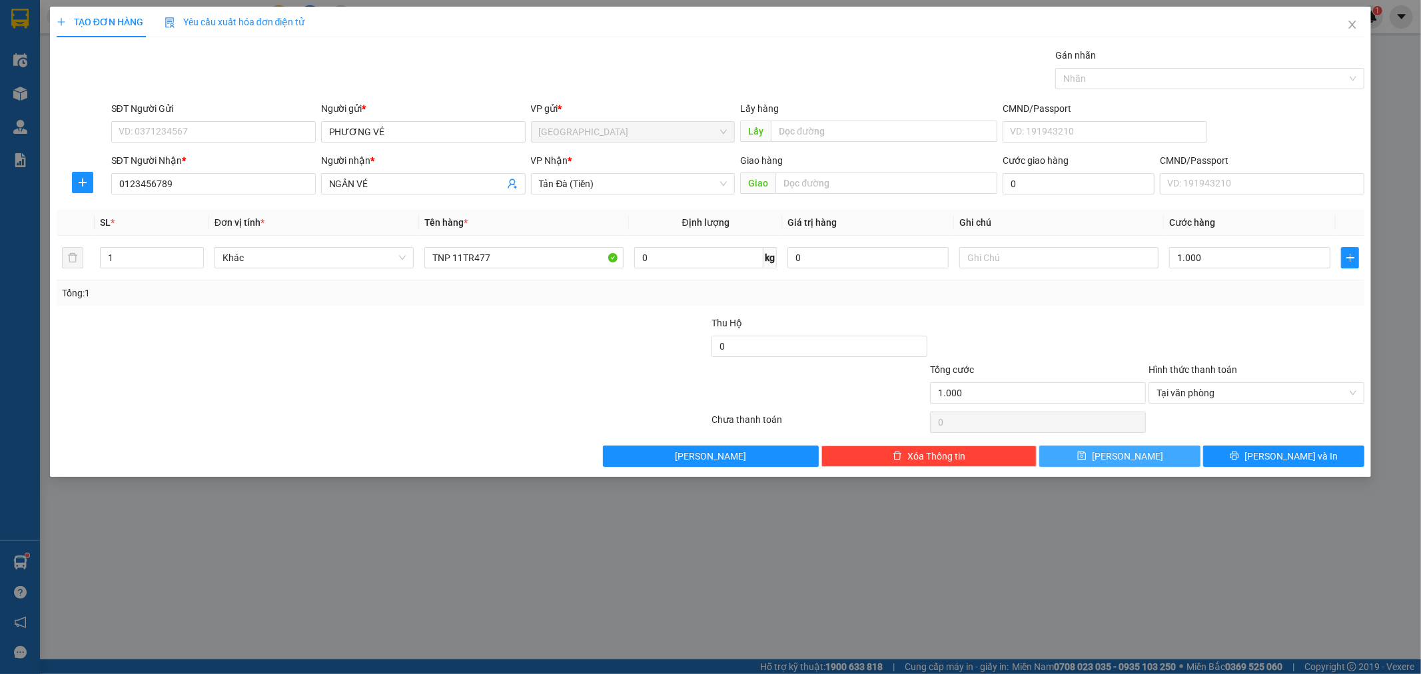
click at [1168, 456] on button "[PERSON_NAME]" at bounding box center [1120, 456] width 161 height 21
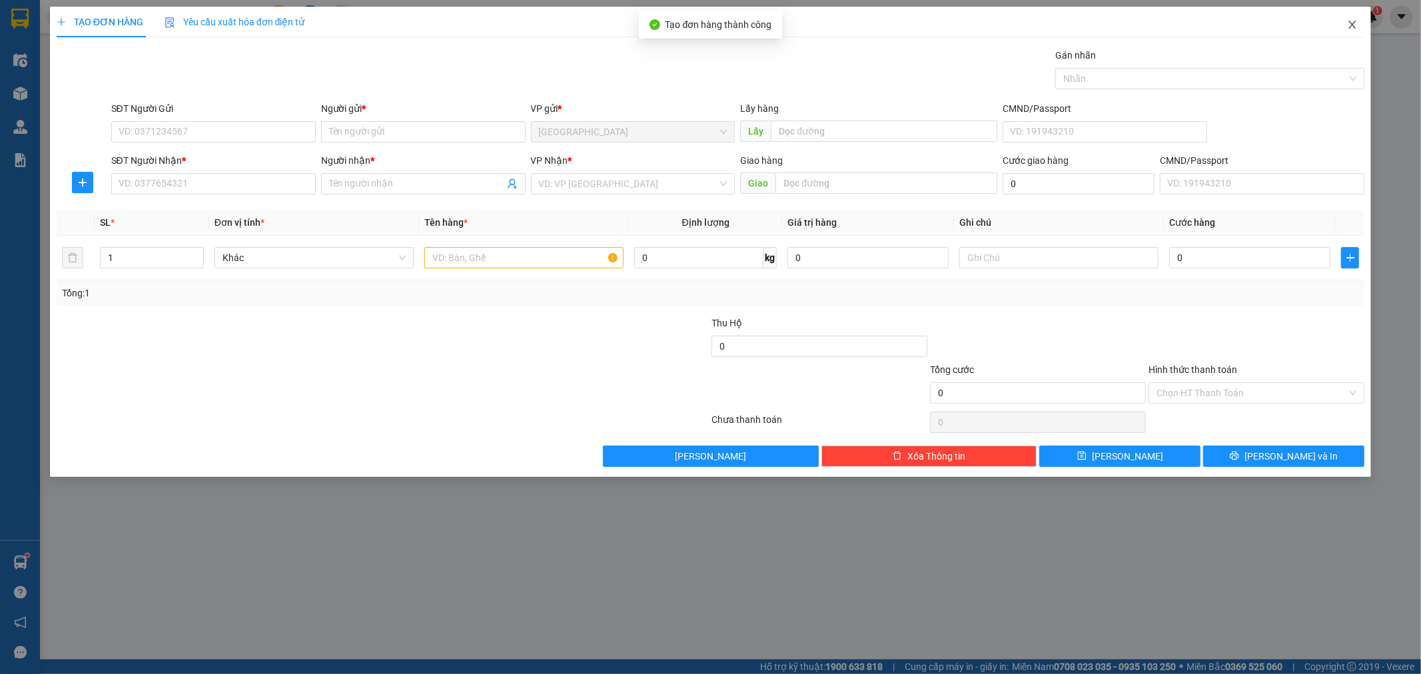
click at [1351, 21] on icon "close" at bounding box center [1352, 24] width 11 height 11
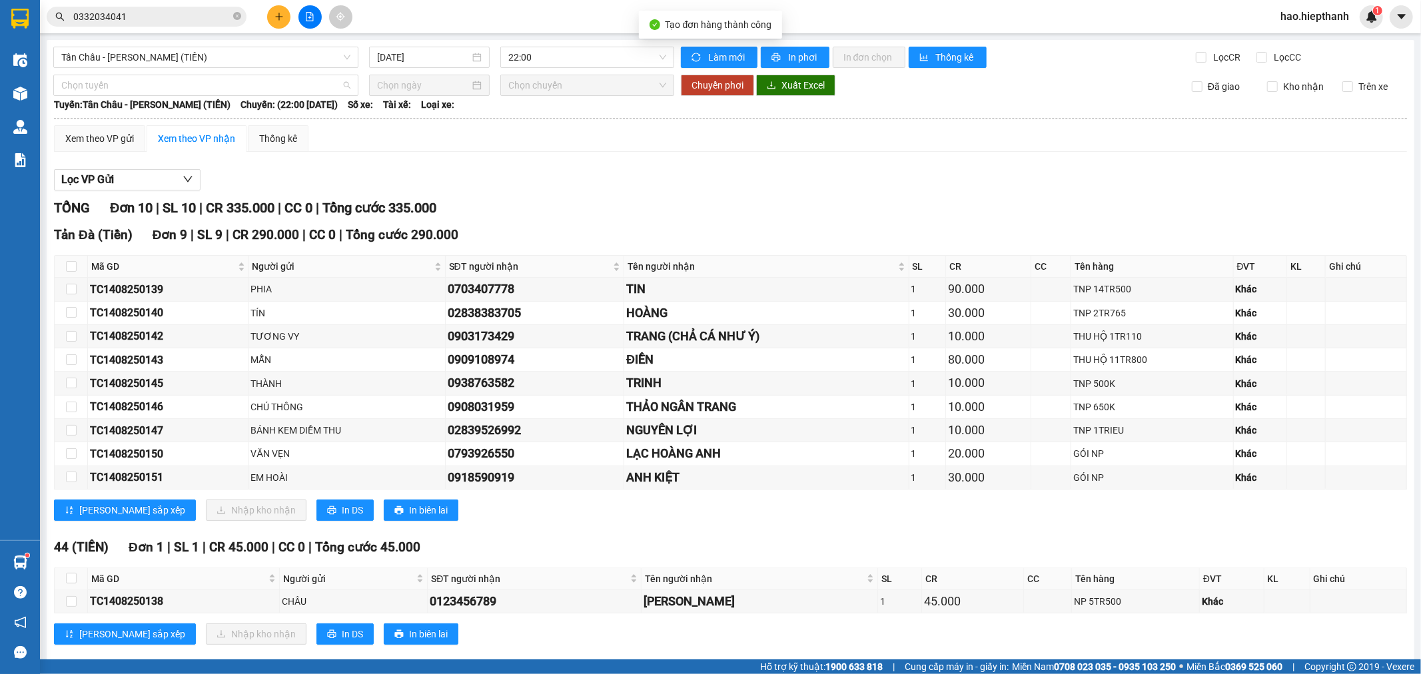
click at [64, 95] on span "Chọn tuyến" at bounding box center [205, 85] width 289 height 20
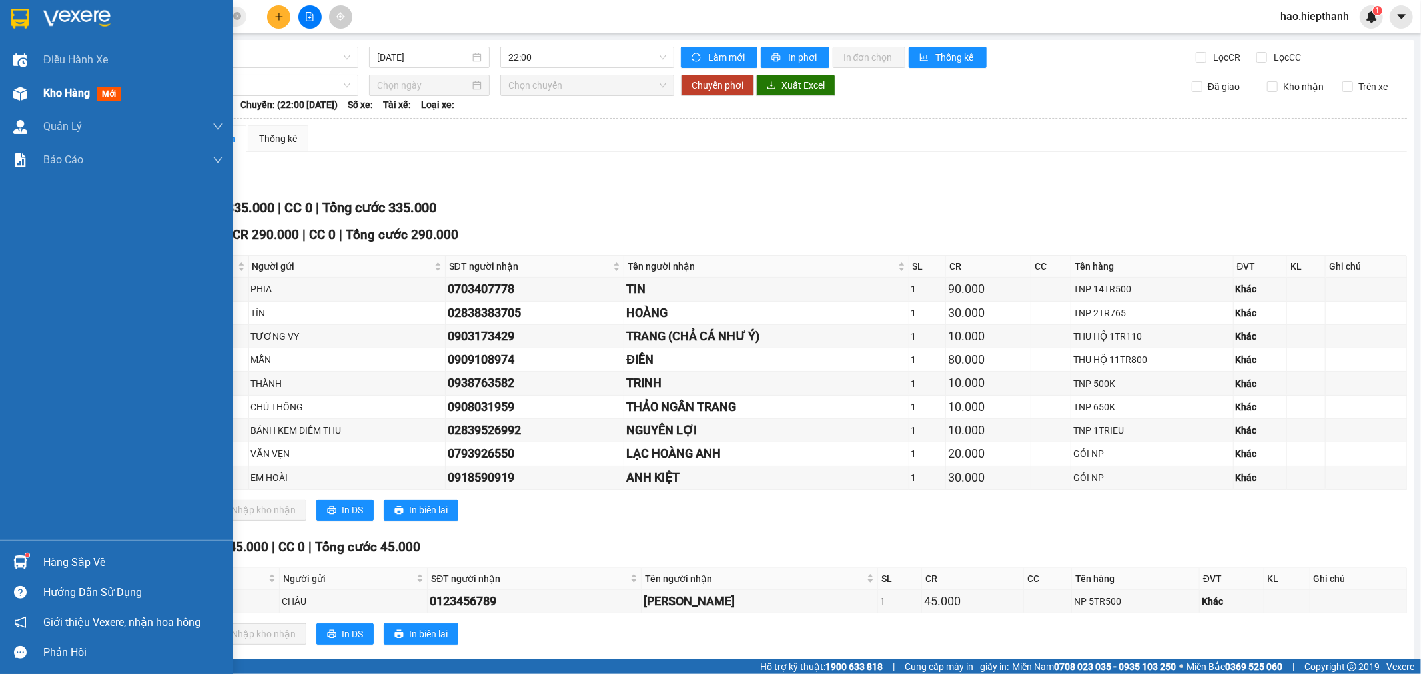
click at [81, 94] on span "Kho hàng" at bounding box center [66, 93] width 47 height 13
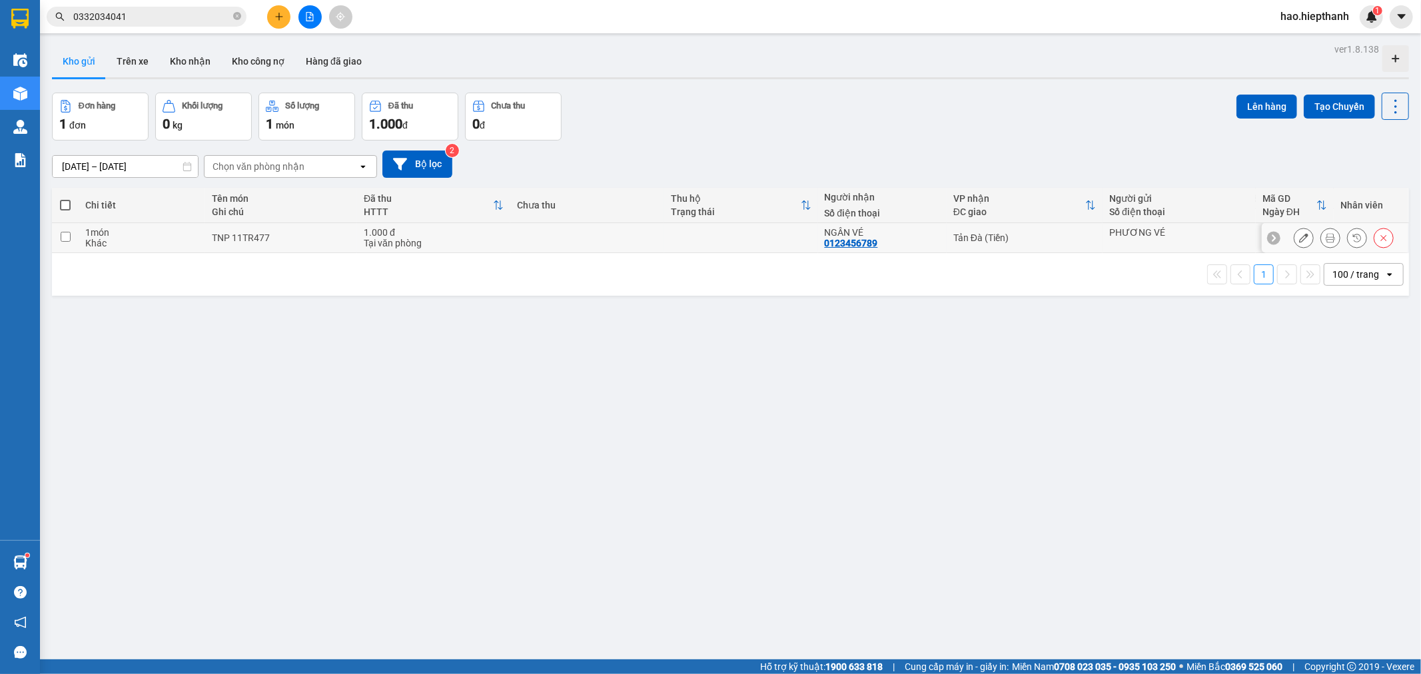
drag, startPoint x: 1034, startPoint y: 243, endPoint x: 1255, endPoint y: 160, distance: 236.2
click at [1036, 243] on div "Tản Đà (Tiền)" at bounding box center [1025, 238] width 143 height 11
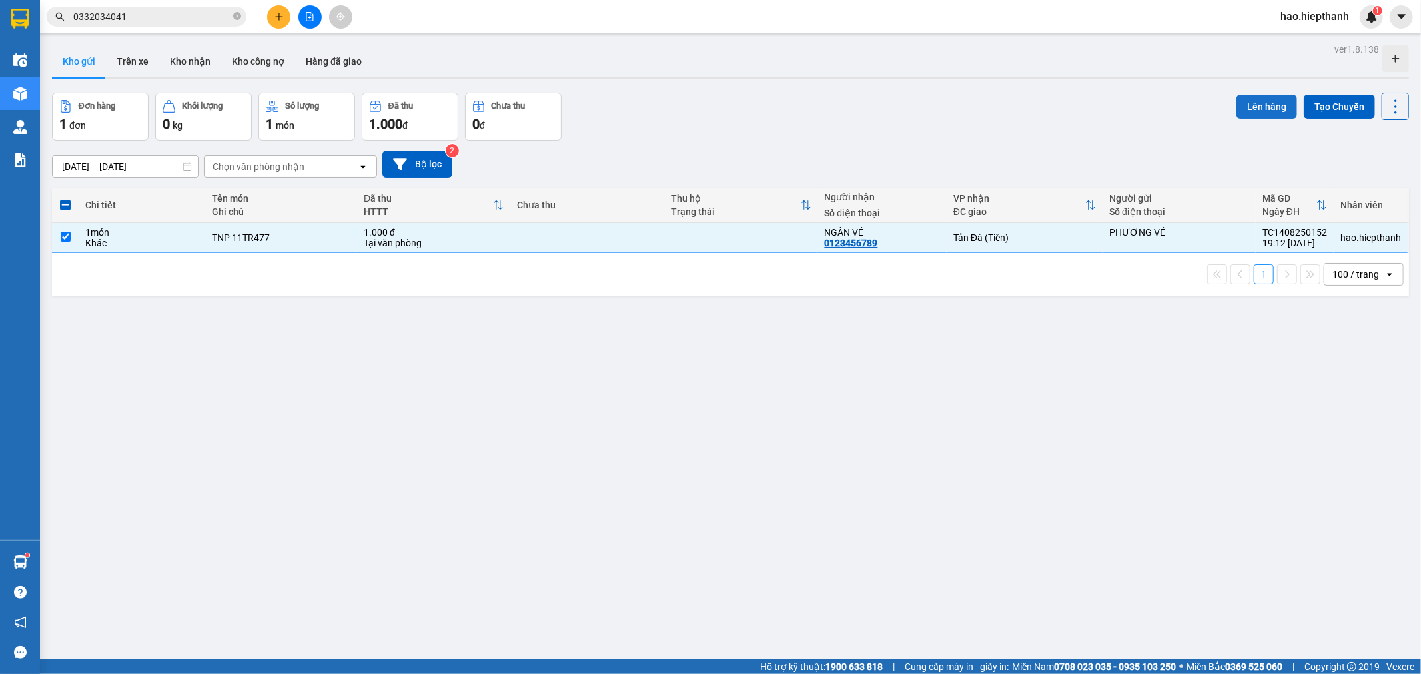
click at [1262, 108] on button "Lên hàng" at bounding box center [1267, 107] width 61 height 24
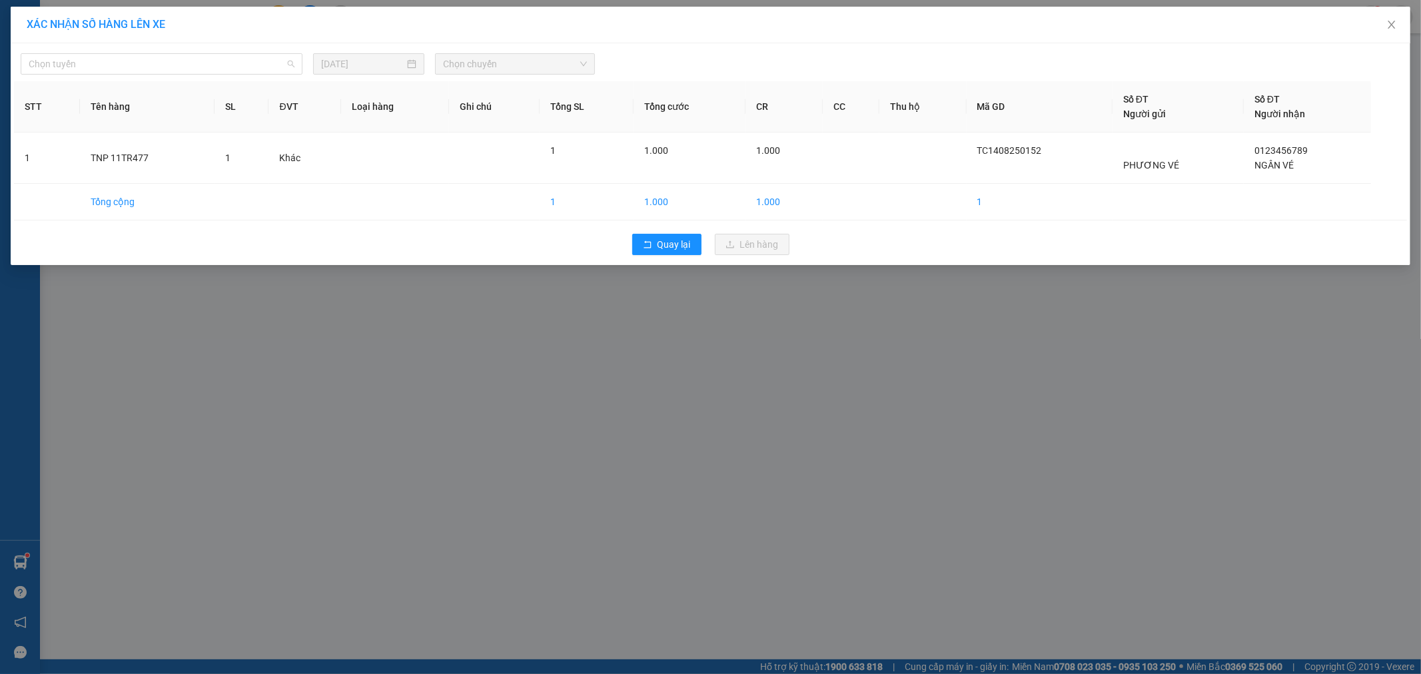
drag, startPoint x: 169, startPoint y: 65, endPoint x: 111, endPoint y: 75, distance: 58.3
click at [151, 65] on span "Chọn tuyến" at bounding box center [162, 64] width 266 height 20
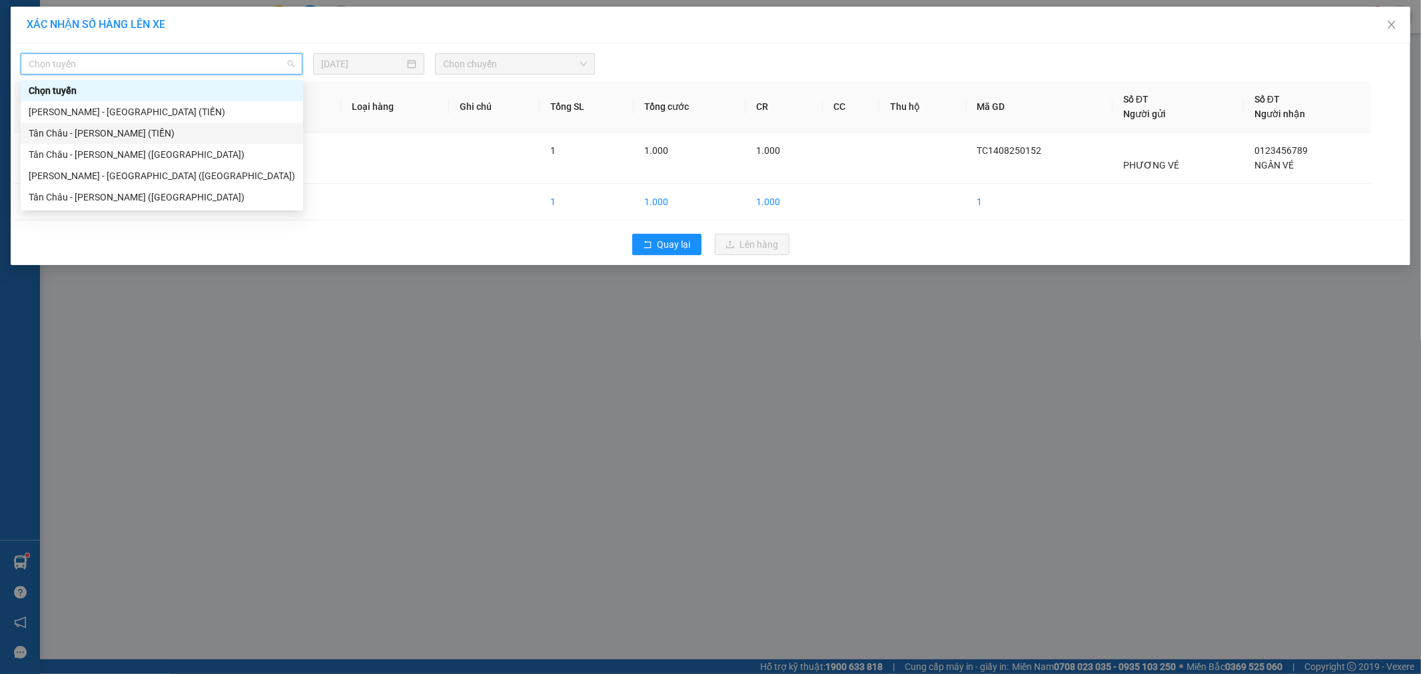
click at [42, 135] on div "Tân Châu - [PERSON_NAME] (TIỀN)" at bounding box center [162, 133] width 267 height 15
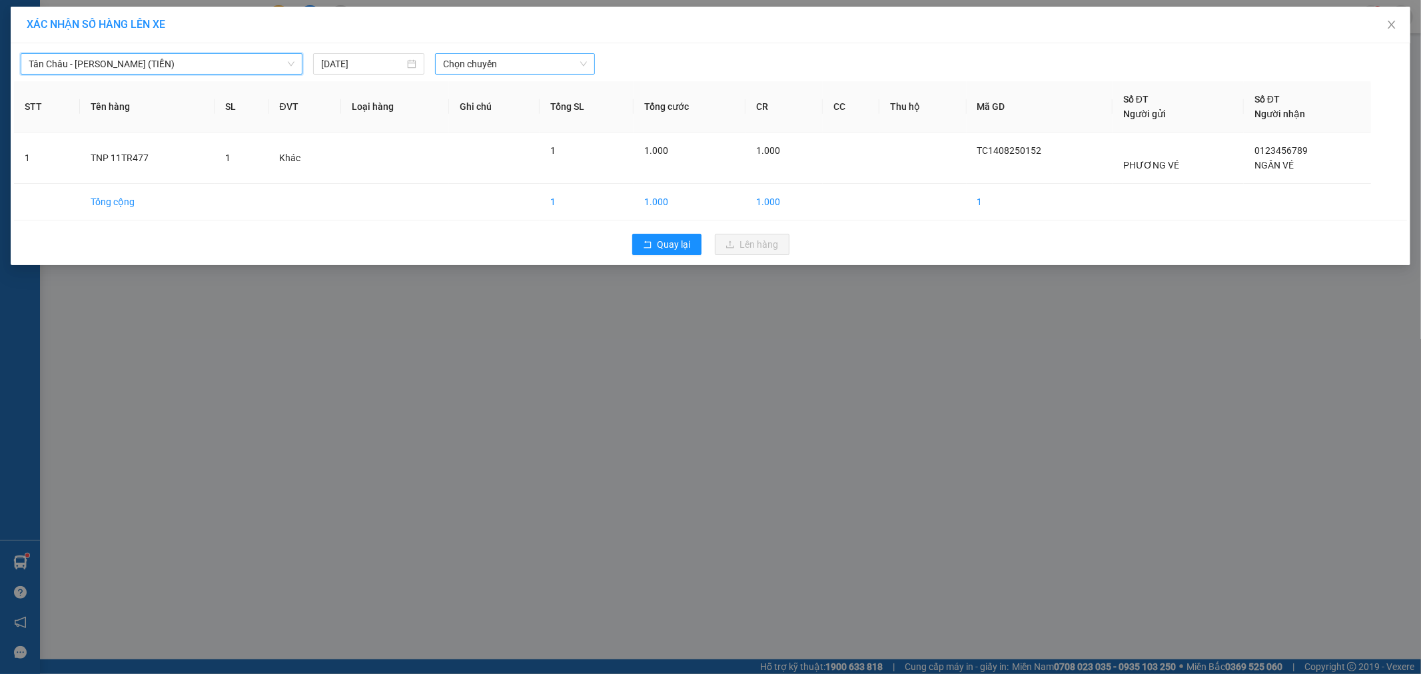
click at [511, 63] on span "Chọn chuyến" at bounding box center [515, 64] width 144 height 20
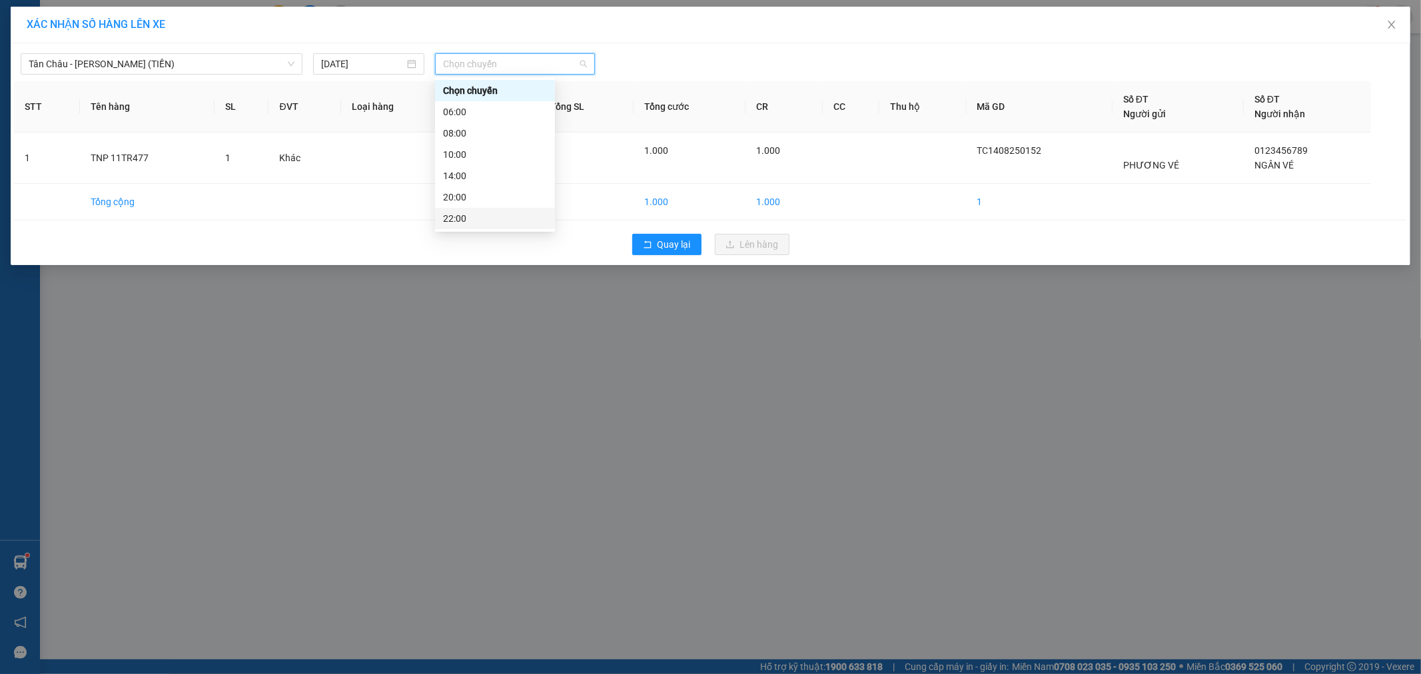
click at [480, 210] on div "22:00" at bounding box center [495, 218] width 120 height 21
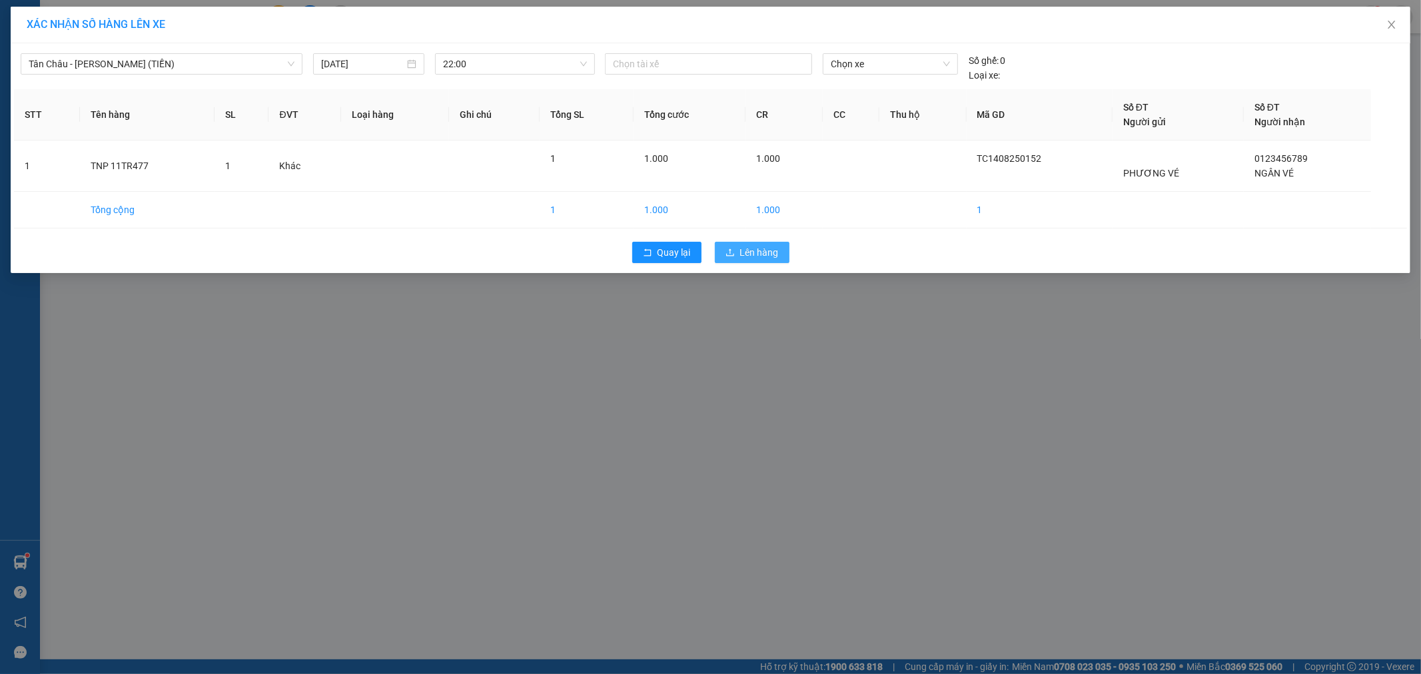
click at [760, 249] on span "Lên hàng" at bounding box center [759, 252] width 39 height 15
